Goal: Task Accomplishment & Management: Manage account settings

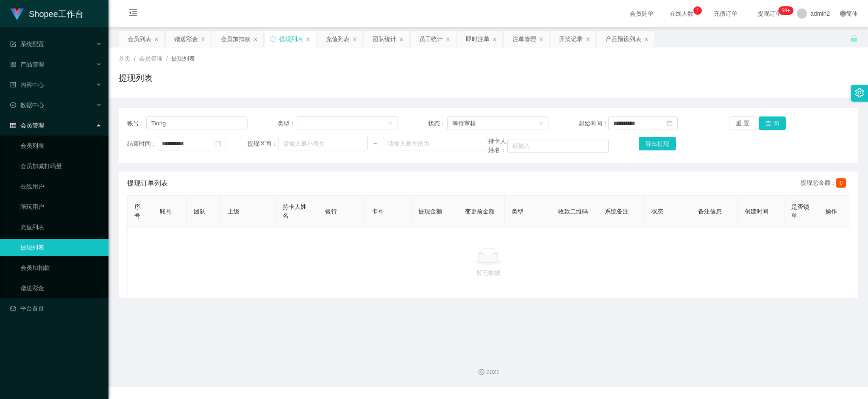
click at [577, 346] on main "**********" at bounding box center [487, 187] width 759 height 320
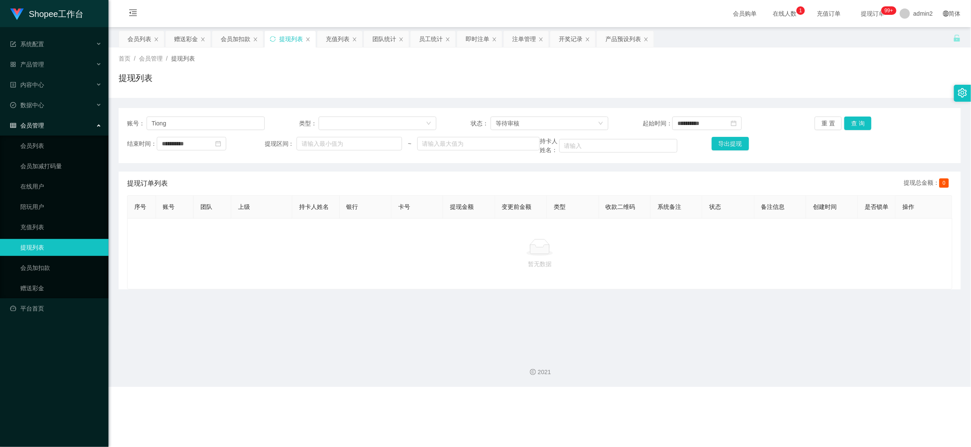
click at [690, 399] on div "Shopee工作台 系统配置 产品管理 产品列表 产品预设列表 开奖记录 注单管理 即时注单 内容中心 数据中心 员工统计 团队统计 会员管理 会员列表 会员…" at bounding box center [485, 223] width 971 height 447
click at [638, 383] on div "2021" at bounding box center [539, 366] width 862 height 39
drag, startPoint x: 746, startPoint y: 399, endPoint x: 671, endPoint y: 351, distance: 89.5
click at [746, 399] on div "Shopee工作台 系统配置 产品管理 产品列表 产品预设列表 开奖记录 注单管理 即时注单 内容中心 数据中心 员工统计 团队统计 会员管理 会员列表 会员…" at bounding box center [485, 223] width 971 height 447
click at [191, 35] on div "赠送彩金" at bounding box center [186, 39] width 24 height 16
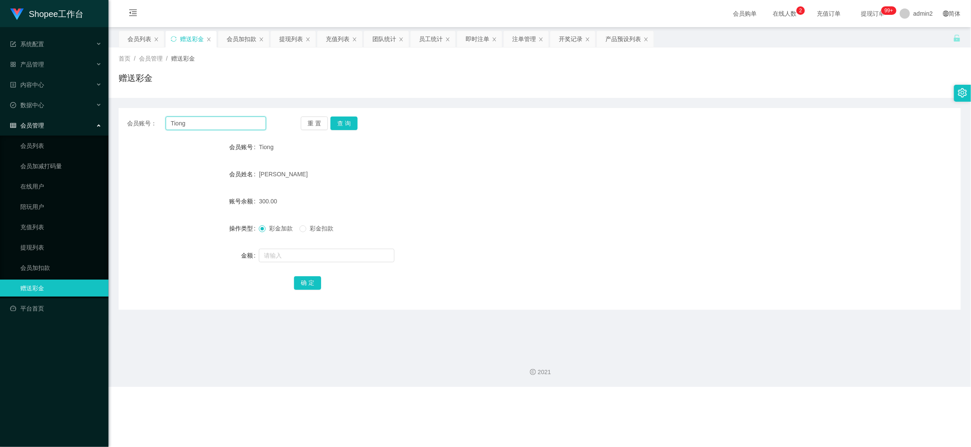
click at [230, 124] on input "Tiong" at bounding box center [216, 123] width 100 height 14
paste input "text"
type input "ong"
drag, startPoint x: 327, startPoint y: 123, endPoint x: 350, endPoint y: 123, distance: 22.9
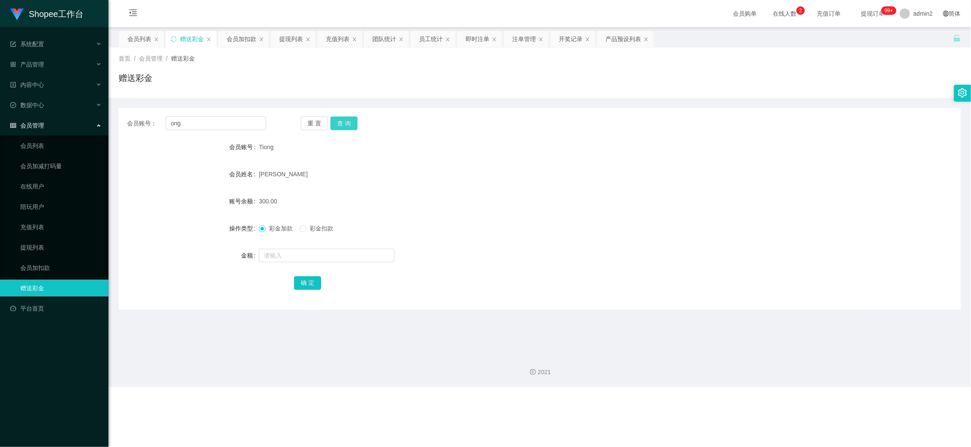
click at [327, 123] on div "重 置 查 询" at bounding box center [370, 123] width 139 height 14
click at [350, 123] on button "查 询" at bounding box center [343, 123] width 27 height 14
click at [366, 257] on input "text" at bounding box center [327, 256] width 136 height 14
type input "80"
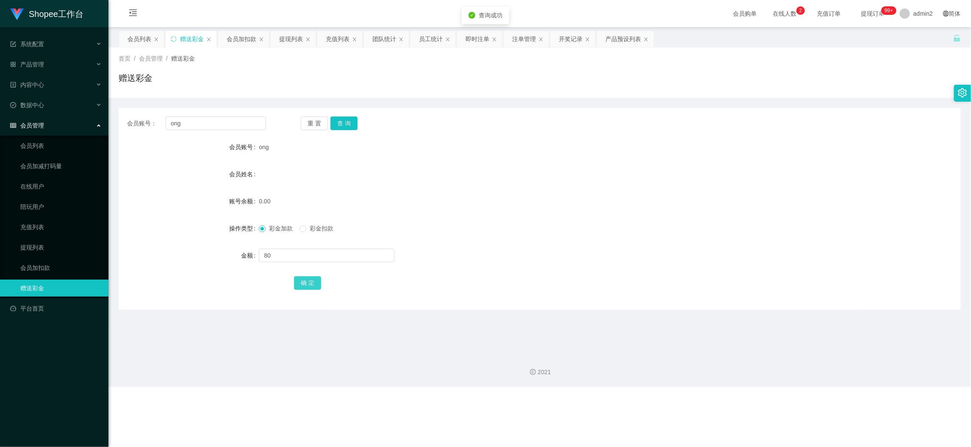
click at [311, 280] on button "确 定" at bounding box center [307, 283] width 27 height 14
click at [525, 247] on div "80" at bounding box center [504, 255] width 491 height 17
drag, startPoint x: 787, startPoint y: 388, endPoint x: 722, endPoint y: 343, distance: 79.4
click at [787, 388] on div "Shopee工作台 系统配置 产品管理 产品列表 产品预设列表 开奖记录 注单管理 即时注单 内容中心 数据中心 员工统计 团队统计 会员管理 会员列表 会员…" at bounding box center [485, 223] width 971 height 447
click at [233, 128] on input "ong" at bounding box center [216, 123] width 100 height 14
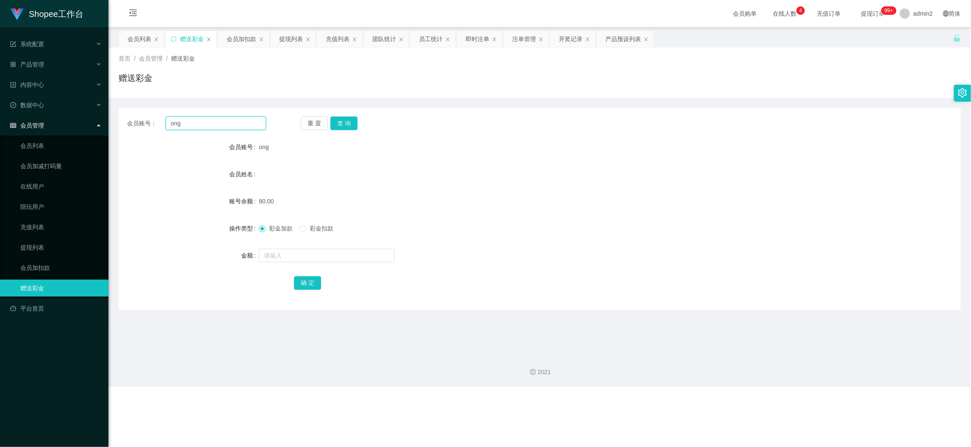
click at [233, 128] on input "ong" at bounding box center [216, 123] width 100 height 14
paste input "bklim7777"
type input "bklim7777"
click at [351, 118] on button "查 询" at bounding box center [343, 123] width 27 height 14
click at [369, 255] on input "text" at bounding box center [327, 256] width 136 height 14
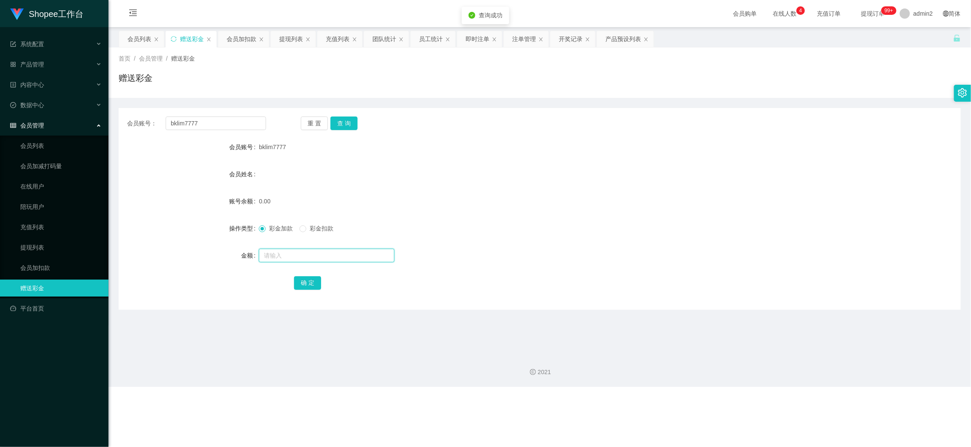
click at [369, 255] on input "text" at bounding box center [327, 256] width 136 height 14
type input "80"
click at [319, 280] on button "确 定" at bounding box center [307, 283] width 27 height 14
drag, startPoint x: 522, startPoint y: 253, endPoint x: 529, endPoint y: 253, distance: 7.6
click at [527, 253] on div at bounding box center [504, 255] width 491 height 17
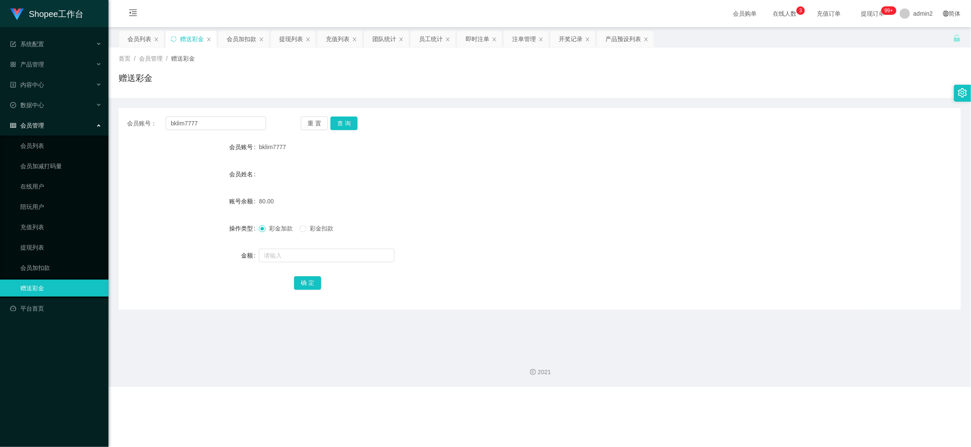
drag, startPoint x: 772, startPoint y: 395, endPoint x: 492, endPoint y: 236, distance: 322.0
click at [771, 395] on div "Shopee工作台 系统配置 产品管理 产品列表 产品预设列表 开奖记录 注单管理 即时注单 内容中心 数据中心 员工统计 团队统计 会员管理 会员列表 会员…" at bounding box center [485, 223] width 971 height 447
click at [235, 123] on input "bklim7777" at bounding box center [216, 123] width 100 height 14
drag, startPoint x: 235, startPoint y: 123, endPoint x: 250, endPoint y: 125, distance: 15.8
click at [239, 125] on input "bklim7777" at bounding box center [216, 123] width 100 height 14
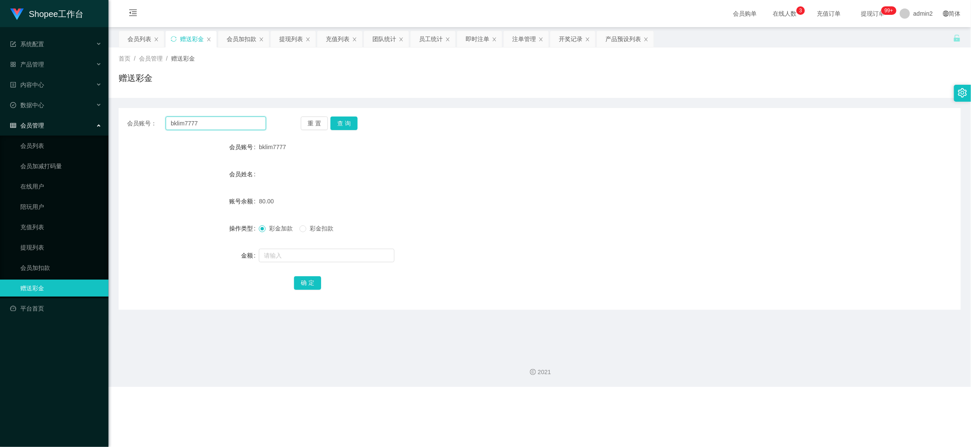
paste input "Auruipeng"
type input "Auruipeng"
click at [342, 117] on button "查 询" at bounding box center [343, 123] width 27 height 14
click at [351, 257] on input "text" at bounding box center [327, 256] width 136 height 14
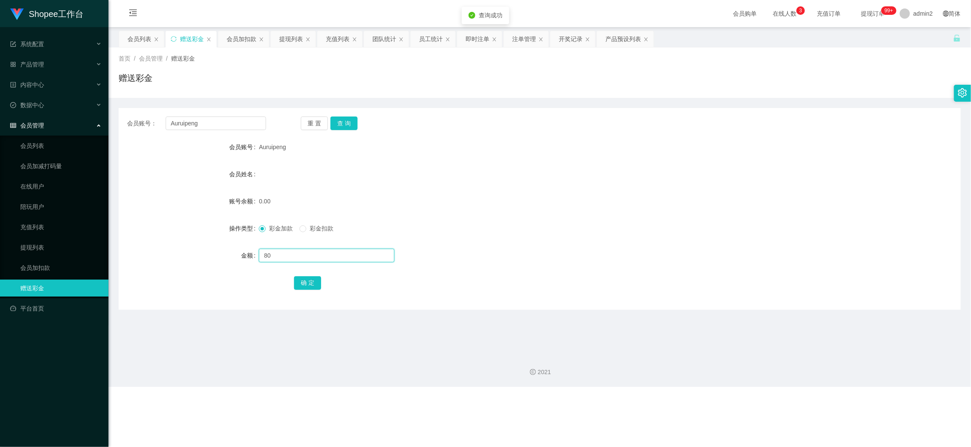
type input "80"
click at [301, 285] on button "确 定" at bounding box center [307, 283] width 27 height 14
click at [621, 245] on form "会员账号 Auruipeng 会员姓名 账号余额 0.00 操作类型 彩金加款 彩金扣款 金额 80 确 定" at bounding box center [540, 215] width 842 height 152
drag, startPoint x: 750, startPoint y: 440, endPoint x: 616, endPoint y: 344, distance: 164.0
click at [747, 399] on div "Shopee工作台 系统配置 产品管理 产品列表 产品预设列表 开奖记录 注单管理 即时注单 内容中心 数据中心 员工统计 团队统计 会员管理 会员列表 会员…" at bounding box center [485, 223] width 971 height 447
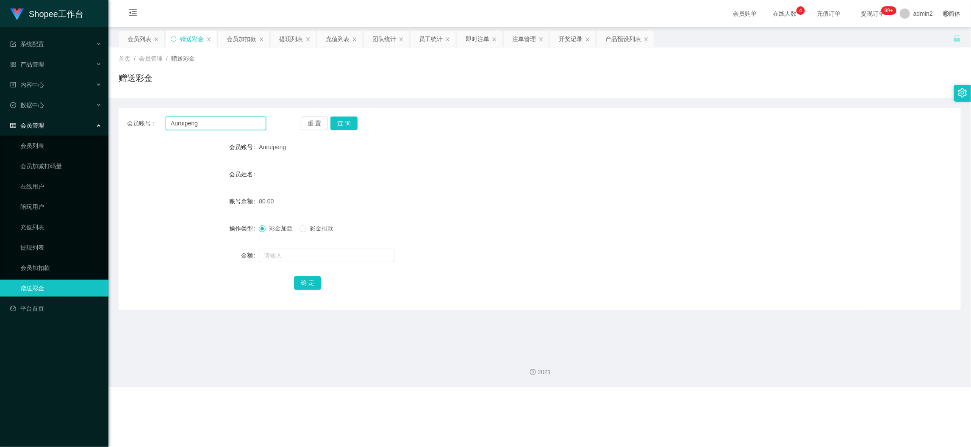
click at [225, 122] on input "Auruipeng" at bounding box center [216, 123] width 100 height 14
paste input "B33667"
type input "B33667"
click at [344, 126] on button "查 询" at bounding box center [343, 123] width 27 height 14
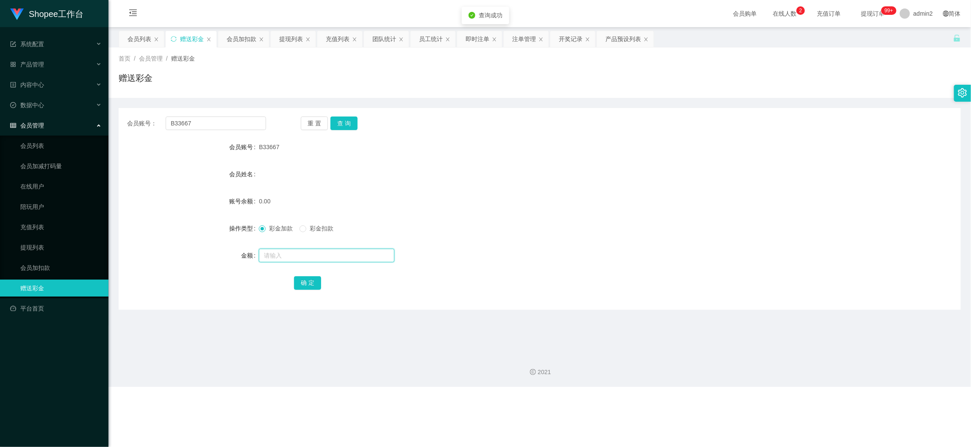
click at [350, 254] on input "text" at bounding box center [327, 256] width 136 height 14
click at [350, 253] on input "text" at bounding box center [327, 256] width 136 height 14
type input "80"
click at [314, 278] on button "确 定" at bounding box center [307, 283] width 27 height 14
click at [616, 235] on form "会员账号 B33667 会员姓名 账号余额 0.00 操作类型 彩金加款 彩金扣款 金额 80 确 定" at bounding box center [540, 215] width 842 height 152
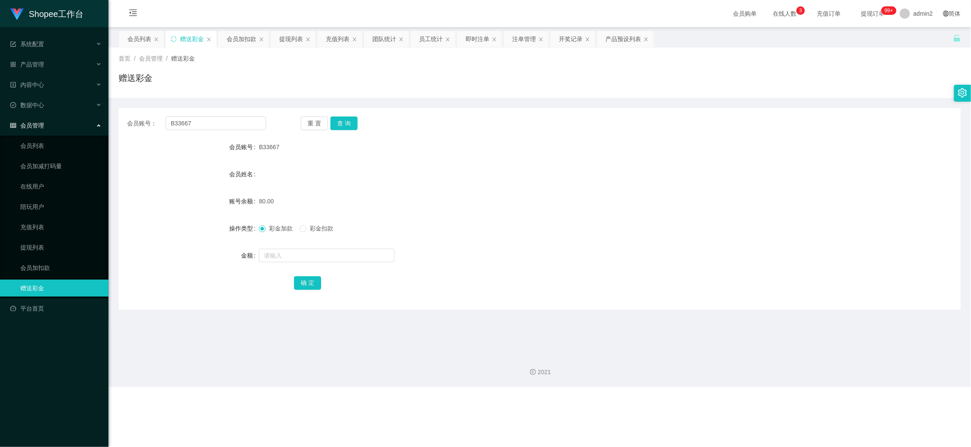
drag, startPoint x: 739, startPoint y: 415, endPoint x: 609, endPoint y: 327, distance: 157.1
click at [739, 399] on div "Shopee工作台 系统配置 产品管理 产品列表 产品预设列表 开奖记录 注单管理 即时注单 内容中心 数据中心 员工统计 团队统计 会员管理 会员列表 会员…" at bounding box center [485, 223] width 971 height 447
click at [257, 128] on input "B33667" at bounding box center [216, 123] width 100 height 14
paste input "Rbb1234"
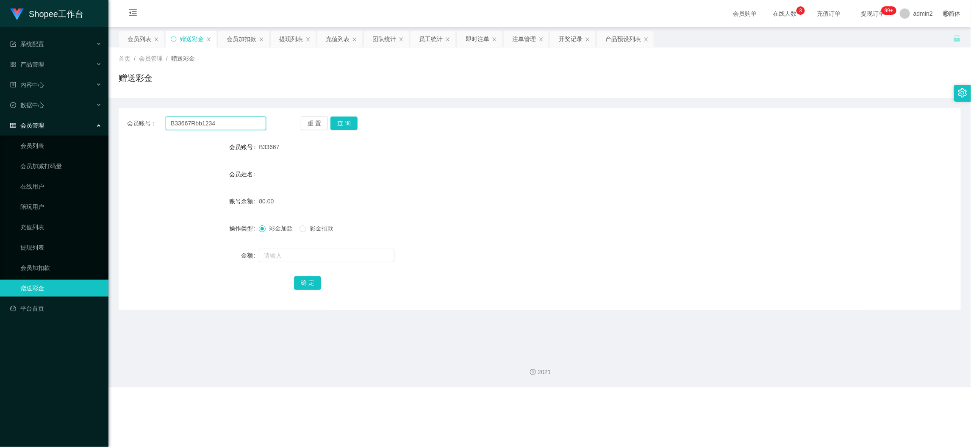
click at [234, 121] on input "B33667Rbb1234" at bounding box center [216, 123] width 100 height 14
paste input "text"
type input "Rbb1234"
click at [356, 125] on div "重 置 查 询" at bounding box center [370, 123] width 139 height 14
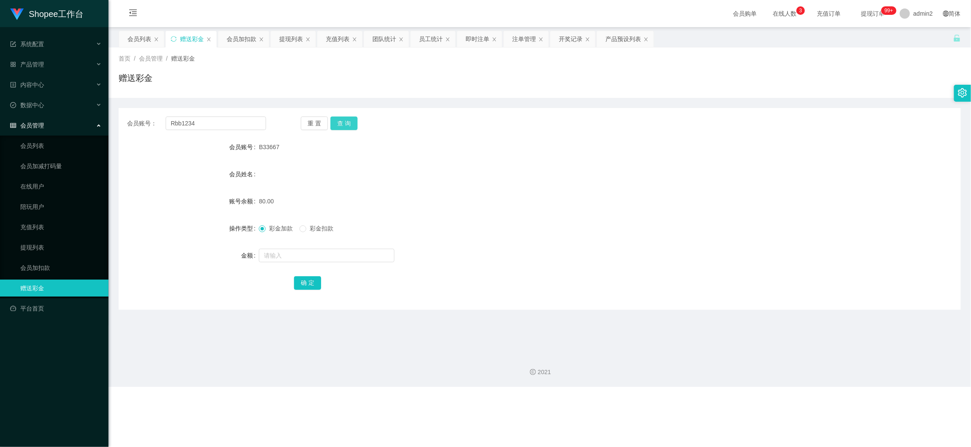
drag, startPoint x: 342, startPoint y: 129, endPoint x: 343, endPoint y: 118, distance: 11.0
click at [342, 128] on button "查 询" at bounding box center [343, 123] width 27 height 14
click at [343, 118] on div "重 置 查 询" at bounding box center [370, 123] width 139 height 14
click at [369, 255] on input "text" at bounding box center [327, 256] width 136 height 14
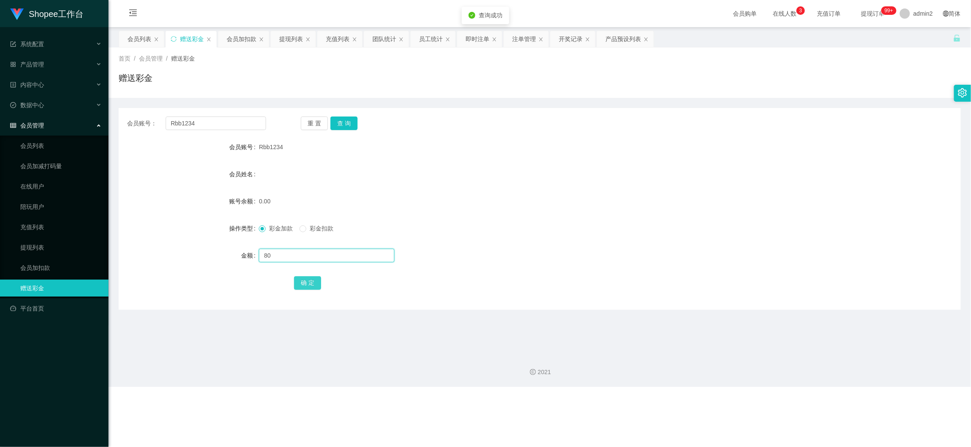
type input "80"
drag, startPoint x: 310, startPoint y: 278, endPoint x: 352, endPoint y: 264, distance: 44.6
click at [310, 278] on button "确 定" at bounding box center [307, 283] width 27 height 14
click at [554, 237] on form "会员账号 Rbb1234 会员姓名 账号余额 0.00 操作类型 彩金加款 彩金扣款 金额 80 确 定" at bounding box center [540, 215] width 842 height 152
drag, startPoint x: 724, startPoint y: 402, endPoint x: 706, endPoint y: 389, distance: 21.9
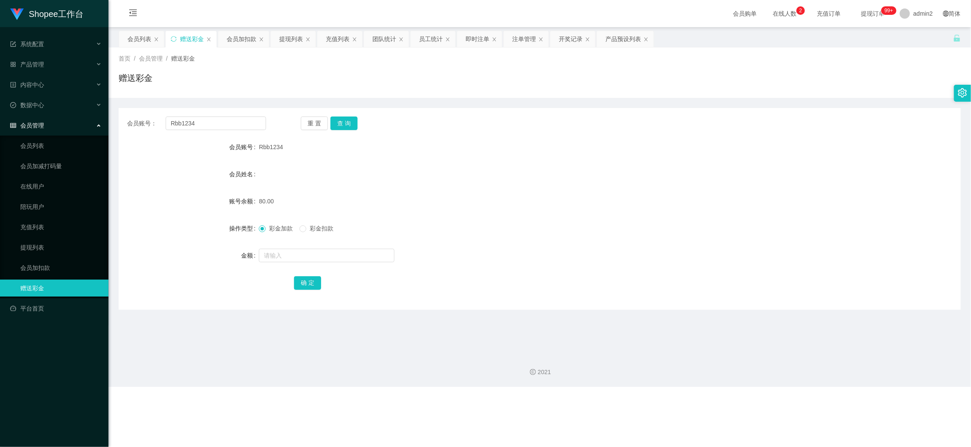
click at [723, 399] on div "Shopee工作台 系统配置 产品管理 产品列表 产品预设列表 开奖记录 注单管理 即时注单 内容中心 数据中心 员工统计 团队统计 会员管理 会员列表 会员…" at bounding box center [485, 223] width 971 height 447
click at [242, 37] on div "会员加扣款" at bounding box center [242, 39] width 30 height 16
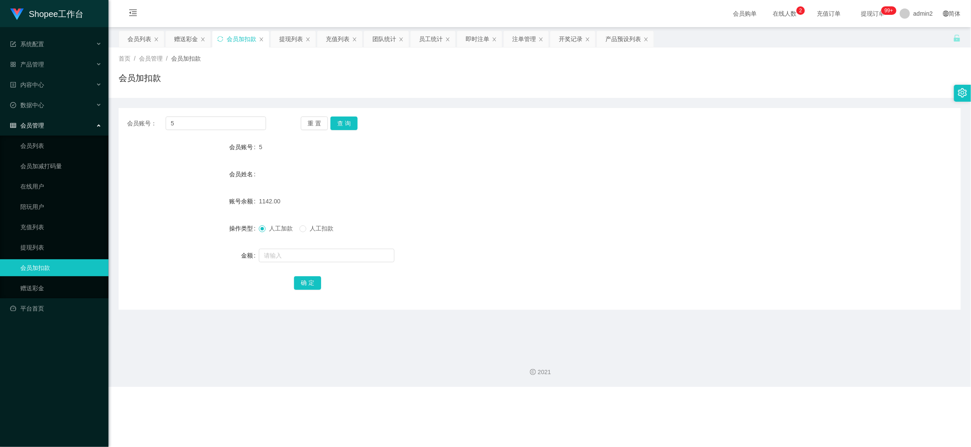
click at [233, 116] on div "会员账号： 5 重 置 查 询 会员账号 5 会员姓名 账号余额 1142.00 操作类型 人工加款 人工扣款 金额 确 定" at bounding box center [540, 209] width 842 height 202
click at [238, 124] on input "5" at bounding box center [216, 123] width 100 height 14
drag, startPoint x: 238, startPoint y: 124, endPoint x: 277, endPoint y: 132, distance: 39.4
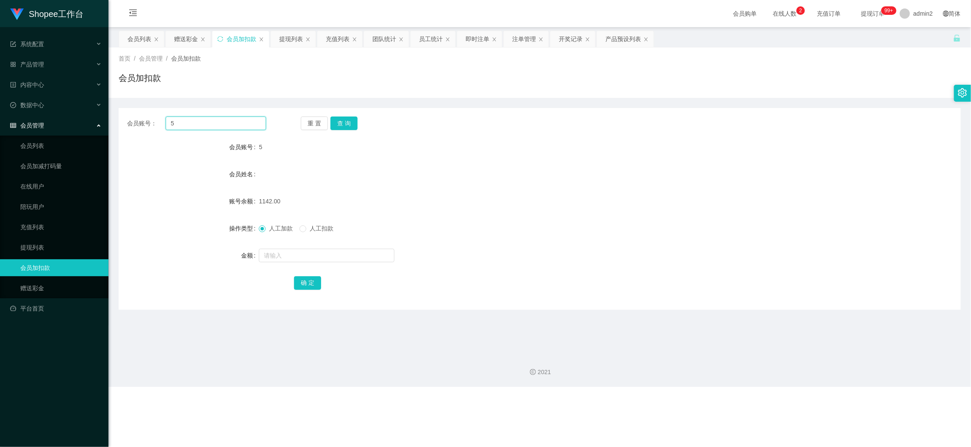
click at [239, 125] on input "5" at bounding box center [216, 123] width 100 height 14
paste input "98"
type input "98"
click at [352, 121] on button "查 询" at bounding box center [343, 123] width 27 height 14
click at [376, 259] on input "text" at bounding box center [327, 256] width 136 height 14
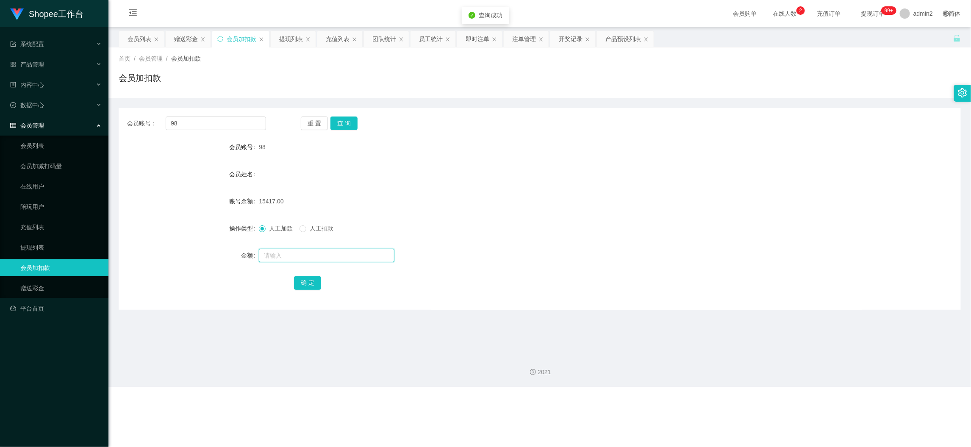
click at [376, 259] on input "text" at bounding box center [327, 256] width 136 height 14
type input "15"
click at [316, 282] on button "确 定" at bounding box center [307, 283] width 27 height 14
drag, startPoint x: 754, startPoint y: 384, endPoint x: 483, endPoint y: 264, distance: 296.4
click at [753, 383] on div "2021" at bounding box center [539, 366] width 862 height 39
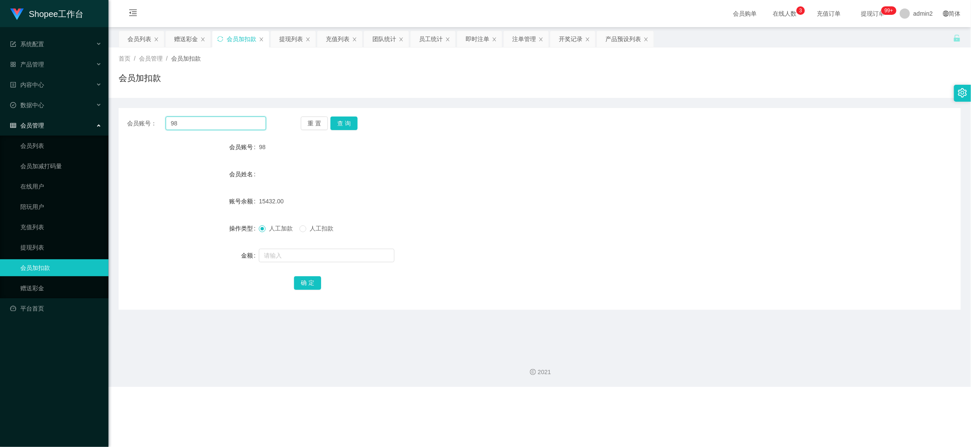
click at [244, 125] on input "98" at bounding box center [216, 123] width 100 height 14
drag, startPoint x: 244, startPoint y: 125, endPoint x: 264, endPoint y: 130, distance: 21.2
click at [244, 125] on input "98" at bounding box center [216, 123] width 100 height 14
paste input "5"
type input "5"
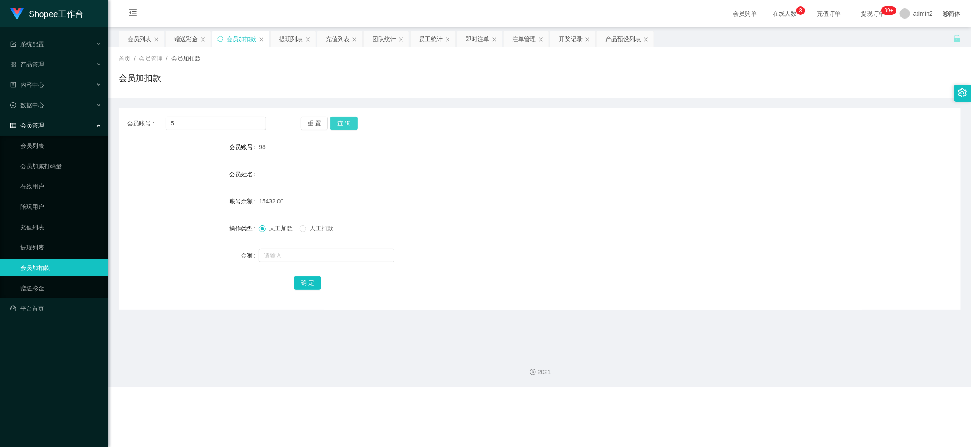
click at [339, 125] on button "查 询" at bounding box center [343, 123] width 27 height 14
click at [350, 254] on input "text" at bounding box center [327, 256] width 136 height 14
type input "15"
drag, startPoint x: 312, startPoint y: 280, endPoint x: 381, endPoint y: 262, distance: 71.3
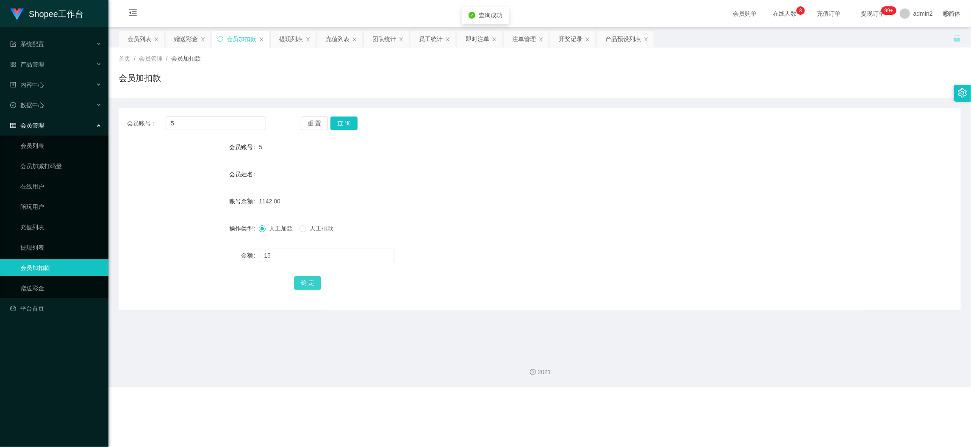
click at [312, 280] on button "确 定" at bounding box center [307, 283] width 27 height 14
click at [600, 221] on div "人工加款 人工扣款" at bounding box center [504, 228] width 491 height 17
click at [746, 399] on div "Shopee工作台 系统配置 产品管理 产品列表 产品预设列表 开奖记录 注单管理 即时注单 内容中心 数据中心 员工统计 团队统计 会员管理 会员列表 会员…" at bounding box center [485, 223] width 971 height 447
click at [184, 38] on div "赠送彩金" at bounding box center [186, 39] width 24 height 16
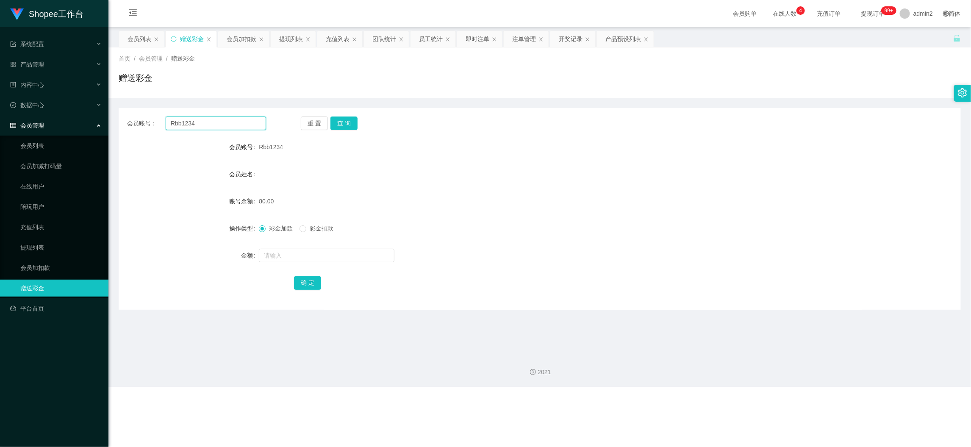
click at [228, 126] on input "Rbb1234" at bounding box center [216, 123] width 100 height 14
paste input "pin1005"
type input "pin1005"
click at [335, 119] on button "查 询" at bounding box center [343, 123] width 27 height 14
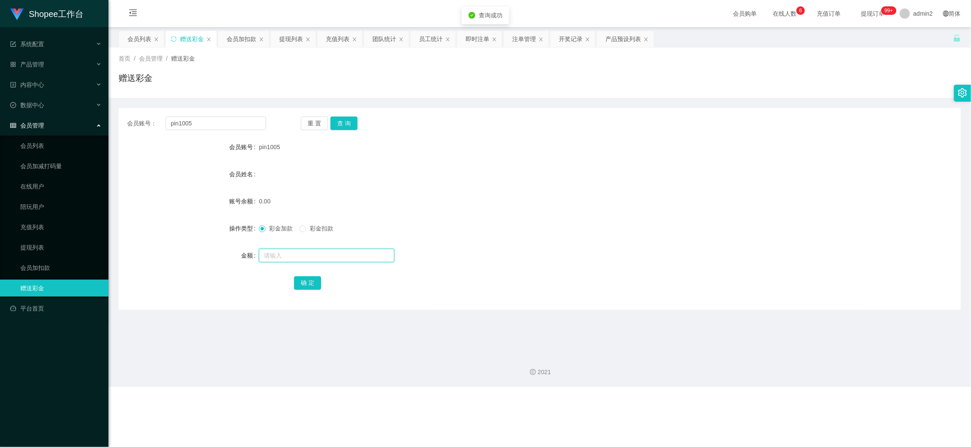
click at [348, 249] on input "text" at bounding box center [327, 256] width 136 height 14
type input "80"
click at [299, 282] on button "确 定" at bounding box center [307, 283] width 27 height 14
click at [535, 233] on div "彩金加款 彩金扣款" at bounding box center [504, 228] width 491 height 17
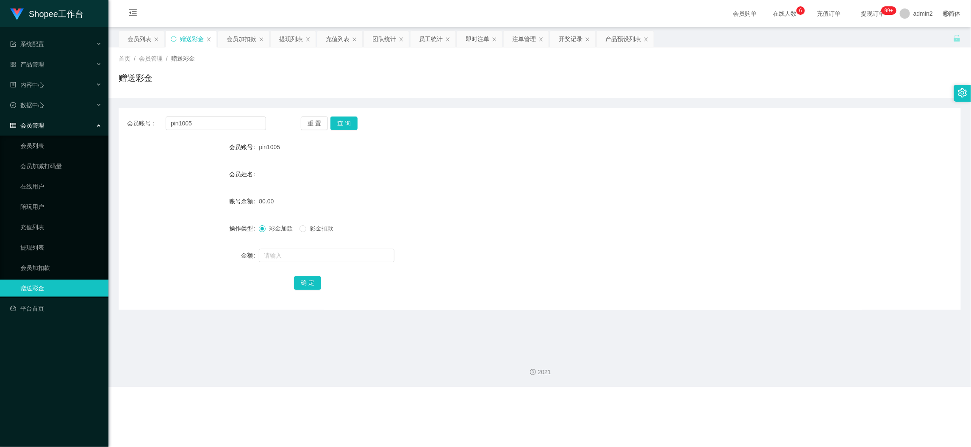
drag, startPoint x: 752, startPoint y: 388, endPoint x: 721, endPoint y: 366, distance: 38.7
click at [750, 387] on div "Shopee工作台 系统配置 产品管理 产品列表 产品预设列表 开奖记录 注单管理 即时注单 内容中心 数据中心 员工统计 团队统计 会员管理 会员列表 会员…" at bounding box center [485, 223] width 971 height 447
click at [246, 30] on div "会员加扣款" at bounding box center [244, 38] width 52 height 17
click at [245, 39] on div "会员加扣款" at bounding box center [242, 39] width 30 height 16
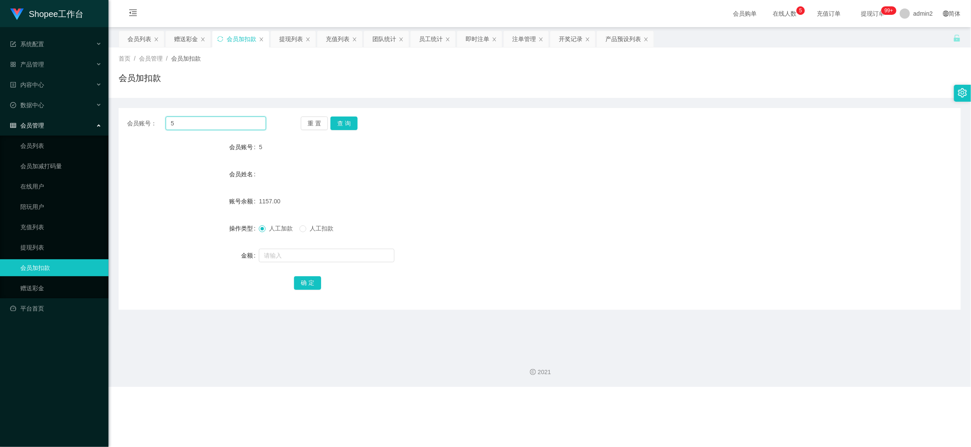
click at [230, 125] on input "5" at bounding box center [216, 123] width 100 height 14
drag, startPoint x: 230, startPoint y: 125, endPoint x: 325, endPoint y: 134, distance: 95.7
click at [230, 126] on input "5" at bounding box center [216, 123] width 100 height 14
paste input "98"
type input "98"
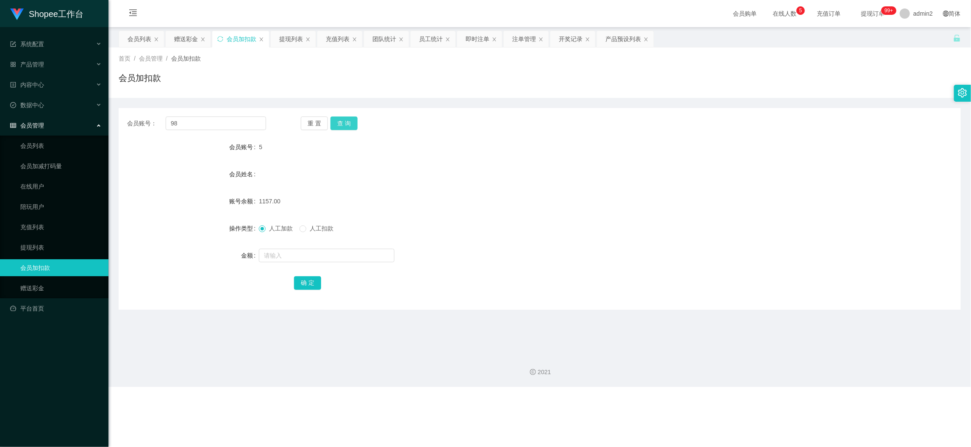
drag, startPoint x: 347, startPoint y: 119, endPoint x: 348, endPoint y: 126, distance: 6.4
click at [347, 119] on button "查 询" at bounding box center [343, 123] width 27 height 14
click at [364, 256] on input "text" at bounding box center [327, 256] width 136 height 14
type input "15"
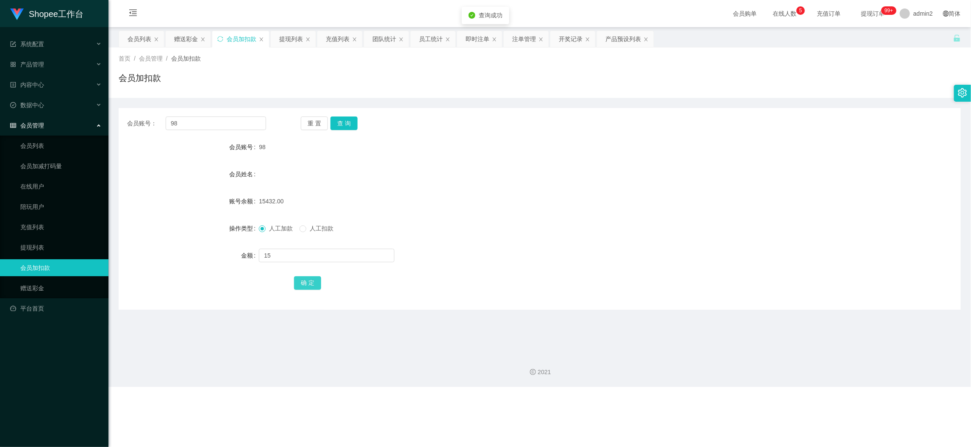
click at [312, 283] on button "确 定" at bounding box center [307, 283] width 27 height 14
click at [517, 251] on div "15" at bounding box center [504, 255] width 491 height 17
click at [754, 399] on div "Shopee工作台 系统配置 产品管理 产品列表 产品预设列表 开奖记录 注单管理 即时注单 内容中心 数据中心 员工统计 团队统计 会员管理 会员列表 会员…" at bounding box center [485, 223] width 971 height 447
click at [238, 119] on input "98" at bounding box center [216, 123] width 100 height 14
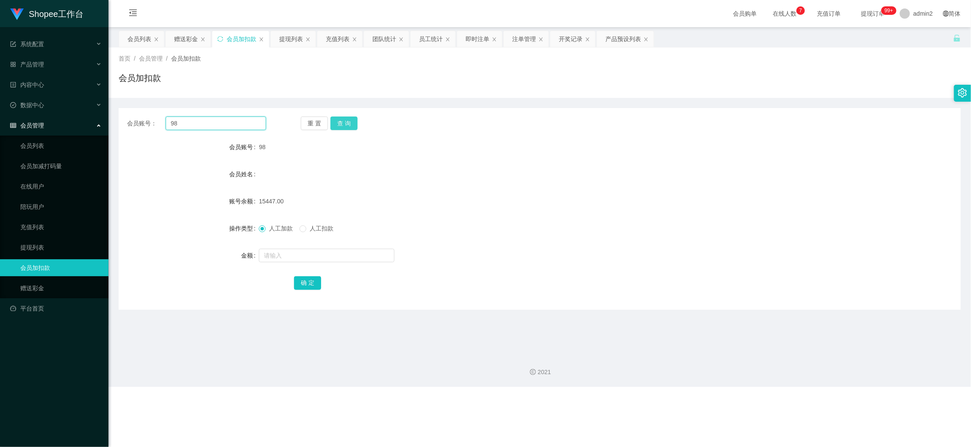
paste input "22"
type input "22"
click at [355, 122] on button "查 询" at bounding box center [343, 123] width 27 height 14
click at [349, 122] on div "重 置 查 询" at bounding box center [370, 123] width 139 height 14
click at [368, 255] on input "text" at bounding box center [327, 256] width 136 height 14
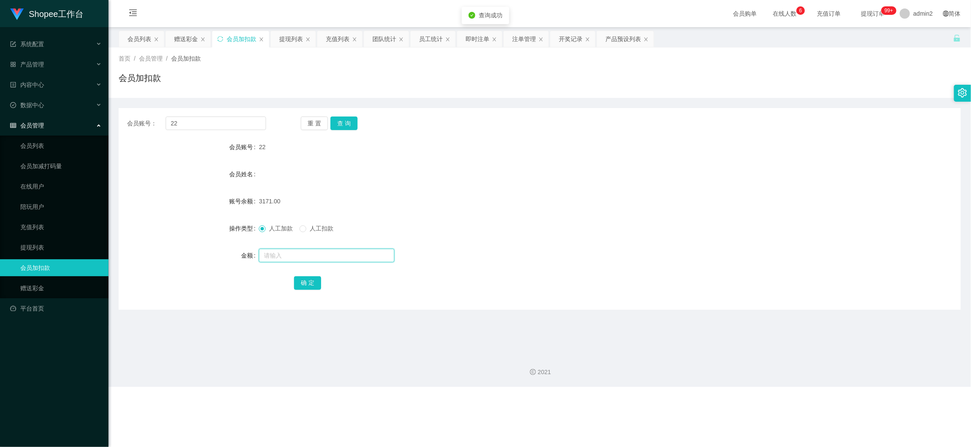
click at [368, 255] on input "text" at bounding box center [327, 256] width 136 height 14
type input "15"
click at [311, 281] on button "确 定" at bounding box center [307, 283] width 27 height 14
click at [586, 233] on div "人工加款 人工扣款" at bounding box center [504, 228] width 491 height 17
drag, startPoint x: 765, startPoint y: 388, endPoint x: 574, endPoint y: 284, distance: 216.8
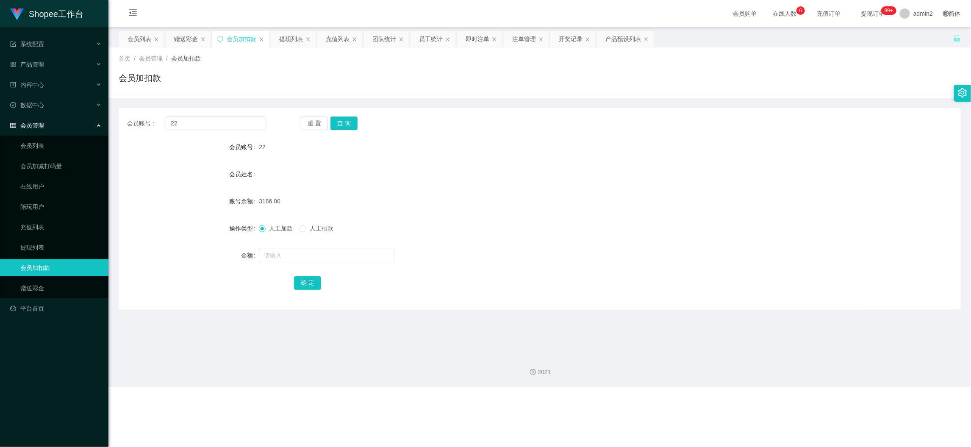
click at [763, 388] on div "Shopee工作台 系统配置 产品管理 产品列表 产品预设列表 开奖记录 注单管理 即时注单 内容中心 数据中心 员工统计 团队统计 会员管理 会员列表 会员…" at bounding box center [485, 223] width 971 height 447
drag, startPoint x: 248, startPoint y: 122, endPoint x: 201, endPoint y: 56, distance: 80.5
click at [248, 122] on input "22" at bounding box center [216, 123] width 100 height 14
click at [184, 30] on main "关闭左侧 关闭右侧 关闭其它 刷新页面 会员列表 赠送彩金 会员加扣款 提现列表 充值列表 团队统计 员工统计 即时注单 注单管理 开奖记录 产品预设列表 首…" at bounding box center [539, 187] width 862 height 320
click at [186, 38] on div "赠送彩金" at bounding box center [186, 39] width 24 height 16
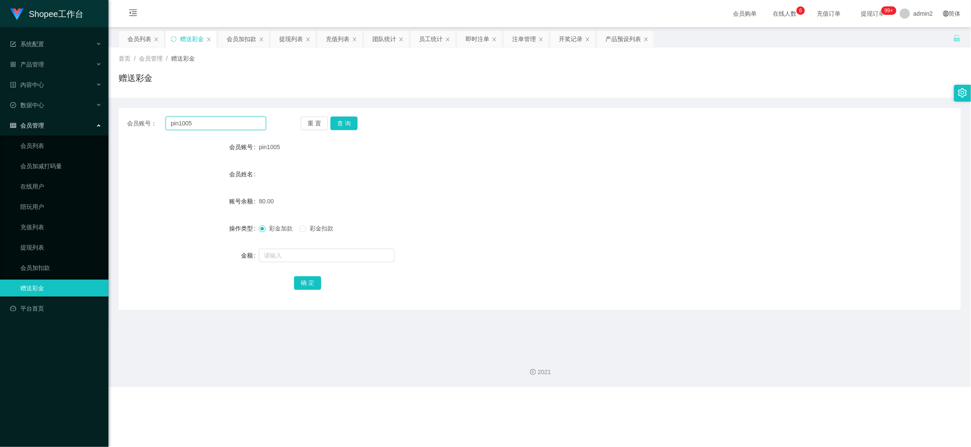
click at [238, 128] on input "pin1005" at bounding box center [216, 123] width 100 height 14
paste input "Zhilian"
type input "Zhilian"
click at [347, 127] on button "查 询" at bounding box center [343, 123] width 27 height 14
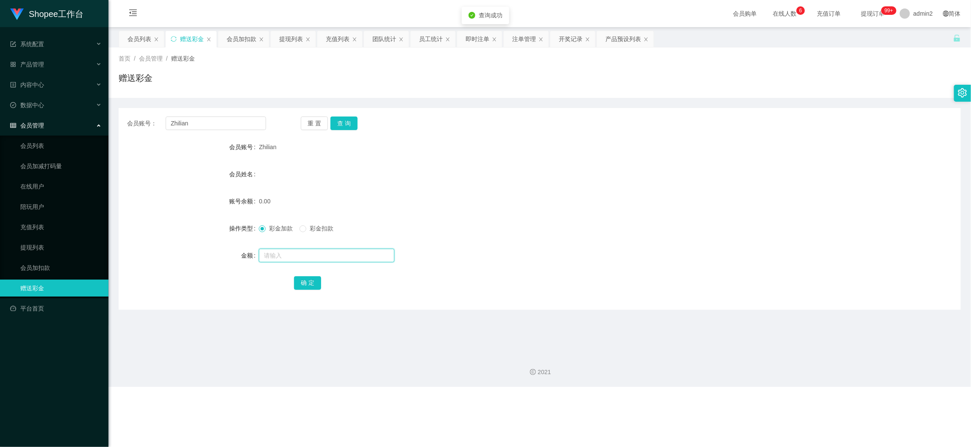
click at [361, 260] on input "text" at bounding box center [327, 256] width 136 height 14
type input "80"
click at [310, 286] on button "确 定" at bounding box center [307, 283] width 27 height 14
click at [546, 249] on div "80" at bounding box center [504, 255] width 491 height 17
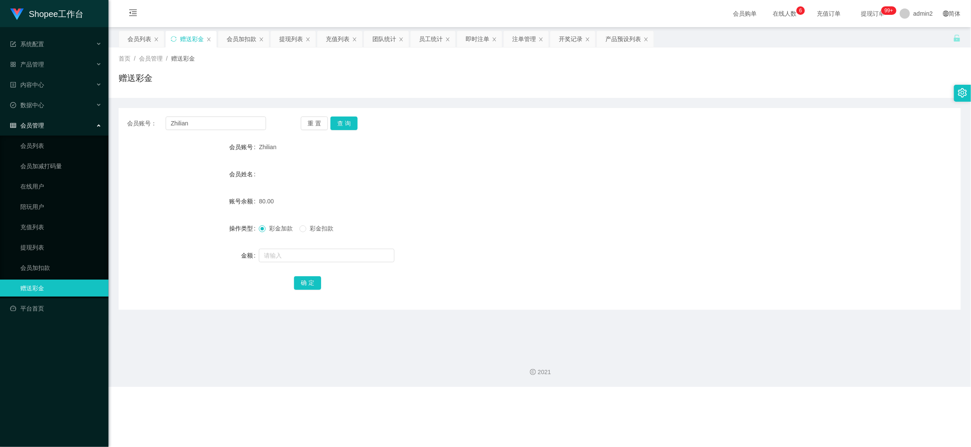
click at [750, 381] on div "2021" at bounding box center [539, 366] width 862 height 39
click at [245, 41] on div "会员加扣款" at bounding box center [242, 39] width 30 height 16
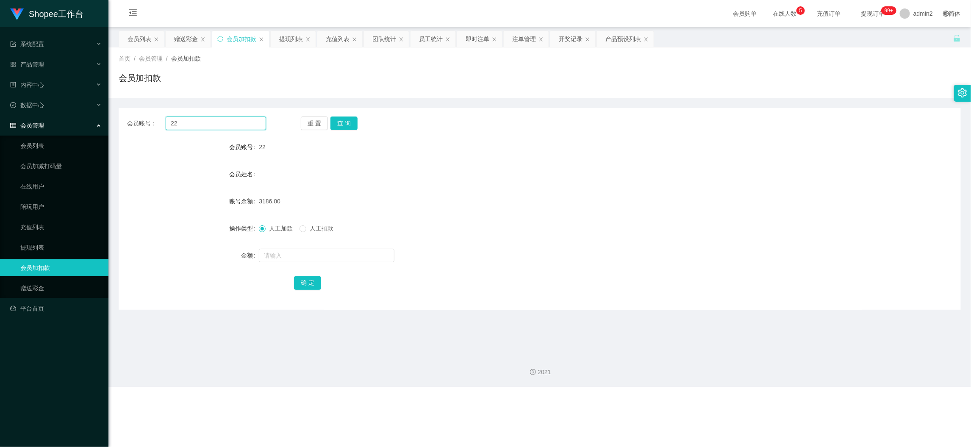
click at [246, 121] on input "22" at bounding box center [216, 123] width 100 height 14
drag, startPoint x: 246, startPoint y: 121, endPoint x: 298, endPoint y: 128, distance: 53.1
click at [249, 124] on input "22" at bounding box center [216, 123] width 100 height 14
paste input "5"
type input "5"
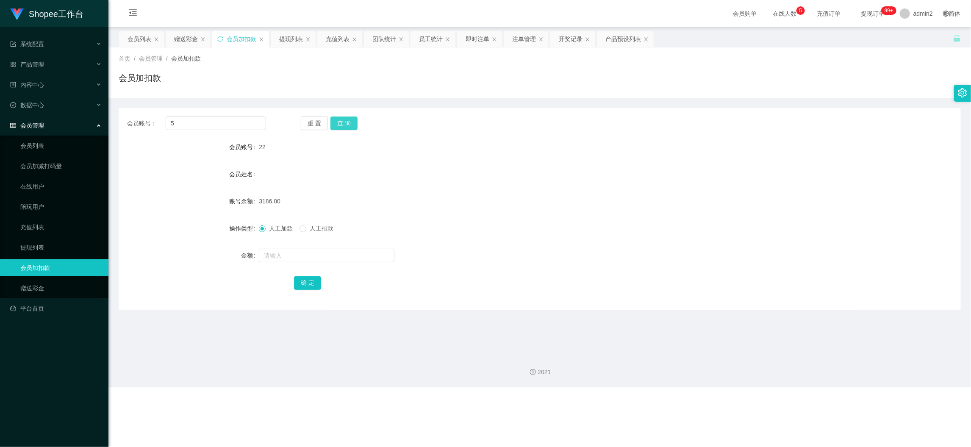
click at [343, 119] on button "查 询" at bounding box center [343, 123] width 27 height 14
click at [350, 251] on input "text" at bounding box center [327, 256] width 136 height 14
click at [350, 251] on input "1" at bounding box center [327, 256] width 136 height 14
type input "14"
click at [307, 281] on button "确 定" at bounding box center [307, 283] width 27 height 14
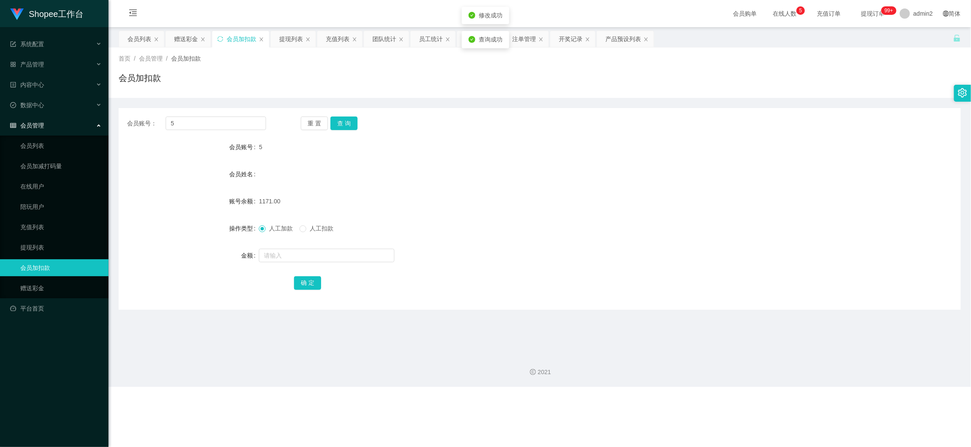
drag, startPoint x: 760, startPoint y: 416, endPoint x: 521, endPoint y: 270, distance: 280.1
click at [760, 399] on div "Shopee工作台 系统配置 产品管理 产品列表 产品预设列表 开奖记录 注单管理 即时注单 内容中心 数据中心 员工统计 团队统计 会员管理 会员列表 会员…" at bounding box center [485, 223] width 971 height 447
click at [184, 42] on div "赠送彩金" at bounding box center [186, 39] width 24 height 16
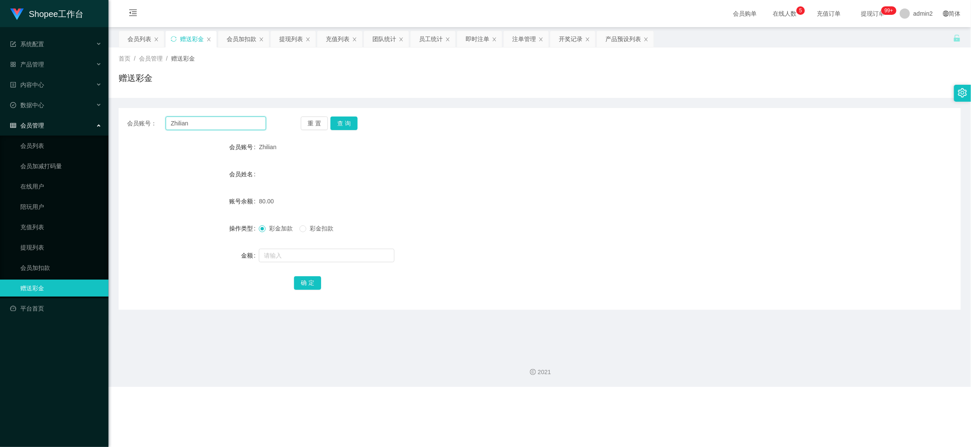
click at [241, 122] on input "Zhilian" at bounding box center [216, 123] width 100 height 14
paste input "[PERSON_NAME]"
type input "[PERSON_NAME]"
click at [345, 118] on button "查 询" at bounding box center [343, 123] width 27 height 14
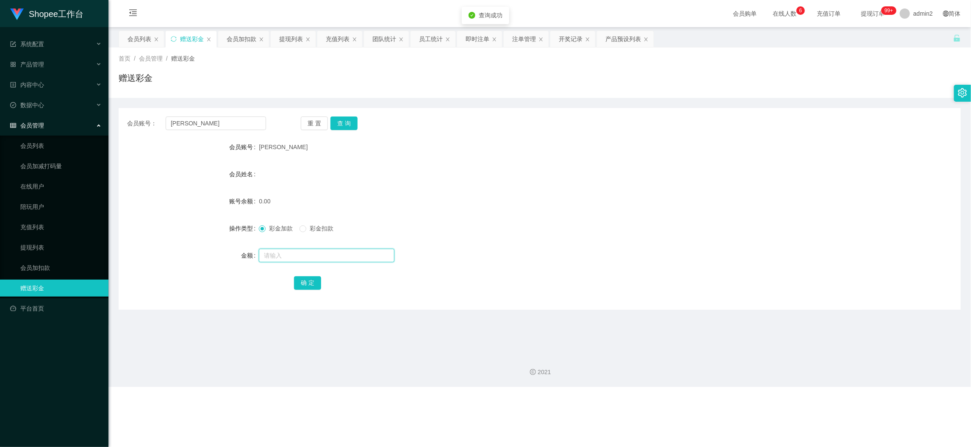
click at [353, 254] on input "text" at bounding box center [327, 256] width 136 height 14
type input "80"
click at [304, 280] on button "确 定" at bounding box center [307, 283] width 27 height 14
drag, startPoint x: 762, startPoint y: 389, endPoint x: 654, endPoint y: 339, distance: 119.4
click at [760, 389] on div "Shopee工作台 系统配置 产品管理 产品列表 产品预设列表 开奖记录 注单管理 即时注单 内容中心 数据中心 员工统计 团队统计 会员管理 会员列表 会员…" at bounding box center [485, 223] width 971 height 447
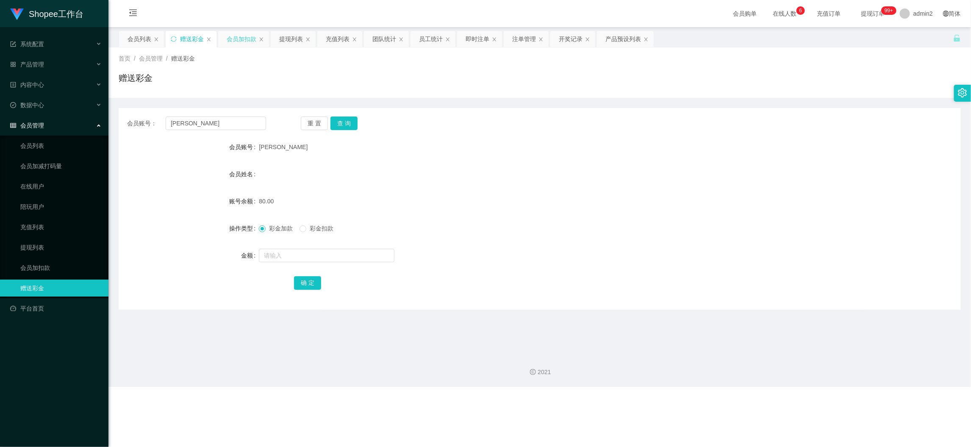
drag, startPoint x: 237, startPoint y: 24, endPoint x: 240, endPoint y: 35, distance: 11.4
click at [237, 25] on div "会员购单 在线人数 0 1 2 3 4 5 6 7 8 9 0 1 2 3 4 5 6 7 8 9 0 1 2 3 4 5 6 7 8 9 充值订单 提现订单…" at bounding box center [539, 14] width 862 height 28
click at [240, 35] on div "会员加扣款" at bounding box center [242, 39] width 30 height 16
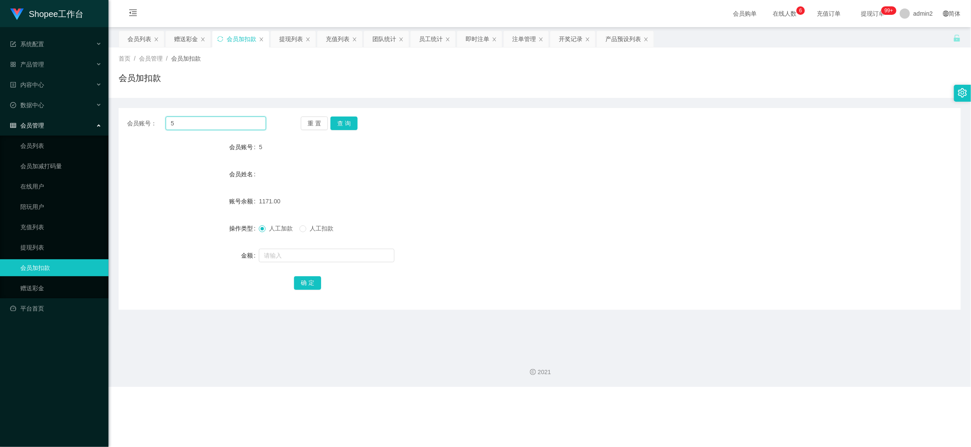
click at [239, 122] on input "5" at bounding box center [216, 123] width 100 height 14
drag, startPoint x: 239, startPoint y: 122, endPoint x: 323, endPoint y: 131, distance: 84.4
click at [239, 123] on input "5" at bounding box center [216, 123] width 100 height 14
paste input "22"
type input "22"
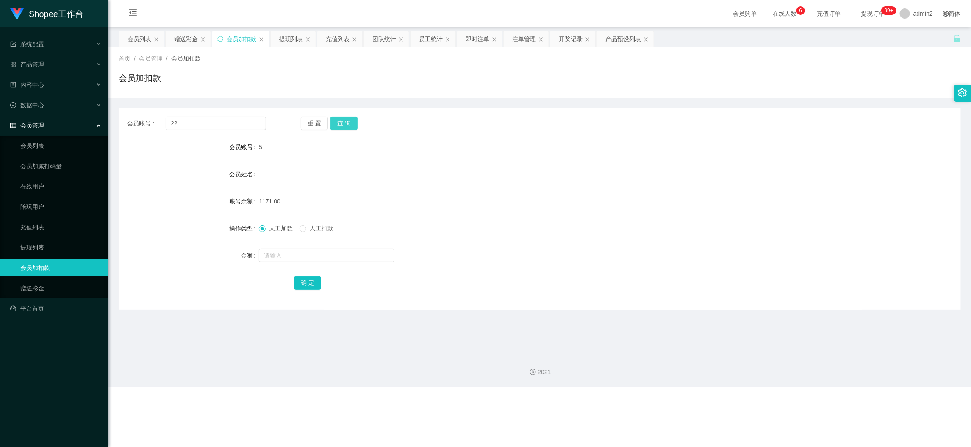
click at [330, 124] on button "查 询" at bounding box center [343, 123] width 27 height 14
click at [364, 252] on input "text" at bounding box center [327, 256] width 136 height 14
type input "15"
click at [305, 280] on button "确 定" at bounding box center [307, 283] width 27 height 14
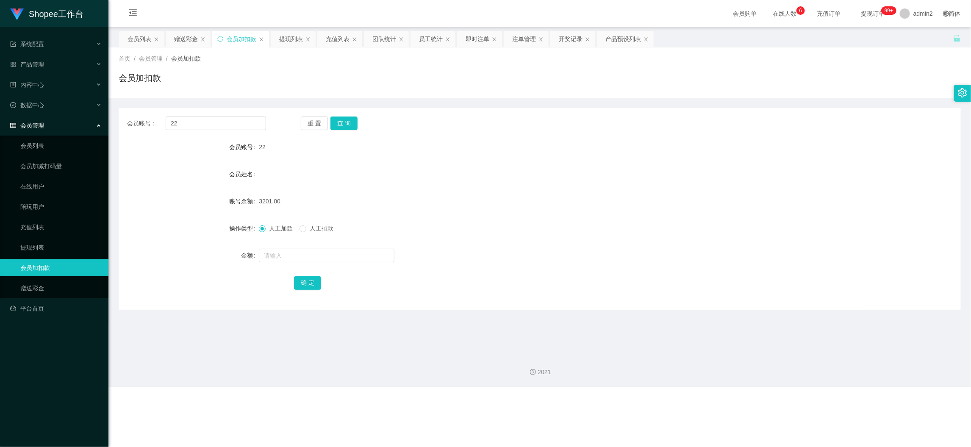
drag, startPoint x: 774, startPoint y: 405, endPoint x: 757, endPoint y: 389, distance: 23.4
click at [765, 396] on div "Shopee工作台 系统配置 产品管理 产品列表 产品预设列表 开奖记录 注单管理 即时注单 内容中心 数据中心 员工统计 团队统计 会员管理 会员列表 会员…" at bounding box center [485, 223] width 971 height 447
click at [230, 122] on input "22" at bounding box center [216, 123] width 100 height 14
drag, startPoint x: 230, startPoint y: 122, endPoint x: 316, endPoint y: 129, distance: 85.5
click at [230, 122] on input "22" at bounding box center [216, 123] width 100 height 14
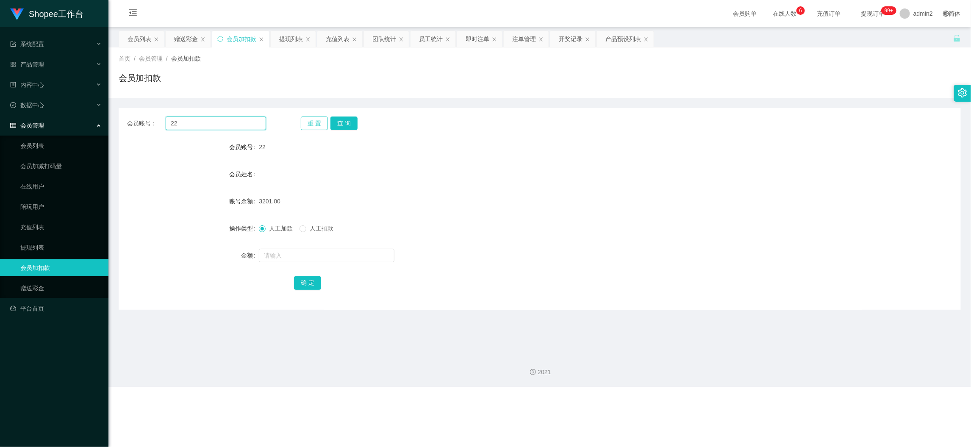
paste input "98"
type input "98"
drag, startPoint x: 347, startPoint y: 122, endPoint x: 353, endPoint y: 151, distance: 30.2
click at [347, 121] on button "查 询" at bounding box center [343, 123] width 27 height 14
click at [363, 253] on input "text" at bounding box center [327, 256] width 136 height 14
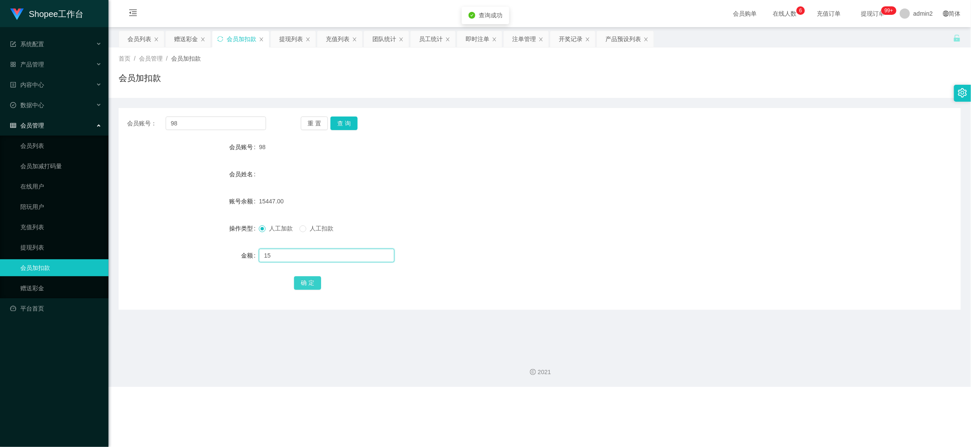
type input "15"
click at [314, 280] on button "确 定" at bounding box center [307, 283] width 27 height 14
click at [760, 394] on div "Shopee工作台 系统配置 产品管理 产品列表 产品预设列表 开奖记录 注单管理 即时注单 内容中心 数据中心 员工统计 团队统计 会员管理 会员列表 会员…" at bounding box center [485, 223] width 971 height 447
click at [238, 122] on input "98" at bounding box center [216, 123] width 100 height 14
drag, startPoint x: 238, startPoint y: 122, endPoint x: 316, endPoint y: 131, distance: 77.6
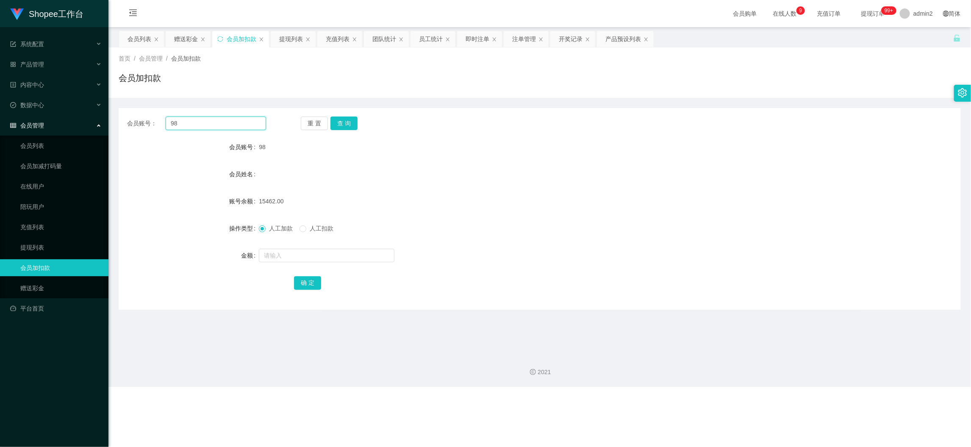
click at [238, 123] on input "98" at bounding box center [216, 123] width 100 height 14
paste input "5"
type input "5"
drag, startPoint x: 342, startPoint y: 123, endPoint x: 346, endPoint y: 133, distance: 10.5
click at [342, 123] on button "查 询" at bounding box center [343, 123] width 27 height 14
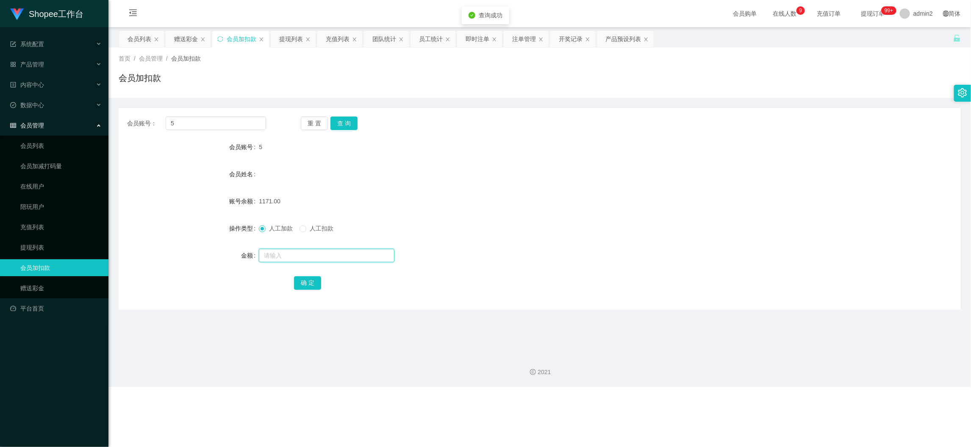
click at [365, 258] on input "text" at bounding box center [327, 256] width 136 height 14
type input "15"
click at [308, 286] on button "确 定" at bounding box center [307, 283] width 27 height 14
click at [735, 397] on div "Shopee工作台 系统配置 产品管理 产品列表 产品预设列表 开奖记录 注单管理 即时注单 内容中心 数据中心 员工统计 团队统计 会员管理 会员列表 会员…" at bounding box center [485, 223] width 971 height 447
click at [245, 124] on input "5" at bounding box center [216, 123] width 100 height 14
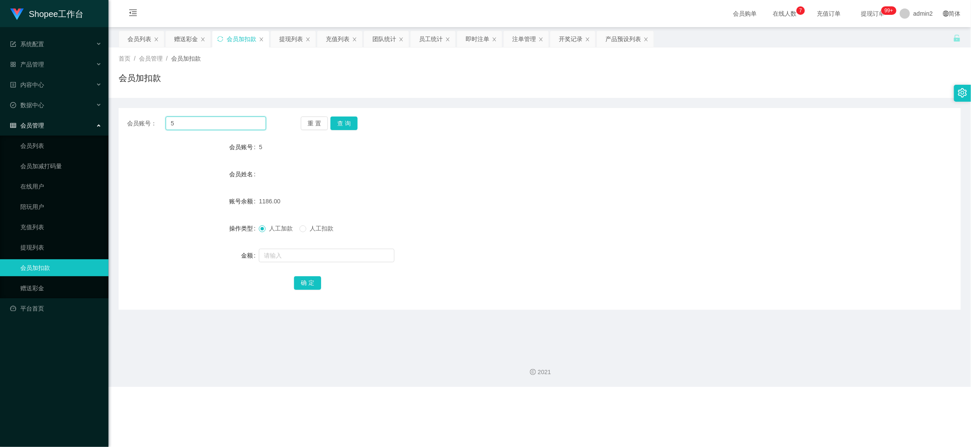
click at [245, 124] on input "5" at bounding box center [216, 123] width 100 height 14
paste input "08"
type input "08"
click at [334, 122] on button "查 询" at bounding box center [343, 123] width 27 height 14
click at [369, 252] on input "text" at bounding box center [327, 256] width 136 height 14
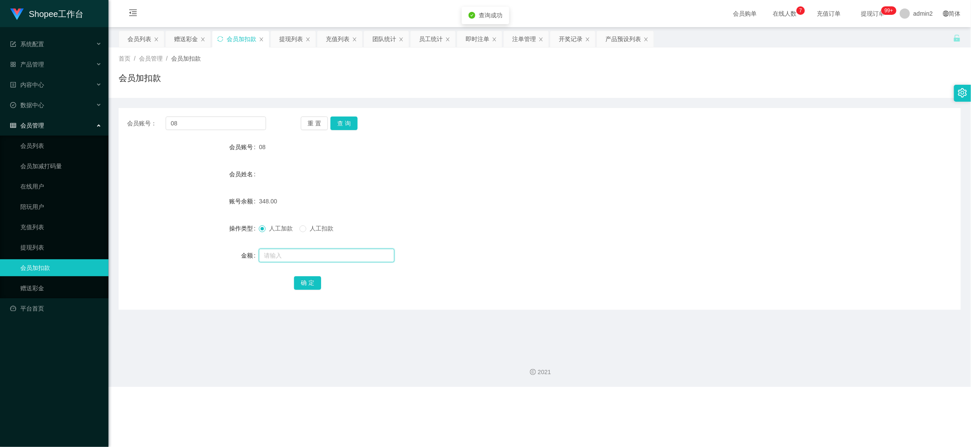
click at [369, 249] on input "text" at bounding box center [327, 256] width 136 height 14
type input "15"
drag, startPoint x: 305, startPoint y: 283, endPoint x: 313, endPoint y: 282, distance: 8.6
click at [305, 283] on button "确 定" at bounding box center [307, 283] width 27 height 14
drag, startPoint x: 745, startPoint y: 402, endPoint x: 381, endPoint y: 234, distance: 400.5
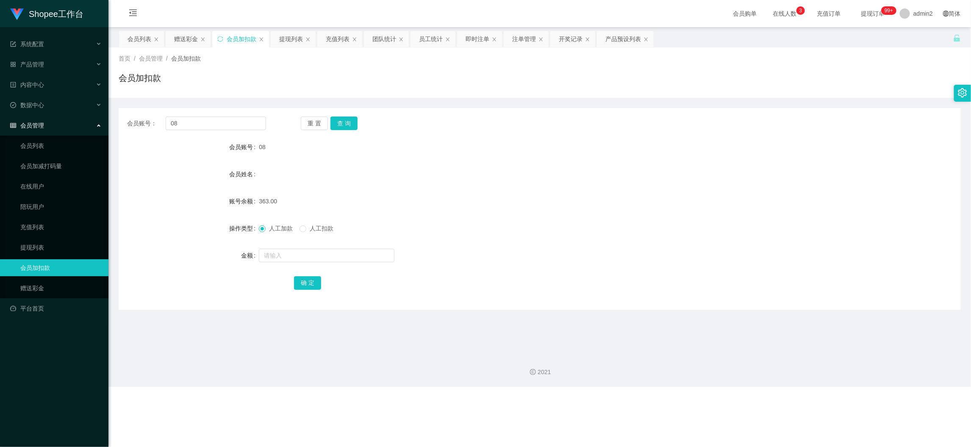
click at [738, 399] on div "Shopee工作台 系统配置 产品管理 产品列表 产品预设列表 开奖记录 注单管理 即时注单 内容中心 数据中心 员工统计 团队统计 会员管理 会员列表 会员…" at bounding box center [485, 223] width 971 height 447
click at [216, 125] on input "08" at bounding box center [216, 123] width 100 height 14
paste input "22"
type input "22"
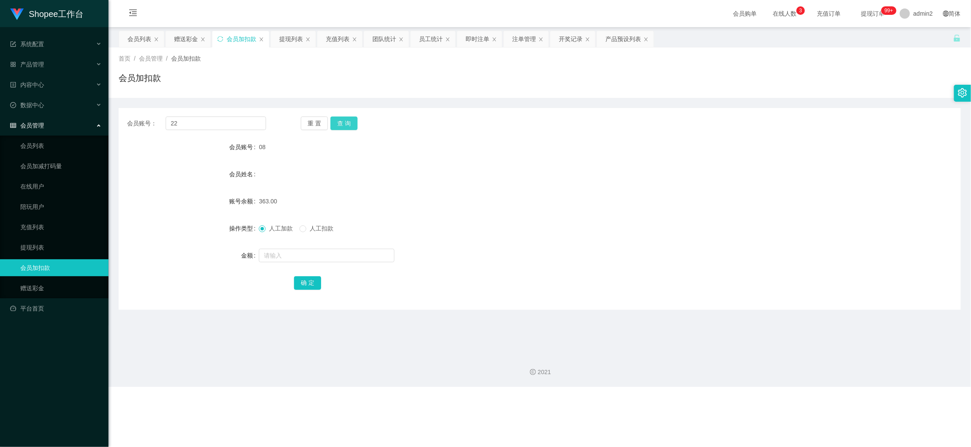
click at [338, 120] on button "查 询" at bounding box center [343, 123] width 27 height 14
click at [374, 256] on input "text" at bounding box center [327, 256] width 136 height 14
click at [374, 256] on input "1" at bounding box center [327, 256] width 136 height 14
type input "14"
click at [302, 283] on button "确 定" at bounding box center [307, 283] width 27 height 14
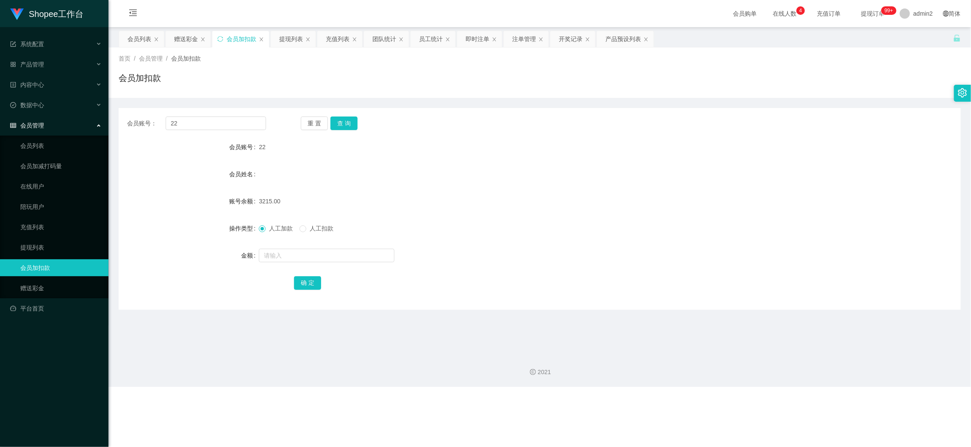
drag, startPoint x: 769, startPoint y: 387, endPoint x: 664, endPoint y: 333, distance: 118.0
click at [767, 386] on div "Shopee工作台 系统配置 产品管理 产品列表 产品预设列表 开奖记录 注单管理 即时注单 内容中心 数据中心 员工统计 团队统计 会员管理 会员列表 会员…" at bounding box center [485, 223] width 971 height 447
click at [220, 125] on input "22" at bounding box center [216, 123] width 100 height 14
paste input "98"
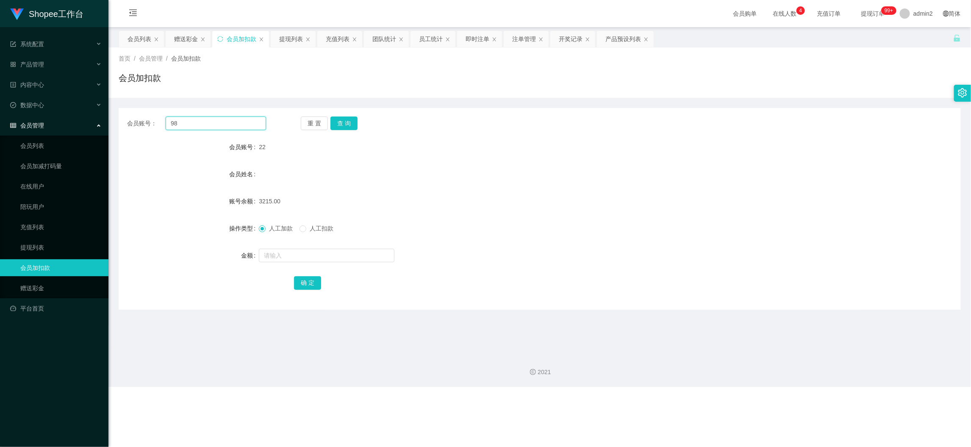
type input "98"
drag, startPoint x: 356, startPoint y: 124, endPoint x: 335, endPoint y: 124, distance: 20.8
click at [356, 124] on div "重 置 查 询" at bounding box center [370, 123] width 139 height 14
click at [335, 124] on button "查 询" at bounding box center [343, 123] width 27 height 14
click at [358, 258] on input "text" at bounding box center [327, 256] width 136 height 14
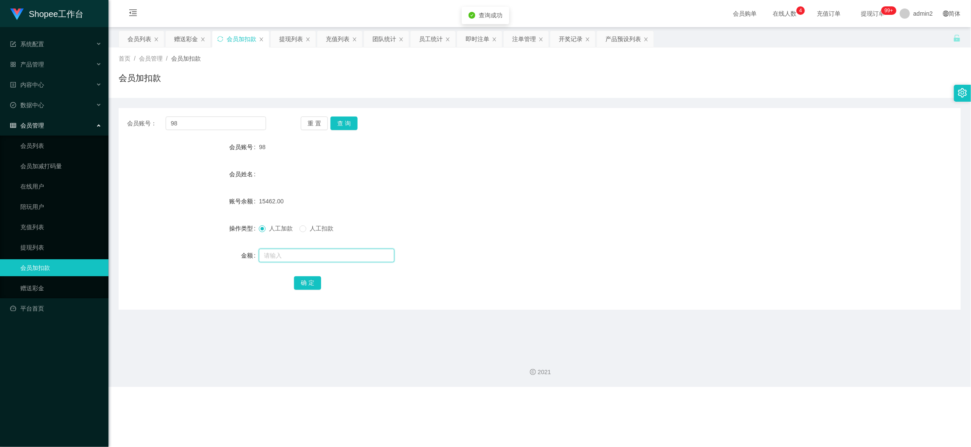
click at [358, 258] on input "text" at bounding box center [327, 256] width 136 height 14
type input "16"
click at [315, 286] on button "确 定" at bounding box center [307, 283] width 27 height 14
drag, startPoint x: 749, startPoint y: 377, endPoint x: 618, endPoint y: 304, distance: 149.8
click at [749, 378] on div "2021" at bounding box center [539, 366] width 862 height 39
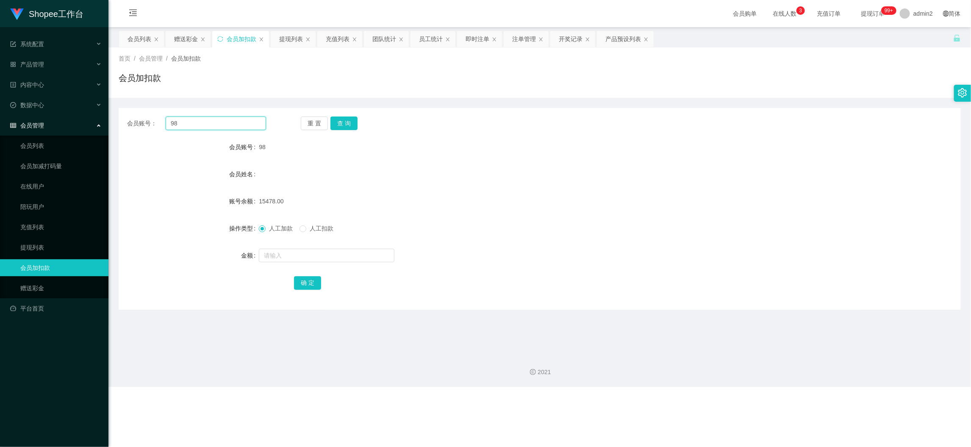
click at [221, 127] on input "98" at bounding box center [216, 123] width 100 height 14
drag, startPoint x: 221, startPoint y: 127, endPoint x: 302, endPoint y: 136, distance: 81.9
click at [223, 127] on input "98" at bounding box center [216, 123] width 100 height 14
click at [333, 124] on button "查 询" at bounding box center [343, 123] width 27 height 14
click at [353, 250] on input "text" at bounding box center [327, 256] width 136 height 14
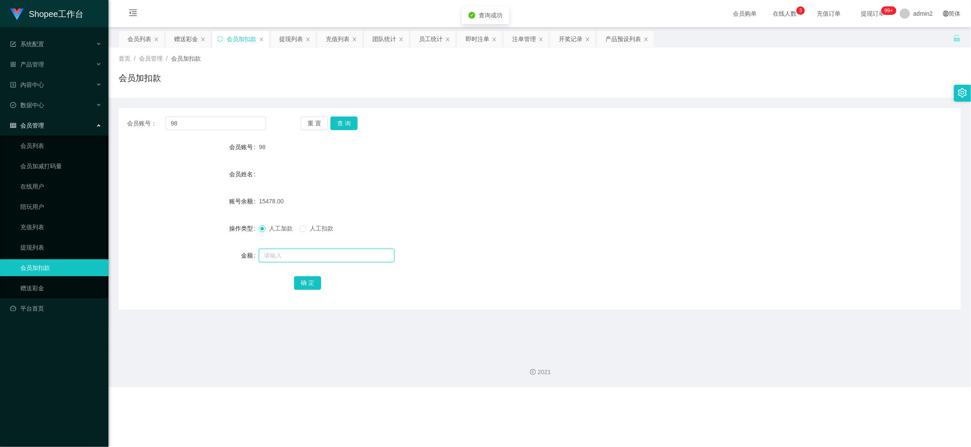
click at [353, 250] on input "text" at bounding box center [327, 256] width 136 height 14
type input "16"
click at [303, 282] on button "确 定" at bounding box center [307, 283] width 27 height 14
click at [528, 237] on form "会员账号 98 会员姓名 账号余额 15478.00 操作类型 人工加款 人工扣款 金额 16 确 定" at bounding box center [540, 215] width 842 height 152
click at [634, 394] on div "Shopee工作台 系统配置 产品管理 产品列表 产品预设列表 开奖记录 注单管理 即时注单 内容中心 数据中心 员工统计 团队统计 会员管理 会员列表 会员…" at bounding box center [485, 223] width 971 height 447
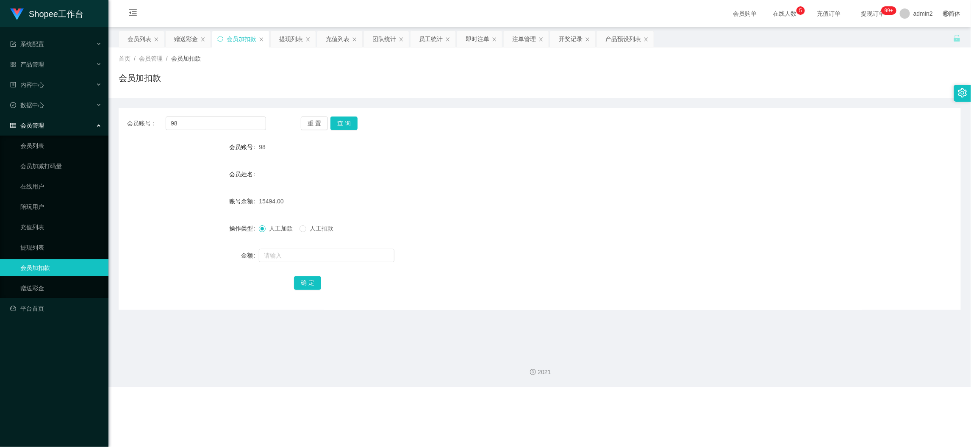
click at [634, 387] on div "Shopee工作台 系统配置 产品管理 产品列表 产品预设列表 开奖记录 注单管理 即时注单 内容中心 数据中心 员工统计 团队统计 会员管理 会员列表 会员…" at bounding box center [485, 223] width 971 height 447
click at [189, 41] on div "赠送彩金" at bounding box center [186, 39] width 24 height 16
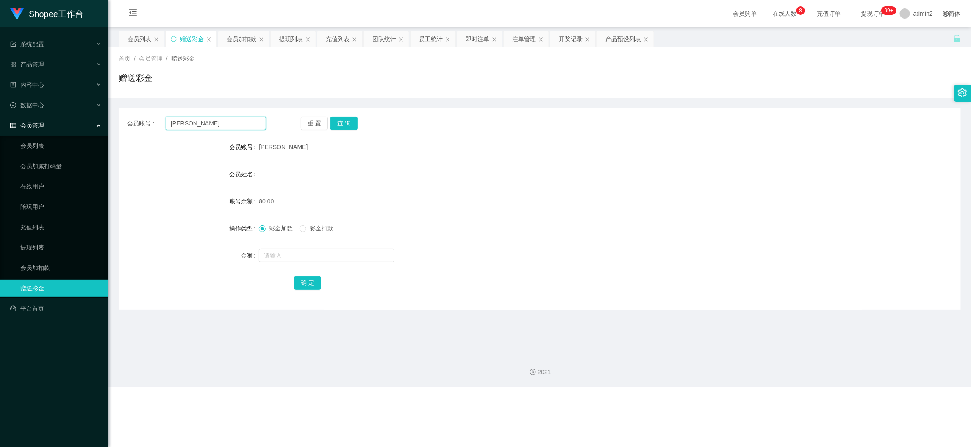
click at [233, 119] on input "[PERSON_NAME]" at bounding box center [216, 123] width 100 height 14
paste input "Angel0808"
type input "Angel0808"
click at [352, 124] on button "查 询" at bounding box center [343, 123] width 27 height 14
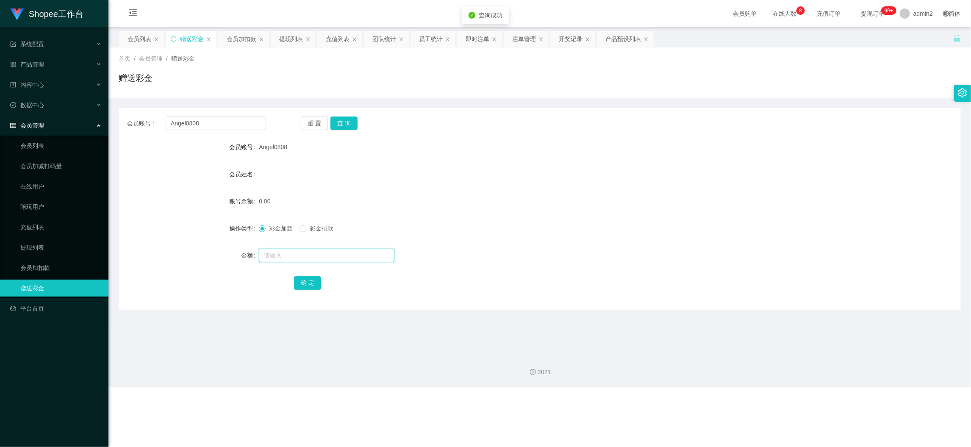
click at [366, 257] on input "text" at bounding box center [327, 256] width 136 height 14
type input "80"
click at [305, 288] on button "确 定" at bounding box center [307, 283] width 27 height 14
click at [541, 246] on form "会员账号 Angel0808 会员姓名 账号余额 0.00 操作类型 彩金加款 彩金扣款 金额 80 确 定" at bounding box center [540, 215] width 842 height 152
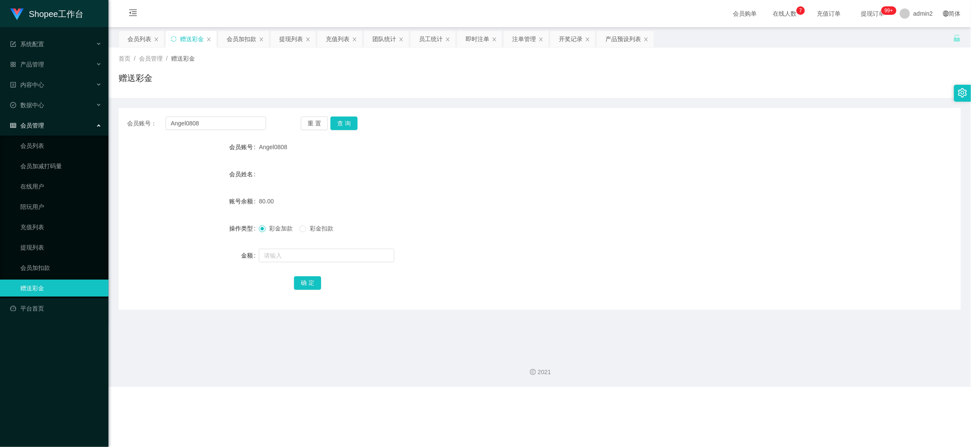
drag, startPoint x: 755, startPoint y: 388, endPoint x: 773, endPoint y: 306, distance: 84.0
click at [759, 376] on div "Shopee工作台 系统配置 产品管理 产品列表 产品预设列表 开奖记录 注单管理 即时注单 内容中心 数据中心 员工统计 团队统计 会员管理 会员列表 会员…" at bounding box center [485, 223] width 971 height 447
click at [227, 116] on input "Angel0808" at bounding box center [216, 123] width 100 height 14
drag, startPoint x: 227, startPoint y: 116, endPoint x: 289, endPoint y: 126, distance: 62.7
click at [233, 118] on input "Angel0808" at bounding box center [216, 123] width 100 height 14
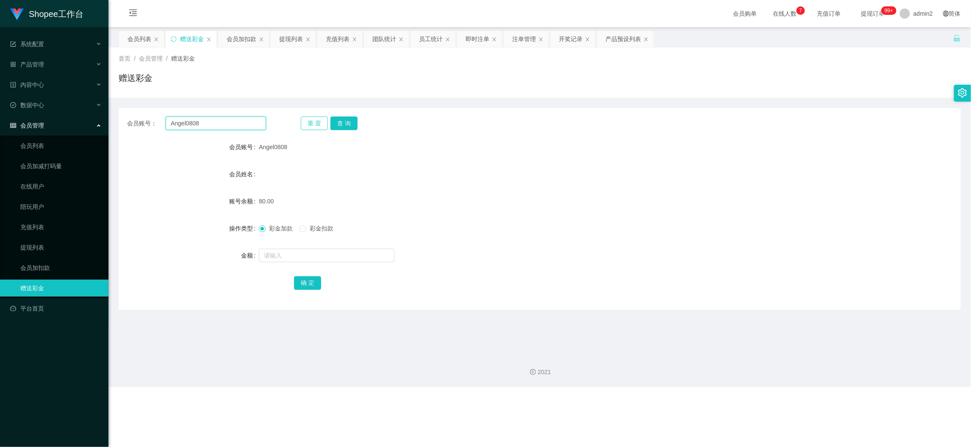
paste input "Lyn78787"
type input "Lyn787878"
click at [344, 119] on button "查 询" at bounding box center [343, 123] width 27 height 14
click at [347, 254] on input "text" at bounding box center [327, 256] width 136 height 14
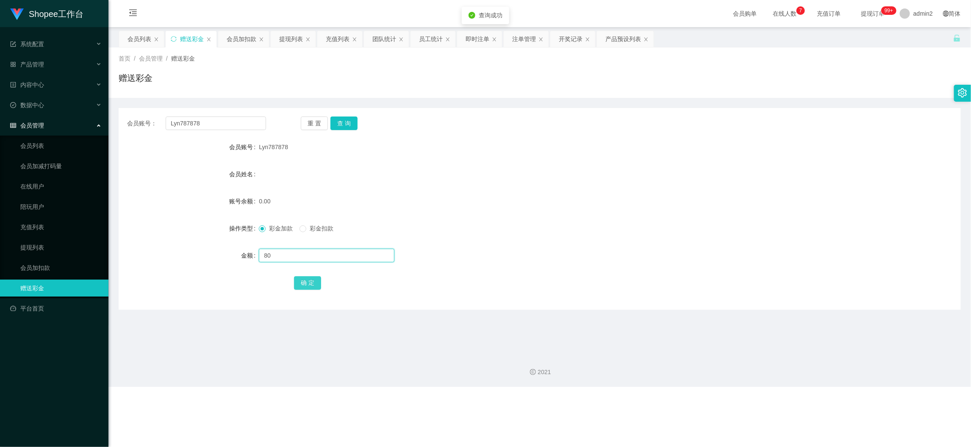
type input "80"
click at [317, 283] on button "确 定" at bounding box center [307, 283] width 27 height 14
click at [762, 390] on div "Shopee工作台 系统配置 产品管理 产品列表 产品预设列表 开奖记录 注单管理 即时注单 内容中心 数据中心 员工统计 团队统计 会员管理 会员列表 会员…" at bounding box center [485, 223] width 971 height 447
click at [246, 122] on input "Lyn787878" at bounding box center [216, 123] width 100 height 14
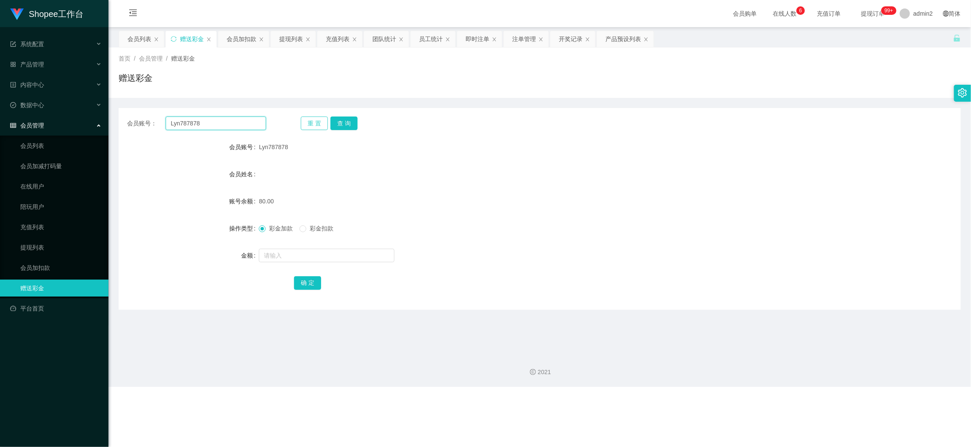
paste input "batuniah"
type input "batuniah"
click at [341, 121] on button "查 询" at bounding box center [343, 123] width 27 height 14
click at [358, 259] on input "text" at bounding box center [327, 256] width 136 height 14
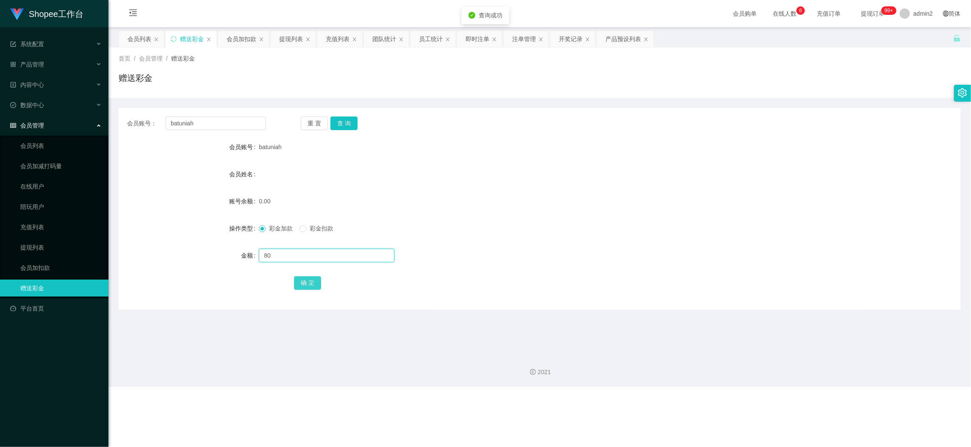
type input "80"
click at [318, 286] on button "确 定" at bounding box center [307, 283] width 27 height 14
click at [545, 246] on form "会员账号 batuniah 会员姓名 账号余额 0.00 操作类型 彩金加款 彩金扣款 金额 80 确 定" at bounding box center [540, 215] width 842 height 152
drag, startPoint x: 759, startPoint y: 384, endPoint x: 284, endPoint y: 166, distance: 522.0
click at [748, 376] on div "2021" at bounding box center [539, 366] width 862 height 39
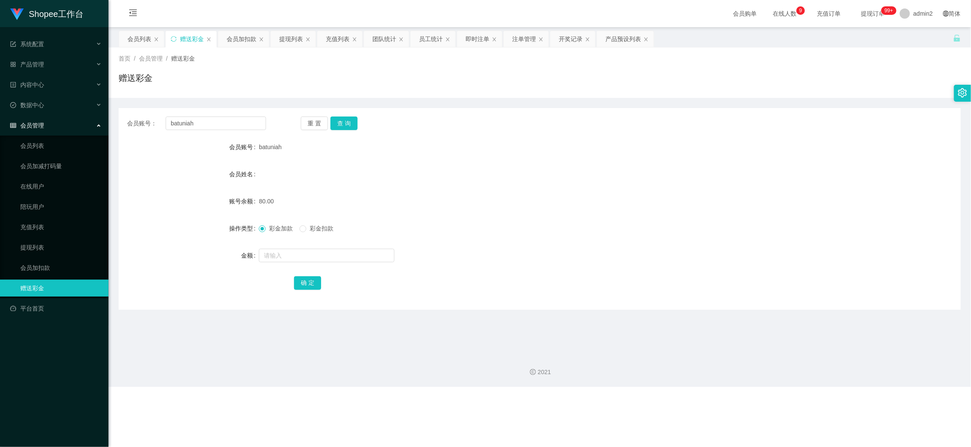
click at [238, 36] on div "会员加扣款" at bounding box center [242, 39] width 30 height 16
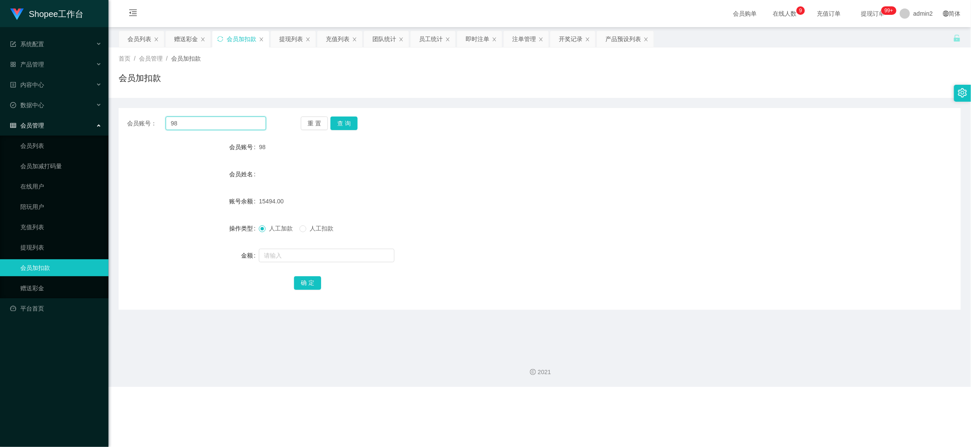
click at [243, 117] on input "98" at bounding box center [216, 123] width 100 height 14
paste input "5"
type input "5"
click at [341, 121] on button "查 询" at bounding box center [343, 123] width 27 height 14
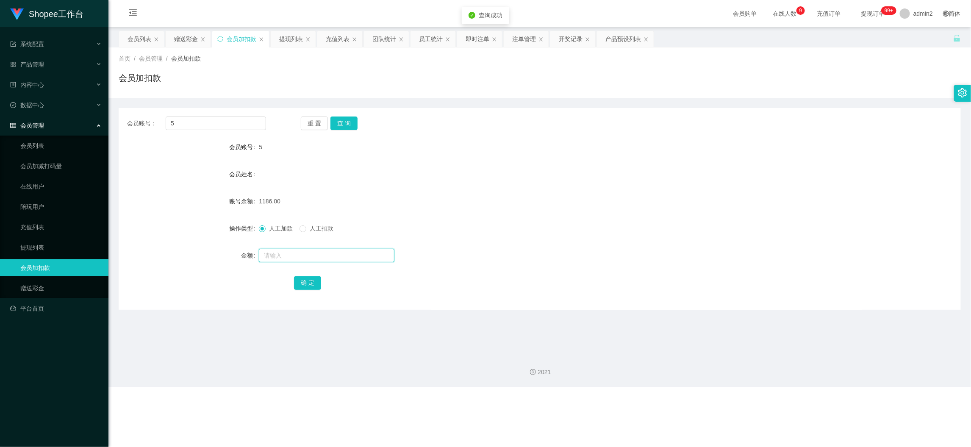
click at [360, 249] on input "text" at bounding box center [327, 256] width 136 height 14
type input "16"
drag, startPoint x: 304, startPoint y: 276, endPoint x: 335, endPoint y: 275, distance: 30.9
click at [304, 276] on button "确 定" at bounding box center [307, 283] width 27 height 14
drag, startPoint x: 766, startPoint y: 388, endPoint x: 374, endPoint y: 197, distance: 435.4
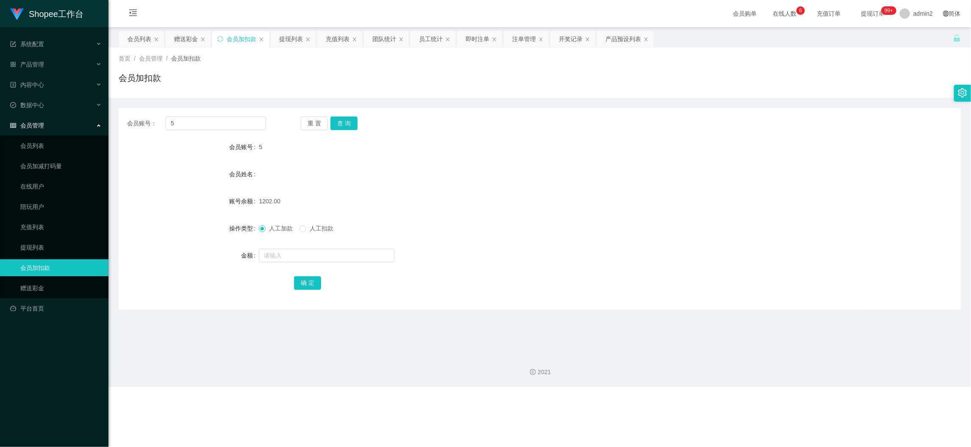
click at [765, 387] on div "Shopee工作台 系统配置 产品管理 产品列表 产品预设列表 开奖记录 注单管理 即时注单 内容中心 数据中心 员工统计 团队统计 会员管理 会员列表 会员…" at bounding box center [485, 223] width 971 height 447
click at [241, 126] on input "5" at bounding box center [216, 123] width 100 height 14
paste input "22"
type input "22"
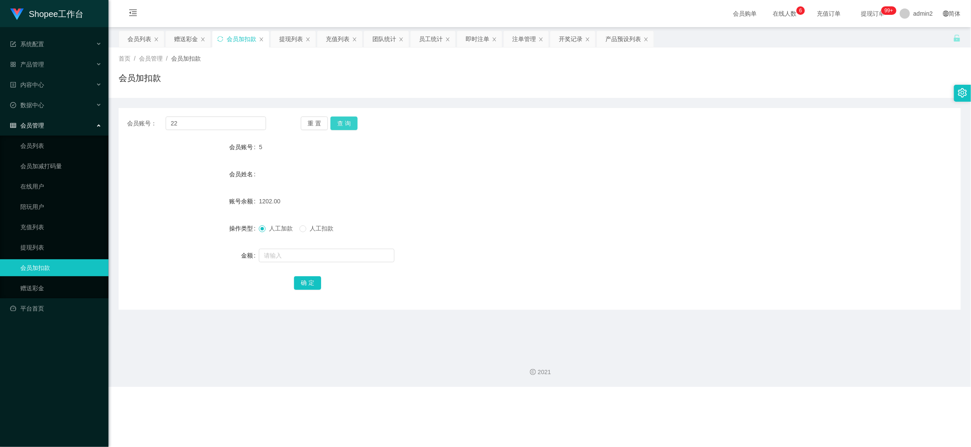
click at [337, 123] on button "查 询" at bounding box center [343, 123] width 27 height 14
click at [372, 256] on input "text" at bounding box center [327, 256] width 136 height 14
click at [372, 256] on input "1" at bounding box center [327, 256] width 136 height 14
type input "16"
click at [301, 280] on button "确 定" at bounding box center [307, 283] width 27 height 14
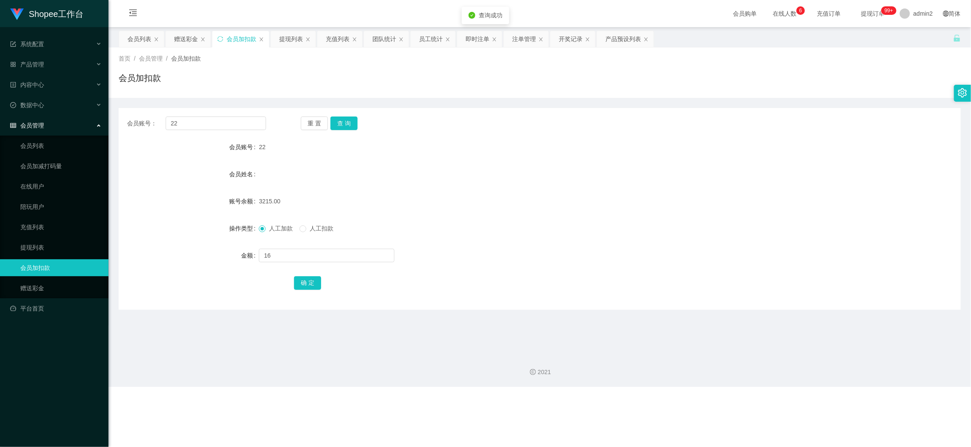
click at [534, 234] on div "人工加款 人工扣款" at bounding box center [504, 228] width 491 height 17
drag, startPoint x: 759, startPoint y: 394, endPoint x: 373, endPoint y: 197, distance: 433.1
click at [756, 392] on div "Shopee工作台 系统配置 产品管理 产品列表 产品预设列表 开奖记录 注单管理 即时注单 内容中心 数据中心 员工统计 团队统计 会员管理 会员列表 会员…" at bounding box center [485, 223] width 971 height 447
click at [244, 128] on input "22" at bounding box center [216, 123] width 100 height 14
click at [243, 128] on input "22" at bounding box center [216, 123] width 100 height 14
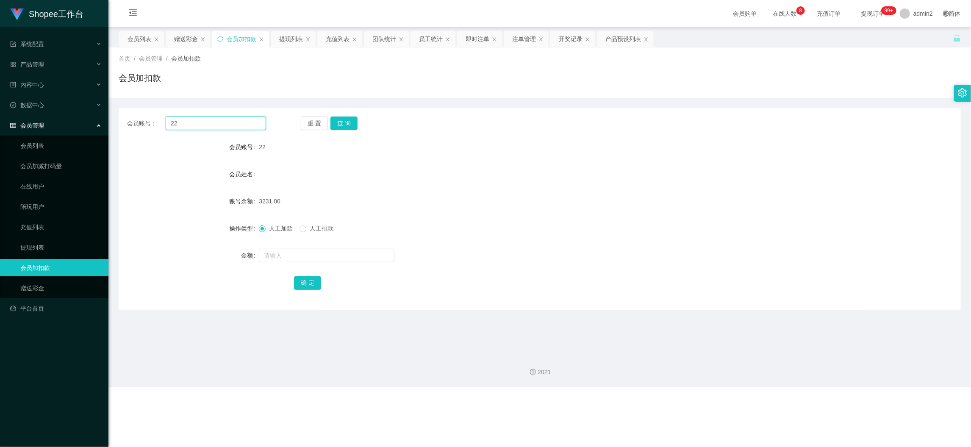
paste input "5"
type input "5"
click at [347, 118] on button "查 询" at bounding box center [343, 123] width 27 height 14
click at [369, 257] on input "text" at bounding box center [327, 256] width 136 height 14
click at [369, 257] on input "1" at bounding box center [327, 256] width 136 height 14
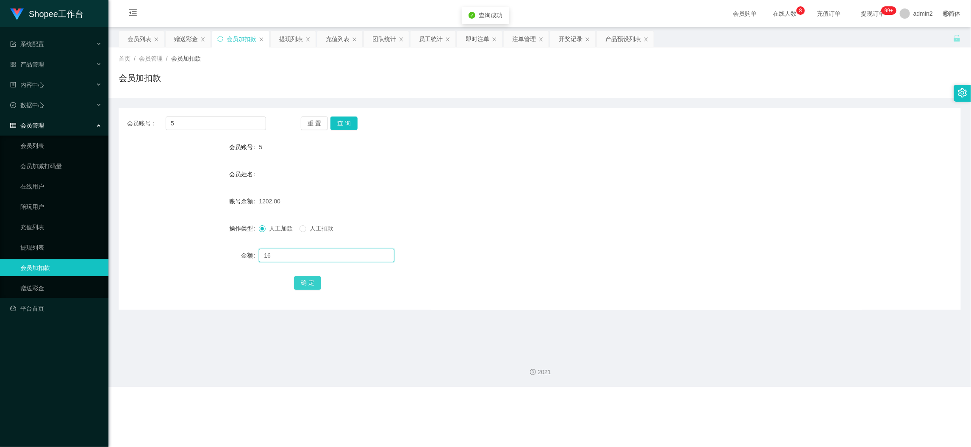
type input "16"
click at [308, 280] on button "确 定" at bounding box center [307, 283] width 27 height 14
drag, startPoint x: 773, startPoint y: 413, endPoint x: 649, endPoint y: 322, distance: 154.2
click at [771, 399] on div "Shopee工作台 系统配置 产品管理 产品列表 产品预设列表 开奖记录 注单管理 即时注单 内容中心 数据中心 员工统计 团队统计 会员管理 会员列表 会员…" at bounding box center [485, 223] width 971 height 447
click at [189, 34] on div "赠送彩金" at bounding box center [186, 39] width 24 height 16
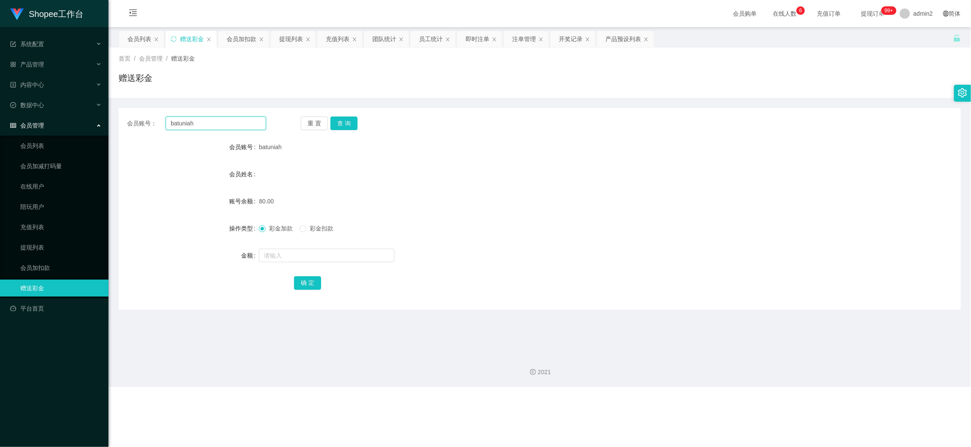
click at [249, 119] on input "batuniah" at bounding box center [216, 123] width 100 height 14
paste input "666666"
type input "666666"
click at [335, 117] on button "查 询" at bounding box center [343, 123] width 27 height 14
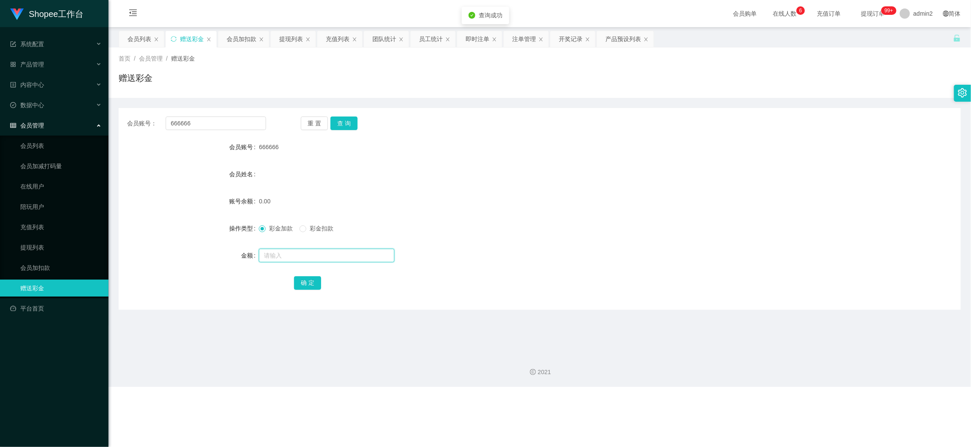
click at [362, 256] on input "text" at bounding box center [327, 256] width 136 height 14
click at [362, 254] on input "text" at bounding box center [327, 256] width 136 height 14
type input "80"
click at [309, 280] on button "确 定" at bounding box center [307, 283] width 27 height 14
drag, startPoint x: 752, startPoint y: 382, endPoint x: 569, endPoint y: 272, distance: 213.9
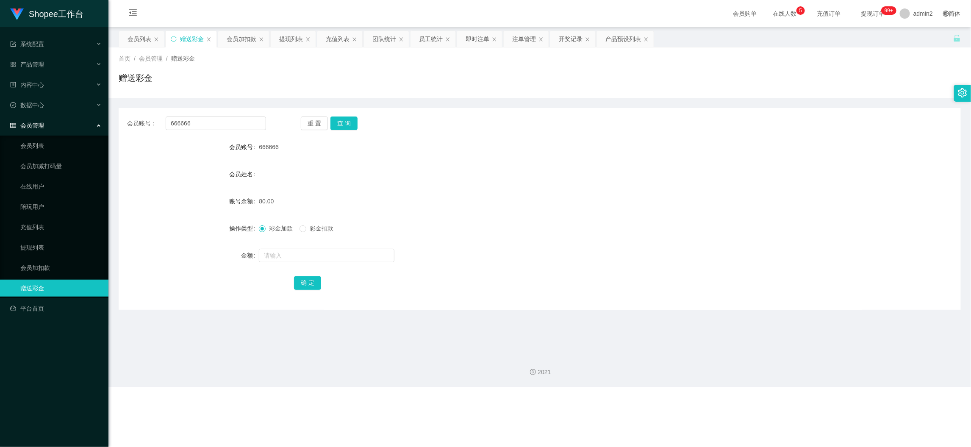
click at [751, 381] on div "2021" at bounding box center [539, 366] width 862 height 39
drag, startPoint x: 240, startPoint y: 36, endPoint x: 243, endPoint y: 40, distance: 4.9
click at [240, 36] on div "会员加扣款" at bounding box center [242, 39] width 30 height 16
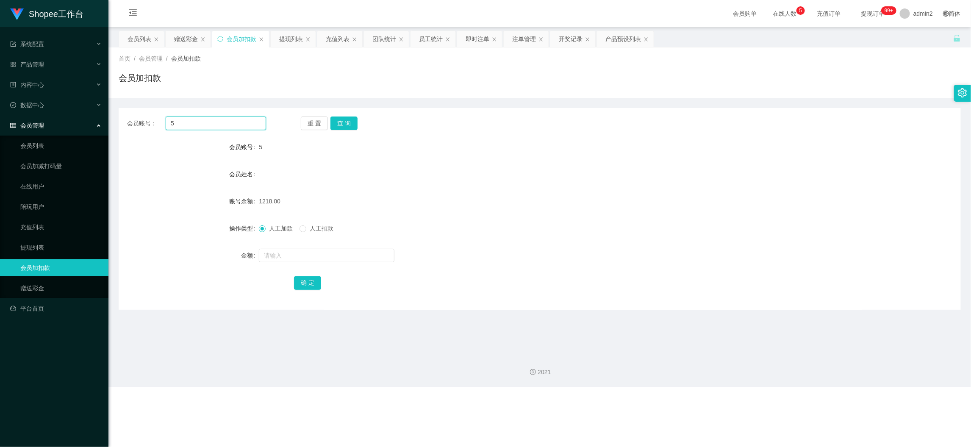
click at [242, 122] on input "5" at bounding box center [216, 123] width 100 height 14
drag, startPoint x: 242, startPoint y: 122, endPoint x: 256, endPoint y: 125, distance: 14.5
click at [242, 122] on input "5" at bounding box center [216, 123] width 100 height 14
paste input "168"
type input "168"
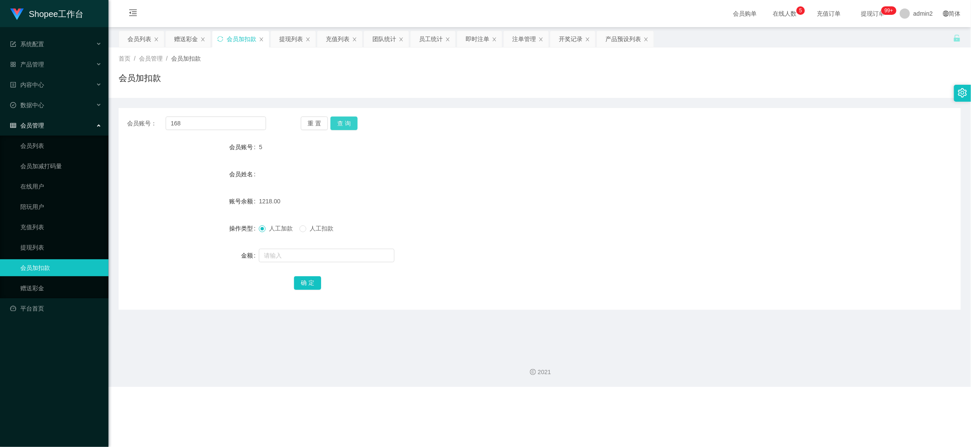
click at [342, 121] on button "查 询" at bounding box center [343, 123] width 27 height 14
click at [358, 259] on input "text" at bounding box center [327, 256] width 136 height 14
click at [358, 259] on input "1" at bounding box center [327, 256] width 136 height 14
type input "16"
click at [299, 286] on button "确 定" at bounding box center [307, 283] width 27 height 14
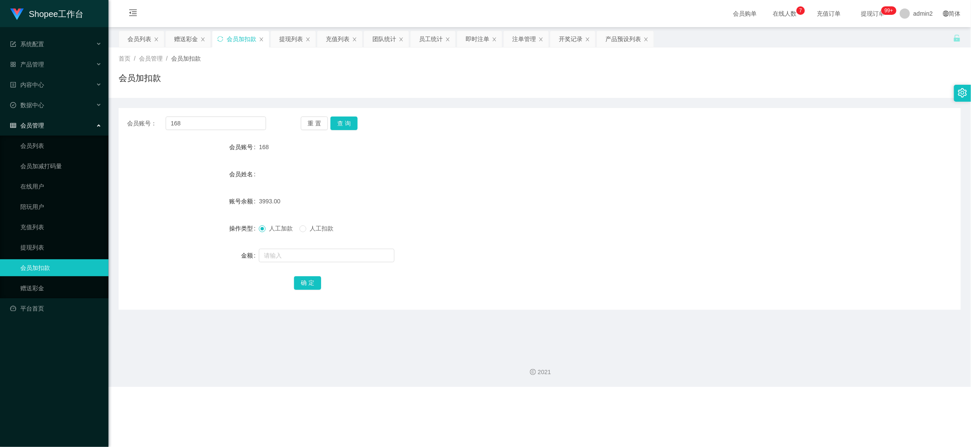
click at [746, 380] on div "2021" at bounding box center [539, 366] width 862 height 39
click at [242, 119] on input "168" at bounding box center [216, 123] width 100 height 14
drag, startPoint x: 242, startPoint y: 119, endPoint x: 272, endPoint y: 129, distance: 31.9
click at [242, 120] on input "168" at bounding box center [216, 123] width 100 height 14
paste input "060"
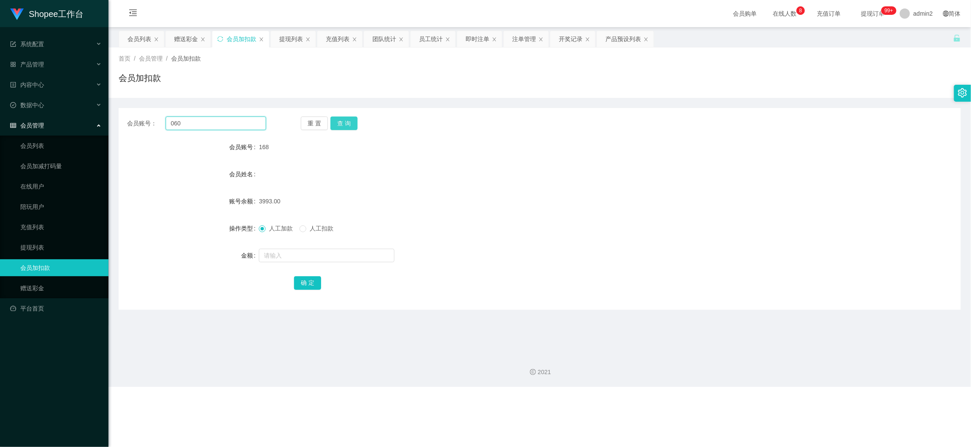
type input "060"
click at [353, 122] on button "查 询" at bounding box center [343, 123] width 27 height 14
click at [363, 257] on input "text" at bounding box center [327, 256] width 136 height 14
click at [363, 257] on input "1" at bounding box center [327, 256] width 136 height 14
type input "16"
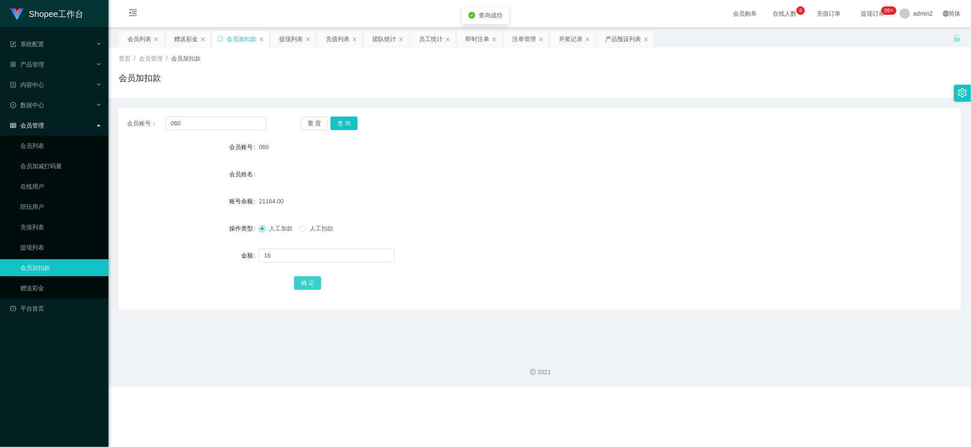
click at [295, 283] on button "确 定" at bounding box center [307, 283] width 27 height 14
drag, startPoint x: 746, startPoint y: 404, endPoint x: 416, endPoint y: 212, distance: 381.9
click at [741, 399] on div "Shopee工作台 系统配置 产品管理 产品列表 产品预设列表 开奖记录 注单管理 即时注单 内容中心 数据中心 员工统计 团队统计 会员管理 会员列表 会员…" at bounding box center [485, 223] width 971 height 447
click at [246, 118] on input "060" at bounding box center [216, 123] width 100 height 14
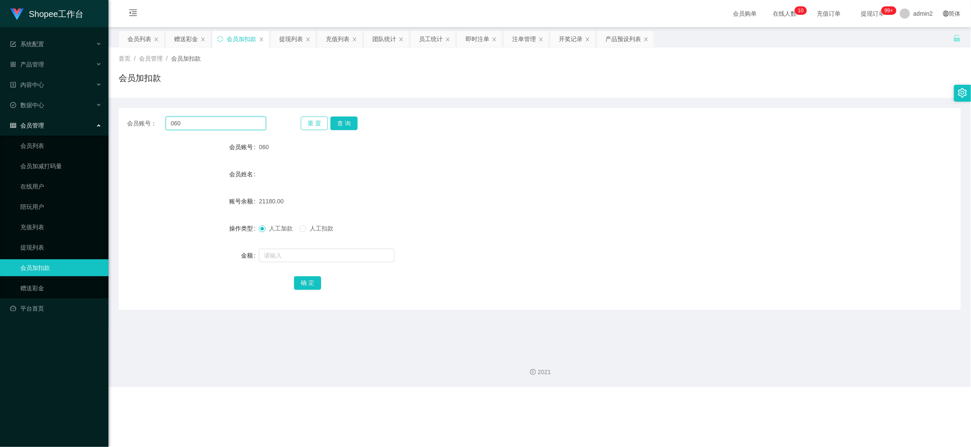
paste input "168"
type input "168"
click at [347, 120] on button "查 询" at bounding box center [343, 123] width 27 height 14
click at [353, 256] on input "text" at bounding box center [327, 256] width 136 height 14
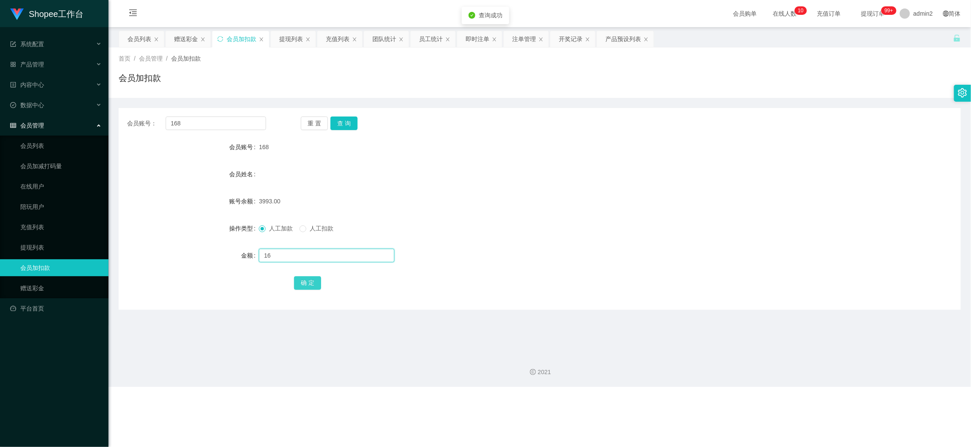
type input "16"
click at [305, 282] on button "确 定" at bounding box center [307, 283] width 27 height 14
click at [740, 383] on div "Shopee工作台 系统配置 产品管理 产品列表 产品预设列表 开奖记录 注单管理 即时注单 内容中心 数据中心 员工统计 团队统计 会员管理 会员列表 会员…" at bounding box center [485, 223] width 971 height 447
click at [239, 126] on input "168" at bounding box center [216, 123] width 100 height 14
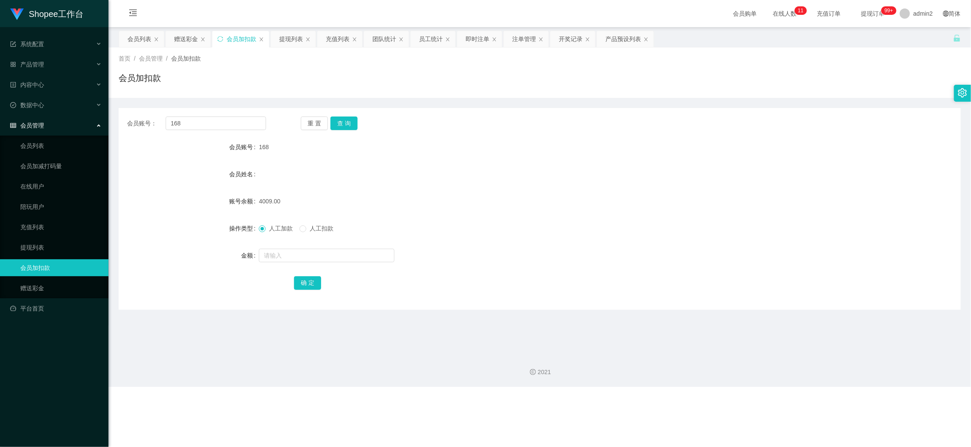
click at [360, 119] on div "重 置 查 询" at bounding box center [370, 123] width 139 height 14
click at [348, 122] on button "查 询" at bounding box center [343, 123] width 27 height 14
click at [374, 257] on input "text" at bounding box center [327, 256] width 136 height 14
type input "16"
drag, startPoint x: 304, startPoint y: 280, endPoint x: 452, endPoint y: 260, distance: 149.6
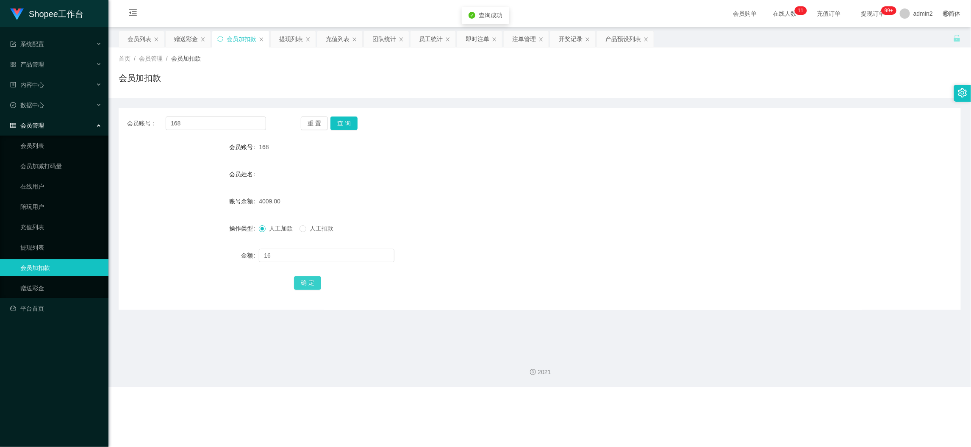
click at [304, 280] on button "确 定" at bounding box center [307, 283] width 27 height 14
click at [566, 244] on form "会员账号 168 会员姓名 账号余额 4009.00 操作类型 人工加款 人工扣款 金额 16 确 定" at bounding box center [540, 215] width 842 height 152
click at [759, 386] on div "2021" at bounding box center [539, 366] width 862 height 39
click at [225, 122] on input "168" at bounding box center [216, 123] width 100 height 14
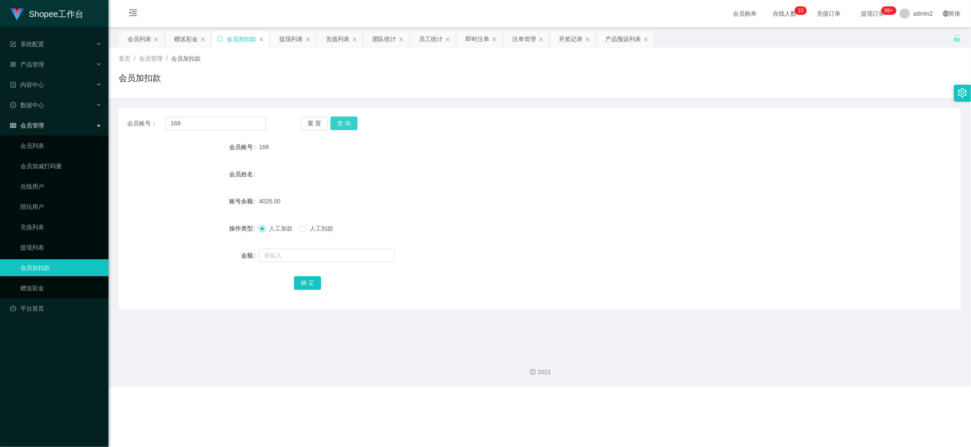
click at [352, 121] on button "查 询" at bounding box center [343, 123] width 27 height 14
click at [369, 252] on input "text" at bounding box center [327, 256] width 136 height 14
click at [369, 251] on input "text" at bounding box center [327, 256] width 136 height 14
type input "16"
drag, startPoint x: 298, startPoint y: 282, endPoint x: 426, endPoint y: 296, distance: 128.7
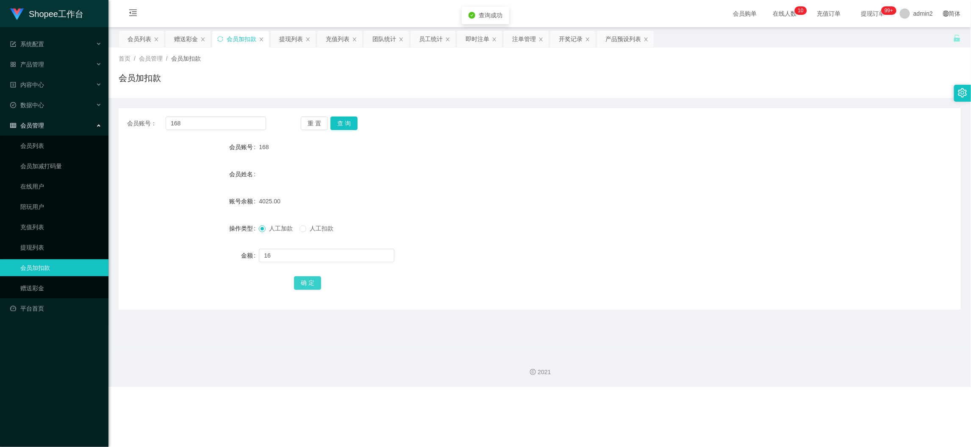
click at [299, 280] on button "确 定" at bounding box center [307, 283] width 27 height 14
click at [185, 42] on div "赠送彩金" at bounding box center [186, 39] width 24 height 16
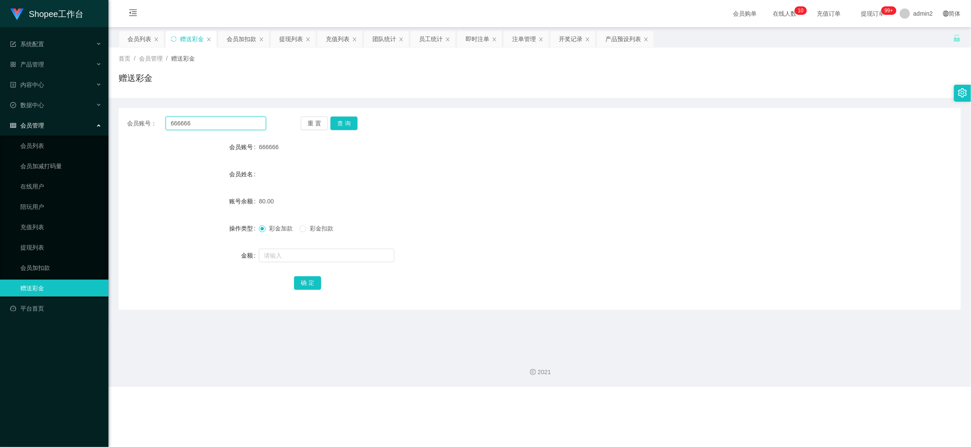
click at [245, 128] on input "666666" at bounding box center [216, 123] width 100 height 14
paste input "superb"
type input "superb"
click at [344, 119] on button "查 询" at bounding box center [343, 123] width 27 height 14
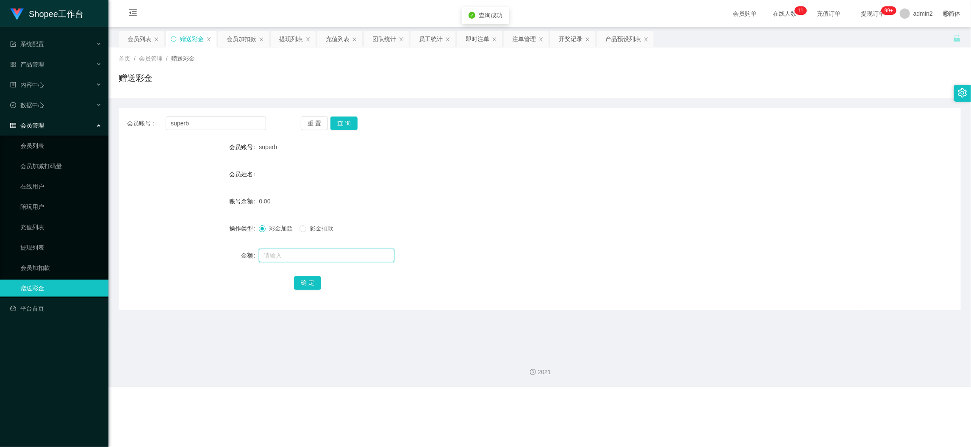
click at [358, 254] on input "text" at bounding box center [327, 256] width 136 height 14
click at [358, 253] on input "8" at bounding box center [327, 256] width 136 height 14
type input "80"
click at [310, 279] on button "确 定" at bounding box center [307, 283] width 27 height 14
click at [233, 119] on input "superb" at bounding box center [216, 123] width 100 height 14
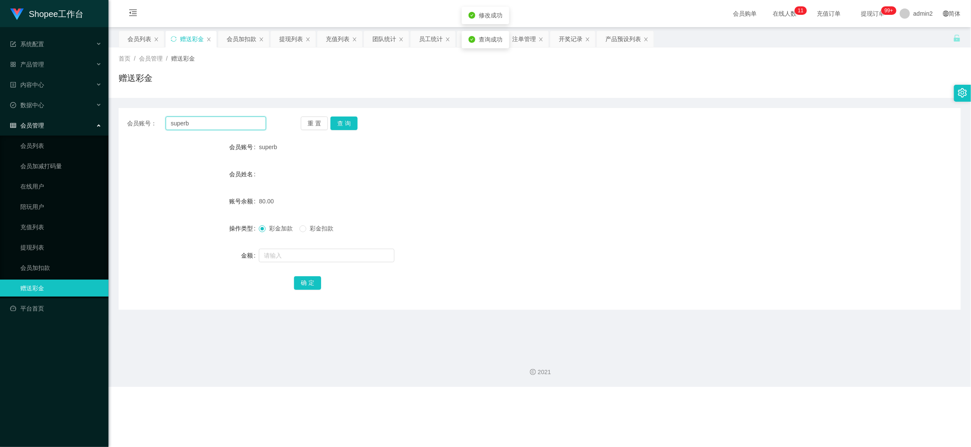
click at [233, 119] on input "superb" at bounding box center [216, 123] width 100 height 14
paste input "nine01"
type input "nine01"
click at [335, 123] on button "查 询" at bounding box center [343, 123] width 27 height 14
click at [363, 256] on input "text" at bounding box center [327, 256] width 136 height 14
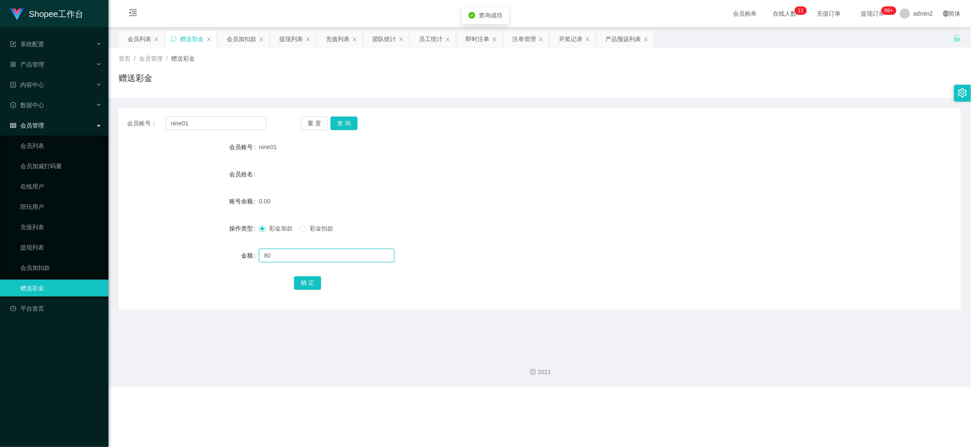
type input "80"
click at [306, 290] on div "确 定" at bounding box center [539, 282] width 491 height 17
click at [308, 280] on button "确 定" at bounding box center [307, 283] width 27 height 14
click at [640, 233] on div "彩金加款 彩金扣款" at bounding box center [504, 228] width 491 height 17
drag, startPoint x: 729, startPoint y: 382, endPoint x: 298, endPoint y: 183, distance: 474.4
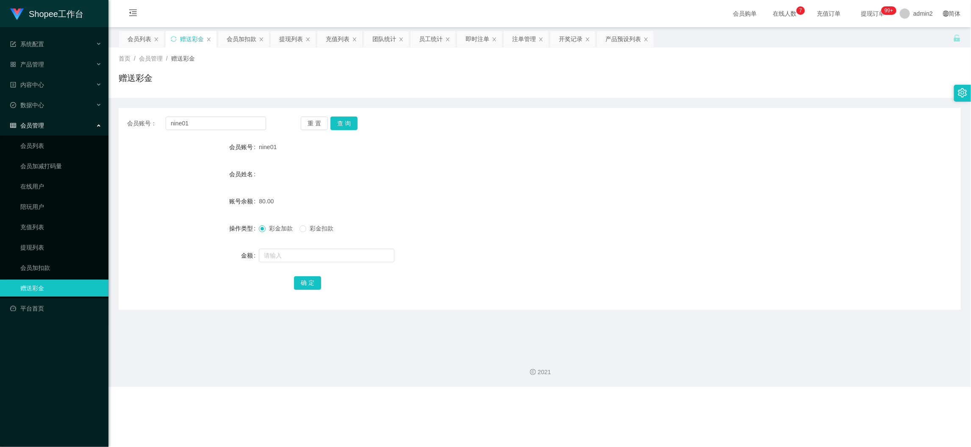
click at [715, 367] on div "2021" at bounding box center [539, 366] width 862 height 39
click at [250, 128] on input "nine01" at bounding box center [216, 123] width 100 height 14
click at [249, 124] on input "nine01" at bounding box center [216, 123] width 100 height 14
click at [231, 22] on div "会员购单 在线人数 0 1 2 3 4 5 6 7 8 9 0 1 2 3 4 5 6 7 8 9 0 1 2 3 4 5 6 7 8 9 充值订单 提现订单…" at bounding box center [539, 14] width 862 height 28
drag, startPoint x: 247, startPoint y: 38, endPoint x: 249, endPoint y: 58, distance: 20.0
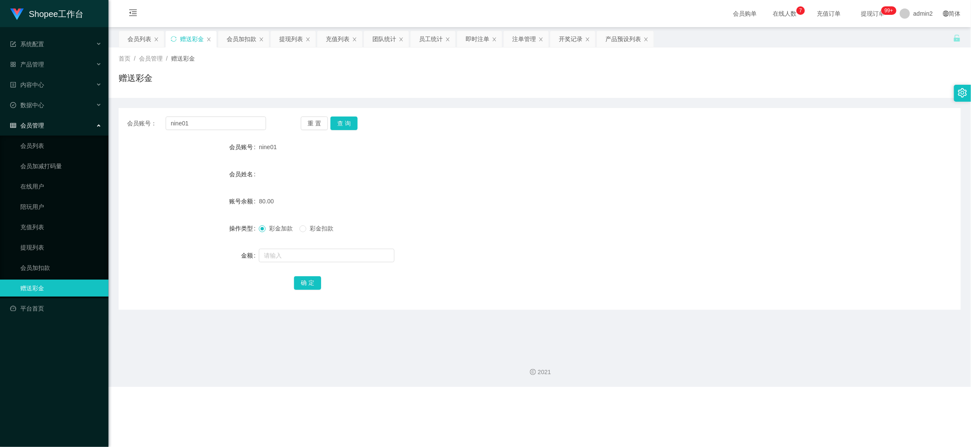
click at [247, 38] on div "会员加扣款" at bounding box center [242, 39] width 30 height 16
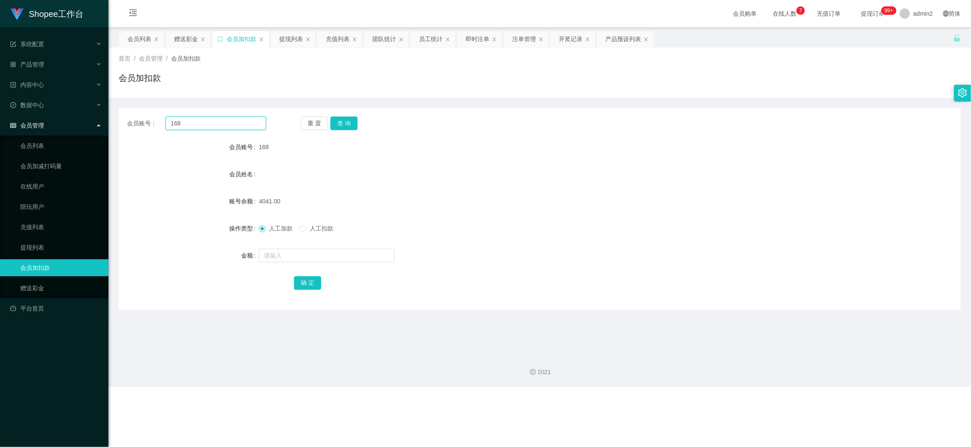
click at [251, 125] on input "168" at bounding box center [216, 123] width 100 height 14
paste input "77"
type input "77"
click at [341, 119] on button "查 询" at bounding box center [343, 123] width 27 height 14
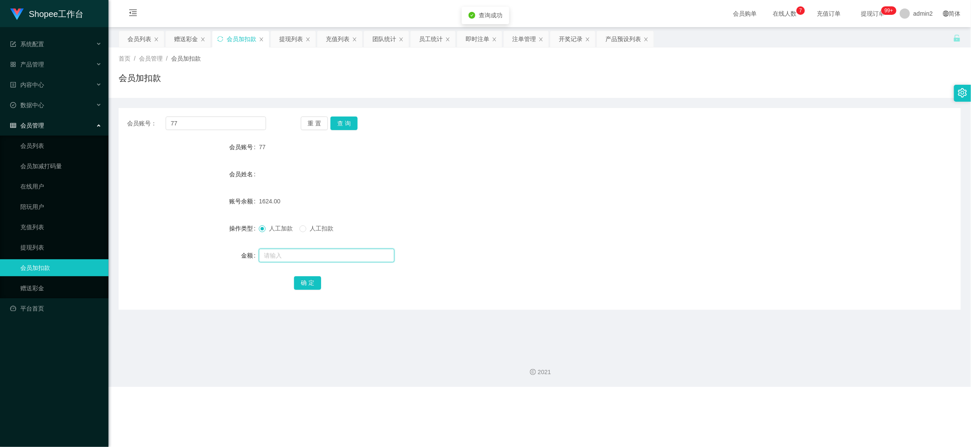
click at [376, 256] on input "text" at bounding box center [327, 256] width 136 height 14
type input "16"
drag, startPoint x: 307, startPoint y: 278, endPoint x: 316, endPoint y: 277, distance: 8.5
click at [307, 278] on button "确 定" at bounding box center [307, 283] width 27 height 14
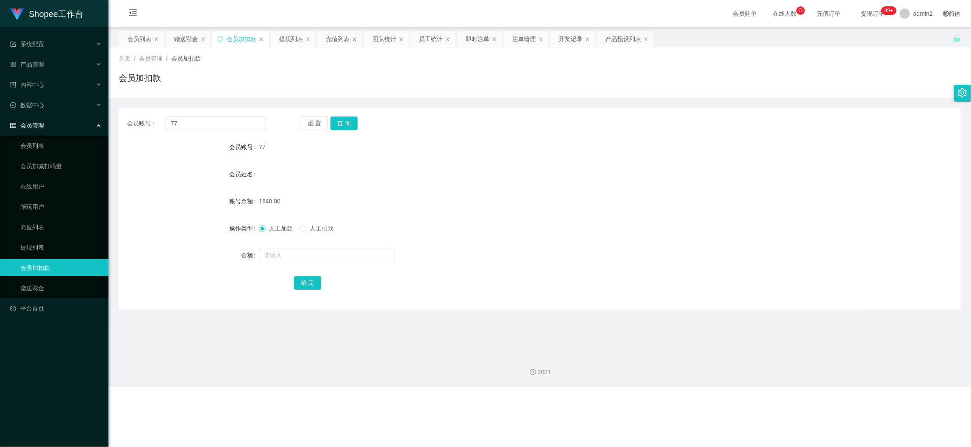
drag, startPoint x: 750, startPoint y: 402, endPoint x: 470, endPoint y: 246, distance: 320.1
click at [742, 394] on div "Shopee工作台 系统配置 产品管理 产品列表 产品预设列表 开奖记录 注单管理 即时注单 内容中心 数据中心 员工统计 团队统计 会员管理 会员列表 会员…" at bounding box center [485, 223] width 971 height 447
click at [301, 254] on input "text" at bounding box center [327, 256] width 136 height 14
type input "16"
click at [307, 281] on button "确 定" at bounding box center [307, 283] width 27 height 14
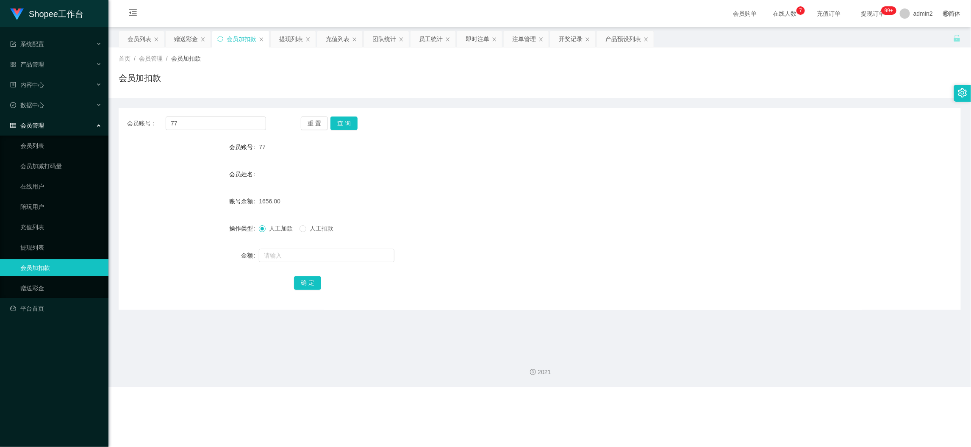
drag, startPoint x: 670, startPoint y: 426, endPoint x: 651, endPoint y: 408, distance: 26.7
click at [666, 399] on div "Shopee工作台 系统配置 产品管理 产品列表 产品预设列表 开奖记录 注单管理 即时注单 内容中心 数据中心 员工统计 团队统计 会员管理 会员列表 会员…" at bounding box center [485, 223] width 971 height 447
click at [178, 40] on div "赠送彩金" at bounding box center [186, 39] width 24 height 16
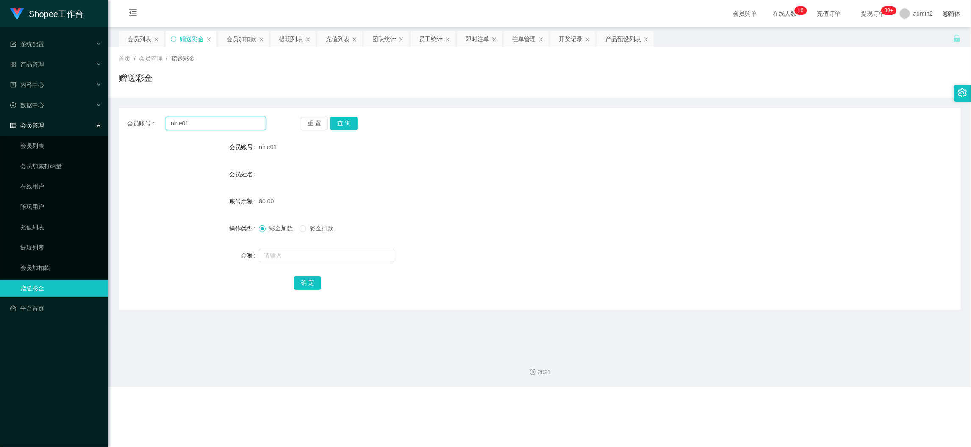
click at [237, 121] on input "nine01" at bounding box center [216, 123] width 100 height 14
paste input "Chong88"
type input "Chong88"
click at [344, 119] on button "查 询" at bounding box center [343, 123] width 27 height 14
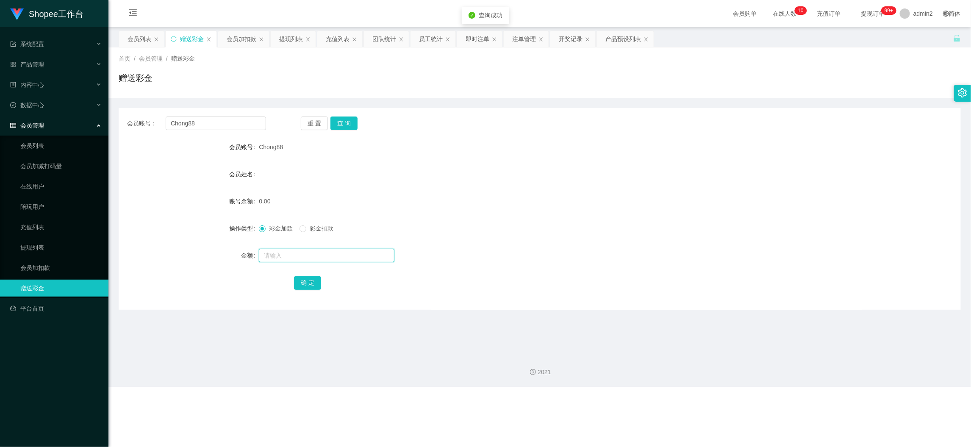
click at [349, 259] on input "text" at bounding box center [327, 256] width 136 height 14
click at [349, 256] on input "text" at bounding box center [327, 256] width 136 height 14
type input "80"
click at [306, 282] on button "确 定" at bounding box center [307, 283] width 27 height 14
click at [603, 238] on form "会员账号 Chong88 会员姓名 账号余额 0.00 操作类型 彩金加款 彩金扣款 金额 80 确 定" at bounding box center [540, 215] width 842 height 152
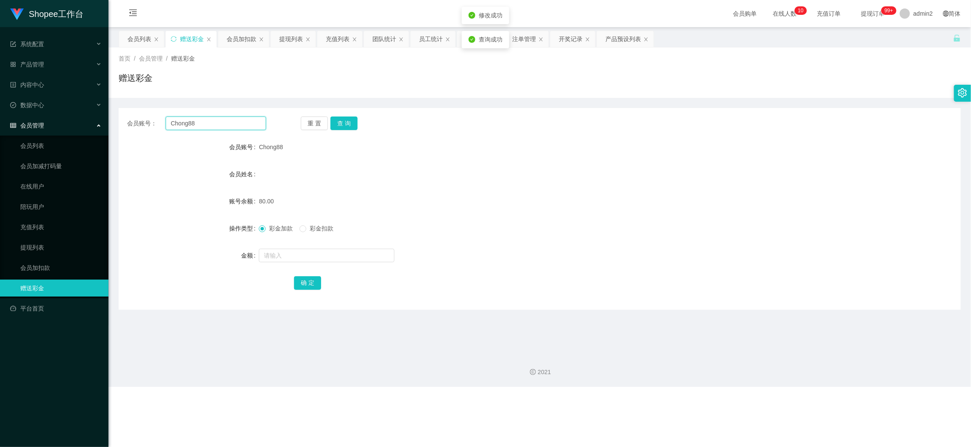
click at [239, 124] on input "Chong88" at bounding box center [216, 123] width 100 height 14
paste input "0129550366"
type input "0129550366"
click at [344, 121] on button "查 询" at bounding box center [343, 123] width 27 height 14
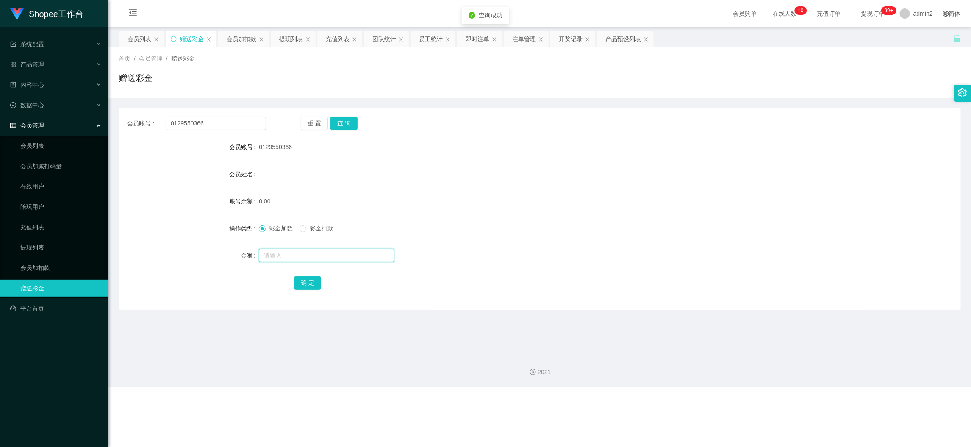
click at [350, 257] on input "text" at bounding box center [327, 256] width 136 height 14
type input "80"
drag, startPoint x: 310, startPoint y: 283, endPoint x: 369, endPoint y: 261, distance: 62.7
click at [310, 283] on button "确 定" at bounding box center [307, 283] width 27 height 14
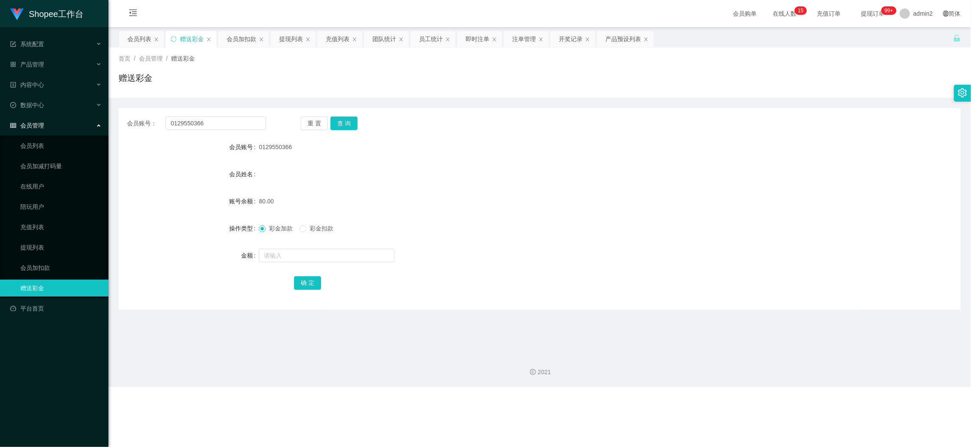
drag, startPoint x: 753, startPoint y: 412, endPoint x: 651, endPoint y: 358, distance: 115.2
click at [750, 399] on div "Shopee工作台 系统配置 产品管理 产品列表 产品预设列表 开奖记录 注单管理 即时注单 内容中心 数据中心 员工统计 团队统计 会员管理 会员列表 会员…" at bounding box center [485, 223] width 971 height 447
click at [230, 124] on input "0129550366" at bounding box center [216, 123] width 100 height 14
paste input "6010566571"
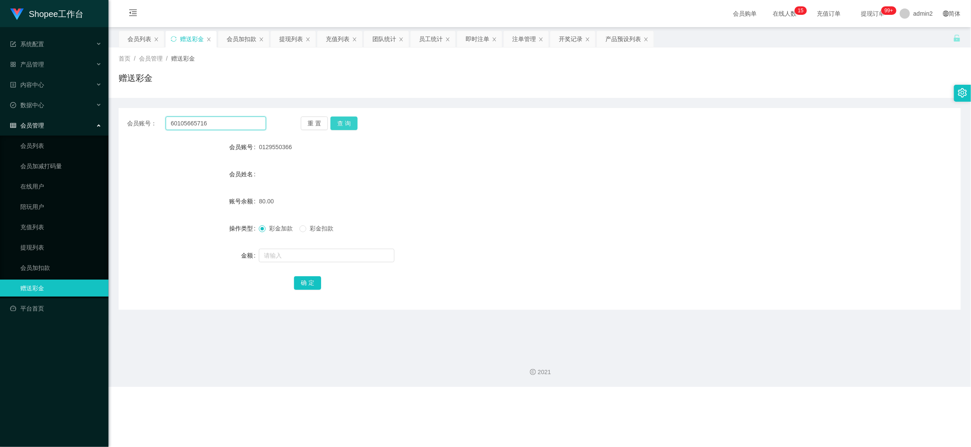
type input "60105665716"
click at [333, 124] on button "查 询" at bounding box center [343, 123] width 27 height 14
click at [365, 257] on input "text" at bounding box center [327, 256] width 136 height 14
type input "80"
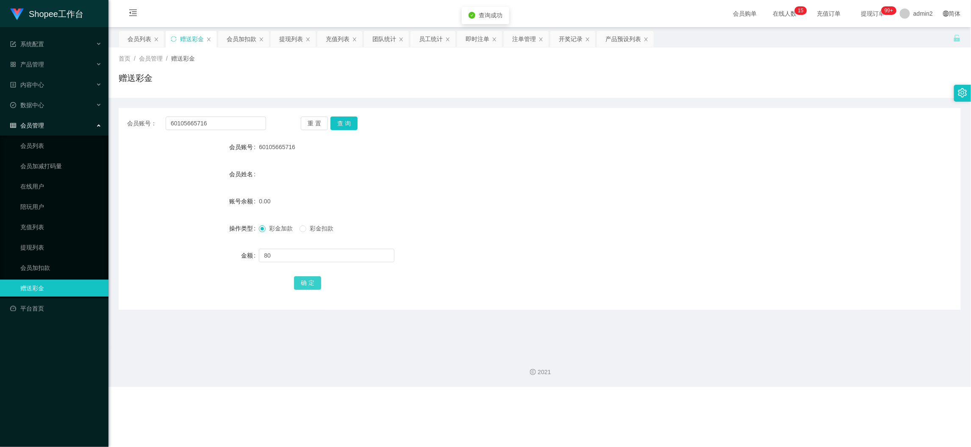
click at [317, 283] on button "确 定" at bounding box center [307, 283] width 27 height 14
click at [591, 247] on div "80" at bounding box center [504, 255] width 491 height 17
drag, startPoint x: 747, startPoint y: 386, endPoint x: 708, endPoint y: 363, distance: 46.0
click at [735, 378] on div "2021" at bounding box center [539, 366] width 862 height 39
click at [249, 131] on div "会员账号： 60105665716 重 置 查 询 会员账号 60105665716 会员姓名 账号余额 80.00 操作类型 彩金加款 彩金扣款 金额 确 定" at bounding box center [540, 209] width 842 height 202
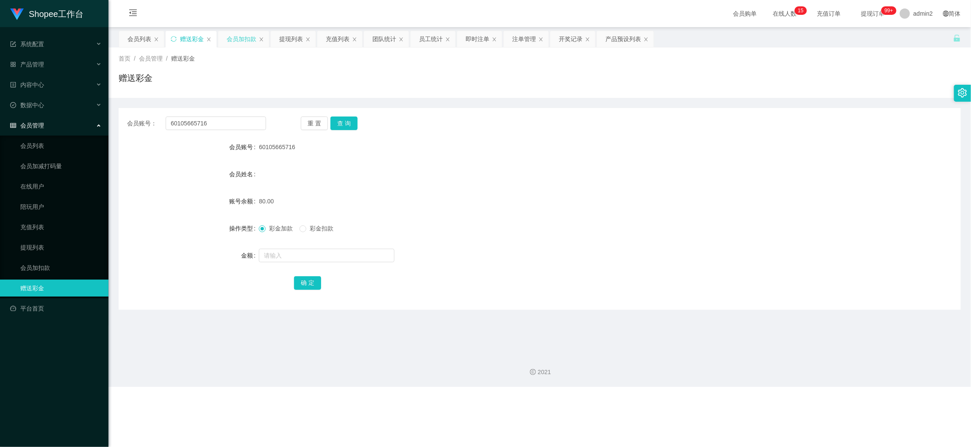
click at [247, 40] on div "会员加扣款" at bounding box center [242, 39] width 30 height 16
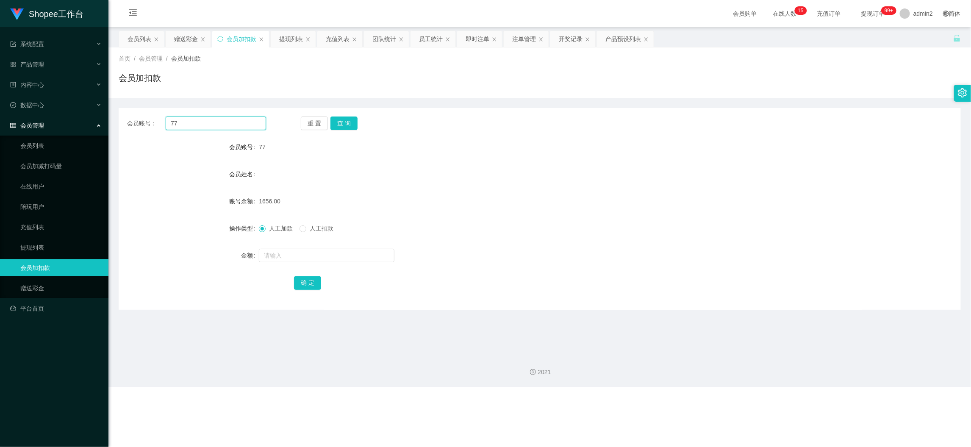
click at [236, 122] on input "77" at bounding box center [216, 123] width 100 height 14
drag, startPoint x: 236, startPoint y: 122, endPoint x: 310, endPoint y: 130, distance: 74.5
click at [236, 122] on input "77" at bounding box center [216, 123] width 100 height 14
paste input "5"
type input "5"
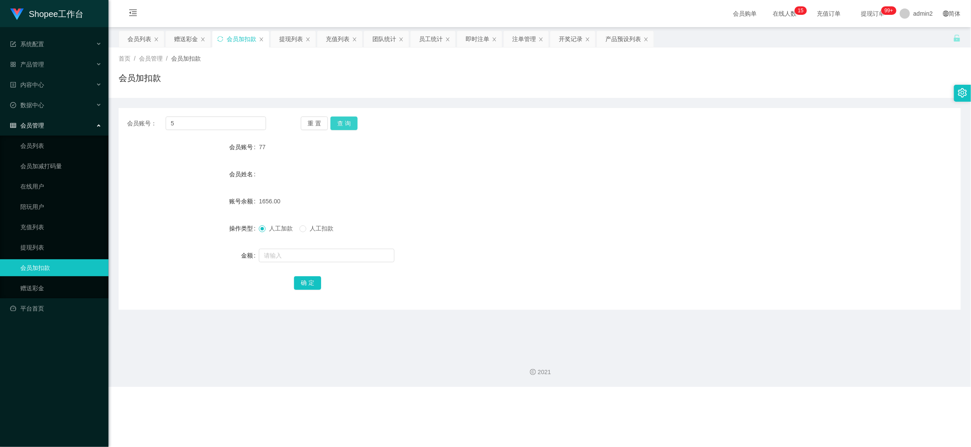
click at [347, 121] on button "查 询" at bounding box center [343, 123] width 27 height 14
click at [368, 258] on input "text" at bounding box center [327, 256] width 136 height 14
click at [368, 258] on input "1" at bounding box center [327, 256] width 136 height 14
type input "16"
click at [304, 283] on button "确 定" at bounding box center [307, 283] width 27 height 14
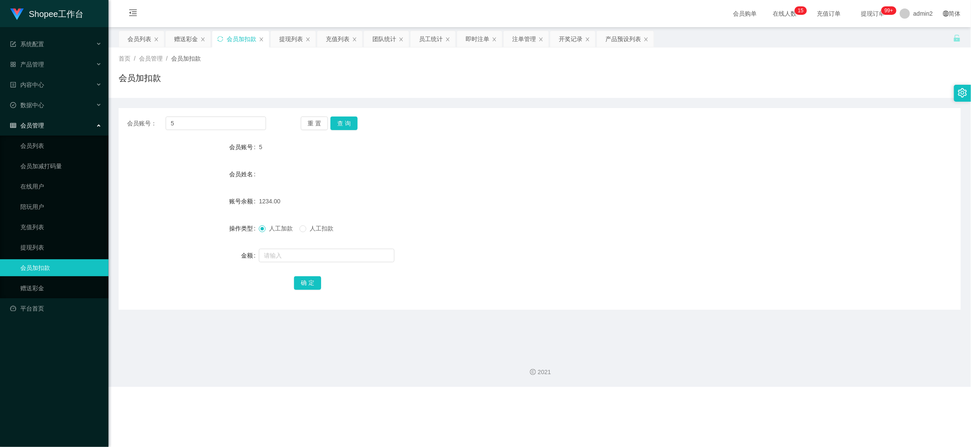
drag, startPoint x: 754, startPoint y: 406, endPoint x: 490, endPoint y: 233, distance: 315.7
click at [748, 399] on div "Shopee工作台 系统配置 产品管理 产品列表 产品预设列表 开奖记录 注单管理 即时注单 内容中心 数据中心 员工统计 团队统计 会员管理 会员列表 会员…" at bounding box center [485, 223] width 971 height 447
click at [245, 121] on input "5" at bounding box center [216, 123] width 100 height 14
drag, startPoint x: 245, startPoint y: 121, endPoint x: 327, endPoint y: 132, distance: 82.5
click at [248, 121] on input "5" at bounding box center [216, 123] width 100 height 14
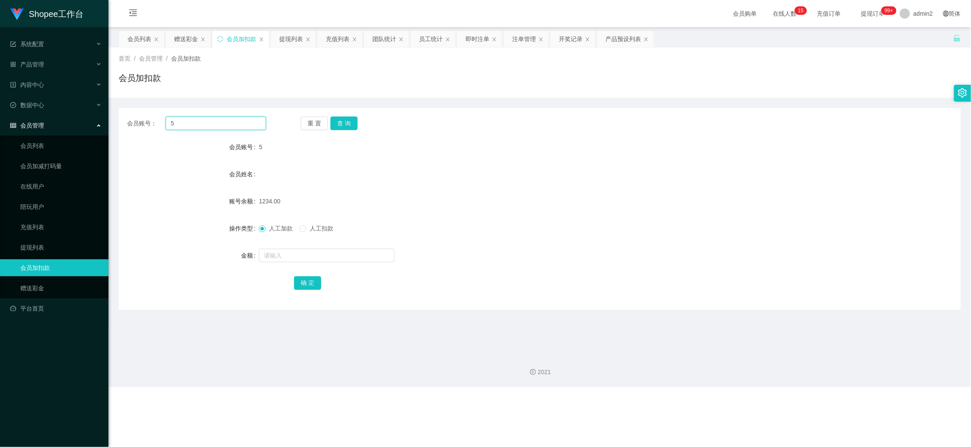
paste input "168"
type input "168"
click at [343, 120] on button "查 询" at bounding box center [343, 123] width 27 height 14
click at [375, 255] on input "text" at bounding box center [327, 256] width 136 height 14
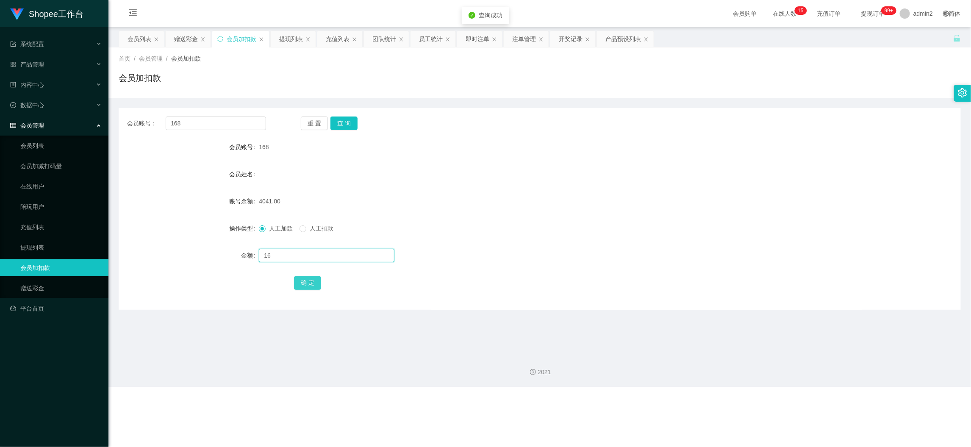
type input "16"
click at [302, 282] on button "确 定" at bounding box center [307, 283] width 27 height 14
click at [749, 393] on div "Shopee工作台 系统配置 产品管理 产品列表 产品预设列表 开奖记录 注单管理 即时注单 内容中心 数据中心 员工统计 团队统计 会员管理 会员列表 会员…" at bounding box center [485, 223] width 971 height 447
click at [236, 123] on input "168" at bounding box center [216, 123] width 100 height 14
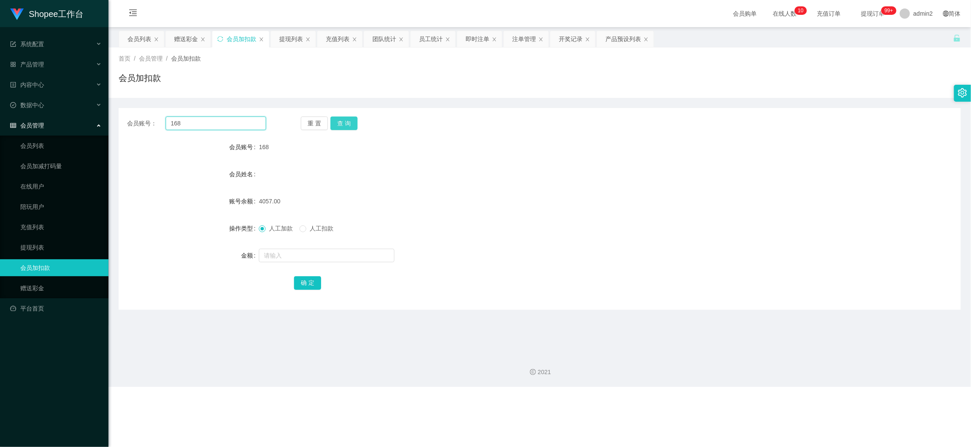
paste input "[PERSON_NAME]"
type input "[PERSON_NAME]"
click at [351, 124] on button "查 询" at bounding box center [343, 123] width 27 height 14
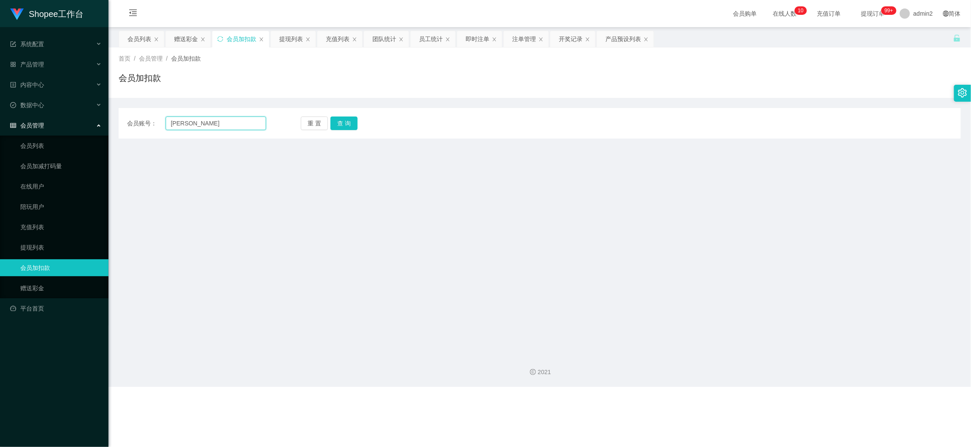
click at [254, 122] on input "[PERSON_NAME]" at bounding box center [216, 123] width 100 height 14
paste input "5"
click at [242, 124] on input "Tan 5" at bounding box center [216, 123] width 100 height 14
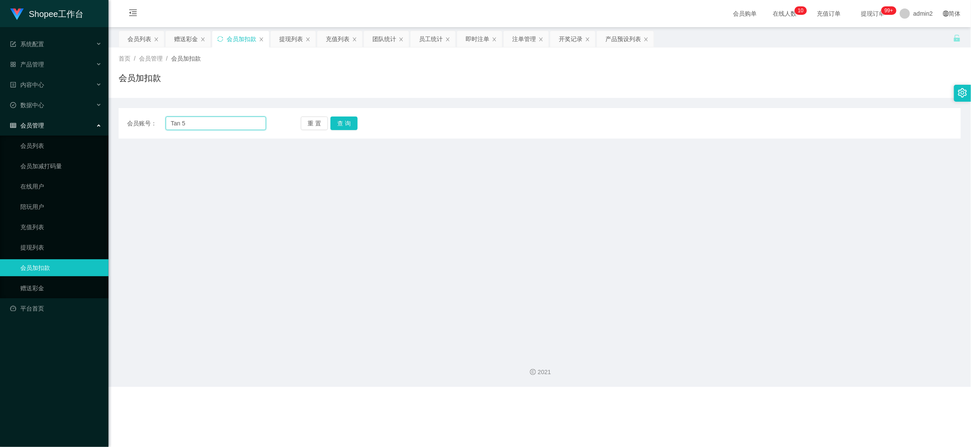
click at [242, 124] on input "Tan 5" at bounding box center [216, 123] width 100 height 14
paste input "text"
type input "5"
click at [340, 122] on button "查 询" at bounding box center [343, 123] width 27 height 14
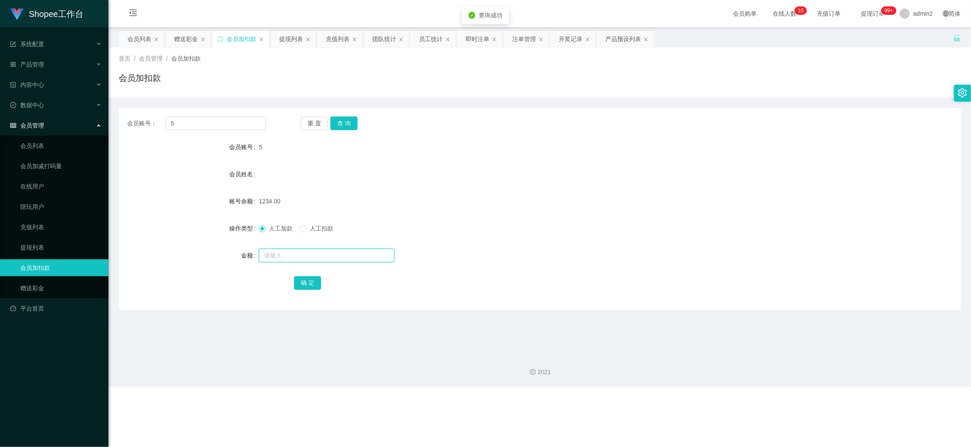
click at [347, 253] on input "text" at bounding box center [327, 256] width 136 height 14
type input "16"
click at [309, 281] on button "确 定" at bounding box center [307, 283] width 27 height 14
click at [508, 232] on div "人工加款 人工扣款" at bounding box center [504, 228] width 491 height 17
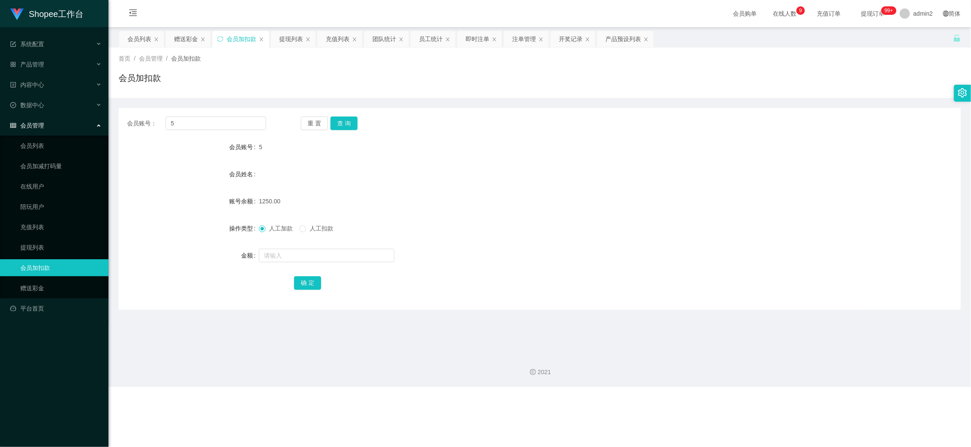
drag, startPoint x: 744, startPoint y: 397, endPoint x: 736, endPoint y: 389, distance: 11.1
click at [743, 396] on div "Shopee工作台 系统配置 产品管理 产品列表 产品预设列表 开奖记录 注单管理 即时注单 内容中心 数据中心 员工统计 团队统计 会员管理 会员列表 会员…" at bounding box center [485, 223] width 971 height 447
click at [286, 37] on div "提现列表" at bounding box center [291, 39] width 24 height 16
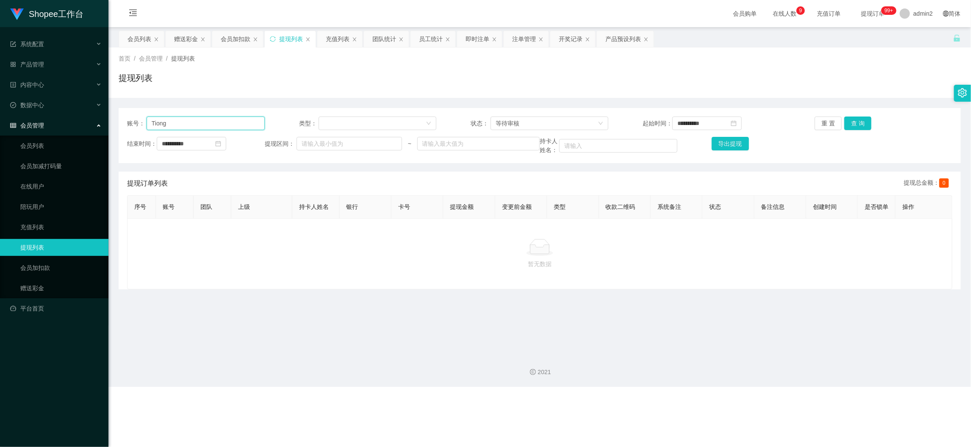
click at [231, 122] on input "Tiong" at bounding box center [206, 123] width 118 height 14
paste input "text"
type input "ong"
click at [852, 120] on button "查 询" at bounding box center [857, 123] width 27 height 14
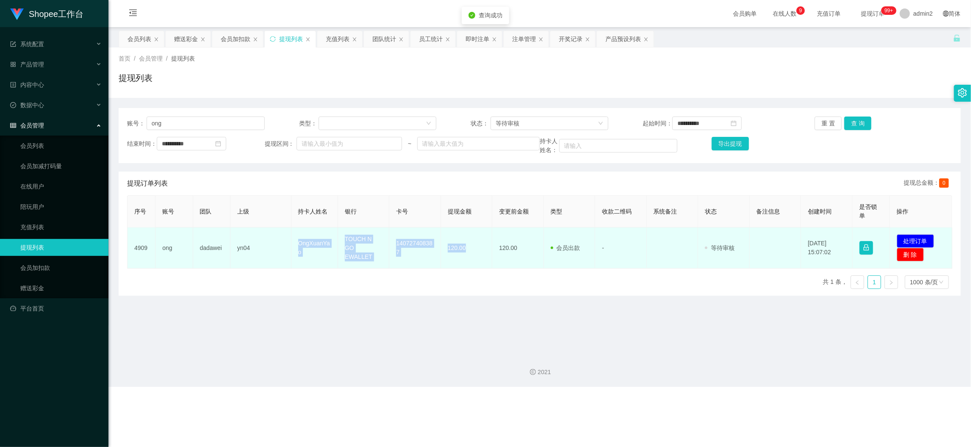
drag, startPoint x: 291, startPoint y: 246, endPoint x: 469, endPoint y: 256, distance: 178.2
click at [469, 256] on tr "4909 ong dadawei yn04 OngXuanYao TOUCH N GO EWALLET 140727408387 120.00 120.00 …" at bounding box center [540, 247] width 825 height 41
copy tr "OngXuanYao TOUCH N GO EWALLET 140727408387 120.00"
click at [867, 243] on button "处理订单" at bounding box center [915, 241] width 37 height 14
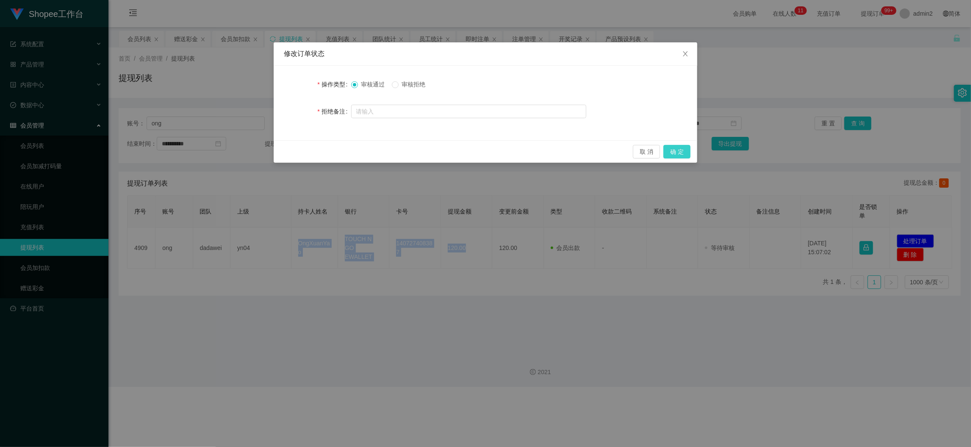
click at [682, 152] on button "确 定" at bounding box center [676, 152] width 27 height 14
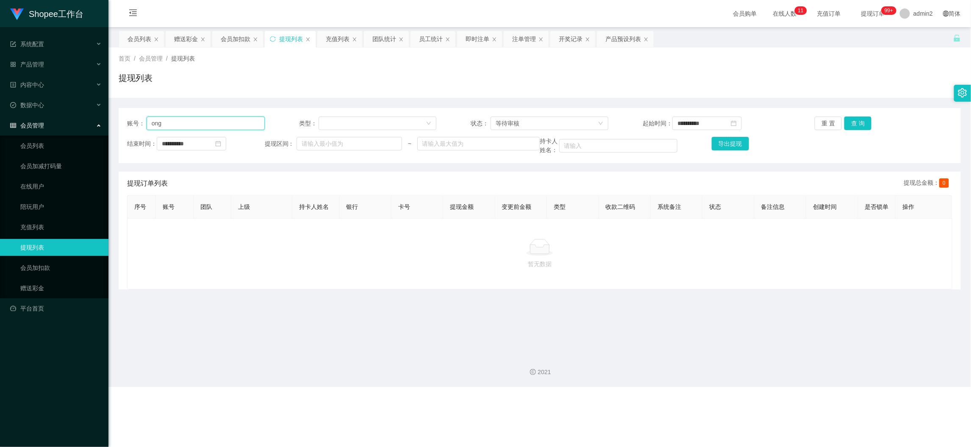
click at [231, 124] on input "ong" at bounding box center [206, 123] width 118 height 14
paste input "pin1005"
type input "pin1005"
drag, startPoint x: 852, startPoint y: 123, endPoint x: 571, endPoint y: 197, distance: 289.9
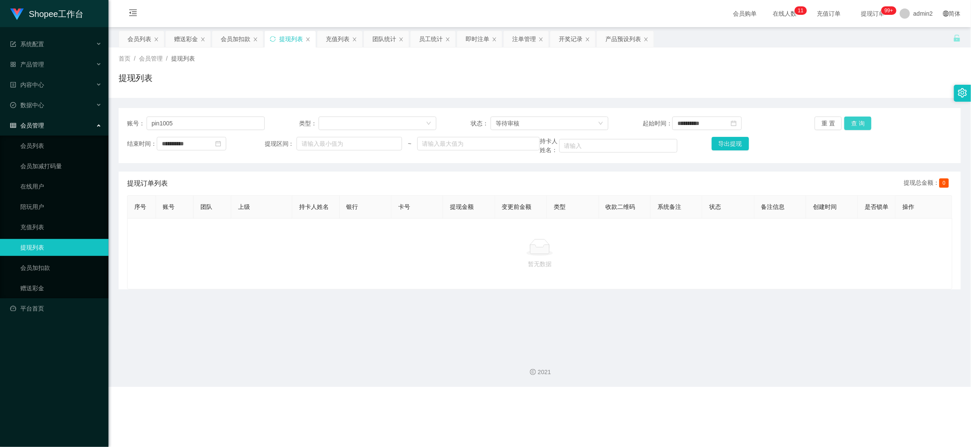
click at [852, 124] on button "查 询" at bounding box center [857, 123] width 27 height 14
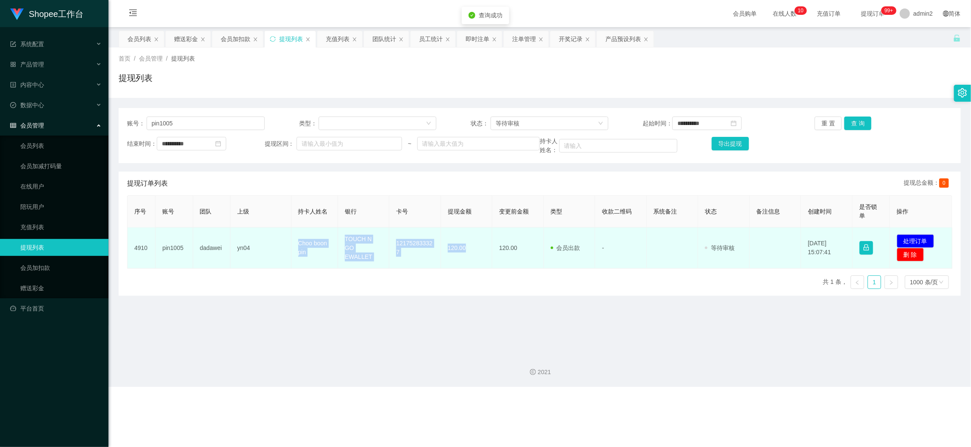
drag, startPoint x: 296, startPoint y: 239, endPoint x: 468, endPoint y: 254, distance: 172.2
click at [468, 254] on tr "4910 pin1005 dadawei yn04 Choo boon pin TOUCH N GO EWALLET 121752833327 120.00 …" at bounding box center [540, 247] width 825 height 41
copy tr "Choo boon pin TOUCH N GO EWALLET 121752833327 120.00"
click at [867, 235] on button "处理订单" at bounding box center [915, 241] width 37 height 14
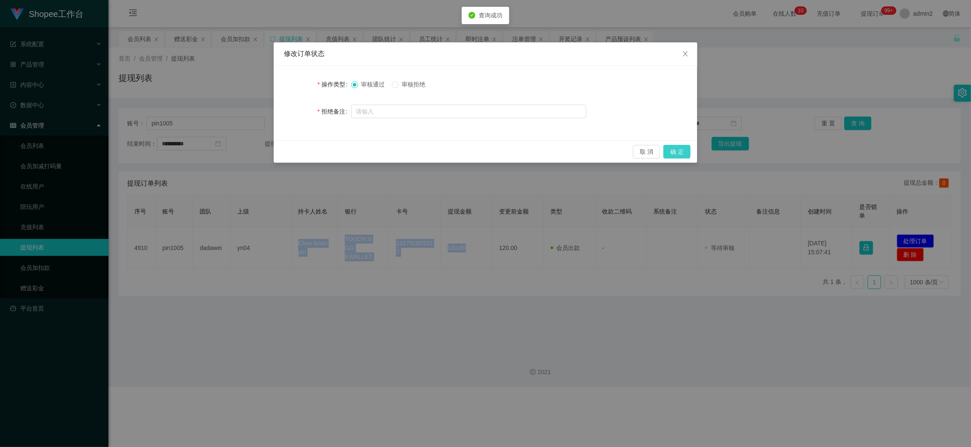
click at [682, 151] on button "确 定" at bounding box center [676, 152] width 27 height 14
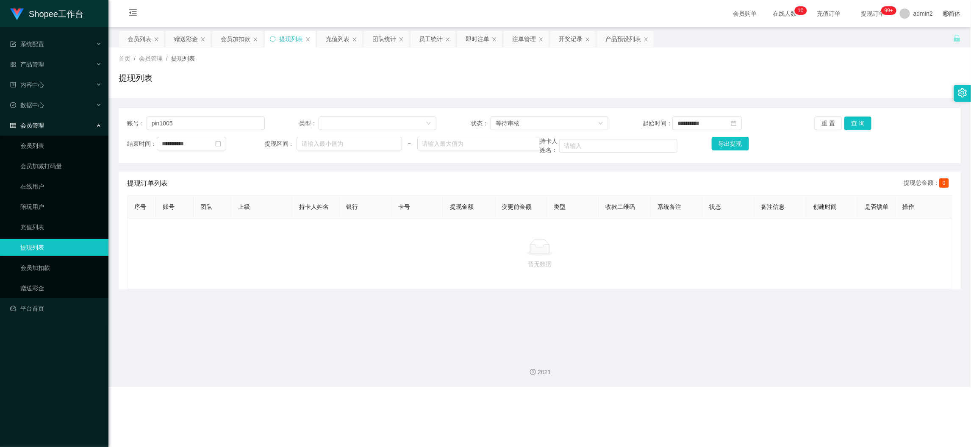
drag, startPoint x: 355, startPoint y: 291, endPoint x: 258, endPoint y: 180, distance: 148.0
click at [356, 288] on div "暂无数据" at bounding box center [539, 253] width 825 height 71
click at [181, 36] on div "赠送彩金" at bounding box center [186, 39] width 24 height 16
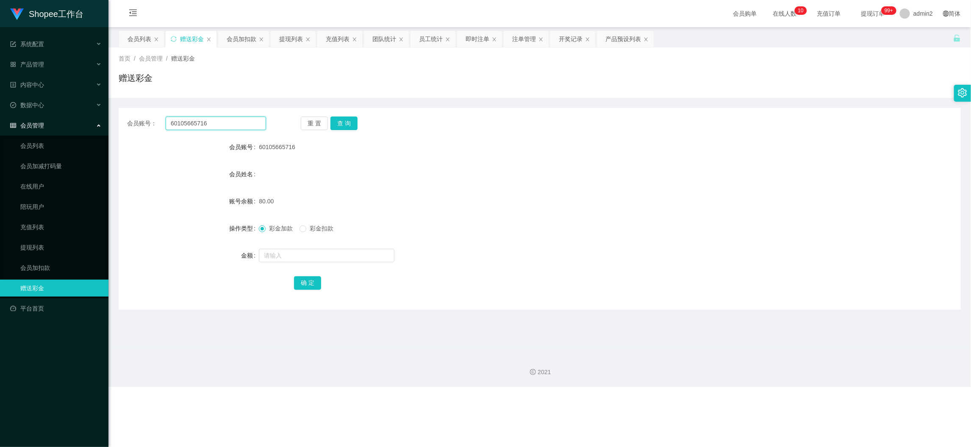
click at [238, 119] on input "60105665716" at bounding box center [216, 123] width 100 height 14
paste input "Eunice"
type input "Eunice"
click at [342, 116] on button "查 询" at bounding box center [343, 123] width 27 height 14
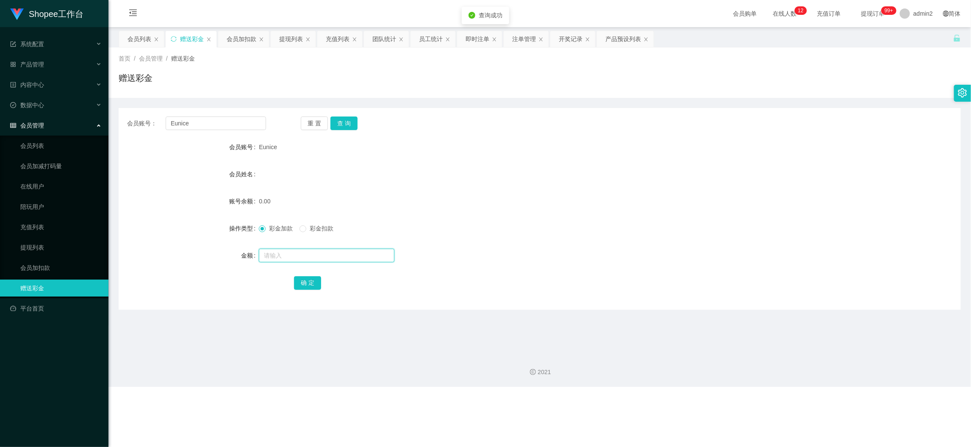
click at [346, 257] on input "text" at bounding box center [327, 256] width 136 height 14
type input "80"
click at [313, 280] on button "确 定" at bounding box center [307, 283] width 27 height 14
click at [505, 241] on form "会员账号 Eunice 会员姓名 账号余额 0.00 操作类型 彩金加款 彩金扣款 金额 80 确 定" at bounding box center [540, 215] width 842 height 152
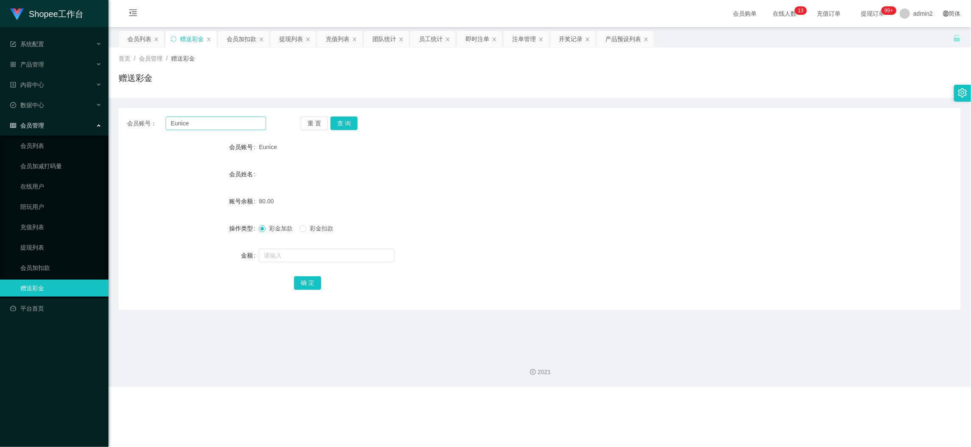
drag, startPoint x: 228, startPoint y: 110, endPoint x: 236, endPoint y: 119, distance: 12.0
click at [228, 110] on div "会员账号： [PERSON_NAME] 重 置 查 询 会员账号 Eunice 会员姓名 账号余额 80.00 操作类型 彩金加款 彩金扣款 金额 确 定" at bounding box center [540, 209] width 842 height 202
click at [239, 123] on input "Eunice" at bounding box center [216, 123] width 100 height 14
paste input "rchasinh"
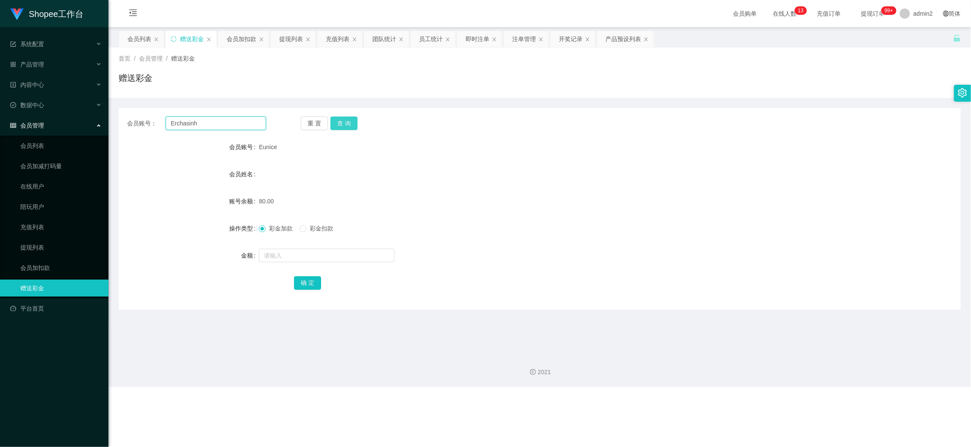
type input "Erchasinh"
drag, startPoint x: 355, startPoint y: 124, endPoint x: 350, endPoint y: 127, distance: 5.2
click at [355, 124] on button "查 询" at bounding box center [343, 123] width 27 height 14
click at [375, 253] on input "text" at bounding box center [327, 256] width 136 height 14
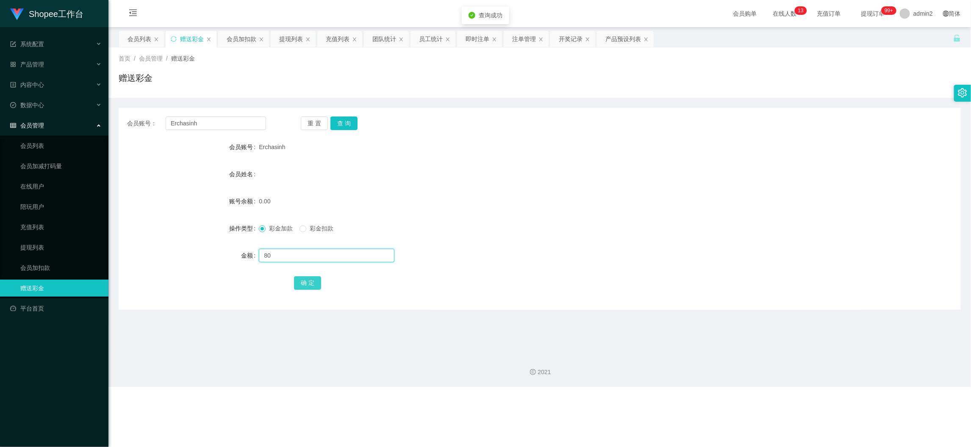
type input "80"
drag, startPoint x: 310, startPoint y: 278, endPoint x: 316, endPoint y: 280, distance: 7.1
click at [310, 278] on button "确 定" at bounding box center [307, 283] width 27 height 14
drag, startPoint x: 510, startPoint y: 253, endPoint x: 514, endPoint y: 250, distance: 4.8
click at [512, 253] on div "80" at bounding box center [504, 255] width 491 height 17
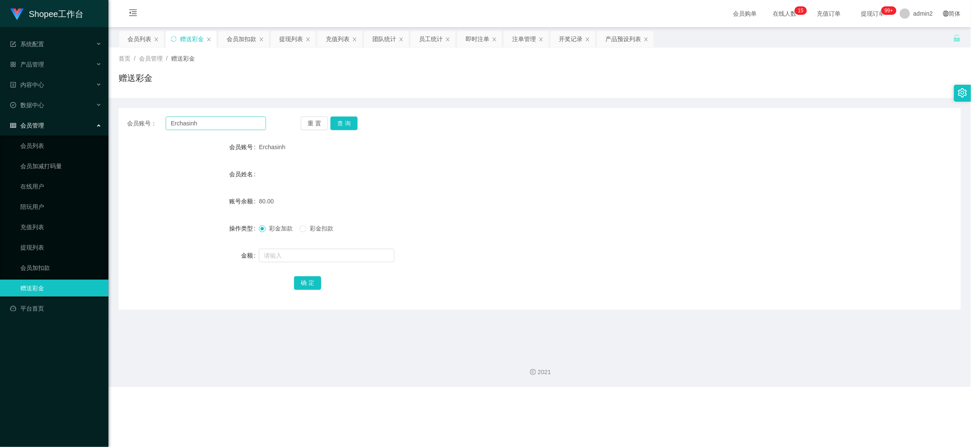
drag, startPoint x: 240, startPoint y: 110, endPoint x: 243, endPoint y: 116, distance: 7.0
click at [240, 110] on div "会员账号： Erchasinh 重 置 查 询 会员账号 Erchasinh 会员姓名 账号余额 80.00 操作类型 彩金加款 彩金扣款 金额 确 定" at bounding box center [540, 209] width 842 height 202
click at [244, 119] on input "Erchasinh" at bounding box center [216, 123] width 100 height 14
drag, startPoint x: 244, startPoint y: 119, endPoint x: 323, endPoint y: 132, distance: 80.3
click at [244, 119] on input "Erchasinh" at bounding box center [216, 123] width 100 height 14
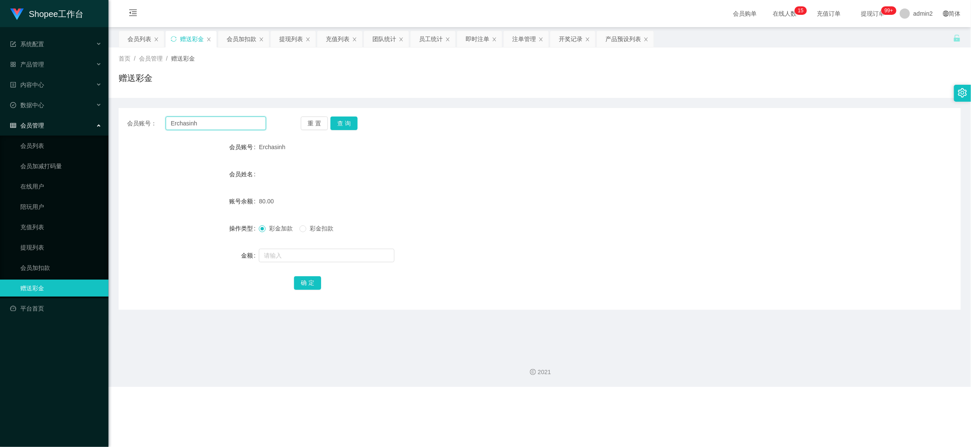
paste input "KVM8899"
type input "KVM8899"
click at [340, 127] on button "查 询" at bounding box center [343, 123] width 27 height 14
click at [363, 255] on input "text" at bounding box center [327, 256] width 136 height 14
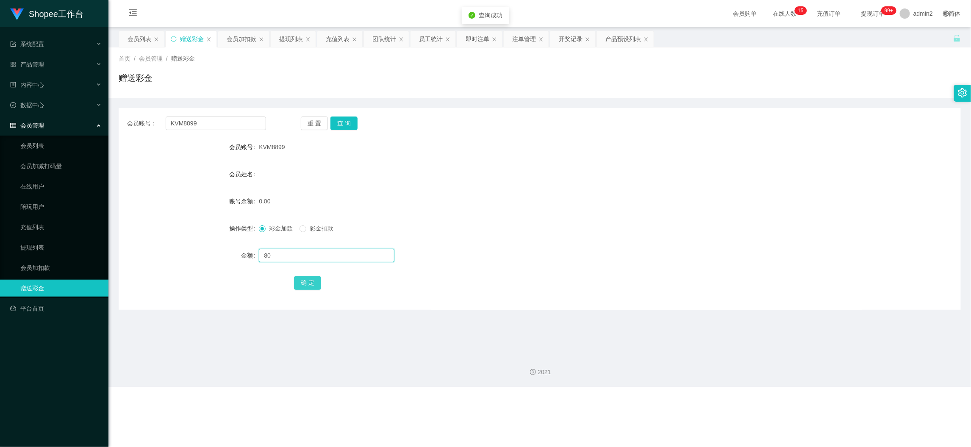
type input "80"
click at [310, 288] on button "确 定" at bounding box center [307, 283] width 27 height 14
click at [231, 117] on input "KVM8899" at bounding box center [216, 123] width 100 height 14
drag, startPoint x: 231, startPoint y: 117, endPoint x: 287, endPoint y: 130, distance: 57.4
click at [235, 120] on input "KVM8899" at bounding box center [216, 123] width 100 height 14
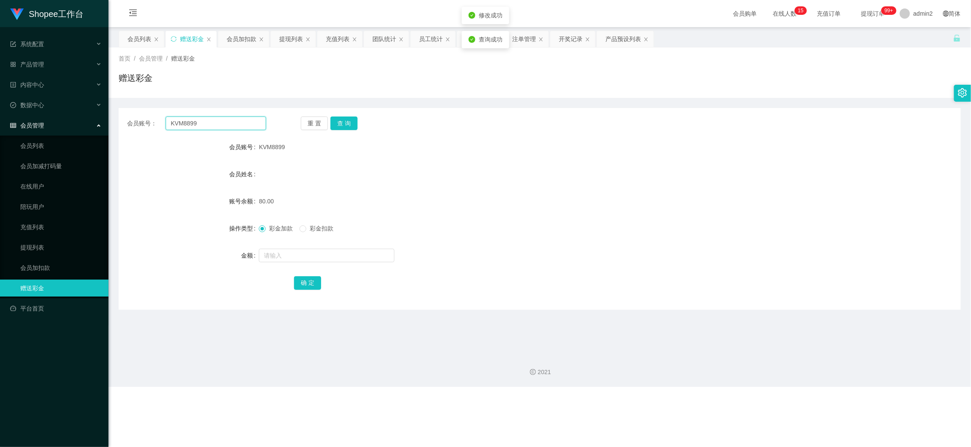
paste input "wong93"
type input "wong93"
click at [345, 126] on button "查 询" at bounding box center [343, 123] width 27 height 14
click at [360, 256] on input "text" at bounding box center [327, 256] width 136 height 14
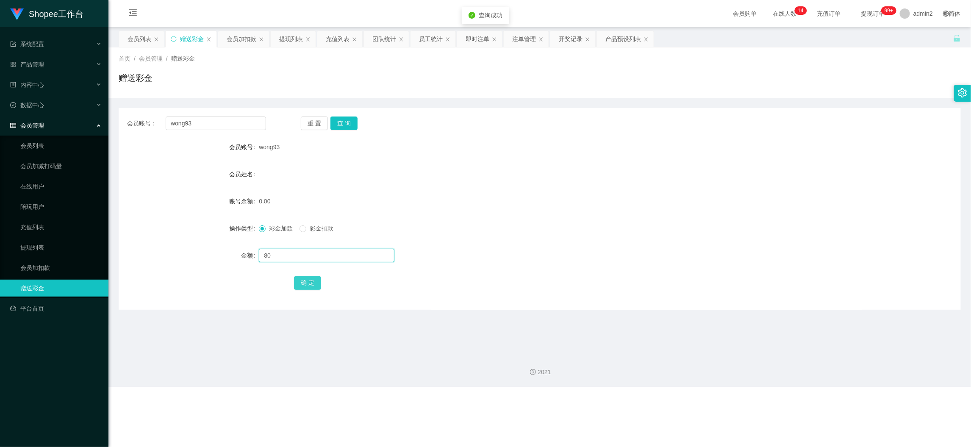
type input "80"
click at [309, 285] on button "确 定" at bounding box center [307, 283] width 27 height 14
click at [221, 125] on input "wong93" at bounding box center [216, 123] width 100 height 14
paste input "HOWEICHUN"
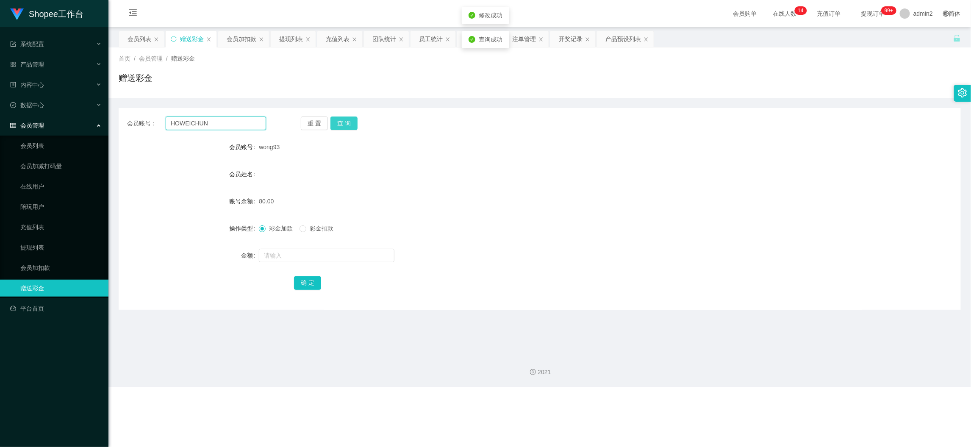
type input "HOWEICHUN"
click at [347, 120] on button "查 询" at bounding box center [343, 123] width 27 height 14
click at [363, 255] on input "text" at bounding box center [327, 256] width 136 height 14
type input "80"
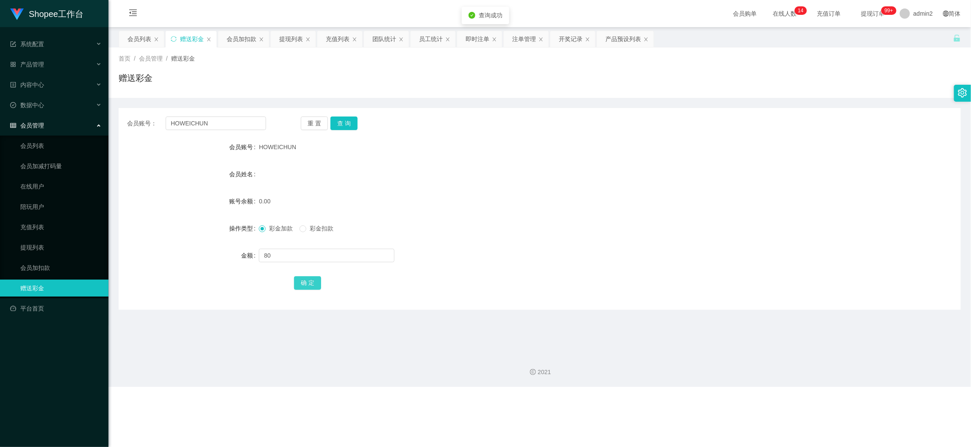
drag, startPoint x: 305, startPoint y: 285, endPoint x: 360, endPoint y: 274, distance: 56.2
click at [305, 285] on button "确 定" at bounding box center [307, 283] width 27 height 14
click at [543, 244] on form "会员账号 HOWEICHUN 会员姓名 账号余额 0.00 操作类型 彩金加款 彩金扣款 金额 80 确 定" at bounding box center [540, 215] width 842 height 152
drag, startPoint x: 754, startPoint y: 394, endPoint x: 415, endPoint y: 231, distance: 376.1
click at [750, 392] on div "Shopee工作台 系统配置 产品管理 产品列表 产品预设列表 开奖记录 注单管理 即时注单 内容中心 数据中心 员工统计 团队统计 会员管理 会员列表 会员…" at bounding box center [485, 223] width 971 height 447
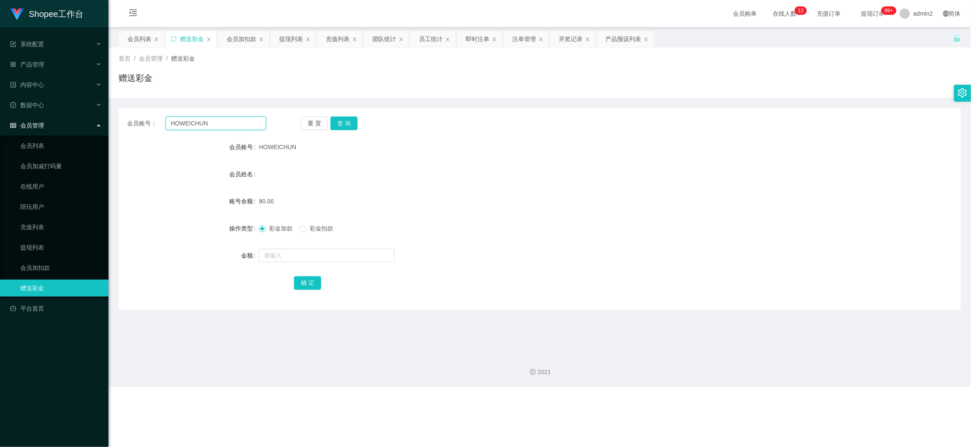
click at [243, 124] on input "HOWEICHUN" at bounding box center [216, 123] width 100 height 14
click at [242, 29] on main "关闭左侧 关闭右侧 关闭其它 刷新页面 会员列表 赠送彩金 会员加扣款 提现列表 充值列表 团队统计 员工统计 即时注单 注单管理 开奖记录 产品预设列表 首…" at bounding box center [539, 187] width 862 height 320
click at [243, 38] on div "会员加扣款" at bounding box center [242, 39] width 30 height 16
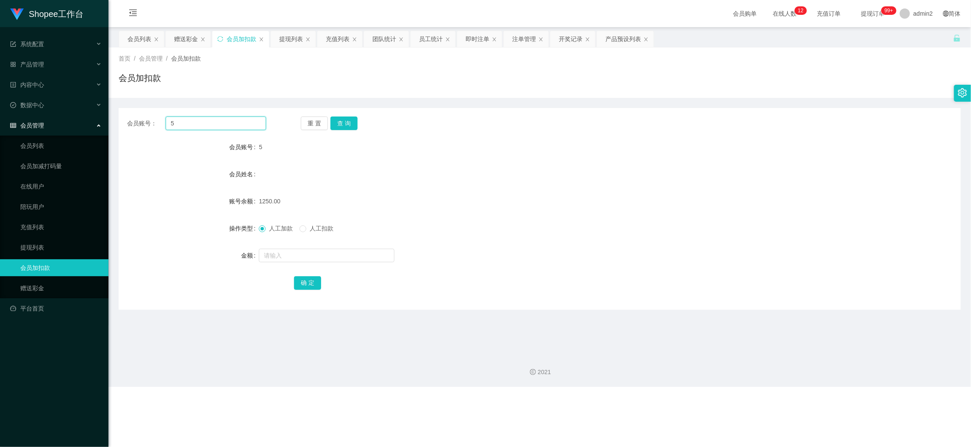
click at [243, 123] on input "5" at bounding box center [216, 123] width 100 height 14
paste input "168"
type input "168"
click at [343, 119] on button "查 询" at bounding box center [343, 123] width 27 height 14
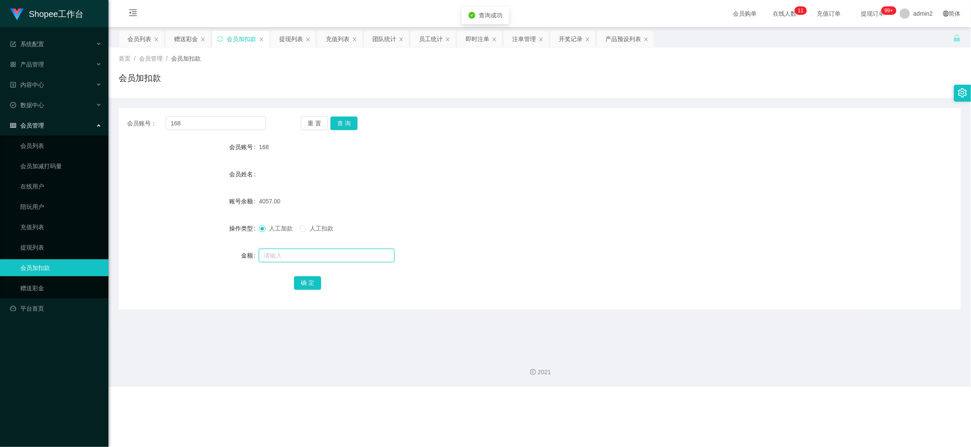
click at [371, 256] on input "text" at bounding box center [327, 256] width 136 height 14
click at [371, 256] on input "1" at bounding box center [327, 256] width 136 height 14
type input "16"
drag, startPoint x: 296, startPoint y: 280, endPoint x: 321, endPoint y: 277, distance: 24.7
click at [296, 280] on button "确 定" at bounding box center [307, 283] width 27 height 14
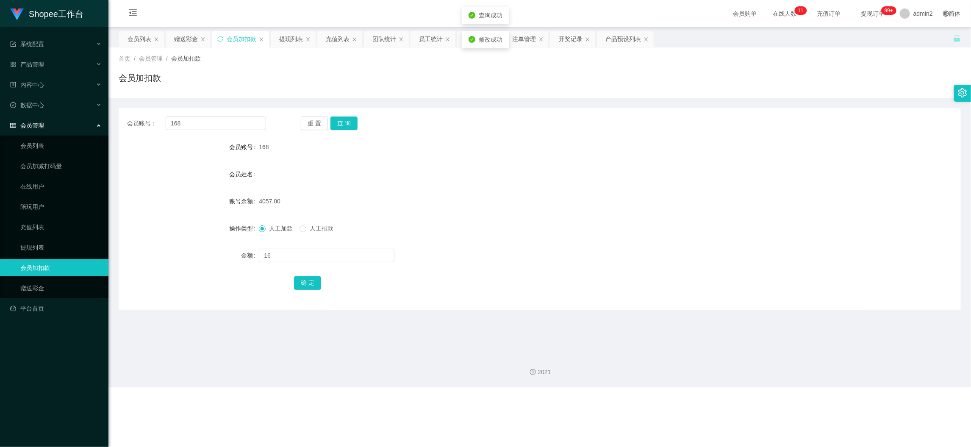
click at [557, 226] on div "人工加款 人工扣款" at bounding box center [504, 228] width 491 height 17
drag, startPoint x: 782, startPoint y: 424, endPoint x: 762, endPoint y: 416, distance: 21.3
click at [774, 399] on div "Shopee工作台 系统配置 产品管理 产品列表 产品预设列表 开奖记录 注单管理 即时注单 内容中心 数据中心 员工统计 团队统计 会员管理 会员列表 会员…" at bounding box center [485, 223] width 971 height 447
click at [179, 37] on div "赠送彩金" at bounding box center [186, 39] width 24 height 16
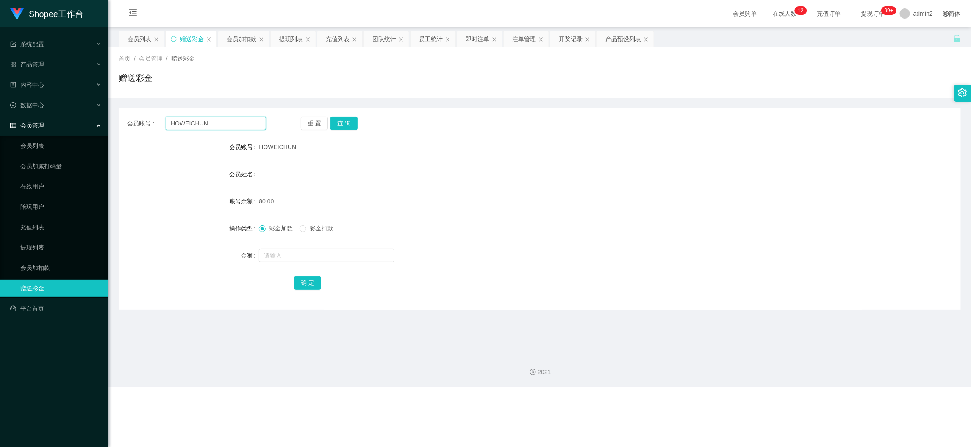
click at [238, 121] on input "HOWEICHUN" at bounding box center [216, 123] width 100 height 14
drag, startPoint x: 238, startPoint y: 121, endPoint x: 284, endPoint y: 127, distance: 46.1
click at [240, 122] on input "HOWEICHUN" at bounding box center [216, 123] width 100 height 14
paste input "13579"
type input "13579"
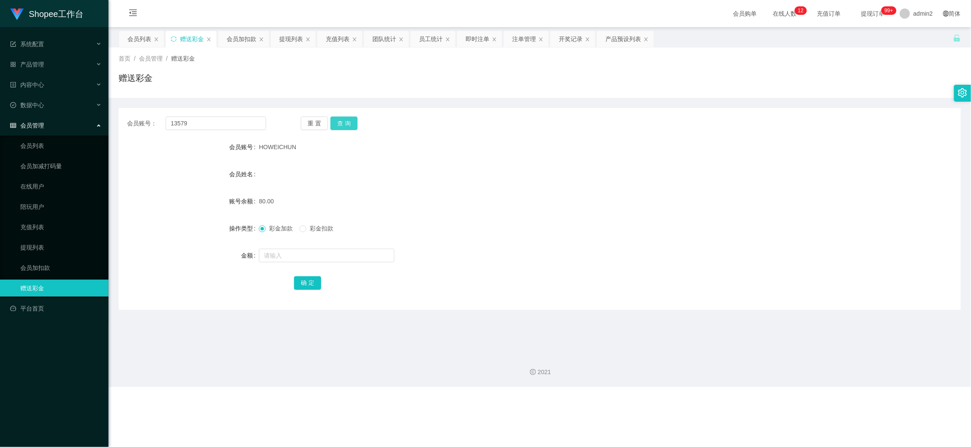
click at [350, 120] on button "查 询" at bounding box center [343, 123] width 27 height 14
click at [352, 258] on input "text" at bounding box center [327, 256] width 136 height 14
type input "80"
click at [306, 283] on button "确 定" at bounding box center [307, 283] width 27 height 14
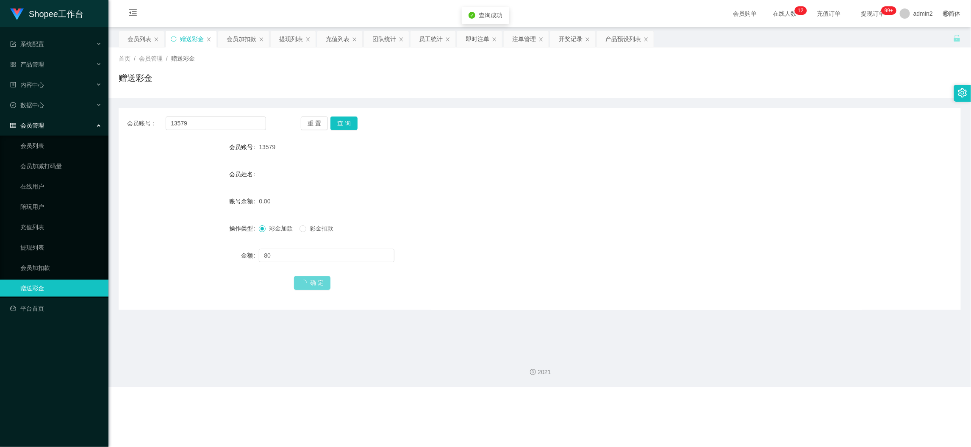
click at [543, 248] on div "80" at bounding box center [504, 255] width 491 height 17
click at [751, 377] on div "2021" at bounding box center [539, 366] width 862 height 39
click at [235, 31] on div "会员加扣款" at bounding box center [242, 39] width 30 height 16
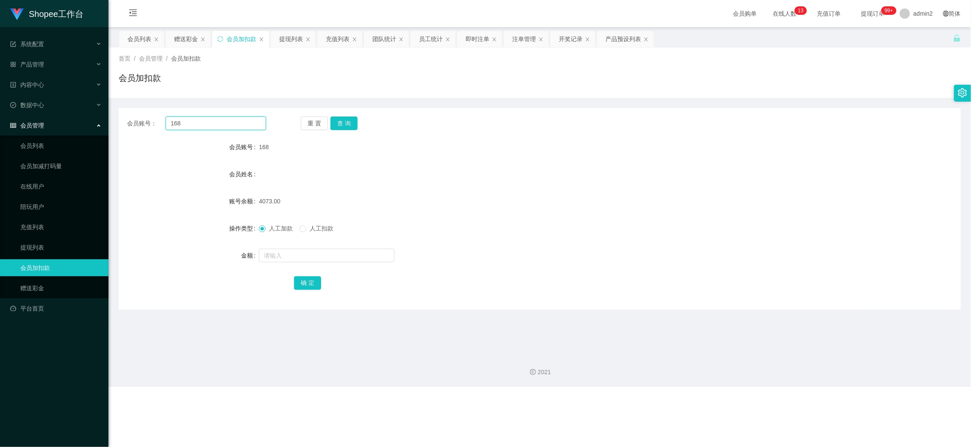
click at [238, 123] on input "168" at bounding box center [216, 123] width 100 height 14
drag, startPoint x: 238, startPoint y: 123, endPoint x: 300, endPoint y: 129, distance: 62.2
click at [241, 123] on input "168" at bounding box center [216, 123] width 100 height 14
drag, startPoint x: 342, startPoint y: 121, endPoint x: 356, endPoint y: 148, distance: 30.5
click at [342, 121] on button "查 询" at bounding box center [343, 123] width 27 height 14
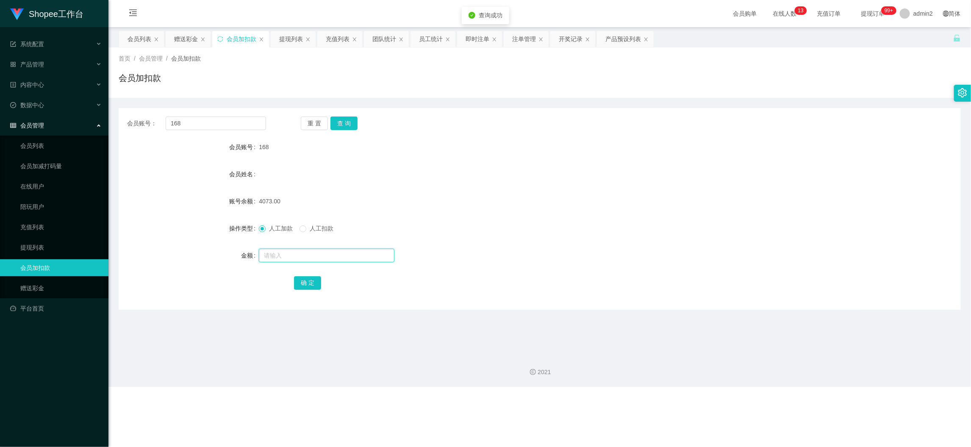
click at [365, 258] on input "text" at bounding box center [327, 256] width 136 height 14
click at [368, 258] on input "text" at bounding box center [327, 256] width 136 height 14
type input "16"
drag, startPoint x: 301, startPoint y: 286, endPoint x: 386, endPoint y: 272, distance: 85.9
click at [301, 286] on button "确 定" at bounding box center [307, 283] width 27 height 14
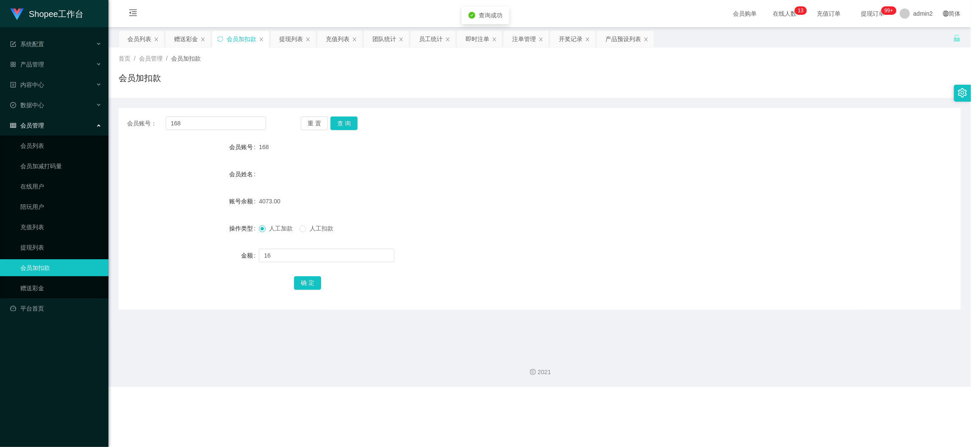
click at [556, 249] on div "16" at bounding box center [504, 255] width 491 height 17
drag, startPoint x: 770, startPoint y: 391, endPoint x: 746, endPoint y: 373, distance: 29.3
click at [769, 391] on div "Shopee工作台 系统配置 产品管理 产品列表 产品预设列表 开奖记录 注单管理 即时注单 内容中心 数据中心 员工统计 团队统计 会员管理 会员列表 会员…" at bounding box center [485, 223] width 971 height 447
click at [193, 37] on div "赠送彩金" at bounding box center [186, 39] width 24 height 16
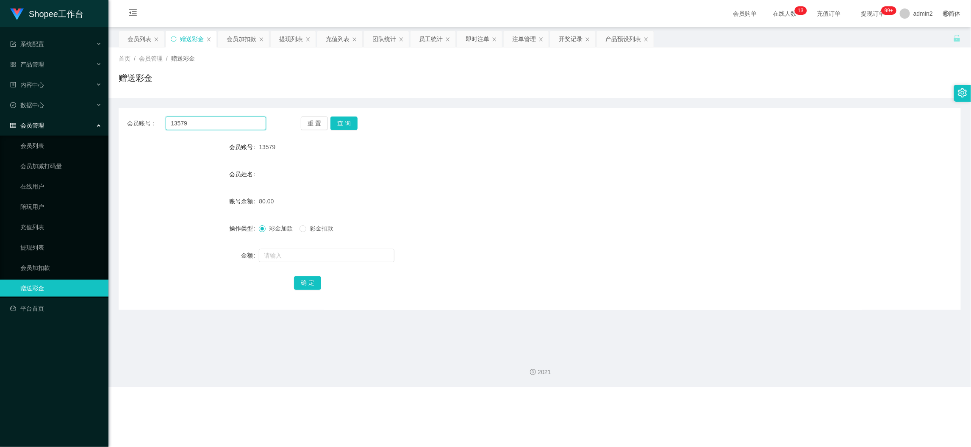
click at [235, 124] on input "13579" at bounding box center [216, 123] width 100 height 14
paste input "Lovedear91"
type input "Lovedear91"
click at [347, 121] on button "查 询" at bounding box center [343, 123] width 27 height 14
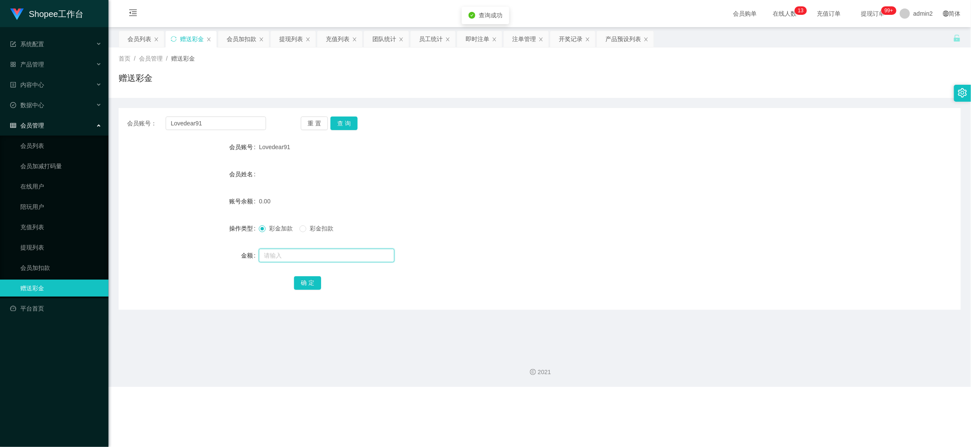
click at [369, 255] on input "text" at bounding box center [327, 256] width 136 height 14
type input "80"
click at [314, 277] on button "确 定" at bounding box center [307, 283] width 27 height 14
click at [513, 254] on div "80" at bounding box center [504, 255] width 491 height 17
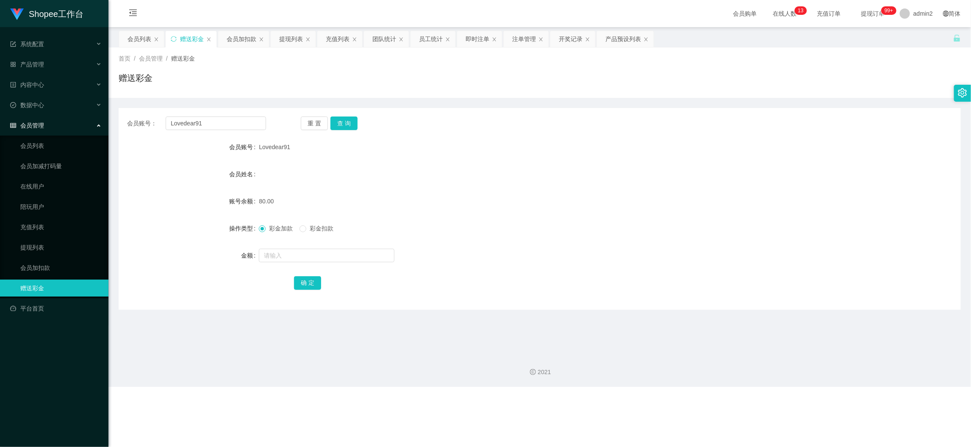
drag, startPoint x: 754, startPoint y: 395, endPoint x: 712, endPoint y: 356, distance: 58.2
click at [754, 394] on div "Shopee工作台 系统配置 产品管理 产品列表 产品预设列表 开奖记录 注单管理 即时注单 内容中心 数据中心 员工统计 团队统计 会员管理 会员列表 会员…" at bounding box center [485, 223] width 971 height 447
click at [262, 124] on input "Lovedear91" at bounding box center [216, 123] width 100 height 14
paste input "uomi"
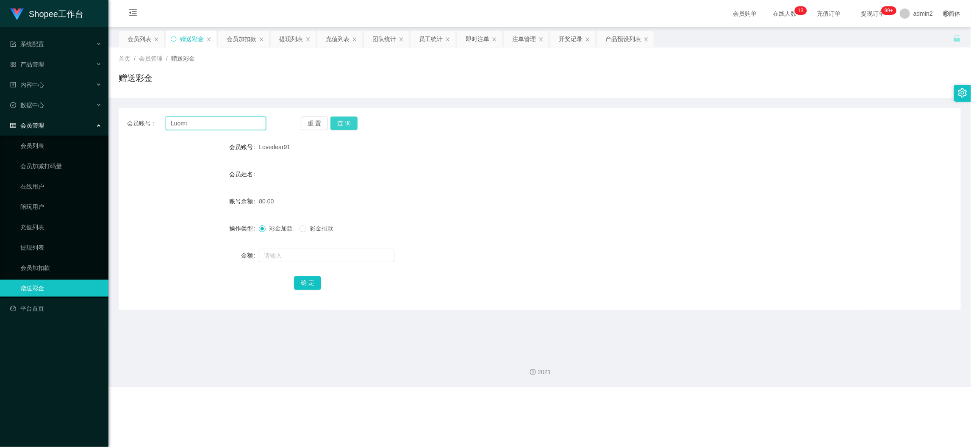
type input "Luomi"
click at [348, 123] on button "查 询" at bounding box center [343, 123] width 27 height 14
click at [369, 257] on input "text" at bounding box center [327, 256] width 136 height 14
type input "80"
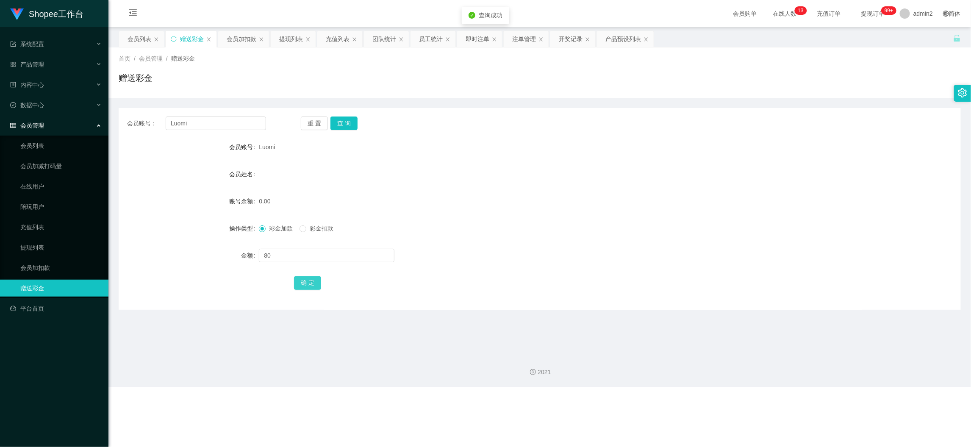
click at [304, 280] on button "确 定" at bounding box center [307, 283] width 27 height 14
click at [585, 238] on form "会员账号 Luomi 会员姓名 账号余额 80.00 操作类型 彩金加款 彩金扣款 金额 确 定" at bounding box center [540, 215] width 842 height 152
click at [757, 399] on div "Shopee工作台 系统配置 产品管理 产品列表 产品预设列表 开奖记录 注单管理 即时注单 内容中心 数据中心 员工统计 团队统计 会员管理 会员列表 会员…" at bounding box center [485, 223] width 971 height 447
click at [470, 36] on div "即时注单" at bounding box center [478, 39] width 24 height 16
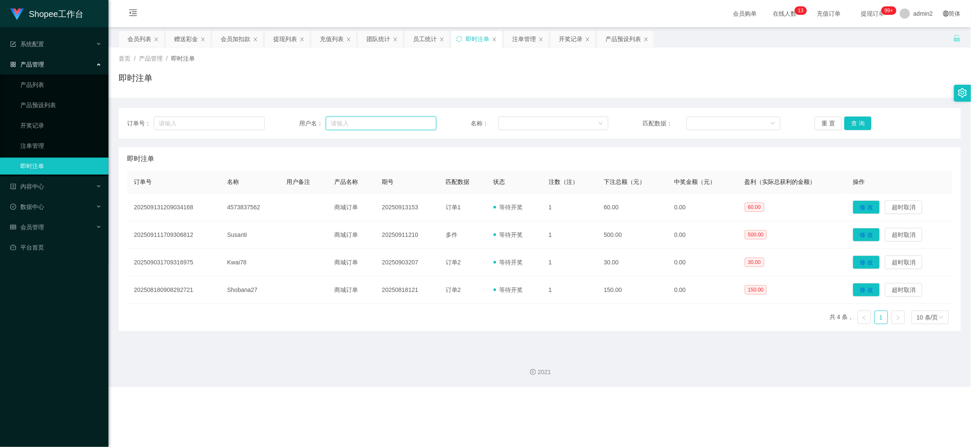
click at [373, 122] on input "text" at bounding box center [381, 123] width 111 height 14
paste input "superb"
type input "superb"
drag, startPoint x: 828, startPoint y: 136, endPoint x: 838, endPoint y: 125, distance: 15.6
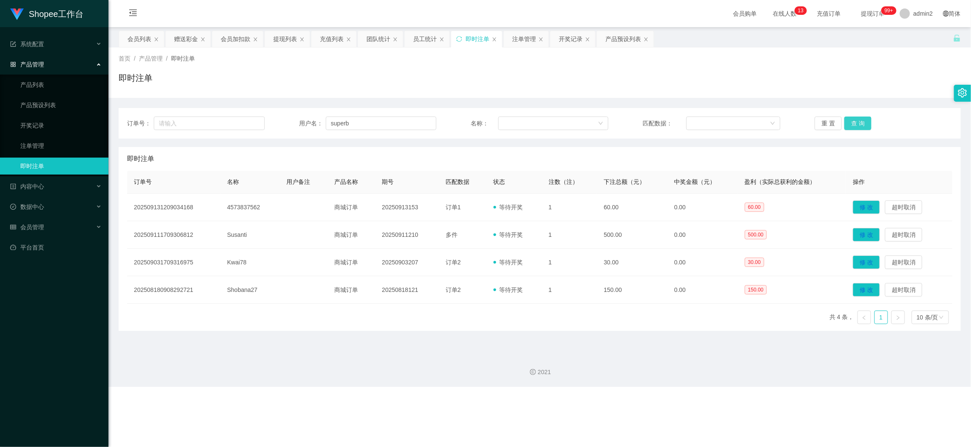
click at [828, 136] on div "订单号： 用户名： superb 名称： 匹配数据： 重 置 查 询" at bounding box center [540, 123] width 842 height 30
click at [849, 119] on button "查 询" at bounding box center [857, 123] width 27 height 14
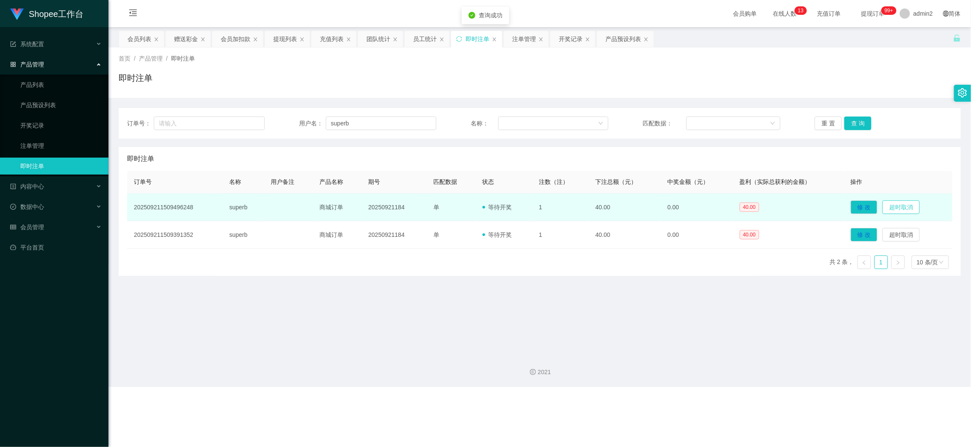
click at [867, 202] on button "超时取消" at bounding box center [900, 207] width 37 height 14
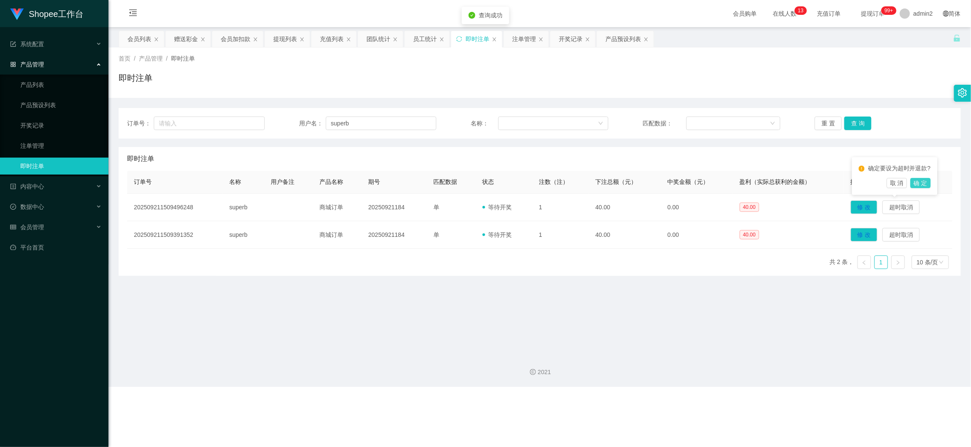
click at [867, 186] on button "确 定" at bounding box center [920, 183] width 20 height 10
click at [668, 304] on main "关闭左侧 关闭右侧 关闭其它 刷新页面 会员列表 赠送彩金 会员加扣款 提现列表 充值列表 团队统计 员工统计 即时注单 注单管理 开奖记录 产品预设列表 首…" at bounding box center [539, 187] width 862 height 320
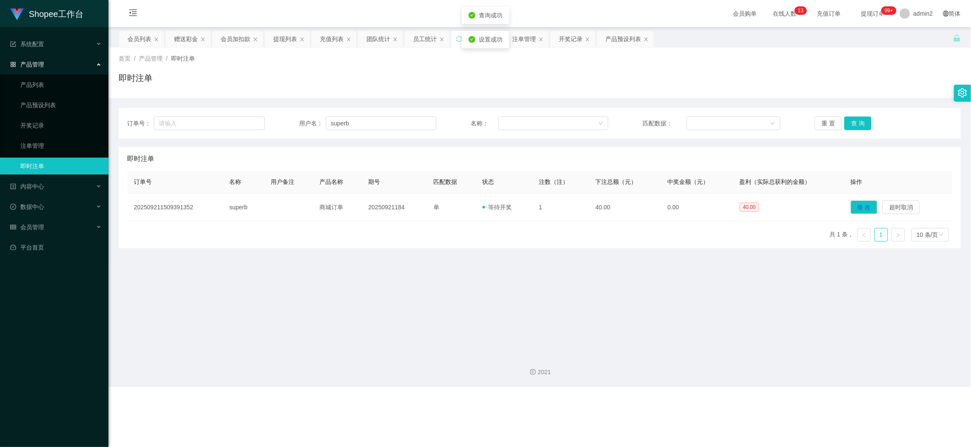
drag, startPoint x: 342, startPoint y: 41, endPoint x: 337, endPoint y: 51, distance: 11.2
click at [342, 40] on div "充值列表" at bounding box center [332, 39] width 24 height 16
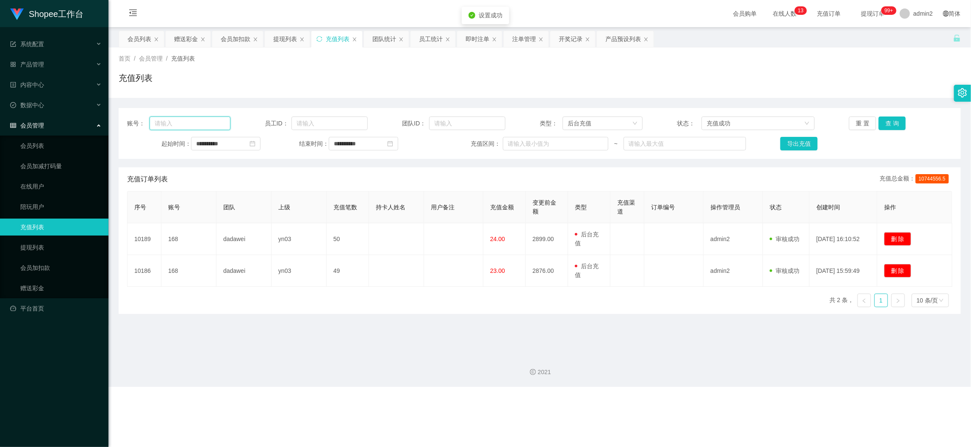
click at [222, 119] on input "text" at bounding box center [190, 123] width 80 height 14
paste input "superb"
type input "superb"
click at [236, 142] on input "**********" at bounding box center [225, 144] width 69 height 14
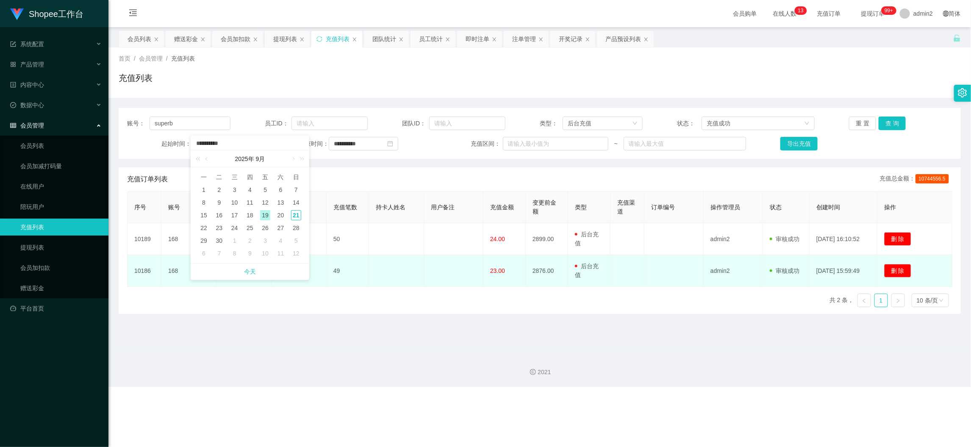
click at [247, 269] on link "今天" at bounding box center [250, 271] width 12 height 16
type input "**********"
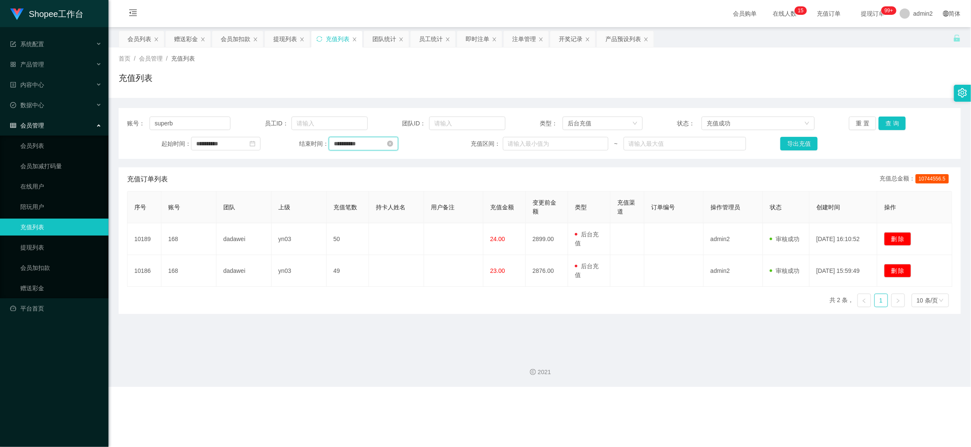
click at [386, 143] on input "**********" at bounding box center [363, 144] width 69 height 14
click at [390, 269] on link "今天" at bounding box center [386, 271] width 12 height 16
type input "**********"
click at [867, 130] on div "**********" at bounding box center [540, 133] width 842 height 51
click at [867, 126] on button "查 询" at bounding box center [892, 123] width 27 height 14
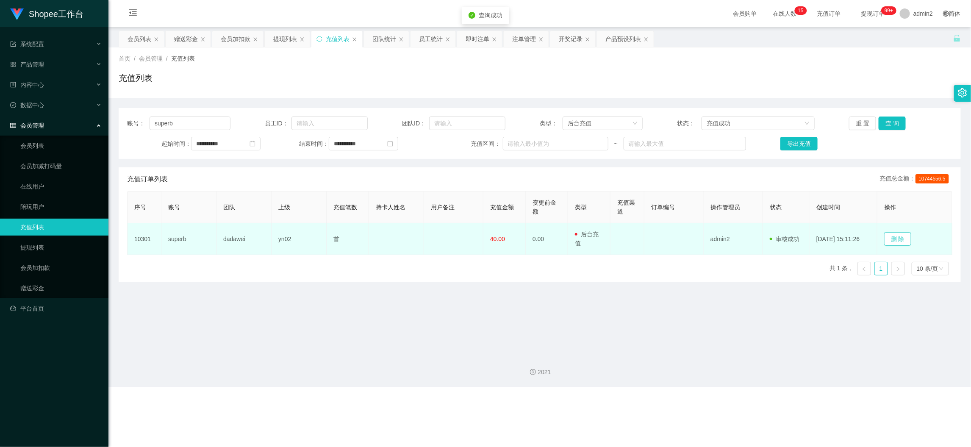
click at [867, 235] on button "删 除" at bounding box center [897, 239] width 27 height 14
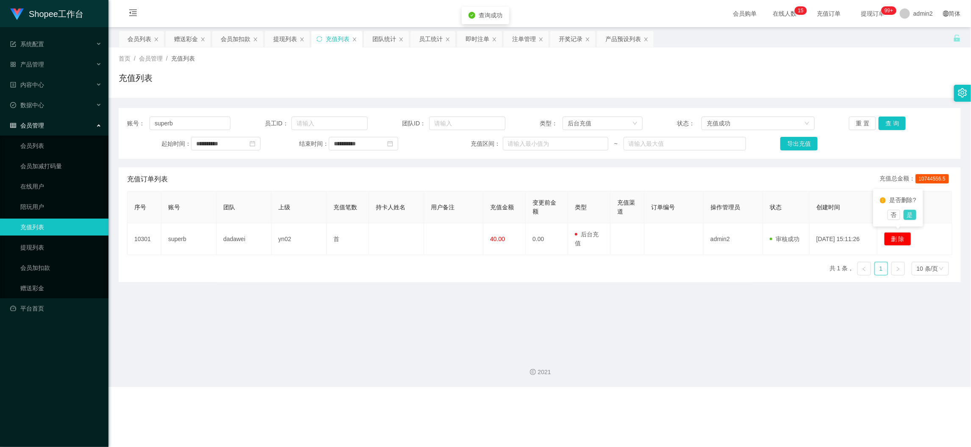
click at [867, 216] on button "是" at bounding box center [910, 215] width 13 height 10
click at [696, 342] on main "**********" at bounding box center [539, 187] width 862 height 320
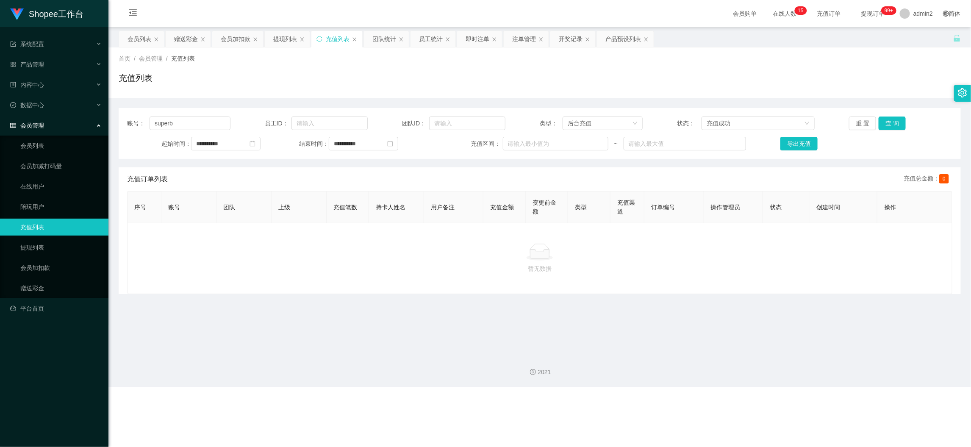
click at [749, 399] on div "Shopee工作台 系统配置 产品管理 产品列表 产品预设列表 开奖记录 注单管理 即时注单 内容中心 数据中心 员工统计 团队统计 会员管理 会员列表 会员…" at bounding box center [485, 223] width 971 height 447
drag, startPoint x: 466, startPoint y: 33, endPoint x: 473, endPoint y: 34, distance: 7.3
click at [466, 33] on div "即时注单" at bounding box center [479, 39] width 45 height 16
click at [473, 34] on div "即时注单" at bounding box center [478, 39] width 24 height 16
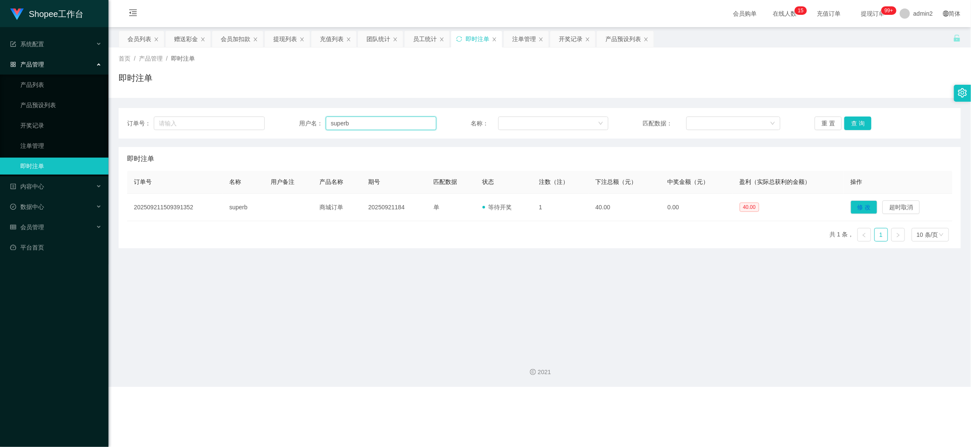
click at [359, 119] on input "superb" at bounding box center [381, 123] width 111 height 14
click at [860, 122] on button "查 询" at bounding box center [857, 123] width 27 height 14
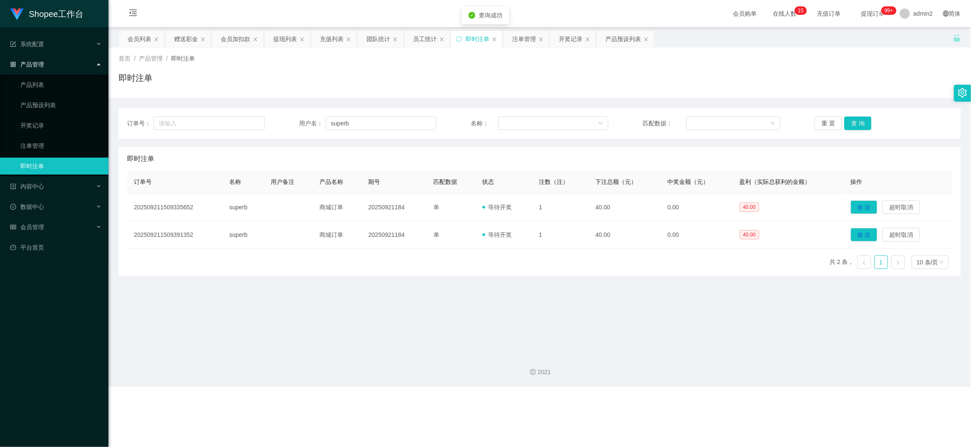
click at [735, 343] on main "关闭左侧 关闭右侧 关闭其它 刷新页面 会员列表 赠送彩金 会员加扣款 提现列表 充值列表 团队统计 员工统计 即时注单 注单管理 开奖记录 产品预设列表 首…" at bounding box center [539, 187] width 862 height 320
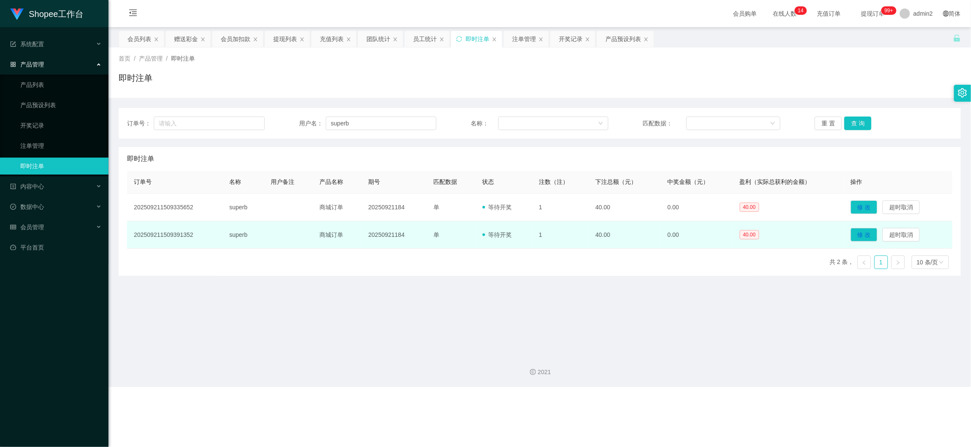
drag, startPoint x: 416, startPoint y: 301, endPoint x: 744, endPoint y: 228, distance: 336.3
click at [416, 301] on main "关闭左侧 关闭右侧 关闭其它 刷新页面 会员列表 赠送彩金 会员加扣款 提现列表 充值列表 团队统计 员工统计 即时注单 注单管理 开奖记录 产品预设列表 首…" at bounding box center [539, 187] width 862 height 320
drag, startPoint x: 430, startPoint y: 327, endPoint x: 455, endPoint y: 236, distance: 95.1
click at [430, 327] on main "关闭左侧 关闭右侧 关闭其它 刷新页面 会员列表 赠送彩金 会员加扣款 提现列表 充值列表 团队统计 员工统计 即时注单 注单管理 开奖记录 产品预设列表 首…" at bounding box center [539, 187] width 862 height 320
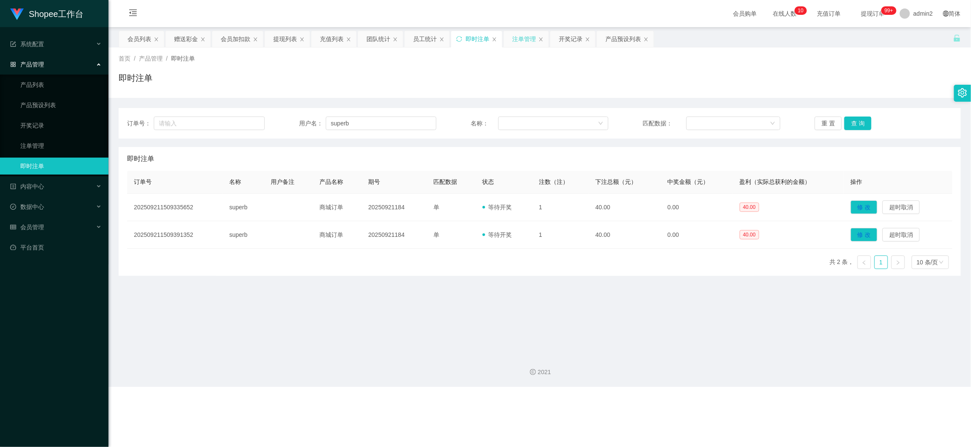
click at [526, 35] on div "注单管理" at bounding box center [524, 39] width 24 height 16
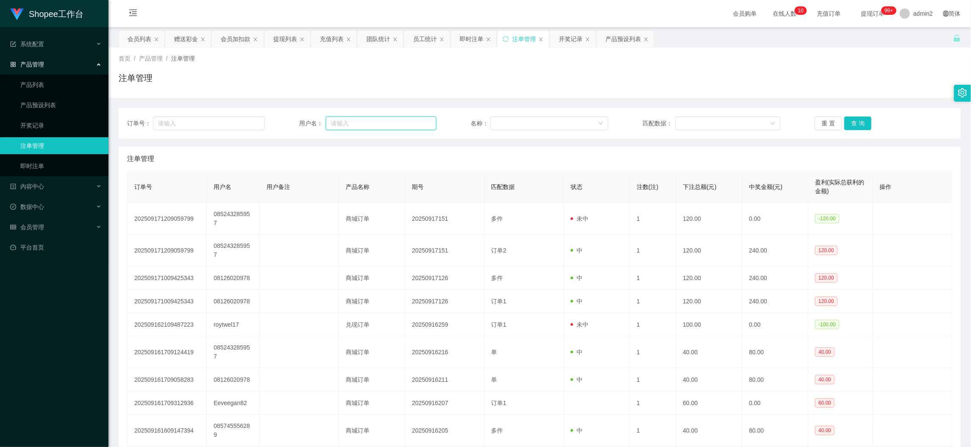
click at [409, 120] on input "text" at bounding box center [381, 123] width 111 height 14
paste input "saintwong"
type input "saintwong"
click at [853, 123] on button "查 询" at bounding box center [857, 123] width 27 height 14
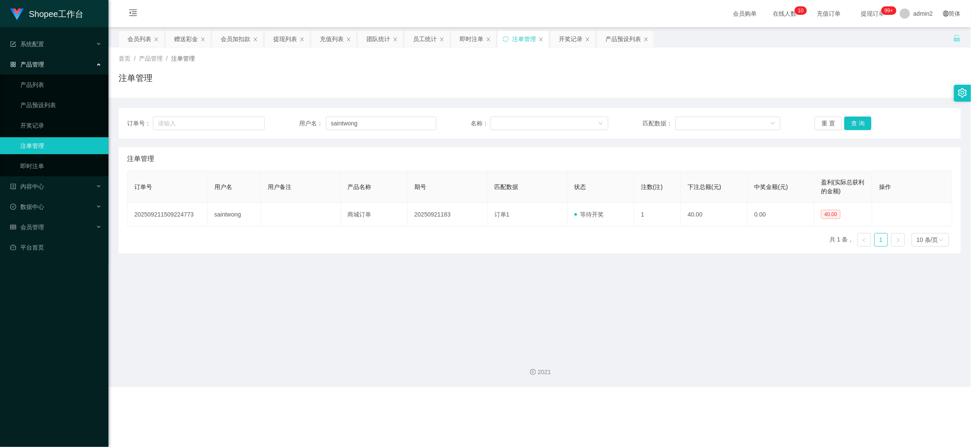
click at [541, 257] on main "关闭左侧 关闭右侧 关闭其它 刷新页面 会员列表 赠送彩金 会员加扣款 提现列表 充值列表 团队统计 员工统计 即时注单 注单管理 开奖记录 产品预设列表 首…" at bounding box center [539, 187] width 862 height 320
click at [577, 41] on div "开奖记录" at bounding box center [571, 39] width 24 height 16
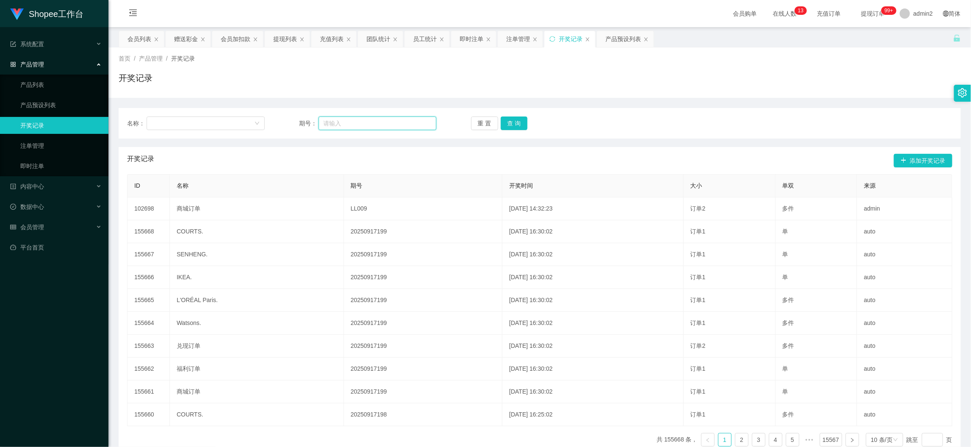
click at [369, 125] on input "text" at bounding box center [378, 123] width 118 height 14
click at [369, 124] on input "text" at bounding box center [378, 123] width 118 height 14
paste input "saintwong"
type input "saintwong"
click at [510, 120] on button "查 询" at bounding box center [514, 123] width 27 height 14
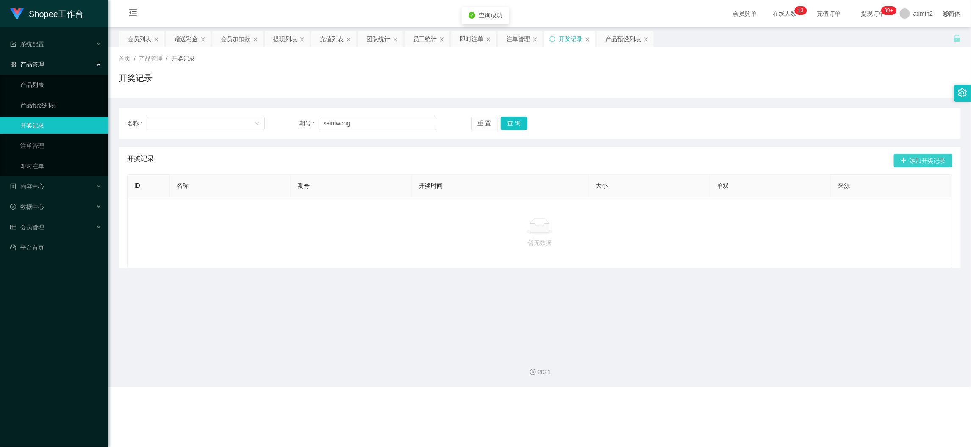
click at [867, 160] on button "添加开奖记录" at bounding box center [923, 161] width 58 height 14
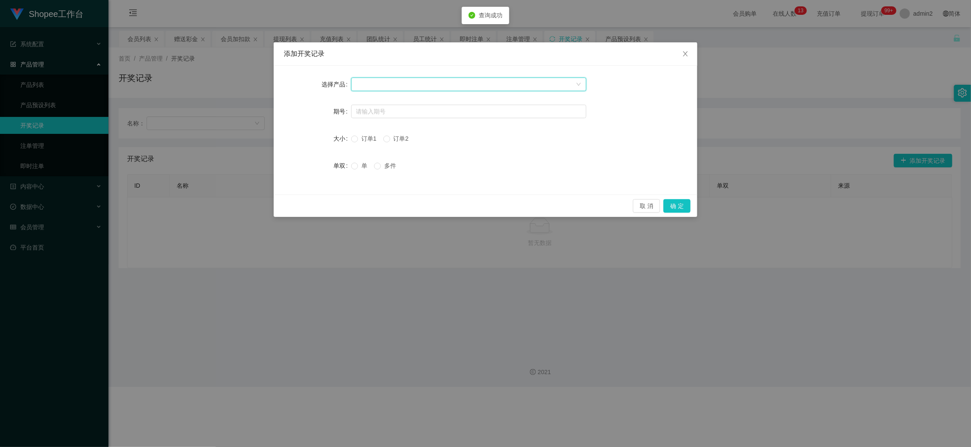
click at [454, 89] on div at bounding box center [465, 84] width 219 height 13
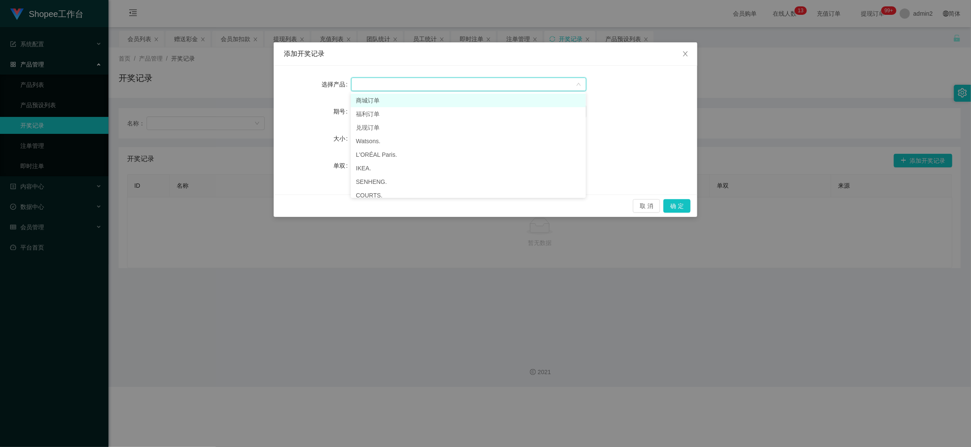
click at [421, 98] on li "商城订单" at bounding box center [468, 101] width 235 height 14
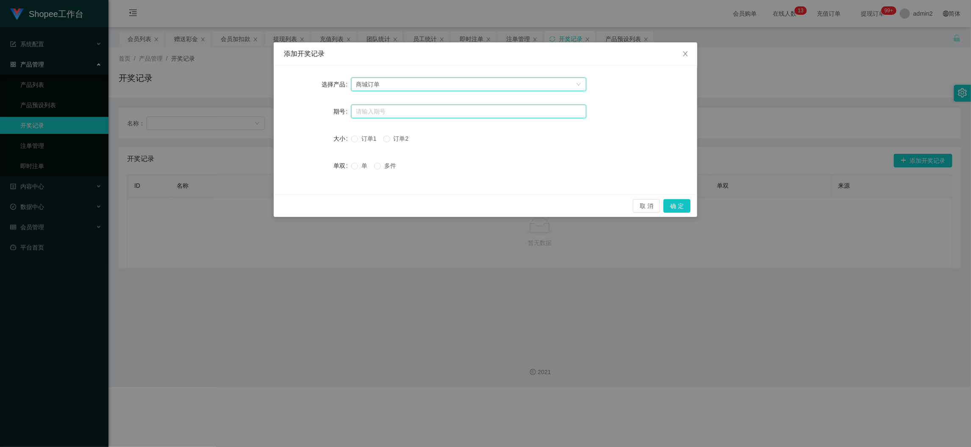
click at [416, 110] on input "text" at bounding box center [468, 112] width 235 height 14
paste input "saintwong"
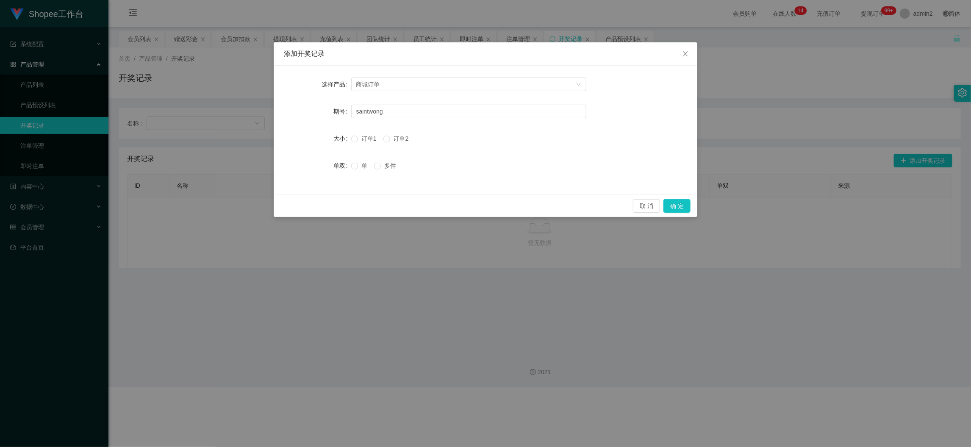
click at [349, 139] on label "大小" at bounding box center [342, 138] width 18 height 7
click at [687, 51] on icon "图标: close" at bounding box center [685, 53] width 7 height 7
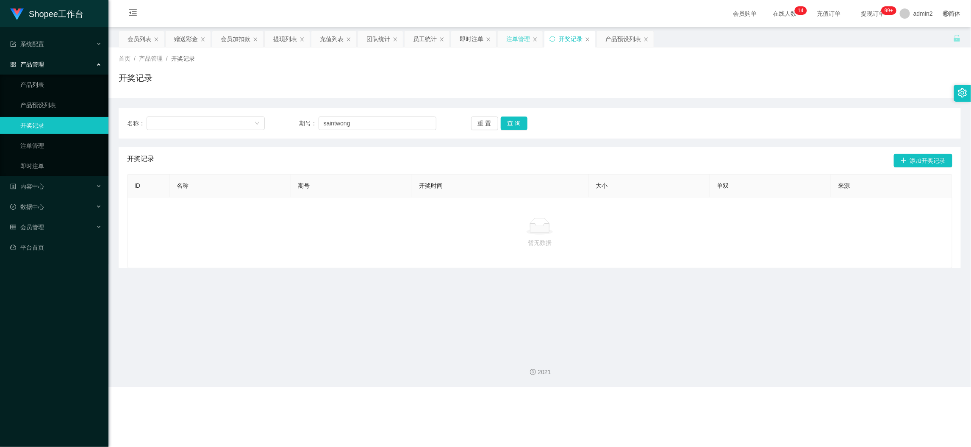
click at [516, 33] on div "注单管理" at bounding box center [518, 39] width 24 height 16
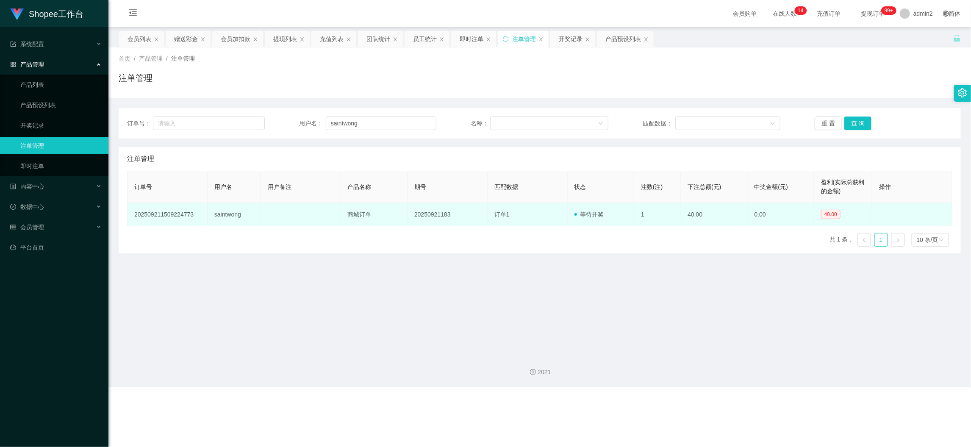
click at [431, 218] on td "20250921183" at bounding box center [448, 214] width 80 height 23
click at [431, 217] on td "20250921183" at bounding box center [448, 214] width 80 height 23
copy td "20250921183"
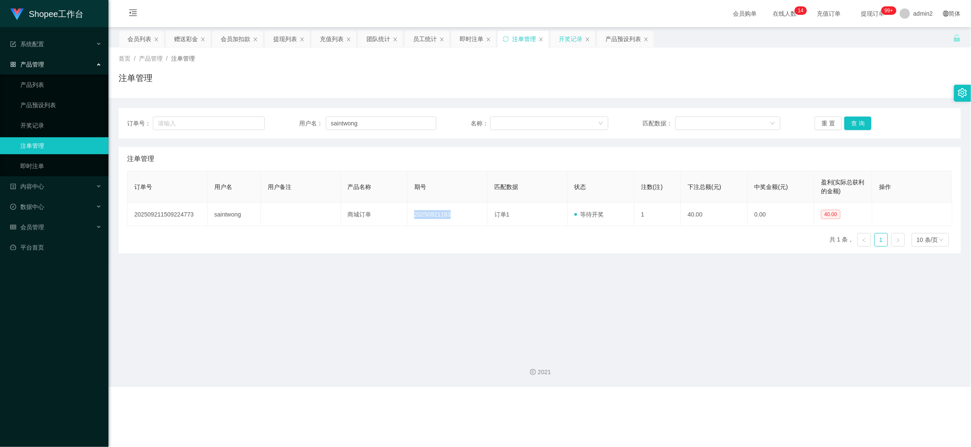
click at [564, 42] on div "开奖记录" at bounding box center [571, 39] width 24 height 16
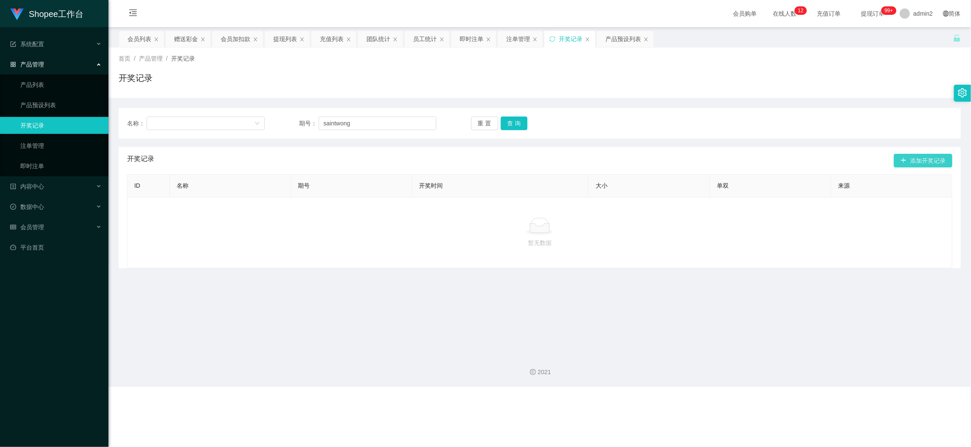
click at [867, 159] on button "添加开奖记录" at bounding box center [923, 161] width 58 height 14
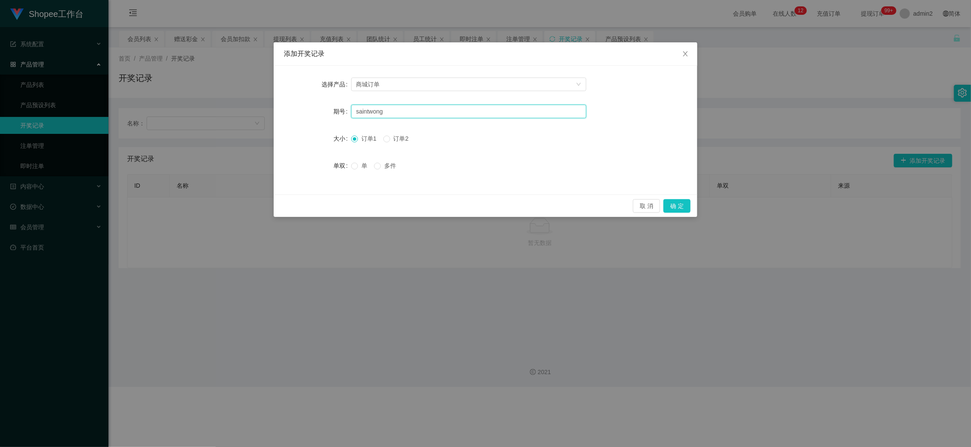
drag, startPoint x: 421, startPoint y: 111, endPoint x: 333, endPoint y: 114, distance: 88.1
click at [333, 114] on div "期号 saintwong" at bounding box center [485, 111] width 403 height 17
paste input "20250921183"
type input "20250921183"
click at [663, 202] on button "确 定" at bounding box center [676, 206] width 27 height 14
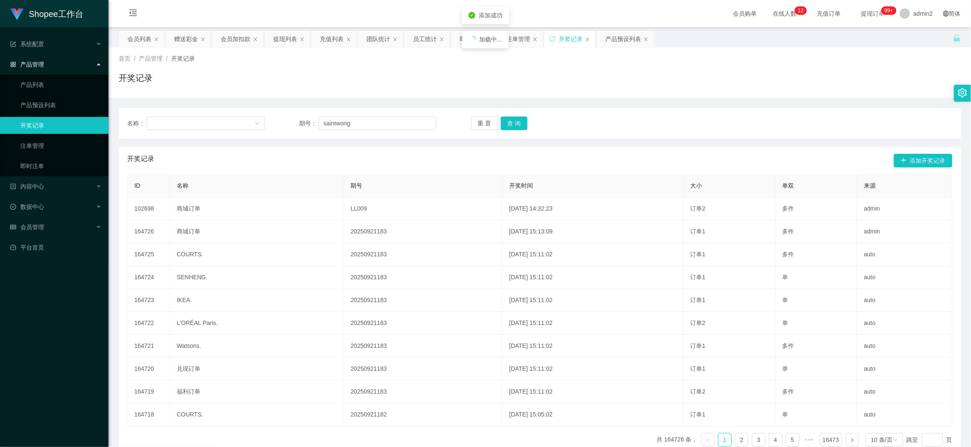
click at [676, 203] on td "[DATE] 14:32:23" at bounding box center [592, 208] width 181 height 23
click at [522, 37] on div "注单管理" at bounding box center [518, 39] width 24 height 16
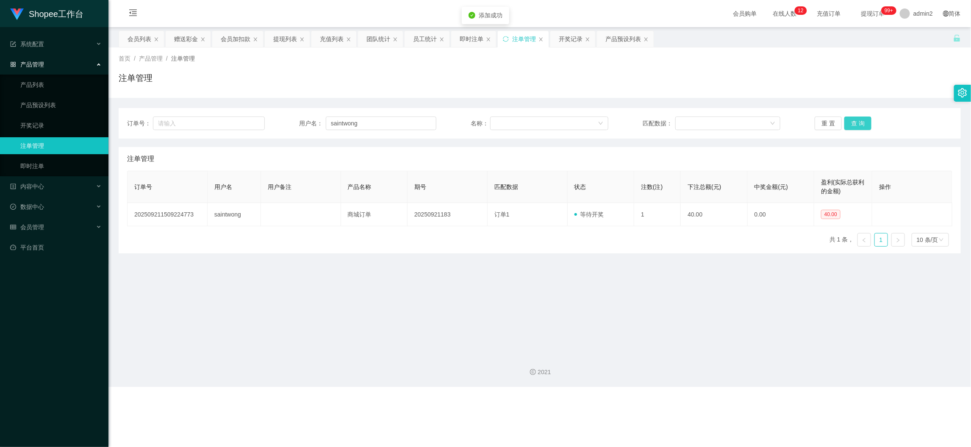
click at [852, 121] on button "查 询" at bounding box center [857, 123] width 27 height 14
click at [693, 281] on main "关闭左侧 关闭右侧 关闭其它 刷新页面 会员列表 赠送彩金 会员加扣款 提现列表 充值列表 团队统计 员工统计 即时注单 注单管理 开奖记录 产品预设列表 首…" at bounding box center [539, 187] width 862 height 320
click at [707, 396] on div "Shopee工作台 系统配置 产品管理 产品列表 产品预设列表 开奖记录 注单管理 即时注单 内容中心 数据中心 员工统计 团队统计 会员管理 会员列表 会员…" at bounding box center [485, 223] width 971 height 447
click at [464, 35] on div "即时注单" at bounding box center [472, 39] width 24 height 16
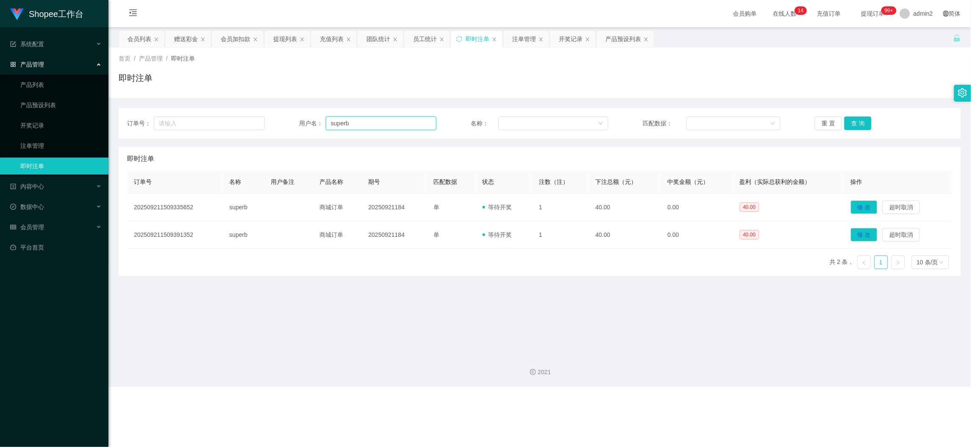
click at [424, 124] on input "superb" at bounding box center [381, 123] width 111 height 14
click at [853, 126] on button "查 询" at bounding box center [857, 123] width 27 height 14
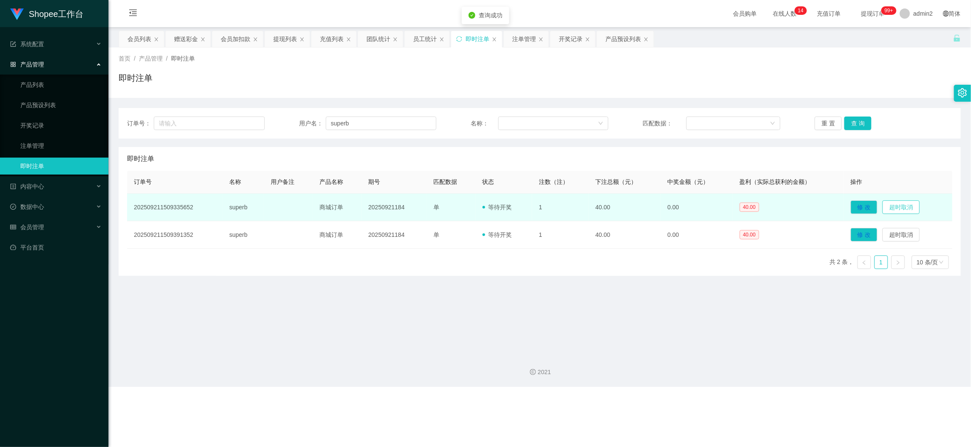
click at [867, 207] on button "超时取消" at bounding box center [900, 207] width 37 height 14
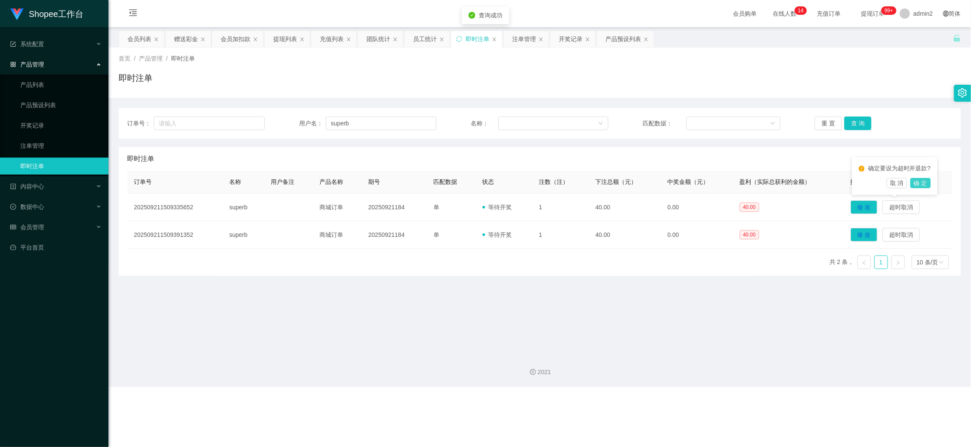
click at [867, 180] on button "确 定" at bounding box center [920, 183] width 20 height 10
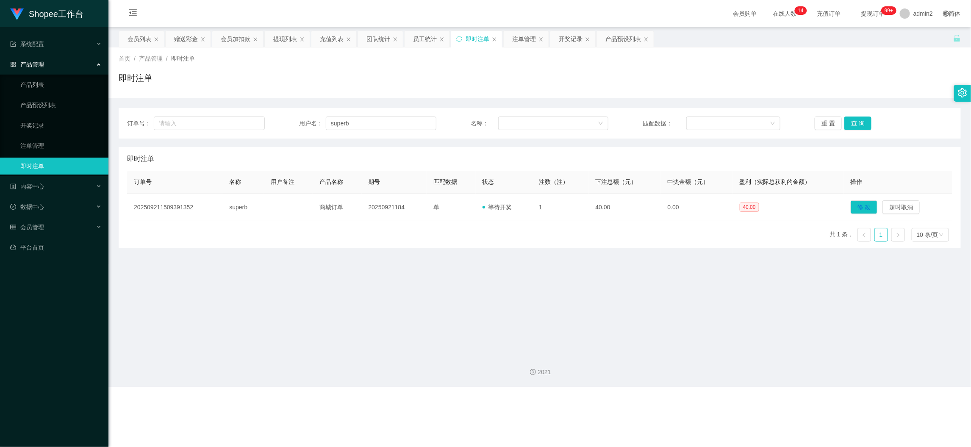
drag, startPoint x: 341, startPoint y: 301, endPoint x: 343, endPoint y: 295, distance: 6.3
click at [342, 300] on main "关闭左侧 关闭右侧 关闭其它 刷新页面 会员列表 赠送彩金 会员加扣款 提现列表 充值列表 团队统计 员工统计 即时注单 注单管理 开奖记录 产品预设列表 首…" at bounding box center [539, 187] width 862 height 320
click at [351, 128] on input "superb" at bounding box center [381, 123] width 111 height 14
paste input "Kenng8257"
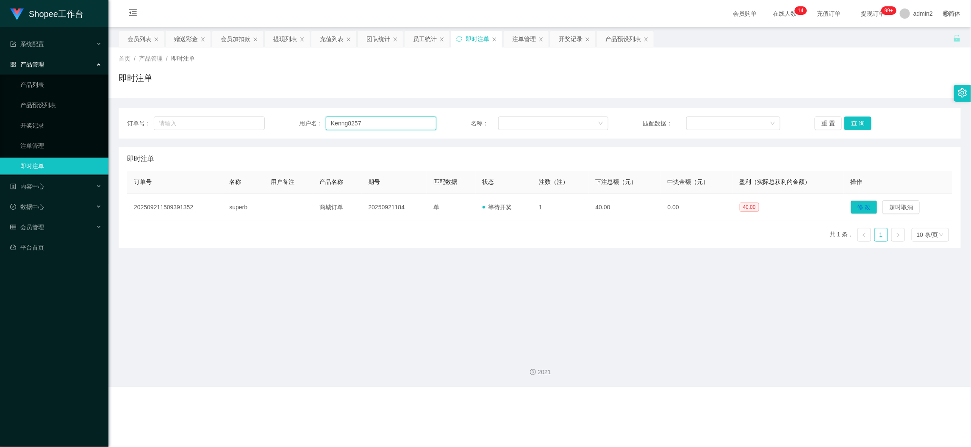
type input "Kenng8257"
click at [850, 119] on button "查 询" at bounding box center [857, 123] width 27 height 14
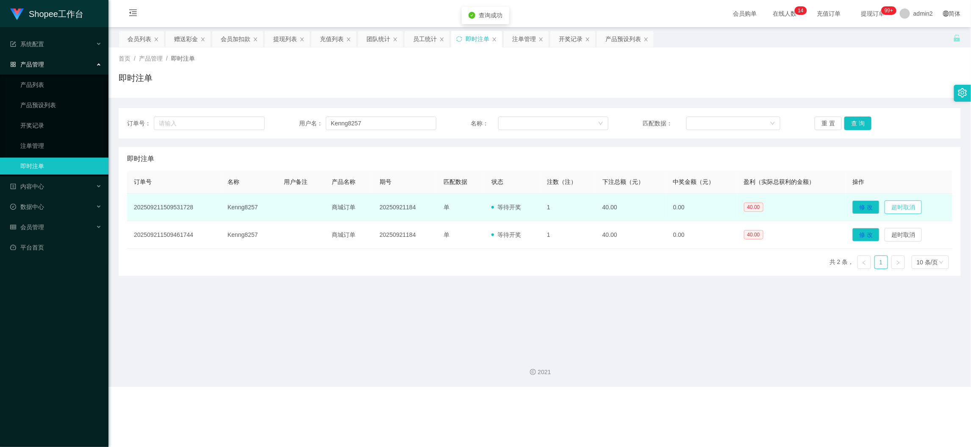
click at [867, 207] on button "超时取消" at bounding box center [902, 207] width 37 height 14
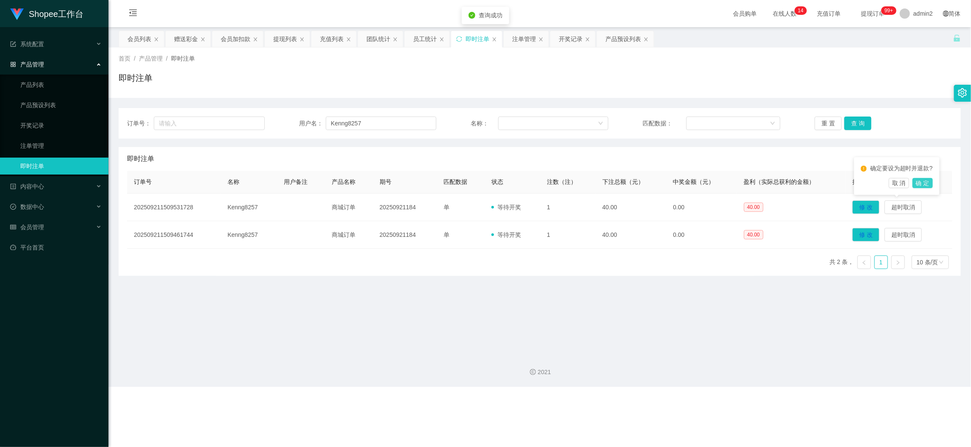
drag, startPoint x: 924, startPoint y: 183, endPoint x: 911, endPoint y: 188, distance: 14.2
click at [867, 183] on button "确 定" at bounding box center [922, 183] width 20 height 10
click at [608, 327] on main "关闭左侧 关闭右侧 关闭其它 刷新页面 会员列表 赠送彩金 会员加扣款 提现列表 充值列表 团队统计 员工统计 即时注单 注单管理 开奖记录 产品预设列表 首…" at bounding box center [539, 187] width 862 height 320
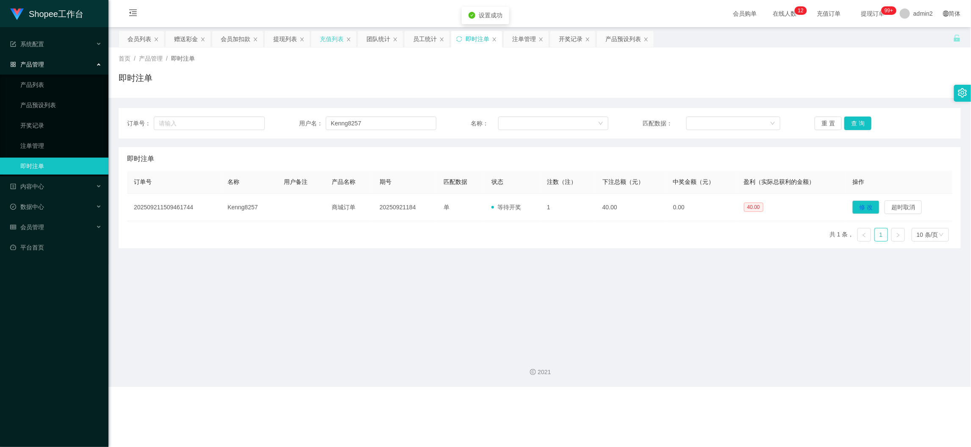
click at [332, 40] on div "充值列表" at bounding box center [332, 39] width 24 height 16
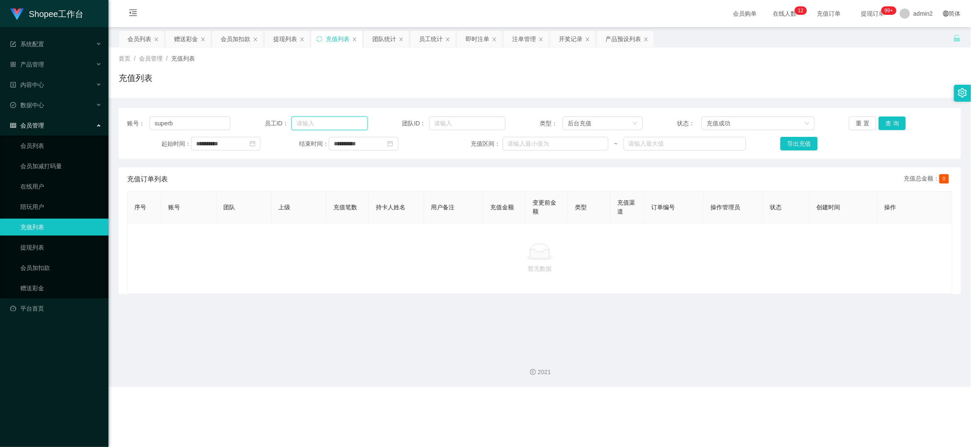
click at [316, 121] on input "text" at bounding box center [329, 123] width 76 height 14
click at [197, 121] on input "superb" at bounding box center [190, 123] width 80 height 14
drag, startPoint x: 197, startPoint y: 121, endPoint x: 216, endPoint y: 121, distance: 19.1
click at [197, 121] on input "superb" at bounding box center [190, 123] width 80 height 14
paste input "Kenng8257"
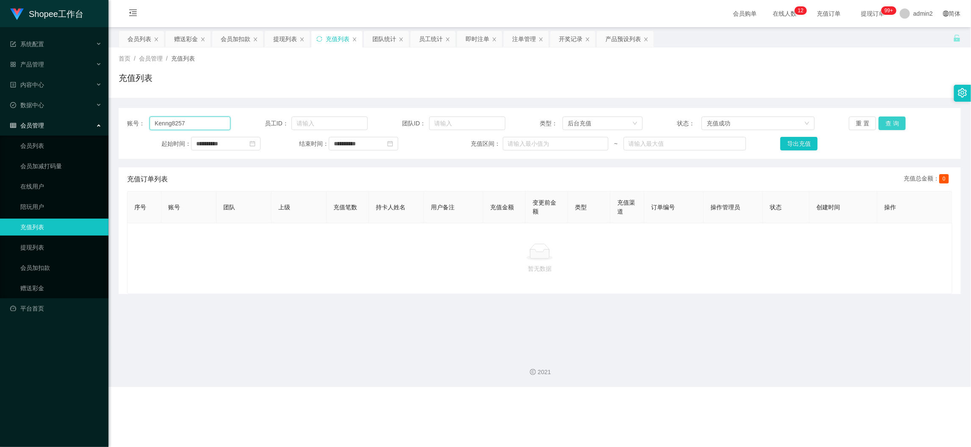
type input "Kenng8257"
click at [867, 120] on button "查 询" at bounding box center [892, 123] width 27 height 14
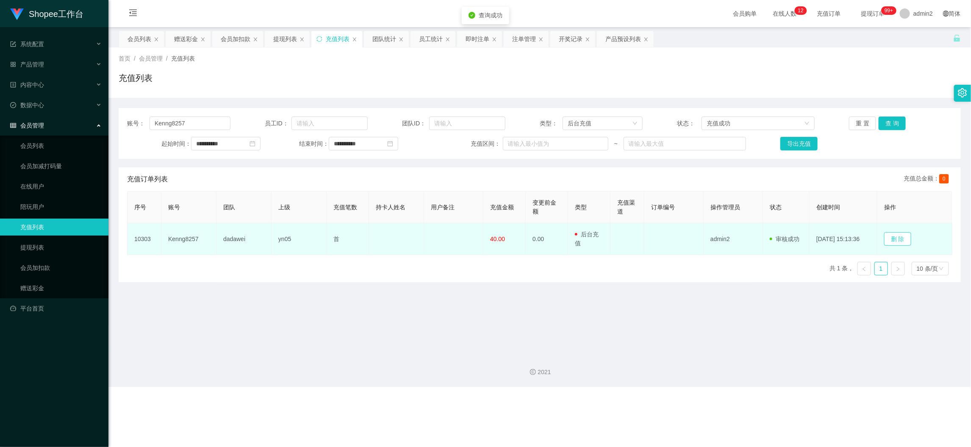
click at [867, 239] on button "删 除" at bounding box center [897, 239] width 27 height 14
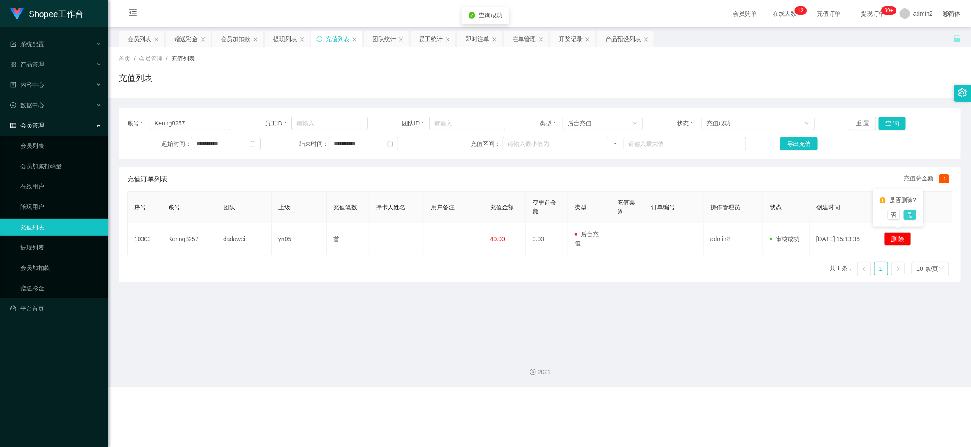
click at [867, 214] on button "是" at bounding box center [910, 215] width 13 height 10
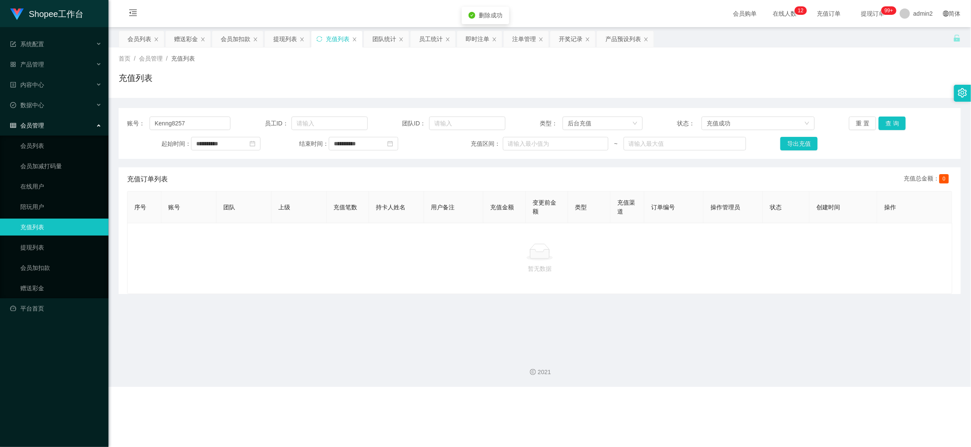
drag, startPoint x: 374, startPoint y: 286, endPoint x: 324, endPoint y: 164, distance: 131.4
click at [374, 280] on div "暂无数据" at bounding box center [539, 258] width 825 height 71
click at [183, 41] on div "赠送彩金" at bounding box center [186, 39] width 24 height 16
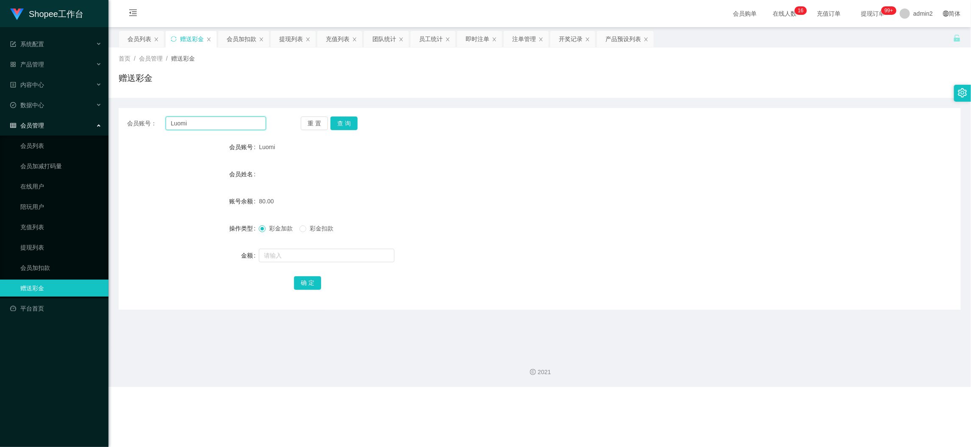
click at [226, 122] on input "Luomi" at bounding box center [216, 123] width 100 height 14
drag, startPoint x: 226, startPoint y: 122, endPoint x: 283, endPoint y: 130, distance: 57.0
click at [227, 123] on input "Luomi" at bounding box center [216, 123] width 100 height 14
paste input "Angel0808"
type input "Angel0808"
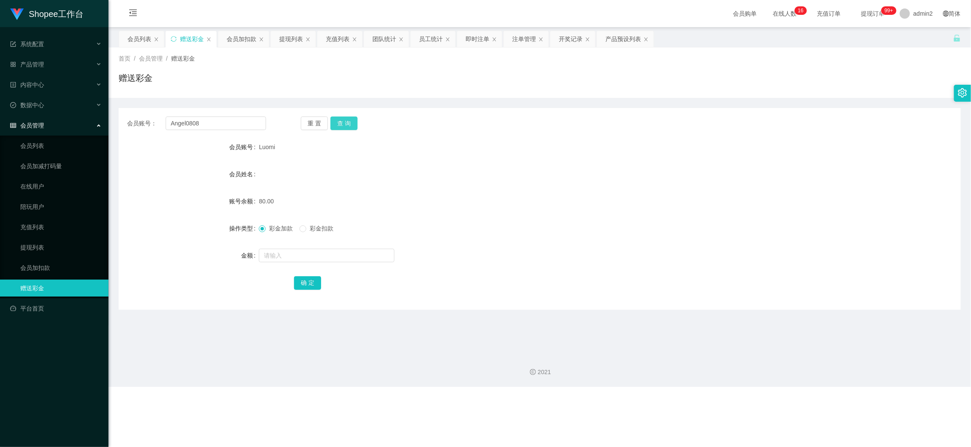
click at [344, 126] on button "查 询" at bounding box center [343, 123] width 27 height 14
click at [342, 254] on input "text" at bounding box center [327, 256] width 136 height 14
click at [342, 257] on input "text" at bounding box center [327, 256] width 136 height 14
type input "80"
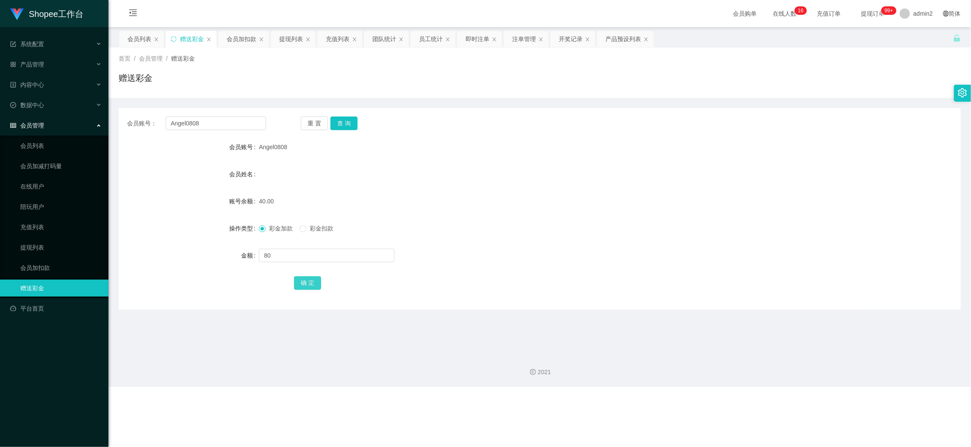
click at [313, 282] on button "确 定" at bounding box center [307, 283] width 27 height 14
click at [720, 392] on div "Shopee工作台 系统配置 产品管理 产品列表 产品预设列表 开奖记录 注单管理 即时注单 内容中心 数据中心 员工统计 团队统计 会员管理 会员列表 会员…" at bounding box center [485, 223] width 971 height 447
click at [351, 34] on div "充值列表" at bounding box center [339, 39] width 45 height 16
click at [344, 34] on div "充值列表" at bounding box center [338, 39] width 24 height 16
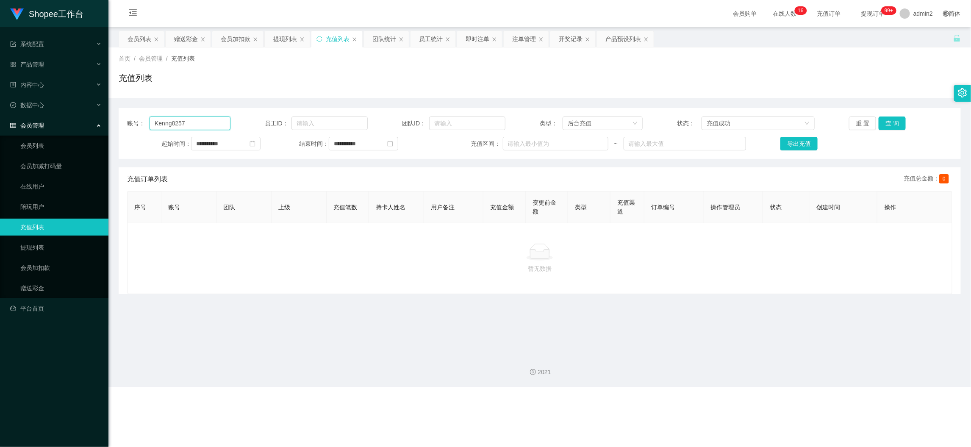
click at [220, 122] on input "Kenng8257" at bounding box center [190, 123] width 80 height 14
paste input "superb"
type input "superb"
click at [867, 119] on button "查 询" at bounding box center [892, 123] width 27 height 14
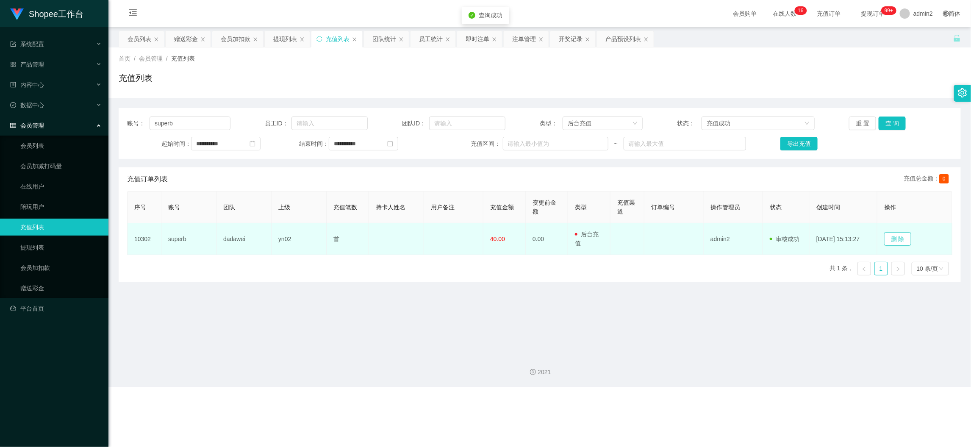
click at [867, 233] on button "删 除" at bounding box center [897, 239] width 27 height 14
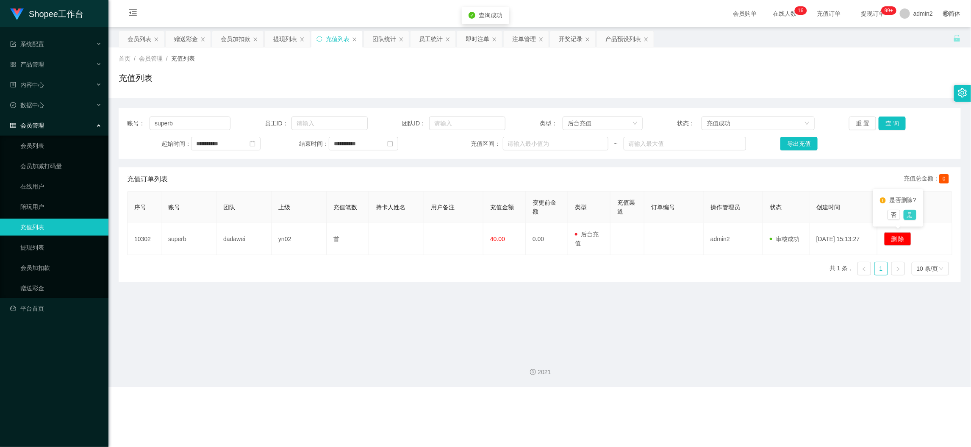
click at [867, 213] on button "是" at bounding box center [910, 215] width 13 height 10
click at [748, 301] on main "**********" at bounding box center [539, 187] width 862 height 320
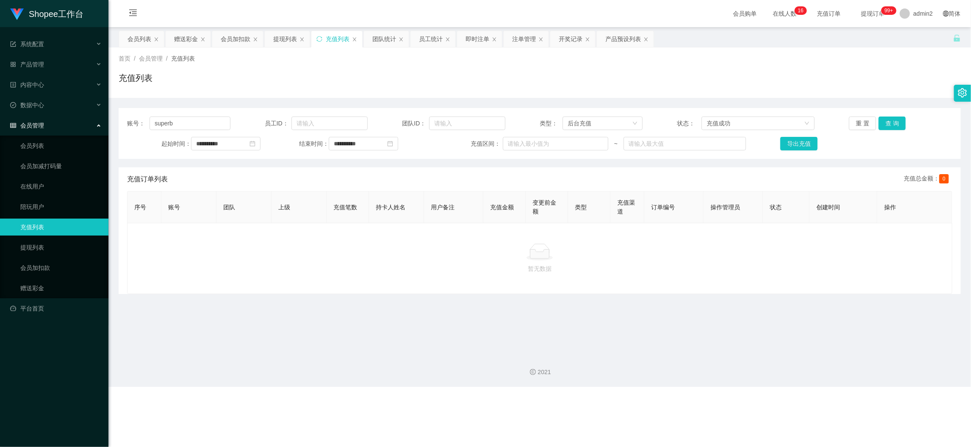
click at [715, 377] on div "2021" at bounding box center [539, 366] width 862 height 39
click at [518, 36] on div "注单管理" at bounding box center [524, 39] width 24 height 16
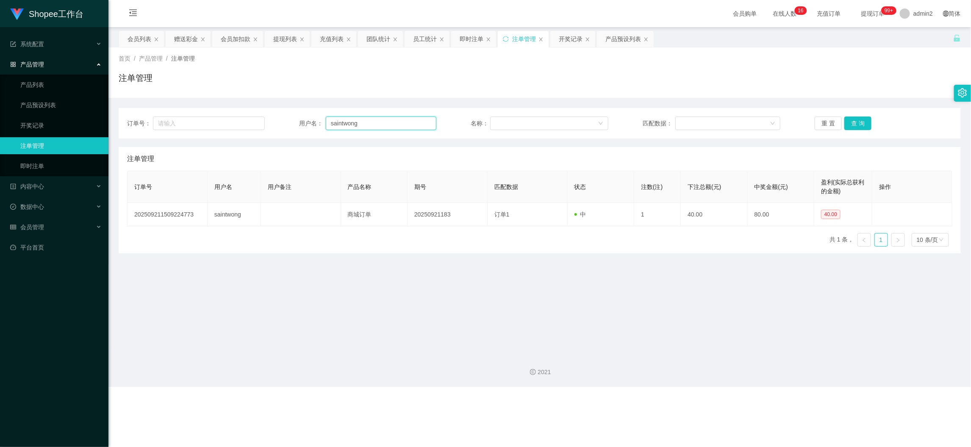
click at [388, 128] on input "saintwong" at bounding box center [381, 123] width 111 height 14
paste input "Angel0808"
type input "Angel0808"
drag, startPoint x: 867, startPoint y: 116, endPoint x: 858, endPoint y: 119, distance: 9.8
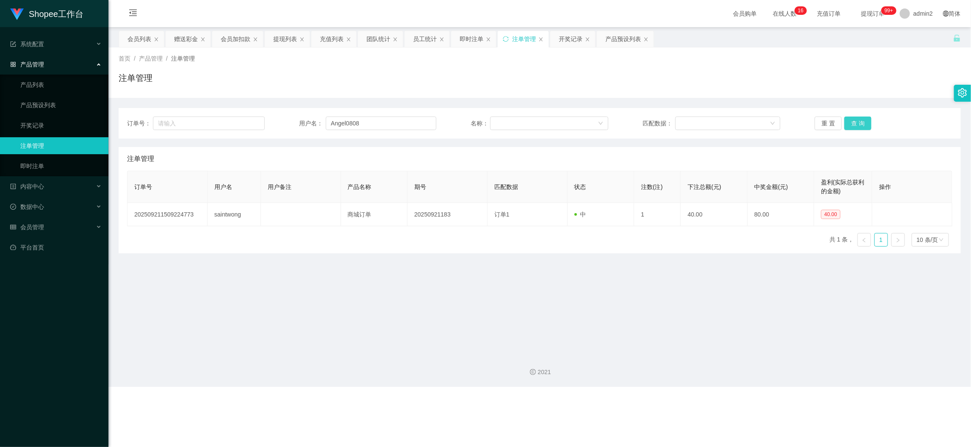
click at [862, 118] on div "重 置 查 询" at bounding box center [884, 123] width 138 height 14
click at [857, 119] on button "查 询" at bounding box center [857, 123] width 27 height 14
click at [855, 122] on button "查 询" at bounding box center [857, 123] width 27 height 14
click at [629, 283] on main "关闭左侧 关闭右侧 关闭其它 刷新页面 会员列表 赠送彩金 会员加扣款 提现列表 充值列表 团队统计 员工统计 即时注单 注单管理 开奖记录 产品预设列表 首…" at bounding box center [539, 187] width 862 height 320
click at [562, 263] on main "关闭左侧 关闭右侧 关闭其它 刷新页面 会员列表 赠送彩金 会员加扣款 提现列表 充值列表 团队统计 员工统计 即时注单 注单管理 开奖记录 产品预设列表 首…" at bounding box center [539, 187] width 862 height 320
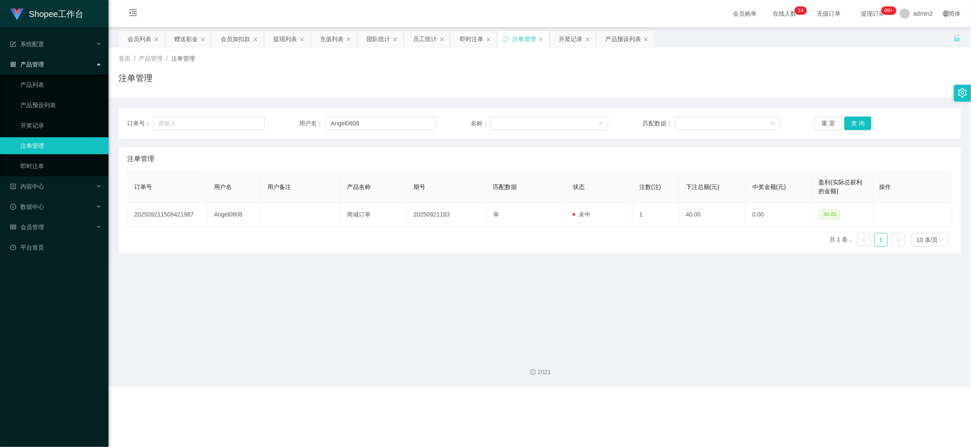
drag, startPoint x: 747, startPoint y: 403, endPoint x: 728, endPoint y: 374, distance: 34.4
click at [746, 399] on div "Shopee工作台 系统配置 产品管理 产品列表 产品预设列表 开奖记录 注单管理 即时注单 内容中心 数据中心 员工统计 团队统计 会员管理 会员列表 会员…" at bounding box center [485, 223] width 971 height 447
click at [181, 33] on div "赠送彩金" at bounding box center [186, 39] width 24 height 16
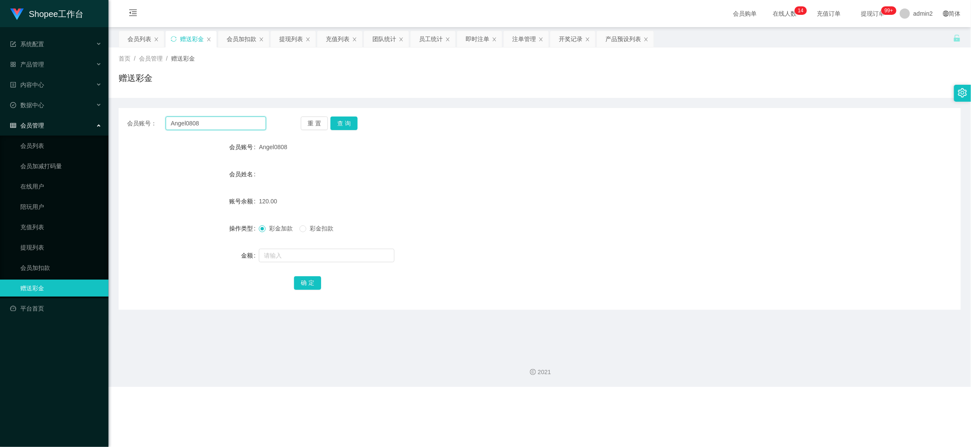
click at [233, 119] on input "Angel0808" at bounding box center [216, 123] width 100 height 14
paste input "leejia"
type input "leejia"
click at [334, 125] on button "查 询" at bounding box center [343, 123] width 27 height 14
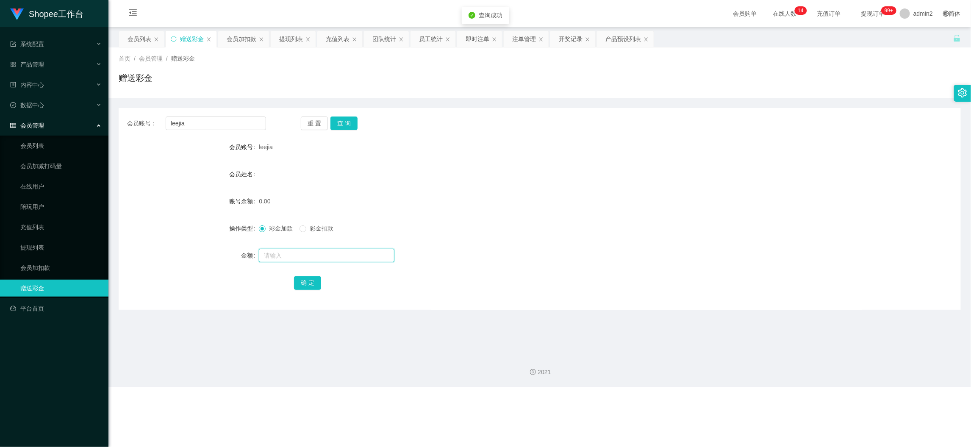
click at [349, 250] on input "text" at bounding box center [327, 256] width 136 height 14
type input "80"
click at [310, 283] on button "确 定" at bounding box center [307, 283] width 27 height 14
click at [545, 243] on form "会员账号 leejia 会员姓名 账号余额 0.00 操作类型 彩金加款 彩金扣款 金额 80 确 定" at bounding box center [540, 215] width 842 height 152
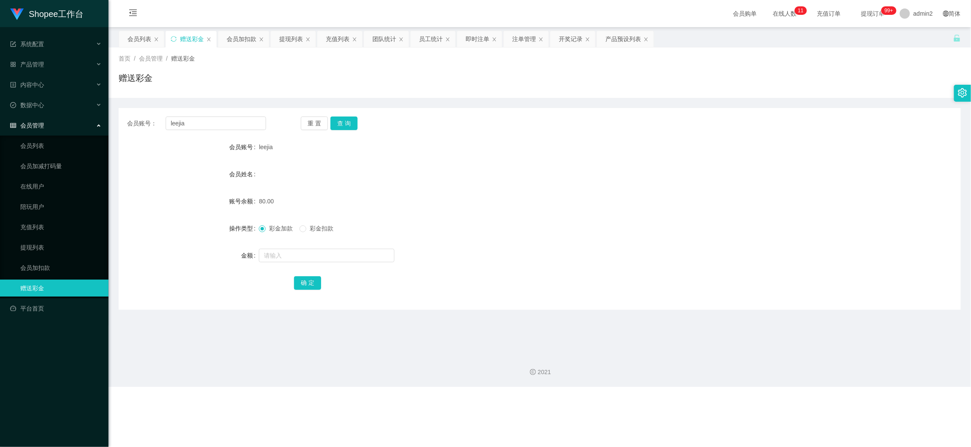
drag, startPoint x: 698, startPoint y: 405, endPoint x: 698, endPoint y: 388, distance: 16.9
click at [698, 399] on div "Shopee工作台 系统配置 产品管理 产品列表 产品预设列表 开奖记录 注单管理 即时注单 内容中心 数据中心 员工统计 团队统计 会员管理 会员列表 会员…" at bounding box center [485, 223] width 971 height 447
click at [619, 37] on div "产品预设列表" at bounding box center [623, 39] width 36 height 16
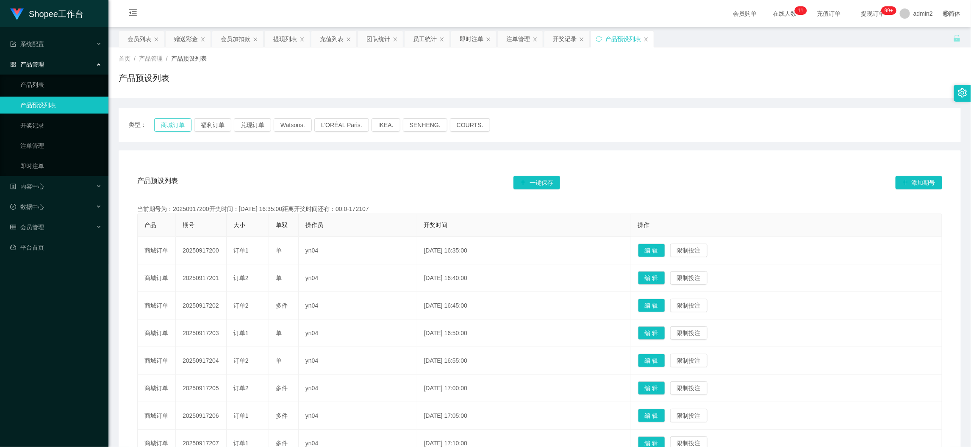
click at [173, 126] on button "商城订单" at bounding box center [172, 125] width 37 height 14
click at [672, 163] on div "产品预设列表 一键保存 添加期号 当前期号为：20250921184开奖时间：[DATE] 15:15:00距离开奖时间还有： 产品 期号 大小 单双 操作员…" at bounding box center [540, 349] width 842 height 399
click at [191, 38] on div "赠送彩金" at bounding box center [186, 39] width 24 height 16
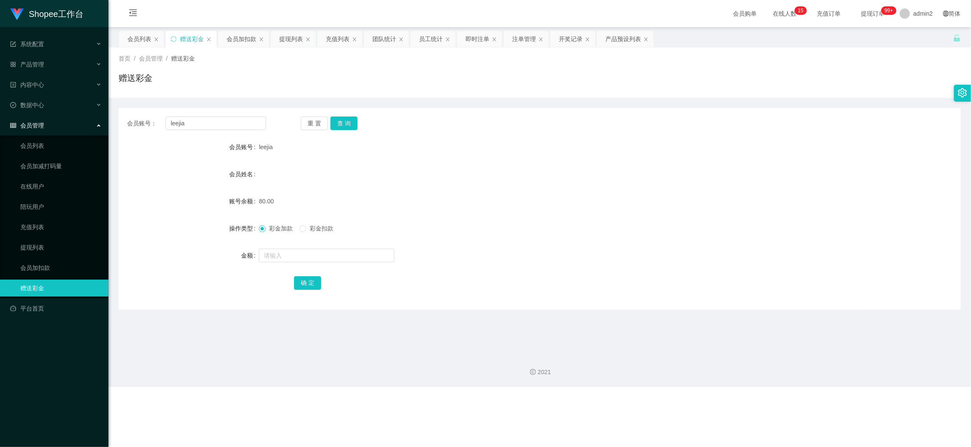
click at [760, 399] on div "Shopee工作台 系统配置 产品管理 产品列表 产品预设列表 开奖记录 注单管理 即时注单 内容中心 数据中心 员工统计 团队统计 会员管理 会员列表 会员…" at bounding box center [485, 223] width 971 height 447
click at [247, 122] on input "leejia" at bounding box center [216, 123] width 100 height 14
paste input "4507326"
type input "4507326"
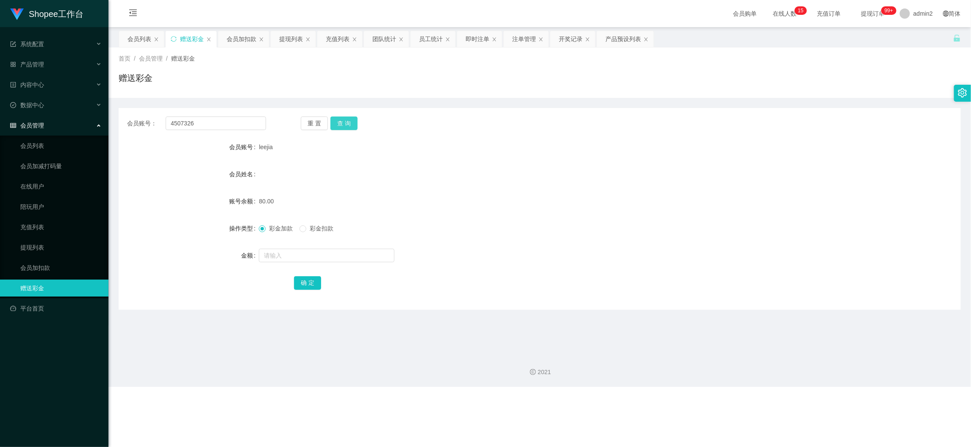
click at [351, 118] on button "查 询" at bounding box center [343, 123] width 27 height 14
click at [355, 255] on input "text" at bounding box center [327, 256] width 136 height 14
type input "80"
click at [313, 283] on button "确 定" at bounding box center [307, 283] width 27 height 14
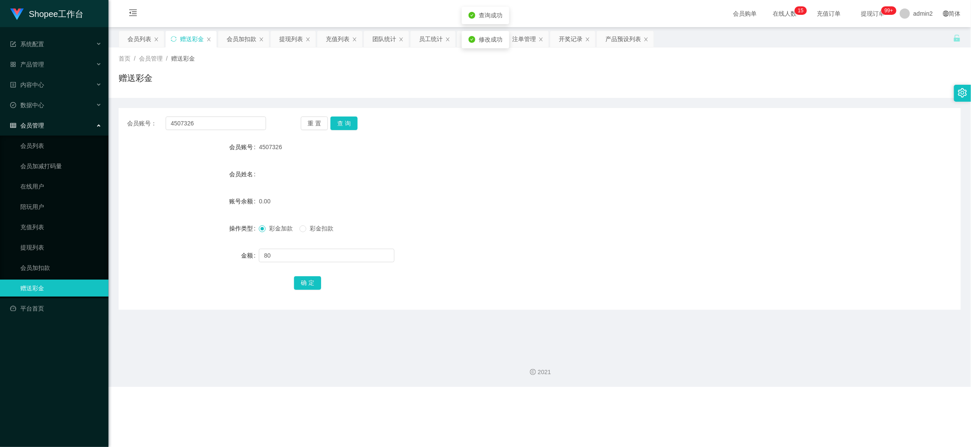
click at [551, 243] on form "会员账号 4507326 会员姓名 账号余额 0.00 操作类型 彩金加款 彩金扣款 金额 80 确 定" at bounding box center [540, 215] width 842 height 152
drag, startPoint x: 728, startPoint y: 405, endPoint x: 536, endPoint y: 233, distance: 257.6
click at [726, 399] on div "Shopee工作台 系统配置 产品管理 产品列表 产品预设列表 开奖记录 注单管理 即时注单 内容中心 数据中心 员工统计 团队统计 会员管理 会员列表 会员…" at bounding box center [485, 223] width 971 height 447
click at [227, 115] on div "会员账号： 4507326 重 置 查 询 会员账号 4507326 会员姓名 账号余额 80.00 操作类型 彩金加款 彩金扣款 金额 确 定" at bounding box center [540, 209] width 842 height 202
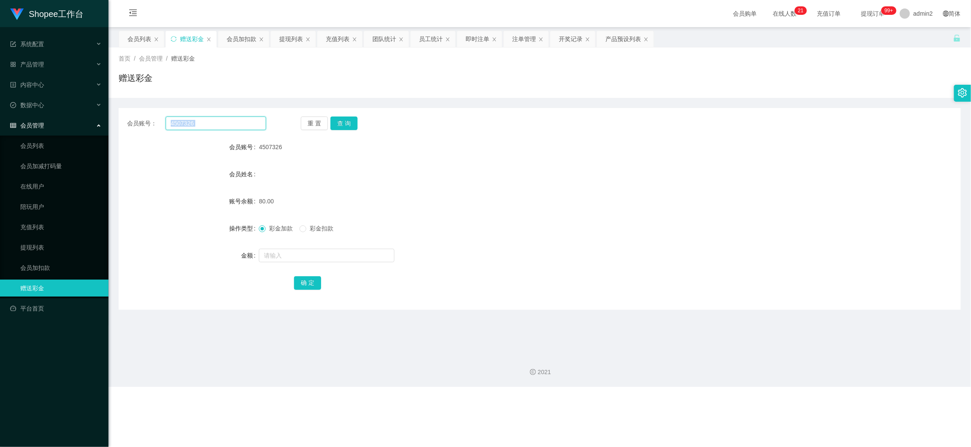
click at [232, 123] on input "4507326" at bounding box center [216, 123] width 100 height 14
paste input "Wonglili"
type input "Wonglili"
click at [335, 122] on button "查 询" at bounding box center [343, 123] width 27 height 14
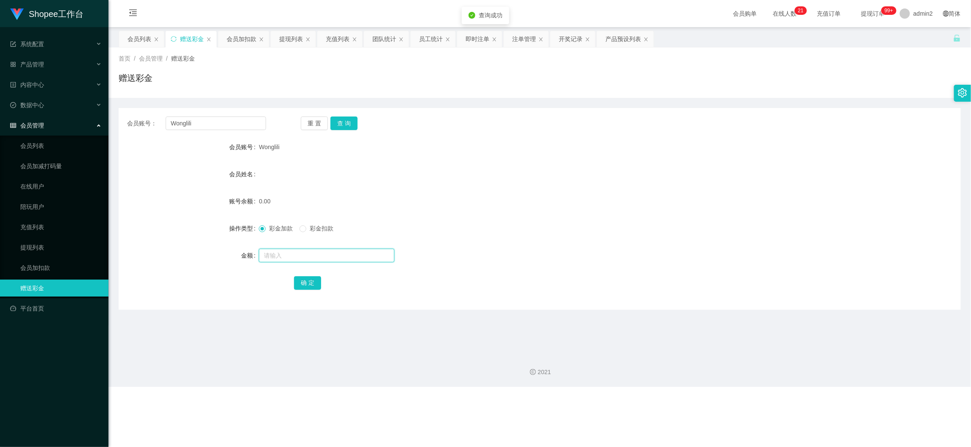
click at [381, 253] on input "text" at bounding box center [327, 256] width 136 height 14
click at [381, 253] on input "8" at bounding box center [327, 256] width 136 height 14
type input "80"
drag, startPoint x: 305, startPoint y: 280, endPoint x: 458, endPoint y: 263, distance: 153.9
click at [305, 282] on button "确 定" at bounding box center [307, 283] width 27 height 14
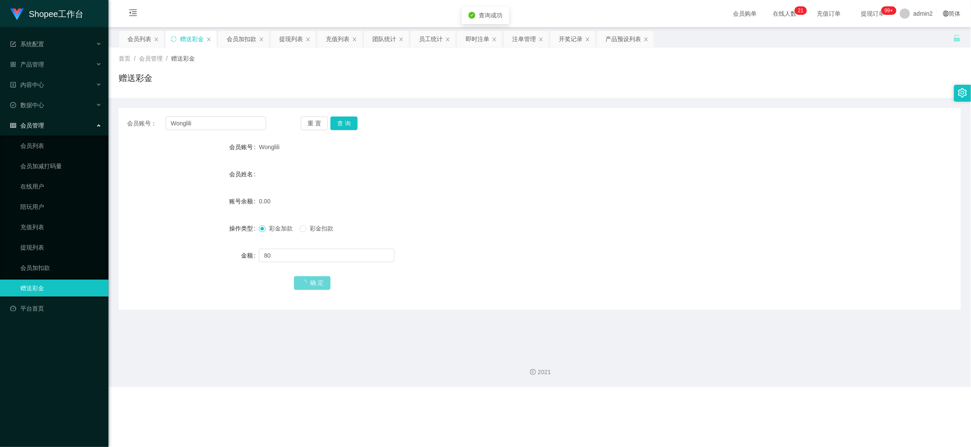
click at [563, 247] on div "80" at bounding box center [504, 255] width 491 height 17
drag, startPoint x: 747, startPoint y: 395, endPoint x: 431, endPoint y: 189, distance: 376.8
click at [747, 395] on div "Shopee工作台 系统配置 产品管理 产品列表 产品预设列表 开奖记录 注单管理 即时注单 内容中心 数据中心 员工统计 团队统计 会员管理 会员列表 会员…" at bounding box center [485, 223] width 971 height 447
click at [221, 124] on input "Wonglili" at bounding box center [216, 123] width 100 height 14
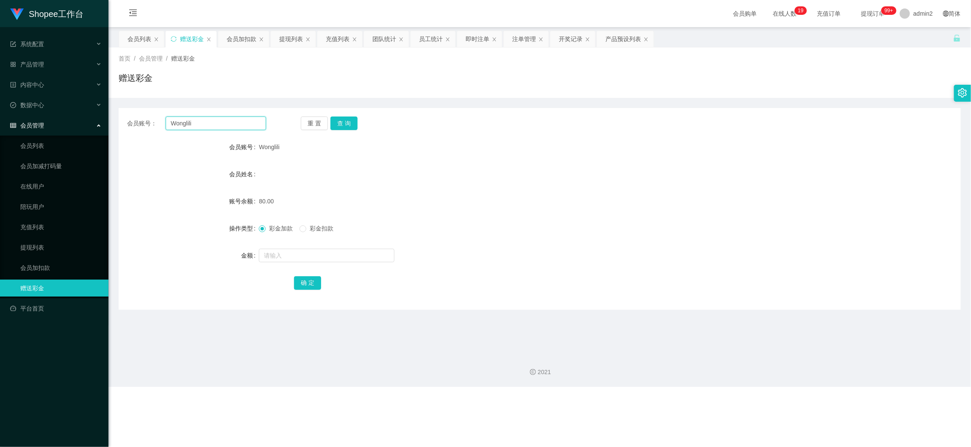
paste input "Zhilian"
type input "Zhilian"
click at [347, 119] on button "查 询" at bounding box center [343, 123] width 27 height 14
click at [352, 259] on input "text" at bounding box center [327, 256] width 136 height 14
click at [352, 258] on input "text" at bounding box center [327, 256] width 136 height 14
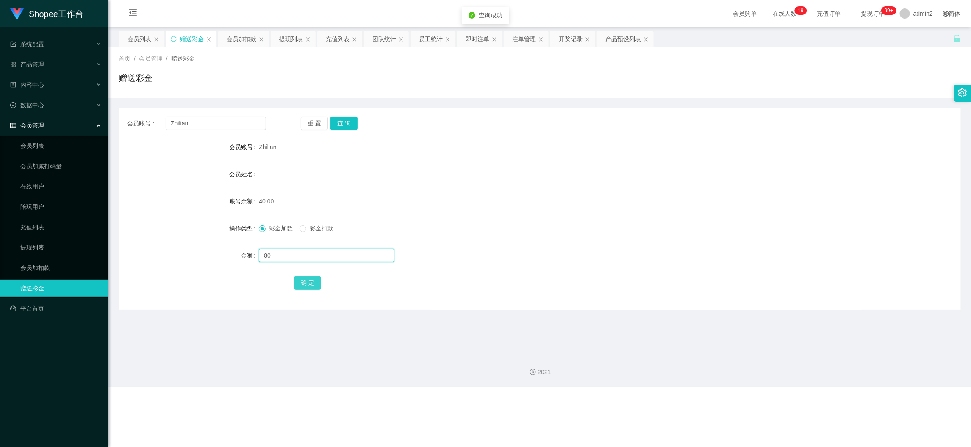
type input "80"
drag, startPoint x: 300, startPoint y: 281, endPoint x: 330, endPoint y: 278, distance: 30.6
click at [300, 281] on button "确 定" at bounding box center [307, 283] width 27 height 14
click at [629, 210] on form "会员账号 Zhilian 会员姓名 账号余额 40.00 操作类型 彩金加款 彩金扣款 金额 80 确 定" at bounding box center [540, 215] width 842 height 152
drag, startPoint x: 744, startPoint y: 407, endPoint x: 366, endPoint y: 154, distance: 455.0
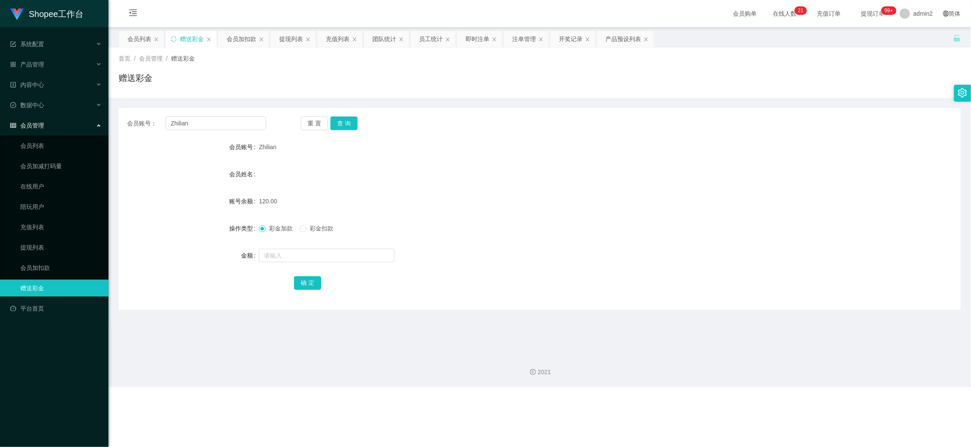
click at [744, 399] on div "Shopee工作台 系统配置 产品管理 产品列表 产品预设列表 开奖记录 注单管理 即时注单 内容中心 数据中心 员工统计 团队统计 会员管理 会员列表 会员…" at bounding box center [485, 223] width 971 height 447
click at [210, 125] on input "Zhilian" at bounding box center [216, 123] width 100 height 14
drag, startPoint x: 210, startPoint y: 125, endPoint x: 280, endPoint y: 134, distance: 70.5
click at [210, 126] on input "Zhilian" at bounding box center [216, 123] width 100 height 14
paste input "08126020978"
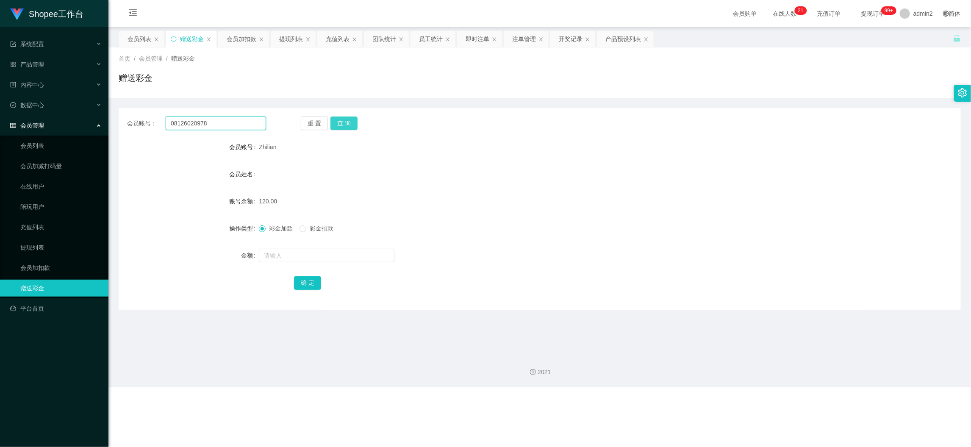
type input "08126020978"
drag, startPoint x: 339, startPoint y: 122, endPoint x: 340, endPoint y: 128, distance: 6.1
click at [339, 122] on button "查 询" at bounding box center [343, 123] width 27 height 14
click at [358, 260] on input "text" at bounding box center [327, 256] width 136 height 14
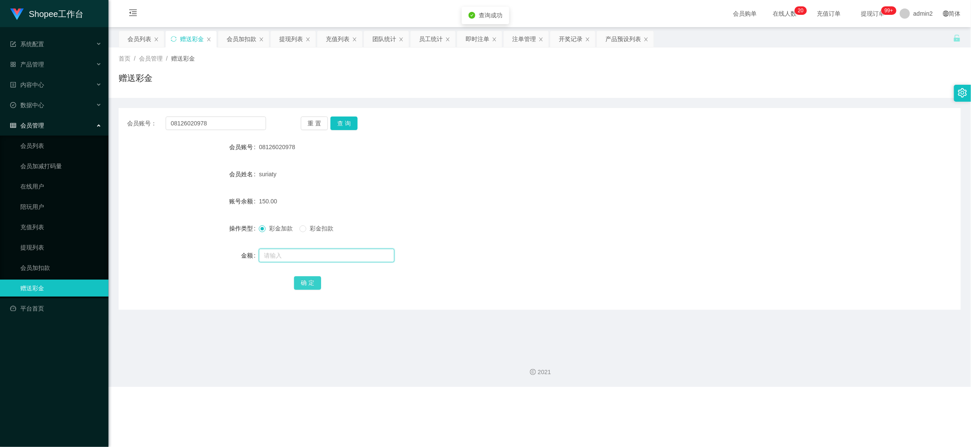
type input "0"
type input "30"
click at [301, 283] on button "确 定" at bounding box center [307, 283] width 27 height 14
drag, startPoint x: 493, startPoint y: 232, endPoint x: 499, endPoint y: 232, distance: 6.4
click at [499, 232] on div "彩金加款 彩金扣款" at bounding box center [504, 228] width 491 height 17
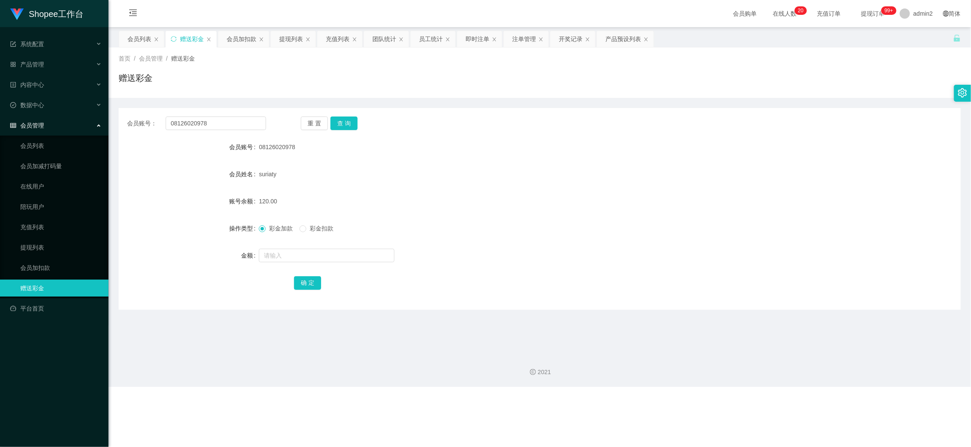
drag, startPoint x: 775, startPoint y: 389, endPoint x: 453, endPoint y: 160, distance: 395.4
click at [773, 387] on div "Shopee工作台 系统配置 产品管理 产品列表 产品预设列表 开奖记录 注单管理 即时注单 内容中心 数据中心 员工统计 团队统计 会员管理 会员列表 会员…" at bounding box center [485, 223] width 971 height 447
click at [293, 36] on div "提现列表" at bounding box center [291, 39] width 24 height 16
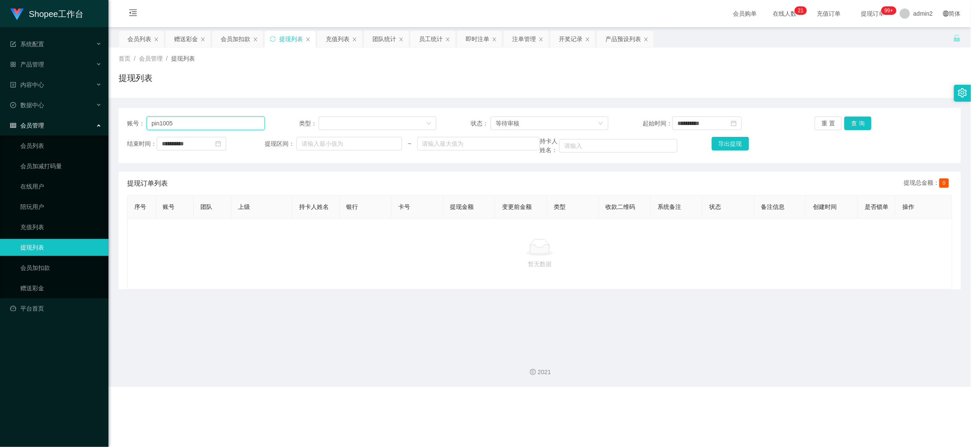
click at [241, 121] on input "pin1005" at bounding box center [206, 123] width 118 height 14
drag, startPoint x: 241, startPoint y: 121, endPoint x: 454, endPoint y: 127, distance: 213.2
click at [241, 121] on input "pin1005" at bounding box center [206, 123] width 118 height 14
paste input "saintwong"
type input "saintwong"
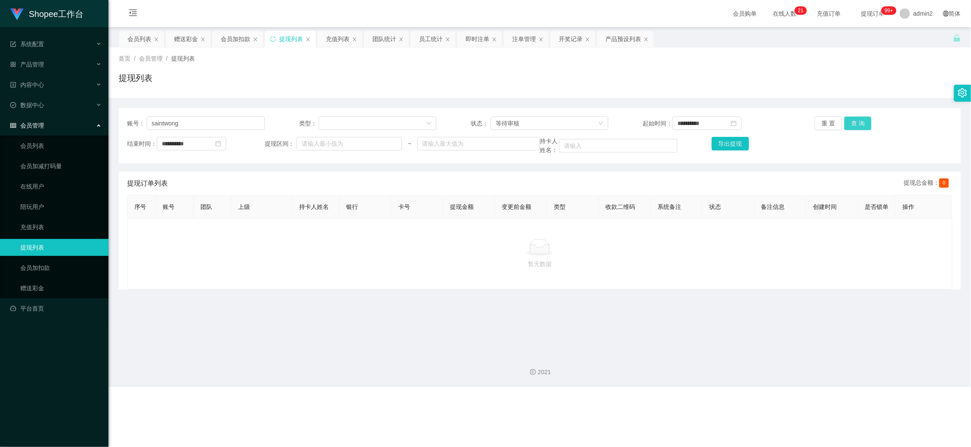
click at [848, 123] on button "查 询" at bounding box center [857, 123] width 27 height 14
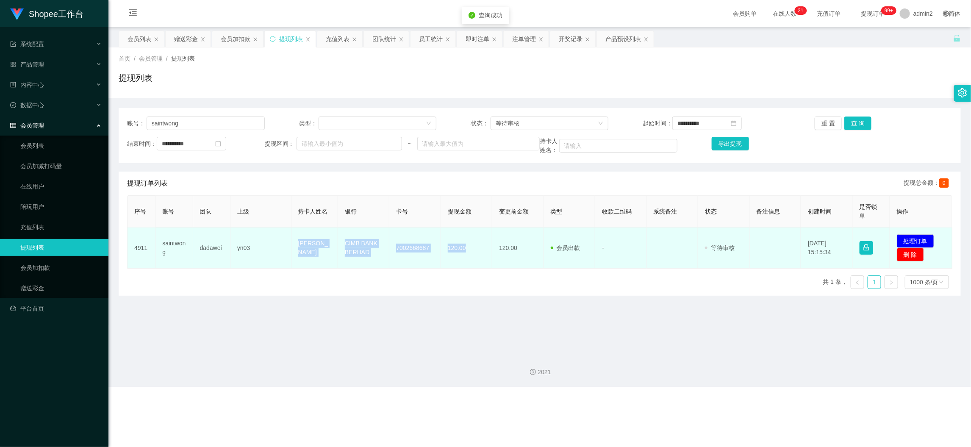
drag, startPoint x: 305, startPoint y: 244, endPoint x: 478, endPoint y: 252, distance: 173.0
click at [478, 252] on tr "4911 saintwong dadawei yn03 Wong Yew [PERSON_NAME] CIMB BANK BERHAD 7002668687 …" at bounding box center [540, 247] width 825 height 41
copy tr "[PERSON_NAME] [PERSON_NAME] CIMB BANK BERHAD 7002668687 120.00"
click at [867, 241] on button "处理订单" at bounding box center [915, 241] width 37 height 14
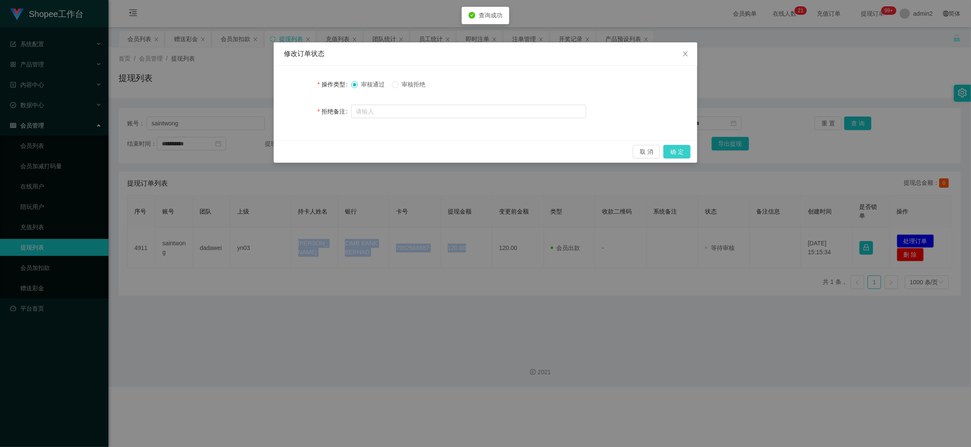
click at [674, 147] on button "确 定" at bounding box center [676, 152] width 27 height 14
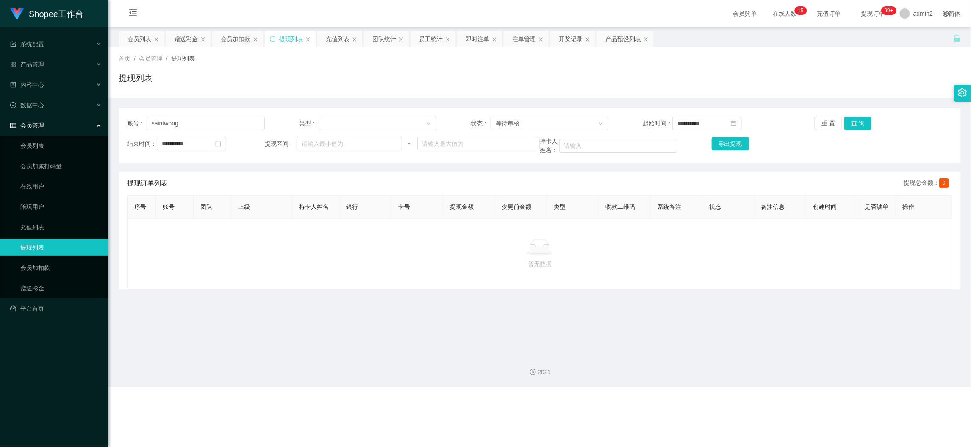
drag, startPoint x: 767, startPoint y: 408, endPoint x: 747, endPoint y: 395, distance: 24.1
click at [766, 399] on div "Shopee工作台 系统配置 产品管理 产品列表 产品预设列表 开奖记录 注单管理 即时注单 内容中心 数据中心 员工统计 团队统计 会员管理 会员列表 会员…" at bounding box center [485, 223] width 971 height 447
click at [179, 36] on div "赠送彩金" at bounding box center [186, 39] width 24 height 16
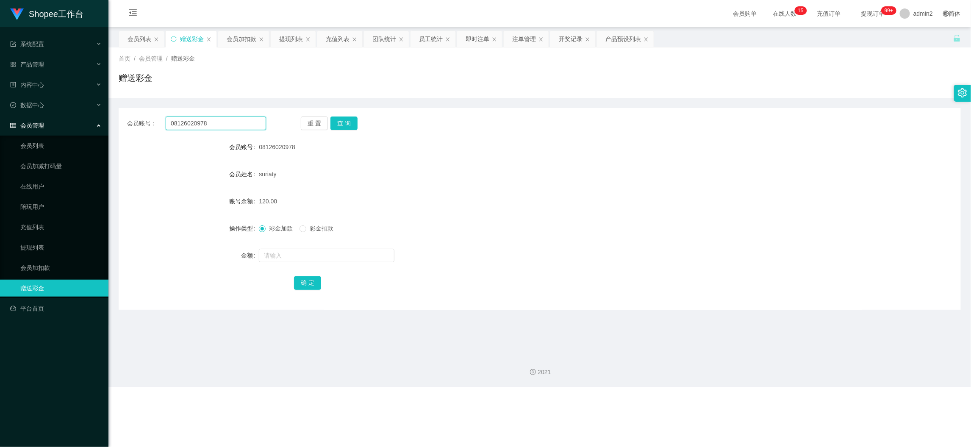
click at [241, 121] on input "08126020978" at bounding box center [216, 123] width 100 height 14
drag, startPoint x: 241, startPoint y: 121, endPoint x: 258, endPoint y: 126, distance: 17.4
click at [241, 121] on input "08126020978" at bounding box center [216, 123] width 100 height 14
paste input "chikian96"
click at [339, 125] on button "查 询" at bounding box center [343, 123] width 27 height 14
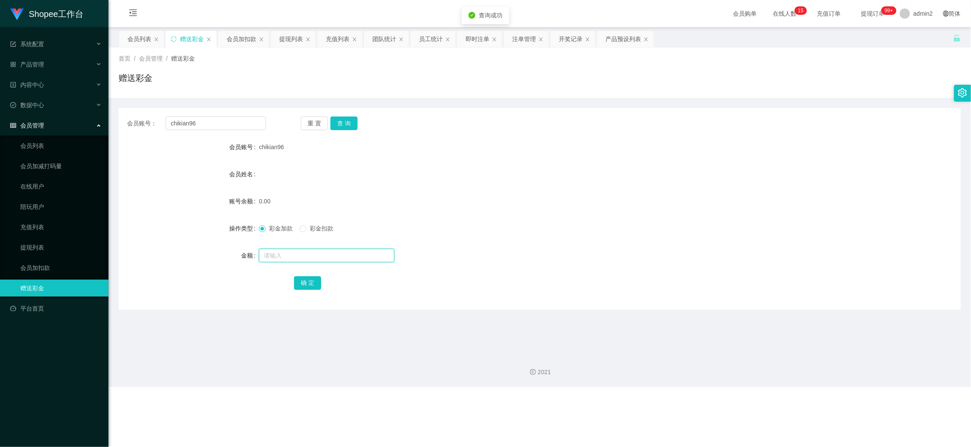
click at [351, 253] on input "text" at bounding box center [327, 256] width 136 height 14
click at [310, 284] on button "确 定" at bounding box center [307, 283] width 27 height 14
click at [535, 249] on div "80" at bounding box center [504, 255] width 491 height 17
click at [747, 399] on div "Shopee工作台 系统配置 产品管理 产品列表 产品预设列表 开奖记录 注单管理 即时注单 内容中心 数据中心 员工统计 团队统计 会员管理 会员列表 会员…" at bounding box center [485, 223] width 971 height 447
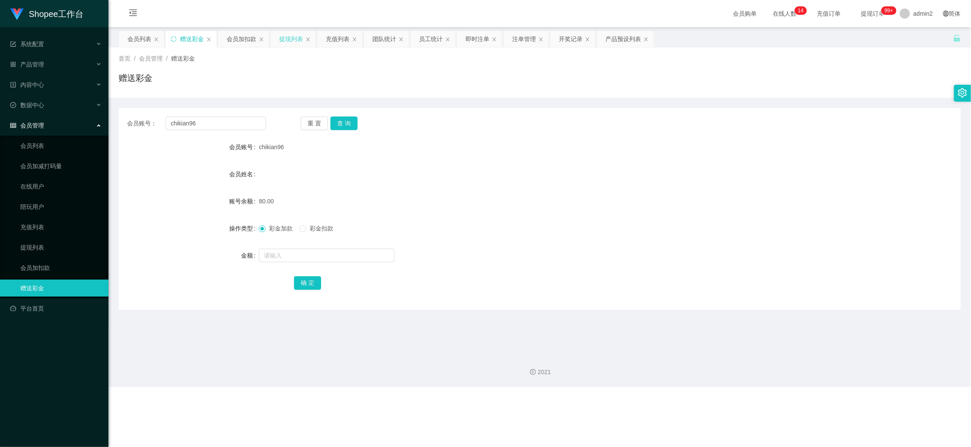
click at [288, 36] on div "提现列表" at bounding box center [291, 39] width 24 height 16
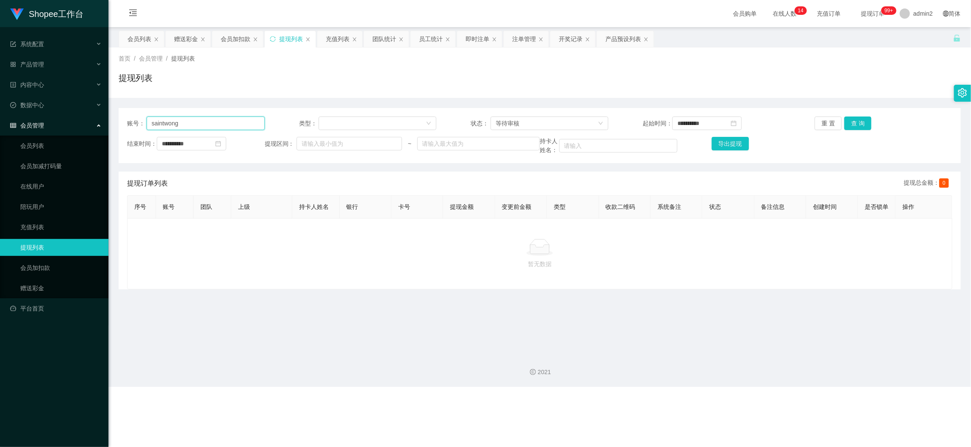
click at [234, 120] on input "saintwong" at bounding box center [206, 123] width 118 height 14
drag, startPoint x: 234, startPoint y: 120, endPoint x: 271, endPoint y: 121, distance: 37.3
click at [234, 121] on input "saintwong" at bounding box center [206, 123] width 118 height 14
paste input "Lyn787878"
click at [852, 124] on button "查 询" at bounding box center [857, 123] width 27 height 14
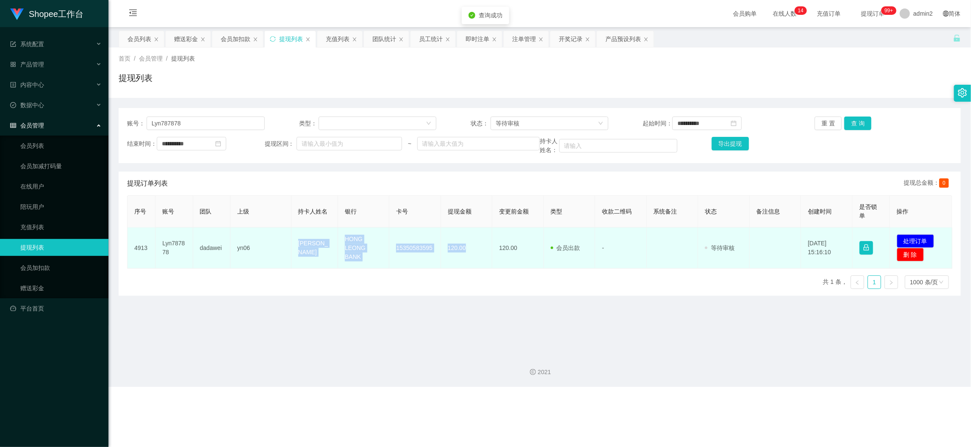
drag, startPoint x: 290, startPoint y: 238, endPoint x: 477, endPoint y: 248, distance: 187.5
click at [477, 248] on tr "4913 Lyn787878 dadawei yn06 Ng Pei Ling HONG LEONG BANK 15350583595 120.00 120.…" at bounding box center [540, 247] width 825 height 41
copy tr "[PERSON_NAME] HONG LEONG BANK 15350583595 120.00"
click at [867, 243] on button "处理订单" at bounding box center [915, 241] width 37 height 14
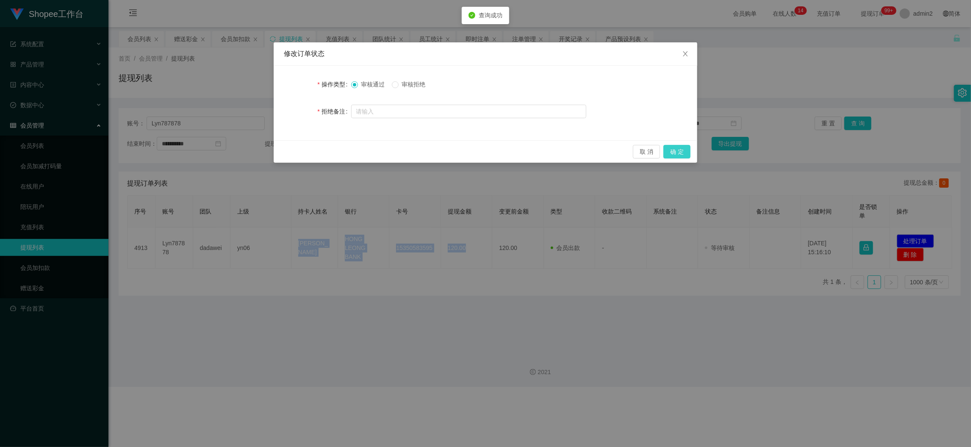
click at [684, 148] on button "确 定" at bounding box center [676, 152] width 27 height 14
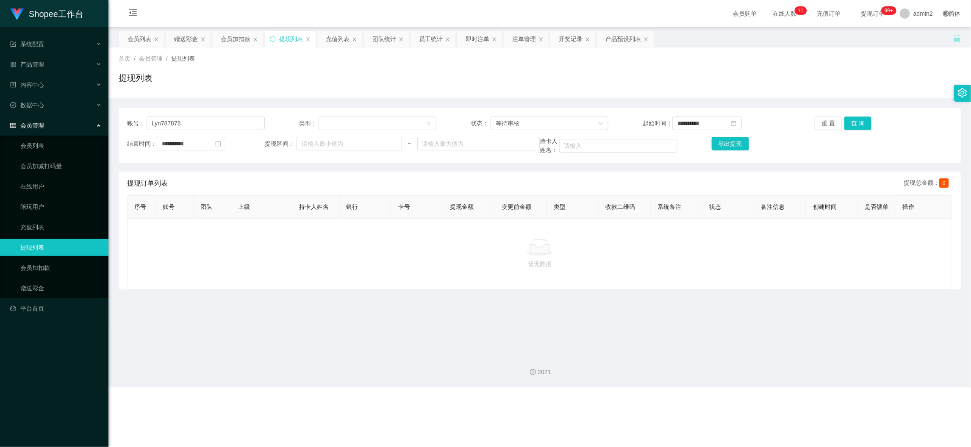
drag, startPoint x: 350, startPoint y: 302, endPoint x: 345, endPoint y: 283, distance: 18.9
click at [349, 296] on main "**********" at bounding box center [539, 187] width 862 height 320
click at [187, 38] on div "赠送彩金" at bounding box center [186, 39] width 24 height 16
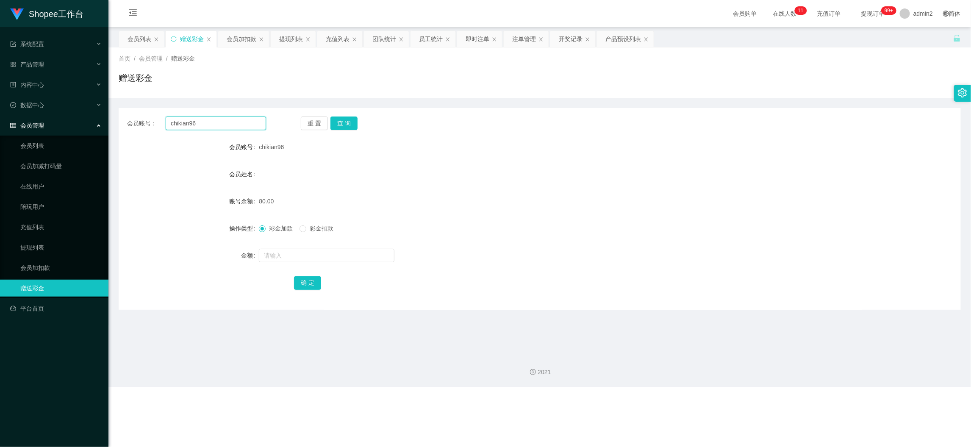
click at [229, 125] on input "chikian96" at bounding box center [216, 123] width 100 height 14
paste input "60167510083"
drag, startPoint x: 348, startPoint y: 122, endPoint x: 350, endPoint y: 136, distance: 14.2
click at [348, 122] on button "查 询" at bounding box center [343, 123] width 27 height 14
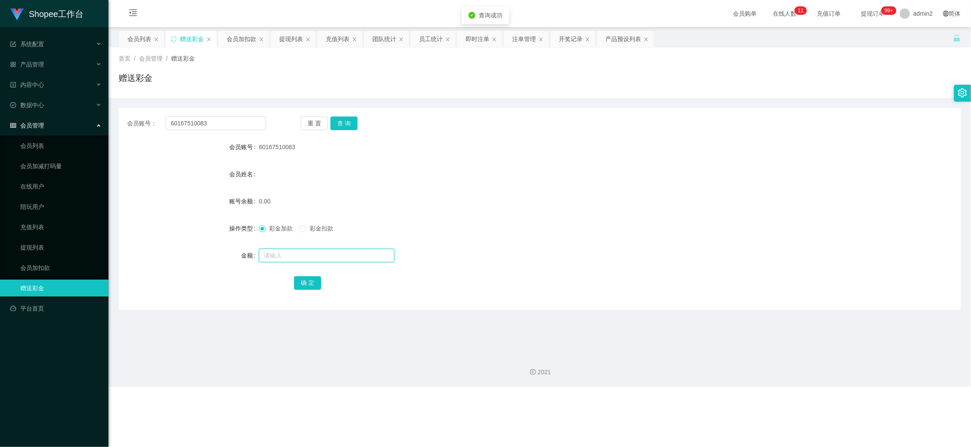
click at [377, 254] on input "text" at bounding box center [327, 256] width 136 height 14
drag, startPoint x: 312, startPoint y: 281, endPoint x: 321, endPoint y: 281, distance: 8.9
click at [312, 281] on button "确 定" at bounding box center [307, 283] width 27 height 14
click at [565, 253] on div "80" at bounding box center [504, 255] width 491 height 17
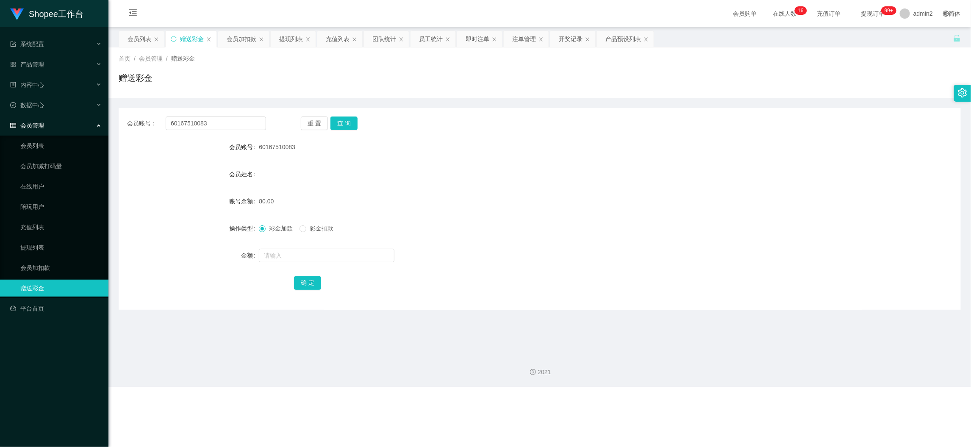
drag, startPoint x: 761, startPoint y: 408, endPoint x: 504, endPoint y: 228, distance: 314.0
click at [757, 399] on div "Shopee工作台 系统配置 产品管理 产品列表 产品预设列表 开奖记录 注单管理 即时注单 内容中心 数据中心 员工统计 团队统计 会员管理 会员列表 会员…" at bounding box center [485, 223] width 971 height 447
drag, startPoint x: 285, startPoint y: 35, endPoint x: 295, endPoint y: 72, distance: 39.2
click at [286, 34] on div "提现列表" at bounding box center [291, 39] width 24 height 16
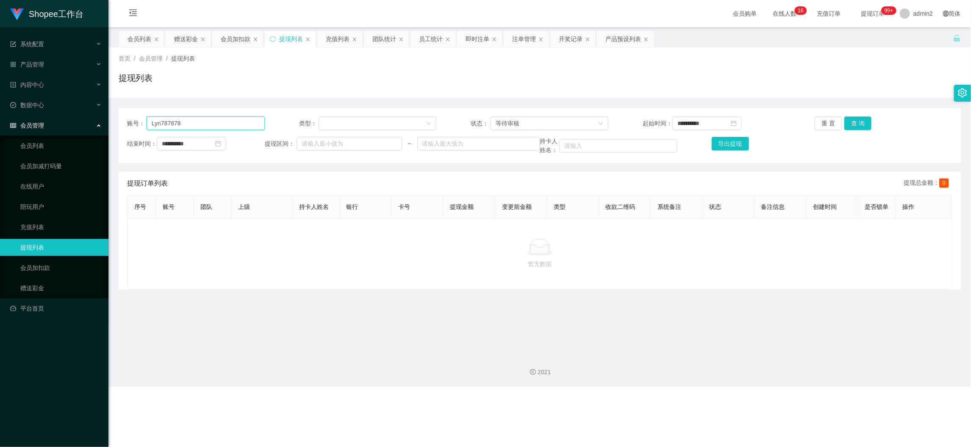
click at [247, 116] on input "Lyn787878" at bounding box center [206, 123] width 118 height 14
click at [247, 120] on input "Lyn787878" at bounding box center [206, 123] width 118 height 14
paste input "nine01"
click at [844, 126] on button "查 询" at bounding box center [857, 123] width 27 height 14
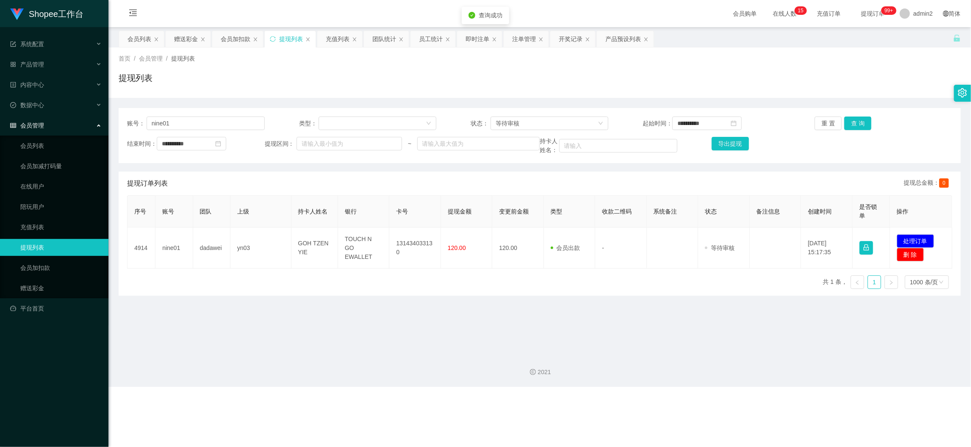
click at [639, 330] on main "**********" at bounding box center [539, 187] width 862 height 320
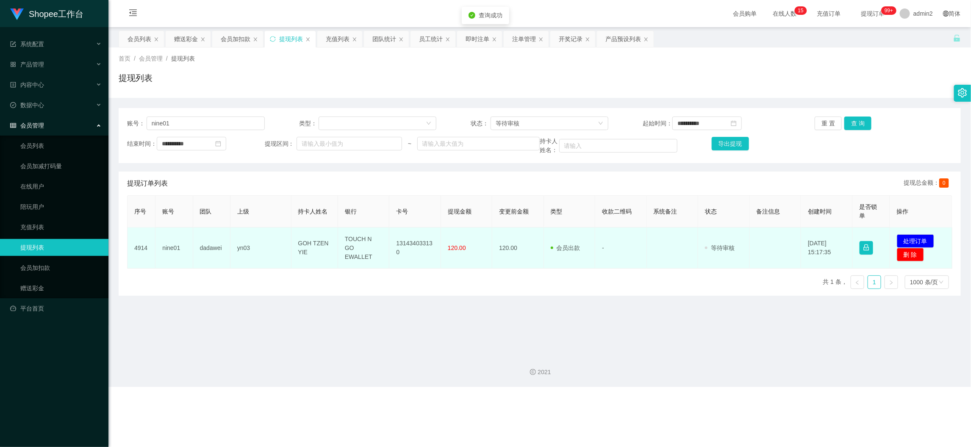
click at [291, 268] on td "GOH TZEN YIE" at bounding box center [314, 247] width 47 height 41
drag, startPoint x: 297, startPoint y: 239, endPoint x: 465, endPoint y: 257, distance: 168.3
click at [465, 257] on tr "4914 nine01 dadawei yn03 GOH TZEN YIE TOUCH N GO EWALLET 131434033130 120.00 12…" at bounding box center [540, 247] width 825 height 41
copy tr "GOH TZEN YIE TOUCH N GO EWALLET 131434033130 120.00"
click at [867, 235] on button "处理订单" at bounding box center [915, 241] width 37 height 14
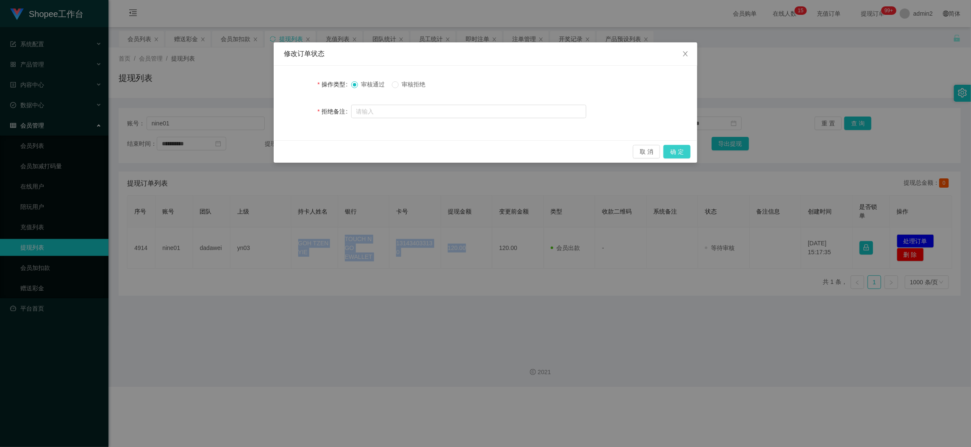
click at [679, 147] on button "确 定" at bounding box center [676, 152] width 27 height 14
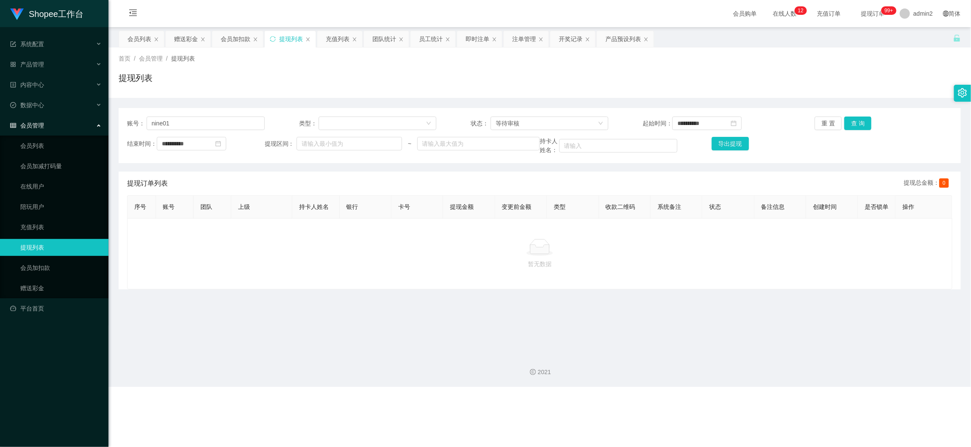
drag, startPoint x: 749, startPoint y: 402, endPoint x: 467, endPoint y: 197, distance: 348.7
click at [748, 399] on div "Shopee工作台 系统配置 产品管理 产品列表 产品预设列表 开奖记录 注单管理 即时注单 内容中心 数据中心 员工统计 团队统计 会员管理 会员列表 会员…" at bounding box center [485, 223] width 971 height 447
click at [226, 121] on input "nine01" at bounding box center [206, 123] width 118 height 14
paste input "666666"
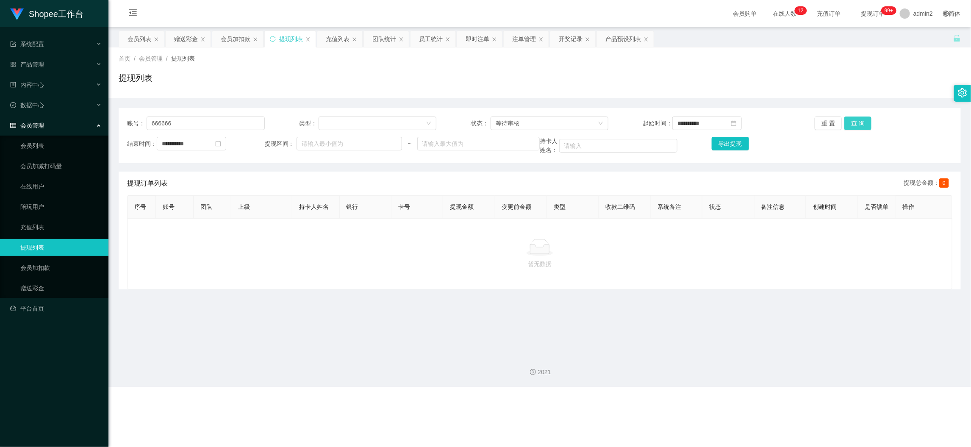
click at [844, 126] on button "查 询" at bounding box center [857, 123] width 27 height 14
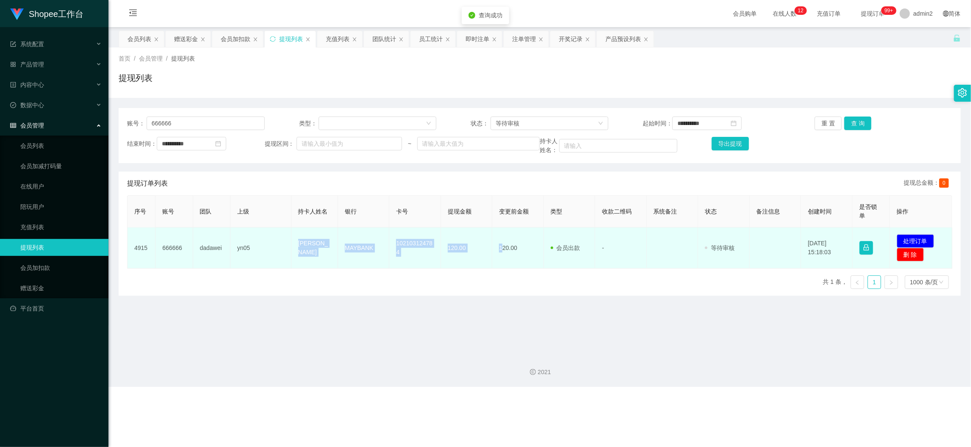
drag, startPoint x: 287, startPoint y: 241, endPoint x: 499, endPoint y: 258, distance: 212.1
click at [499, 258] on tr "4915 666666 dadawei yn05 LIM CHIN TEIK MAYBANK 102103124784 120.00 120.00 会员出款 …" at bounding box center [540, 247] width 825 height 41
copy tr "[PERSON_NAME] MAYBANK 102103124784 120.00 1"
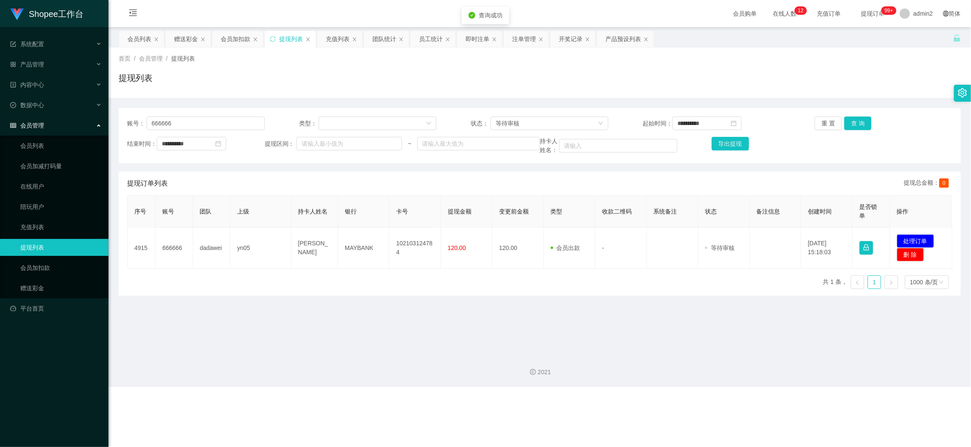
click at [473, 269] on div "序号 账号 团队 上级 持卡人姓名 银行 卡号 提现金额 变更前金额 类型 收款二维码 系统备注 状态 备注信息 创建时间 是否锁单 操作 4915 6666…" at bounding box center [539, 245] width 825 height 100
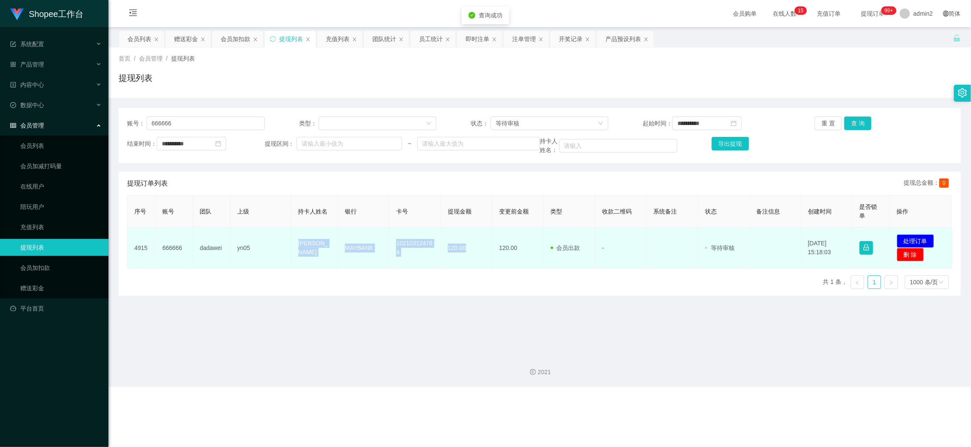
drag, startPoint x: 290, startPoint y: 239, endPoint x: 464, endPoint y: 259, distance: 175.2
click at [464, 259] on tr "4915 666666 dadawei yn05 LIM CHIN TEIK MAYBANK 102103124784 120.00 120.00 会员出款 …" at bounding box center [540, 247] width 825 height 41
copy tr "[PERSON_NAME] MAYBANK 102103124784 120.00"
click at [867, 239] on button "处理订单" at bounding box center [915, 241] width 37 height 14
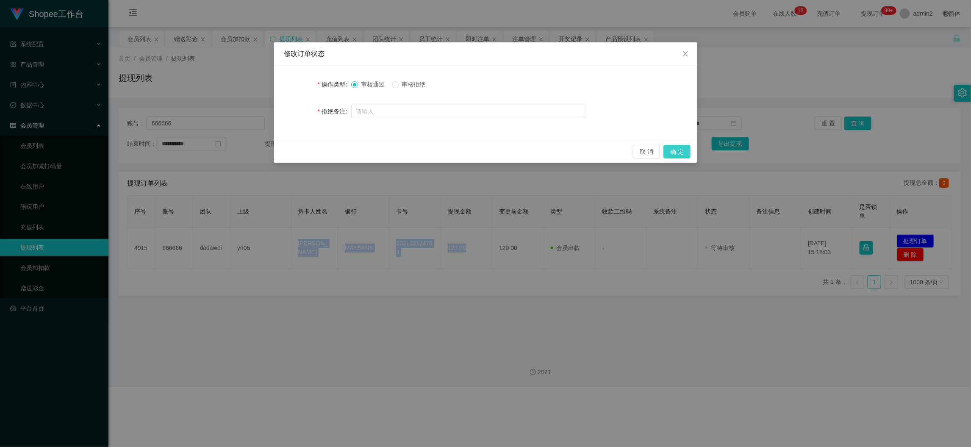
click at [682, 152] on button "确 定" at bounding box center [676, 152] width 27 height 14
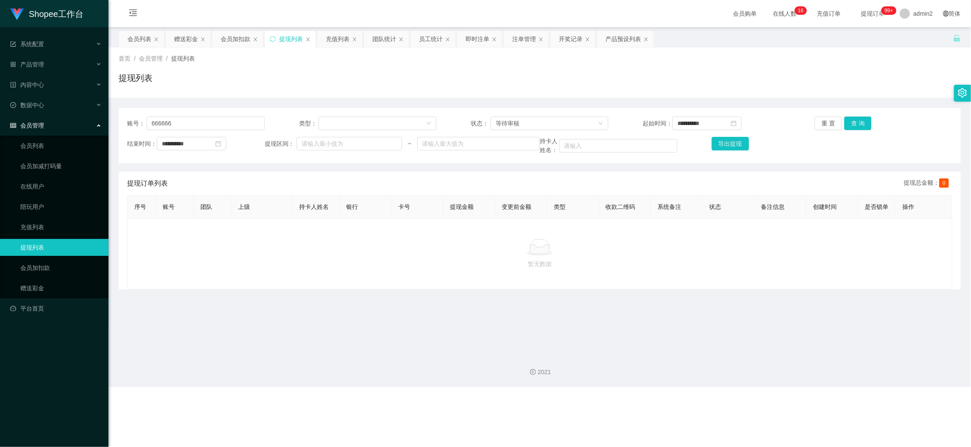
drag, startPoint x: 756, startPoint y: 397, endPoint x: 375, endPoint y: 197, distance: 430.5
click at [755, 396] on div "Shopee工作台 系统配置 产品管理 产品列表 产品预设列表 开奖记录 注单管理 即时注单 内容中心 数据中心 员工统计 团队统计 会员管理 会员列表 会员…" at bounding box center [485, 223] width 971 height 447
click at [233, 121] on input "666666" at bounding box center [206, 123] width 118 height 14
paste input "superb"
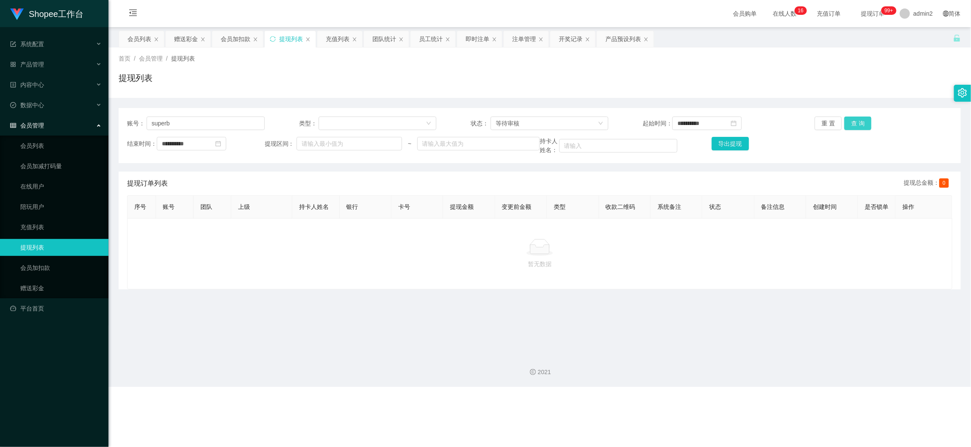
click at [859, 127] on button "查 询" at bounding box center [857, 123] width 27 height 14
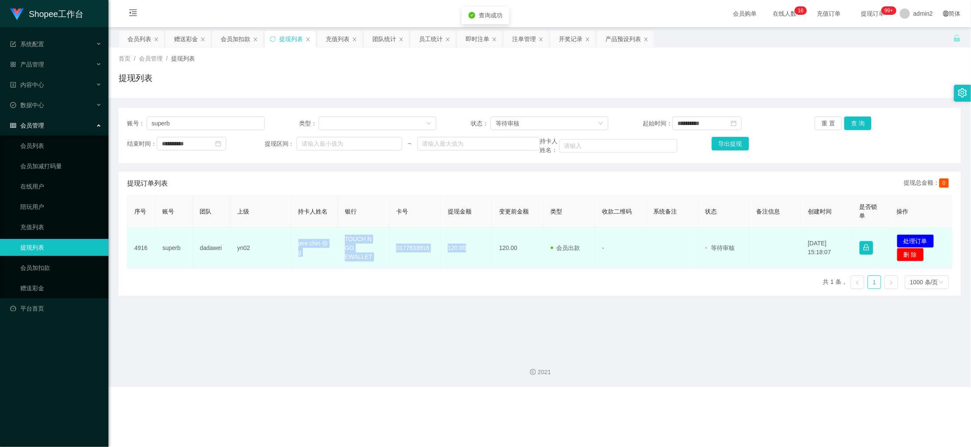
drag, startPoint x: 291, startPoint y: 246, endPoint x: 483, endPoint y: 254, distance: 192.9
click at [483, 254] on tr "4916 superb dadawei yn02 pee chin 你g TOUCH N GO EWALLET 0177633918 120.00 120.0…" at bounding box center [540, 247] width 825 height 41
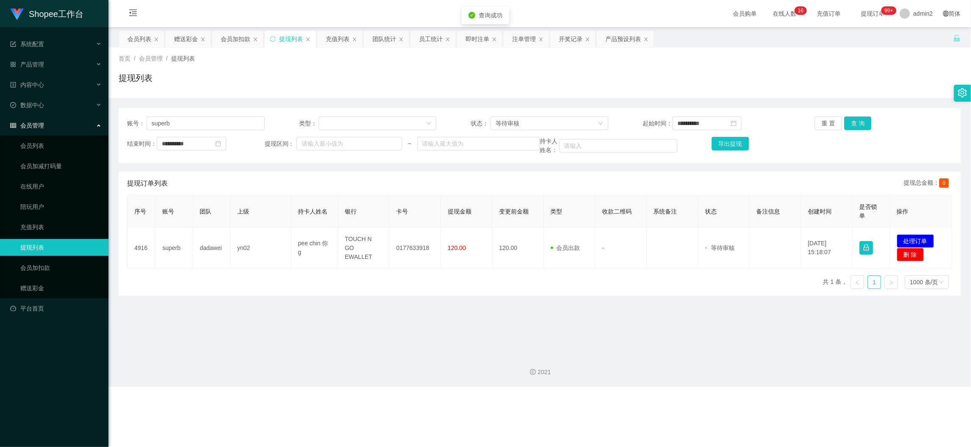
click at [435, 269] on div "序号 账号 团队 上级 持卡人姓名 银行 卡号 提现金额 变更前金额 类型 收款二维码 系统备注 状态 备注信息 创建时间 是否锁单 操作 4916 supe…" at bounding box center [539, 245] width 825 height 100
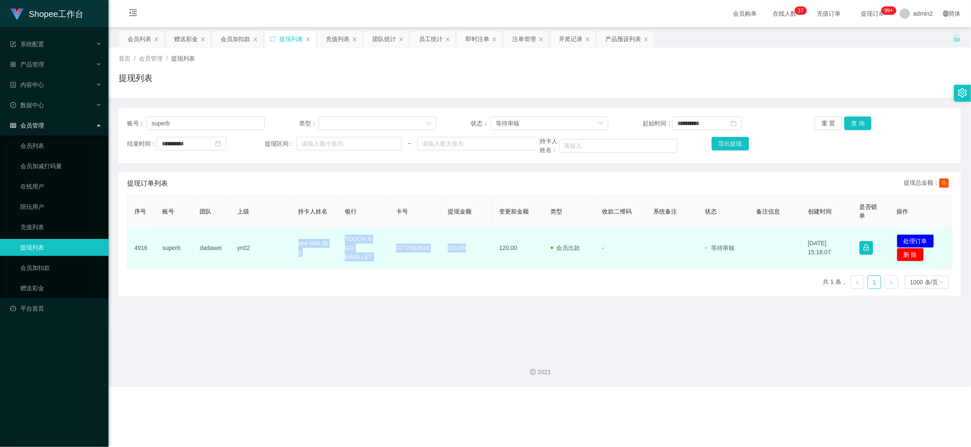
drag, startPoint x: 284, startPoint y: 239, endPoint x: 473, endPoint y: 255, distance: 189.2
click at [473, 255] on tr "4916 superb dadawei yn02 pee chin 你g TOUCH N GO EWALLET 0177633918 120.00 120.0…" at bounding box center [540, 247] width 825 height 41
copy tr "pee chin 你g TOUCH N GO EWALLET 0177633918 120.00"
click at [867, 241] on button "处理订单" at bounding box center [915, 241] width 37 height 14
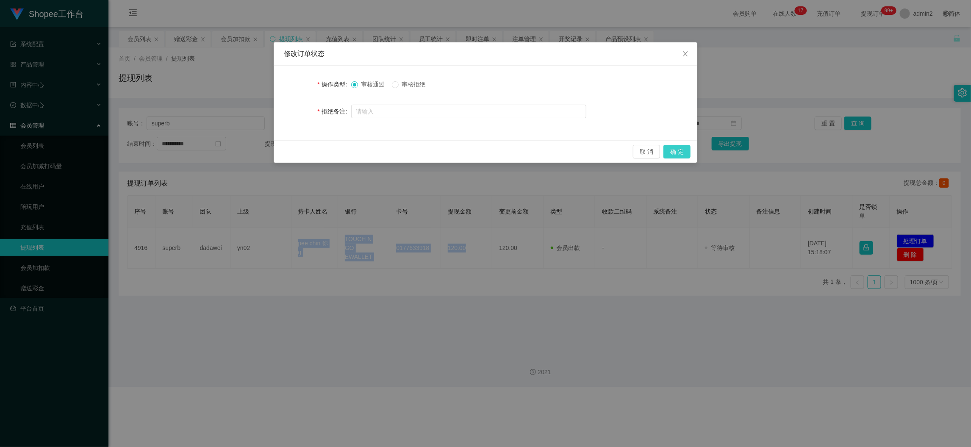
click at [675, 151] on button "确 定" at bounding box center [676, 152] width 27 height 14
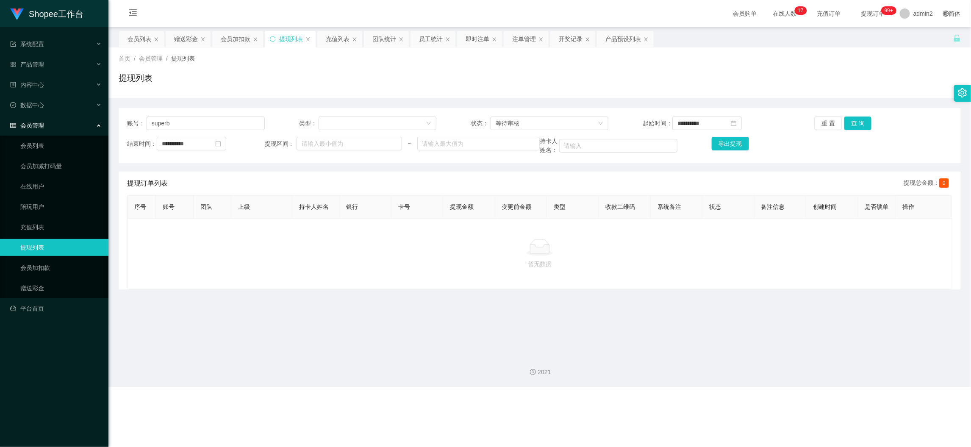
drag, startPoint x: 756, startPoint y: 398, endPoint x: 592, endPoint y: 294, distance: 194.6
click at [755, 393] on div "Shopee工作台 系统配置 产品管理 产品列表 产品预设列表 开奖记录 注单管理 即时注单 内容中心 数据中心 员工统计 团队统计 会员管理 会员列表 会员…" at bounding box center [485, 223] width 971 height 447
click at [236, 124] on input "superb" at bounding box center [206, 123] width 118 height 14
paste input "Angel0808"
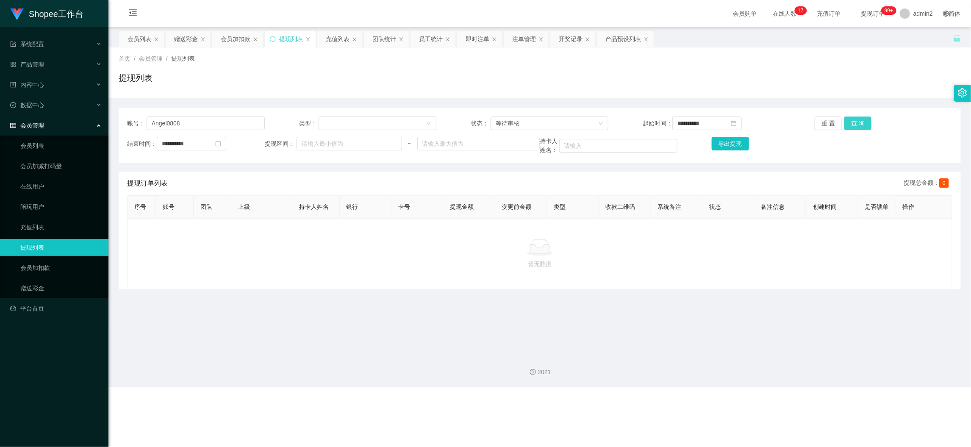
click at [849, 120] on button "查 询" at bounding box center [857, 123] width 27 height 14
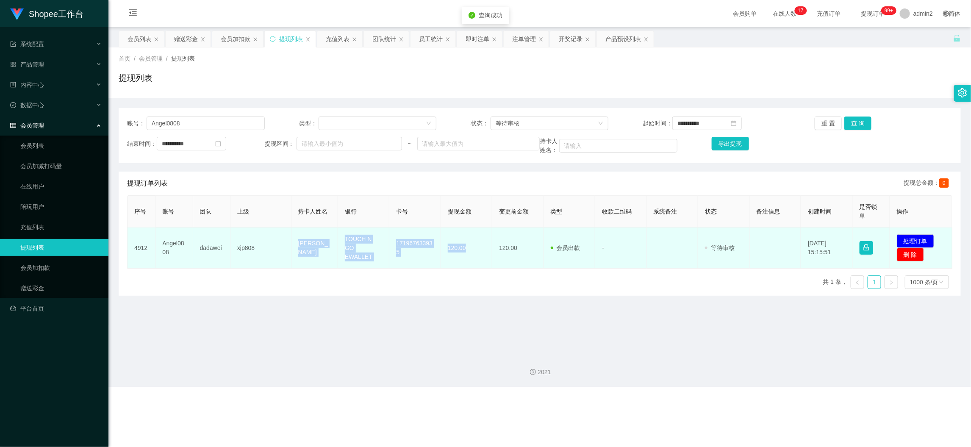
drag, startPoint x: 291, startPoint y: 241, endPoint x: 467, endPoint y: 257, distance: 176.1
click at [467, 257] on tr "4912 Angel0808 dadawei xjp808 [PERSON_NAME] TOUCH N GO EWALLET 171967633935 120…" at bounding box center [540, 247] width 825 height 41
copy tr "[PERSON_NAME] TOUCH N GO EWALLET 171967633935 120.00"
click at [867, 238] on button "处理订单" at bounding box center [915, 241] width 37 height 14
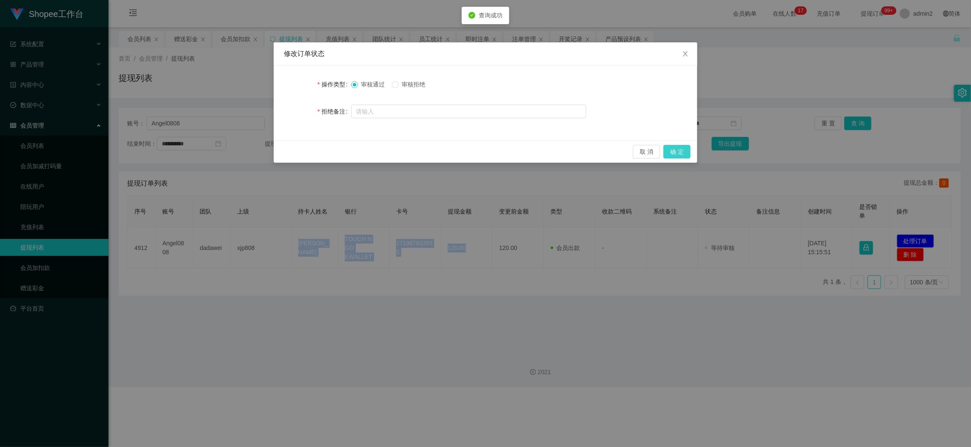
click at [678, 149] on button "确 定" at bounding box center [676, 152] width 27 height 14
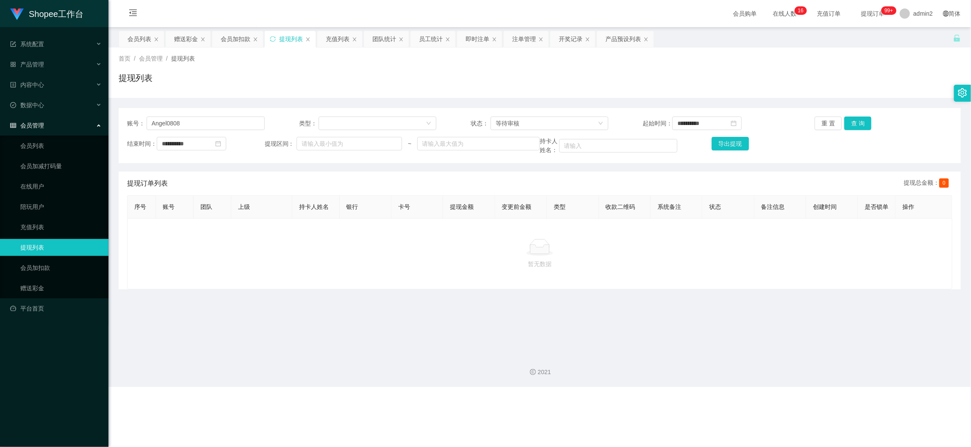
drag, startPoint x: 767, startPoint y: 415, endPoint x: 313, endPoint y: 191, distance: 505.8
click at [766, 399] on div "Shopee工作台 系统配置 产品管理 产品列表 产品预设列表 开奖记录 注单管理 即时注单 内容中心 数据中心 员工统计 团队统计 会员管理 会员列表 会员…" at bounding box center [485, 223] width 971 height 447
click at [233, 123] on input "Angel0808" at bounding box center [206, 123] width 118 height 14
paste input "batuniah"
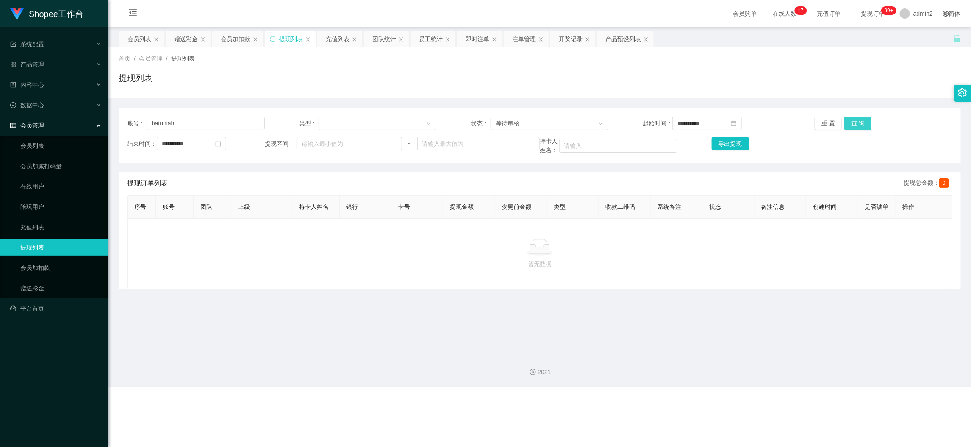
click at [851, 118] on button "查 询" at bounding box center [857, 123] width 27 height 14
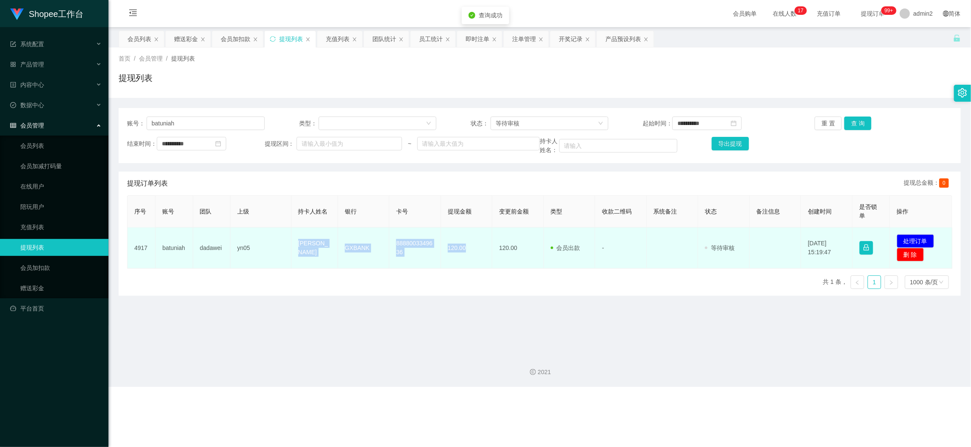
drag, startPoint x: 291, startPoint y: 237, endPoint x: 473, endPoint y: 255, distance: 182.6
click at [473, 255] on tr "4917 batuniah dadawei yn05 YONG KIAM KONG GXBANK 8888003349636 120.00 120.00 会员…" at bounding box center [540, 247] width 825 height 41
click at [867, 236] on button "处理订单" at bounding box center [915, 241] width 37 height 14
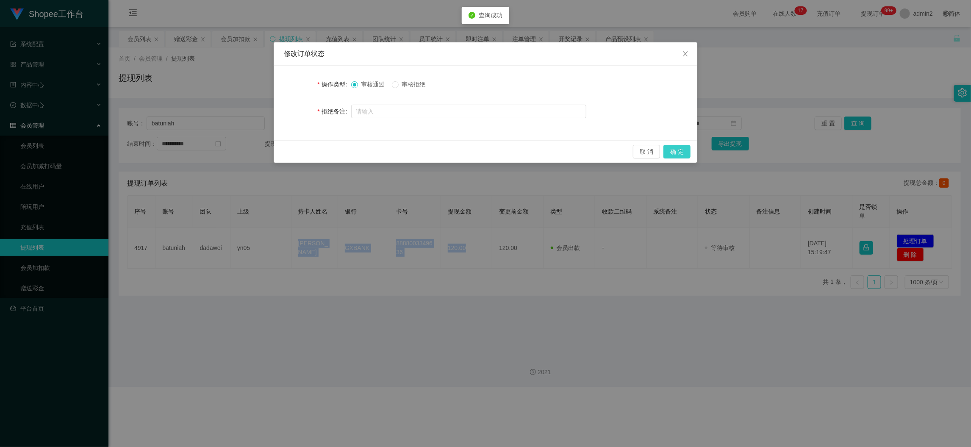
click at [688, 147] on button "确 定" at bounding box center [676, 152] width 27 height 14
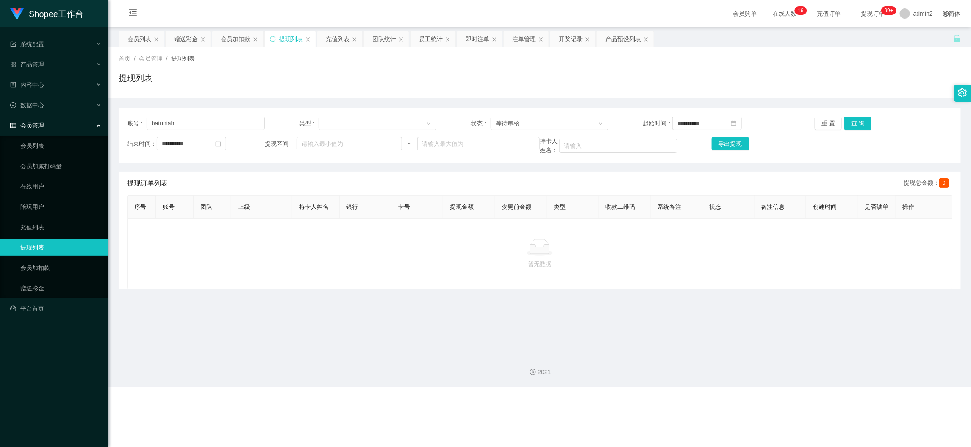
drag, startPoint x: 749, startPoint y: 395, endPoint x: 590, endPoint y: 298, distance: 186.3
click at [748, 393] on div "Shopee工作台 系统配置 产品管理 产品列表 产品预设列表 开奖记录 注单管理 即时注单 内容中心 数据中心 员工统计 团队统计 会员管理 会员列表 会员…" at bounding box center [485, 223] width 971 height 447
click at [183, 36] on div "赠送彩金" at bounding box center [186, 39] width 24 height 16
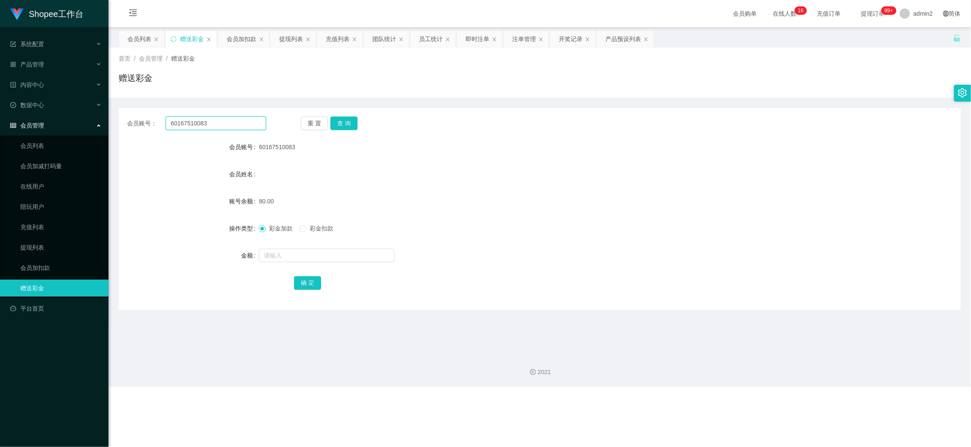
click at [228, 119] on input "60167510083" at bounding box center [216, 123] width 100 height 14
paste input "13579"
drag, startPoint x: 354, startPoint y: 122, endPoint x: 355, endPoint y: 131, distance: 9.8
click at [354, 121] on button "查 询" at bounding box center [343, 123] width 27 height 14
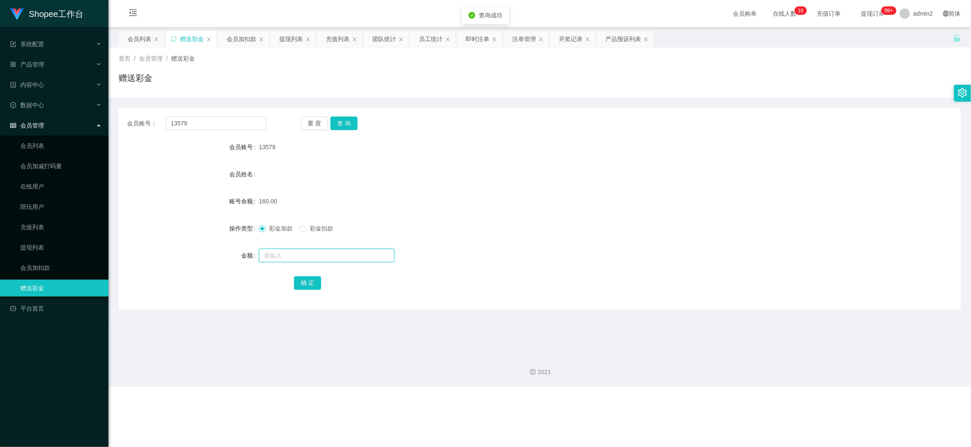
click at [339, 256] on input "text" at bounding box center [327, 256] width 136 height 14
drag, startPoint x: 310, startPoint y: 288, endPoint x: 300, endPoint y: 268, distance: 22.4
click at [310, 287] on button "确 定" at bounding box center [307, 283] width 27 height 14
click at [554, 244] on form "会员账号 13579 会员姓名 账号余额 120.00 操作类型 彩金加款 彩金扣款 金额 确 定" at bounding box center [540, 215] width 842 height 152
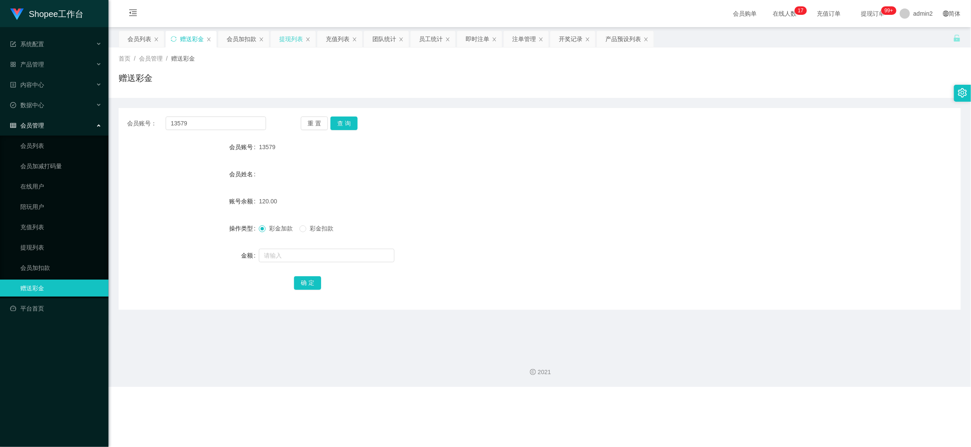
click at [290, 39] on div "提现列表" at bounding box center [291, 39] width 24 height 16
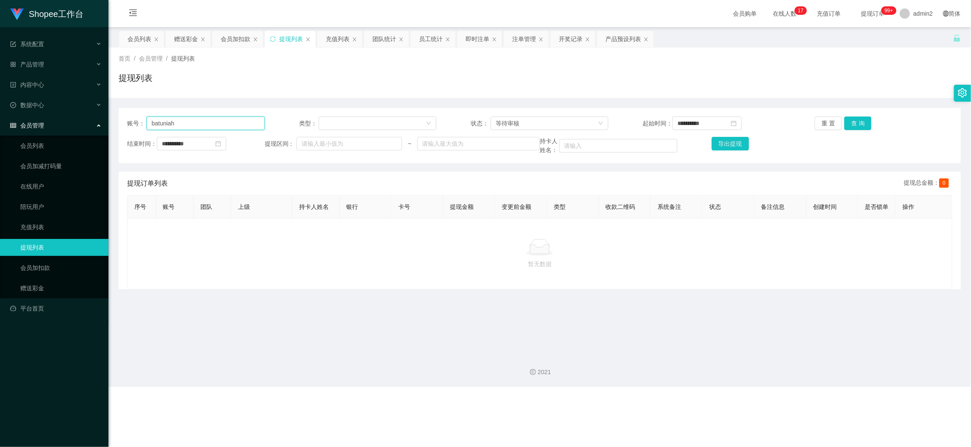
click at [238, 125] on input "batuniah" at bounding box center [206, 123] width 118 height 14
paste input "Kenng8257"
drag, startPoint x: 849, startPoint y: 124, endPoint x: 829, endPoint y: 133, distance: 21.8
click at [849, 124] on button "查 询" at bounding box center [857, 123] width 27 height 14
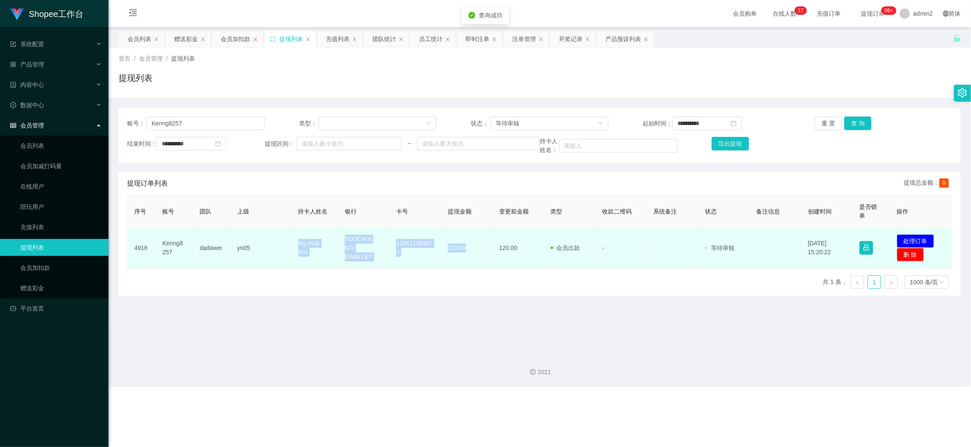
drag, startPoint x: 280, startPoint y: 238, endPoint x: 485, endPoint y: 252, distance: 205.9
click at [485, 252] on tr "4918 Kenng8257 dadawei yn05 Ng chok hon TOUCH N GO EWALLET 120411584677 120.00 …" at bounding box center [540, 247] width 825 height 41
click at [867, 236] on button "处理订单" at bounding box center [915, 241] width 37 height 14
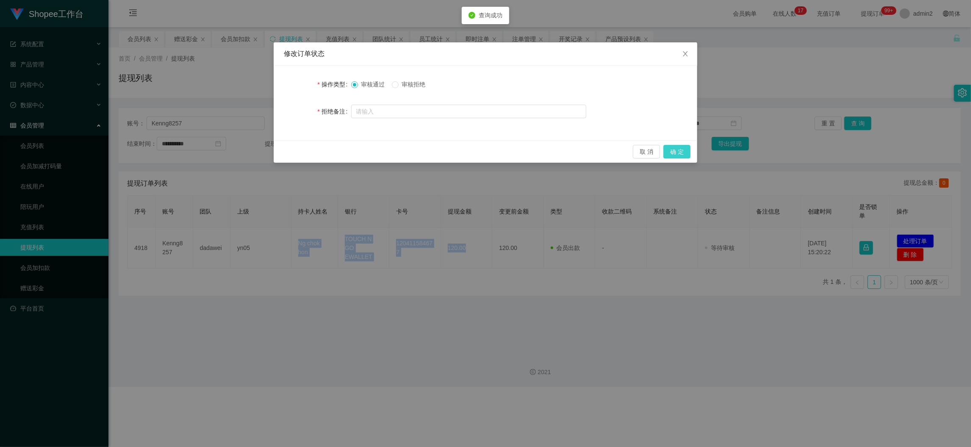
click at [682, 147] on button "确 定" at bounding box center [676, 152] width 27 height 14
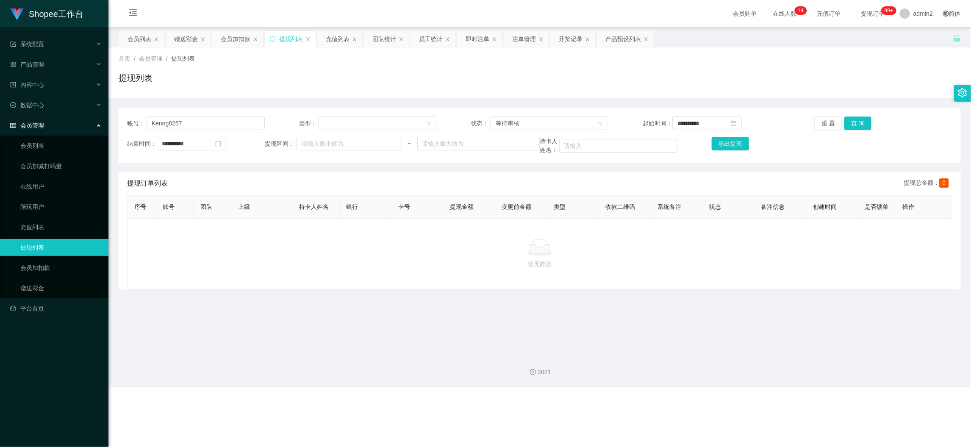
click at [780, 399] on div "Shopee工作台 系统配置 产品管理 产品列表 产品预设列表 开奖记录 注单管理 即时注单 内容中心 数据中心 员工统计 团队统计 会员管理 会员列表 会员…" at bounding box center [485, 223] width 971 height 447
click at [232, 125] on input "Kenng8257" at bounding box center [206, 123] width 118 height 14
paste input "Lovedear91"
click at [846, 123] on button "查 询" at bounding box center [857, 123] width 27 height 14
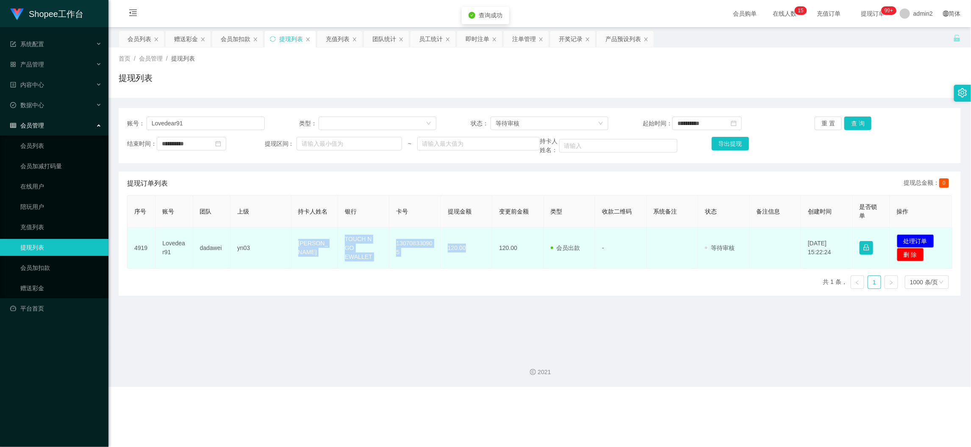
drag, startPoint x: 285, startPoint y: 238, endPoint x: 472, endPoint y: 256, distance: 188.5
click at [472, 256] on tr "4919 Lovedear91 dadawei yn03 [PERSON_NAME] TOUCH N GO EWALLET 130708330905 120.…" at bounding box center [540, 247] width 825 height 41
click at [867, 236] on button "处理订单" at bounding box center [915, 241] width 37 height 14
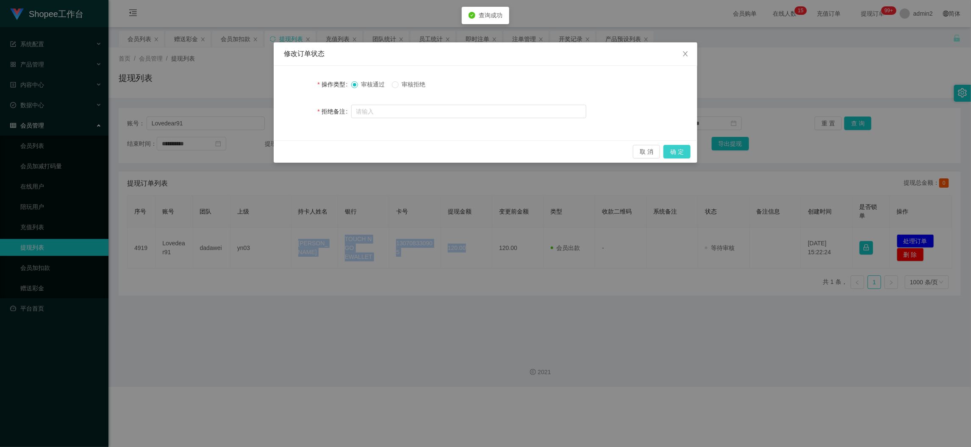
drag, startPoint x: 673, startPoint y: 147, endPoint x: 679, endPoint y: 149, distance: 7.0
click at [673, 147] on button "确 定" at bounding box center [676, 152] width 27 height 14
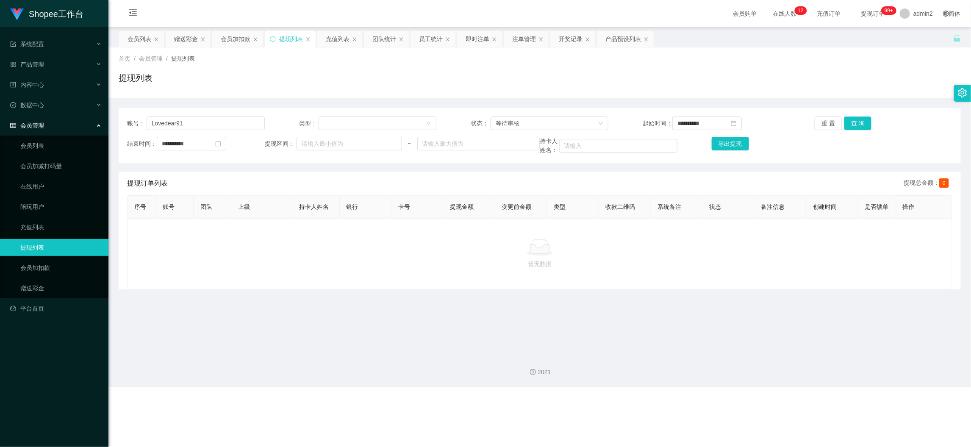
drag, startPoint x: 768, startPoint y: 405, endPoint x: 642, endPoint y: 288, distance: 171.7
click at [767, 393] on div "Shopee工作台 系统配置 产品管理 产品列表 产品预设列表 开奖记录 注单管理 即时注单 内容中心 数据中心 员工统计 团队统计 会员管理 会员列表 会员…" at bounding box center [485, 223] width 971 height 447
click at [205, 123] on input "Lovedear91" at bounding box center [206, 123] width 118 height 14
drag, startPoint x: 205, startPoint y: 123, endPoint x: 219, endPoint y: 124, distance: 14.5
click at [210, 123] on input "Lovedear91" at bounding box center [206, 123] width 118 height 14
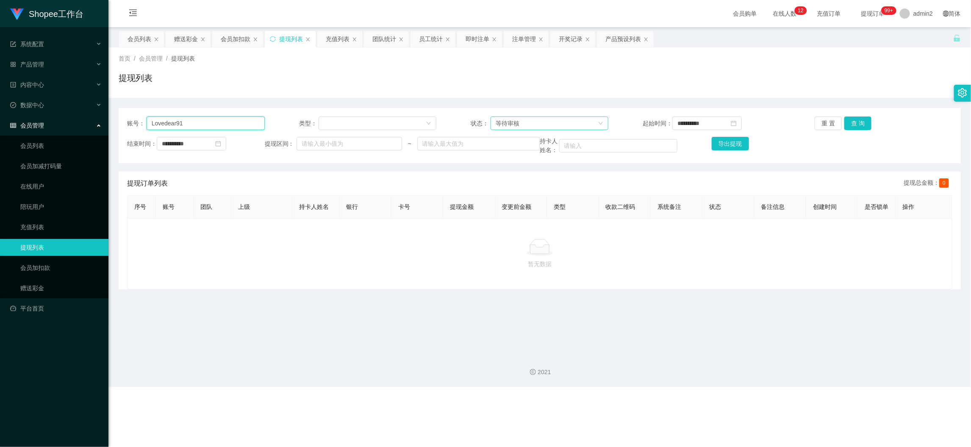
paste input "Erchasinh"
click at [859, 127] on button "查 询" at bounding box center [857, 123] width 27 height 14
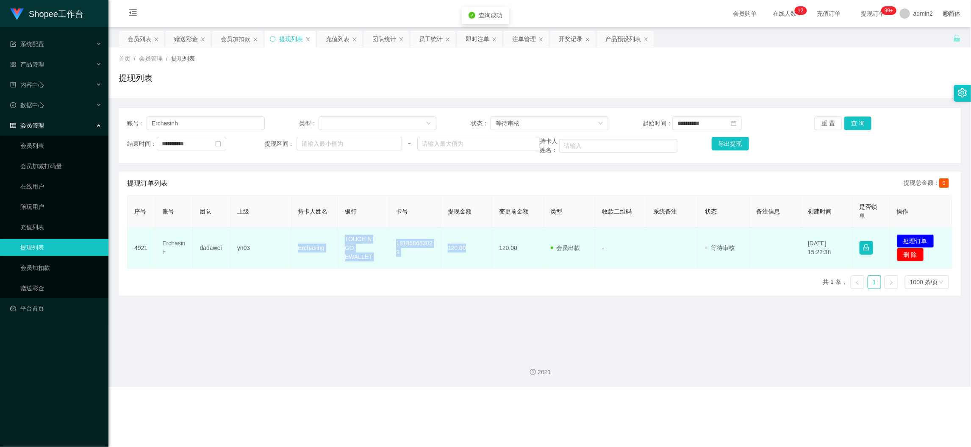
drag, startPoint x: 284, startPoint y: 243, endPoint x: 475, endPoint y: 252, distance: 190.8
click at [475, 252] on tr "4921 Erchasinh dadawei yn03 Erchasing TOUCH N GO EWALLET 181868683029 120.00 12…" at bounding box center [540, 247] width 825 height 41
click at [867, 238] on button "处理订单" at bounding box center [915, 241] width 37 height 14
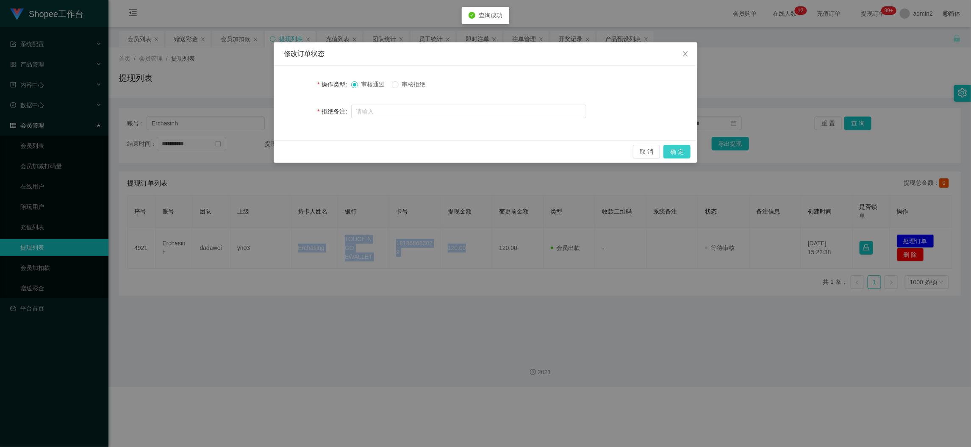
click at [680, 151] on button "确 定" at bounding box center [676, 152] width 27 height 14
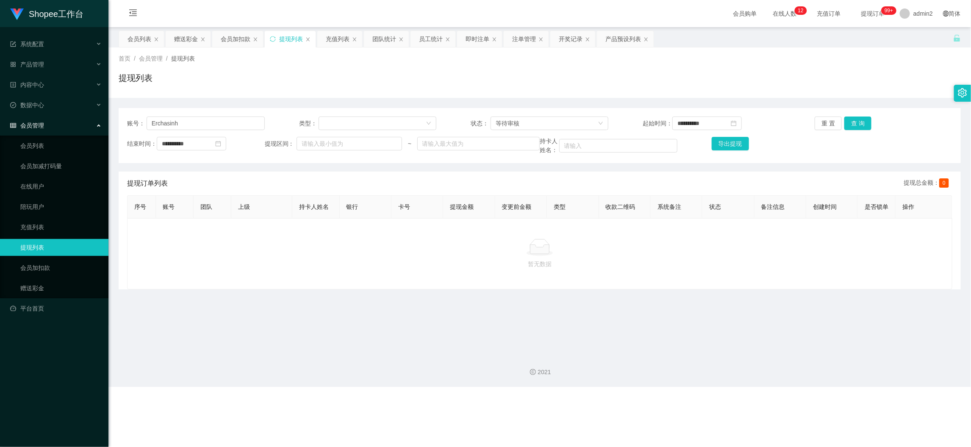
drag, startPoint x: 380, startPoint y: 305, endPoint x: 357, endPoint y: 263, distance: 48.7
click at [380, 305] on main "**********" at bounding box center [539, 187] width 862 height 320
click at [242, 118] on input "Erchasinh" at bounding box center [206, 123] width 118 height 14
paste input "wong93"
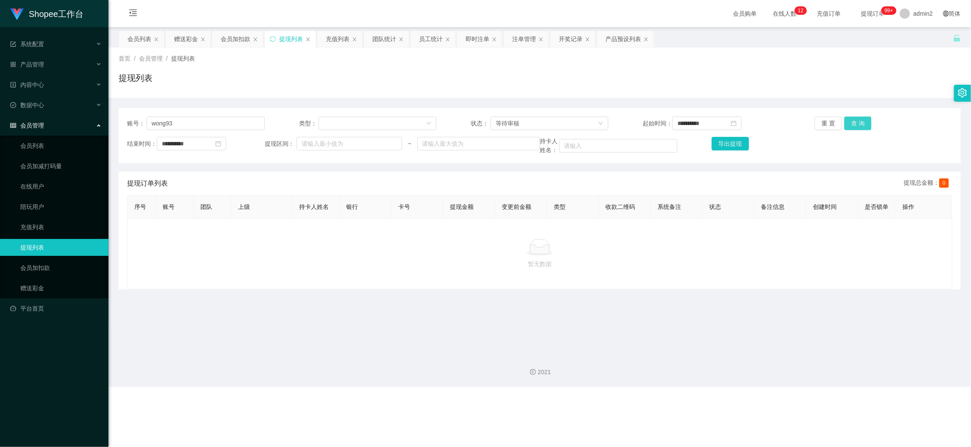
click at [856, 123] on button "查 询" at bounding box center [857, 123] width 27 height 14
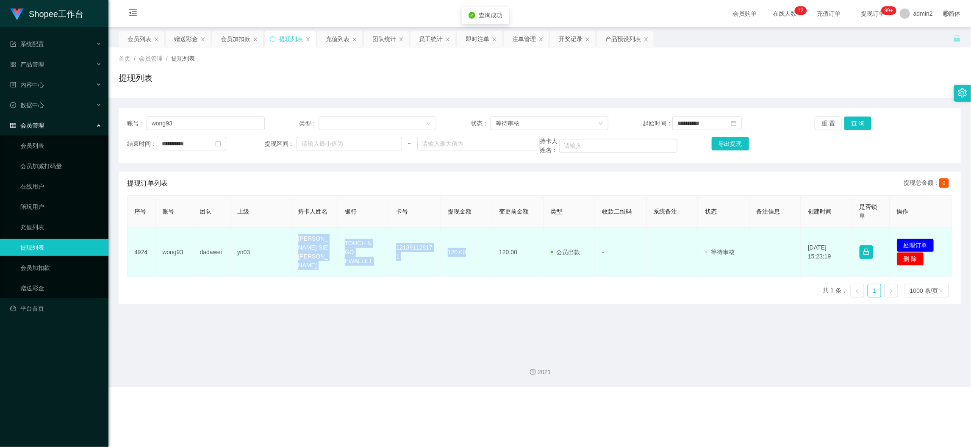
drag, startPoint x: 337, startPoint y: 249, endPoint x: 473, endPoint y: 255, distance: 135.7
click at [473, 255] on tr "4924 wong93 dadawei yn03 WONG SIE [PERSON_NAME] TOUCH N GO EWALLET 121391128171…" at bounding box center [540, 252] width 825 height 50
click at [867, 238] on button "处理订单" at bounding box center [915, 245] width 37 height 14
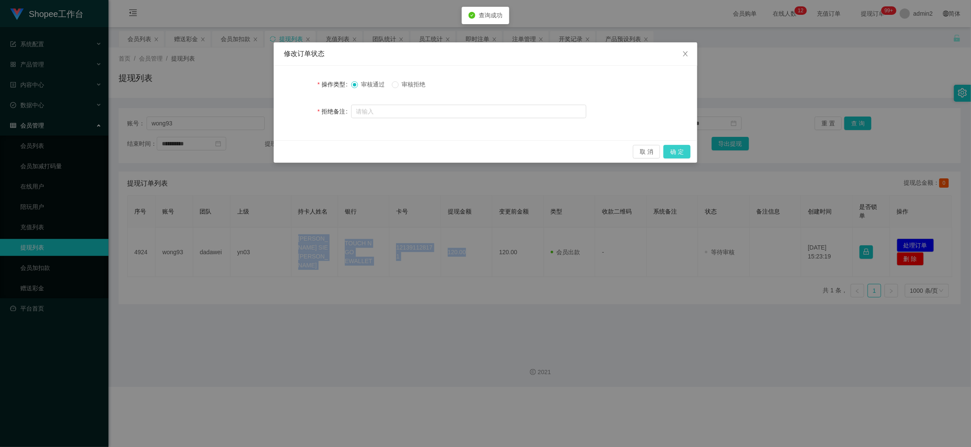
click at [674, 149] on button "确 定" at bounding box center [676, 152] width 27 height 14
click at [610, 316] on div "修改订单状态 操作类型 审核通过 审核拒绝 拒绝备注 取 消 确 定" at bounding box center [485, 223] width 971 height 447
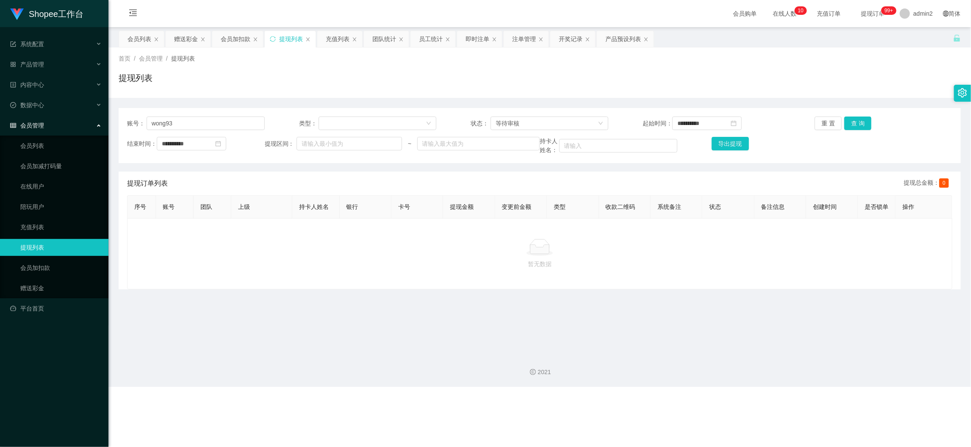
drag, startPoint x: 731, startPoint y: 396, endPoint x: 682, endPoint y: 360, distance: 60.6
click at [729, 395] on div "Shopee工作台 系统配置 产品管理 产品列表 产品预设列表 开奖记录 注单管理 即时注单 内容中心 数据中心 员工统计 团队统计 会员管理 会员列表 会员…" at bounding box center [485, 223] width 971 height 447
click at [233, 126] on input "wong93" at bounding box center [206, 123] width 118 height 14
paste input "HOWEICHUN"
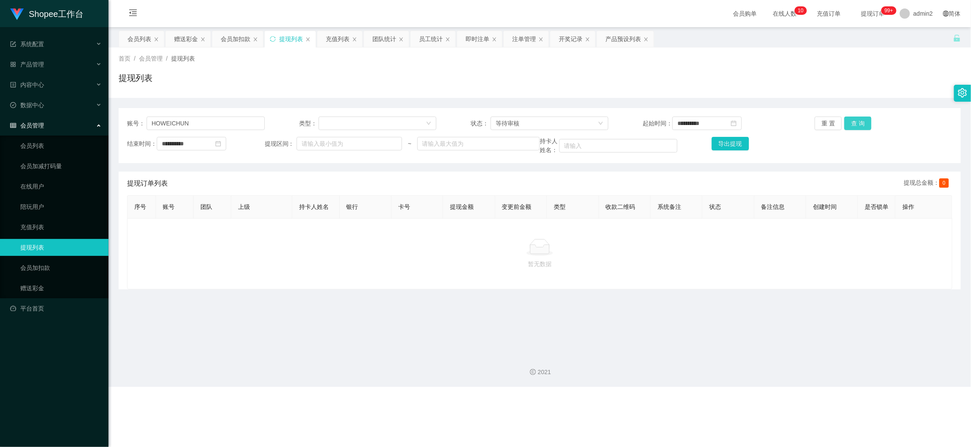
click at [865, 122] on button "查 询" at bounding box center [857, 123] width 27 height 14
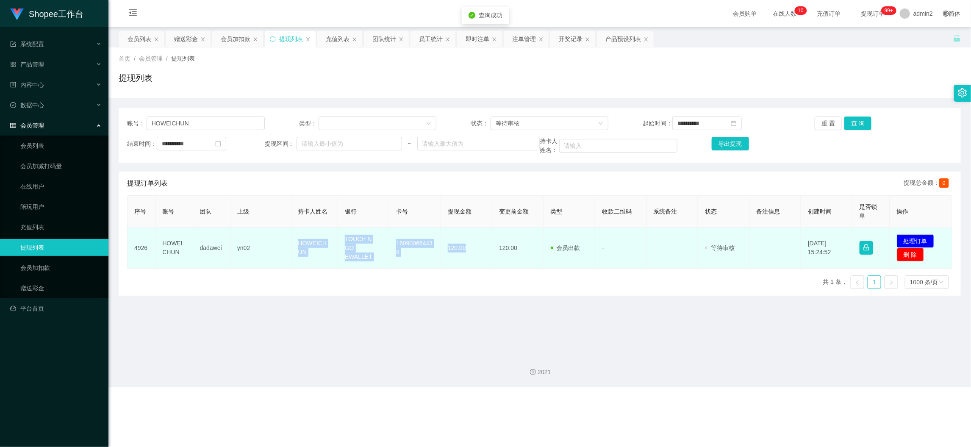
drag, startPoint x: 334, startPoint y: 249, endPoint x: 470, endPoint y: 251, distance: 135.6
click at [467, 251] on tr "4926 [PERSON_NAME] dadawei yn02 HOWEICHUN TOUCH N GO EWALLET 160900664438 120.0…" at bounding box center [540, 247] width 825 height 41
click at [867, 237] on button "处理订单" at bounding box center [915, 241] width 37 height 14
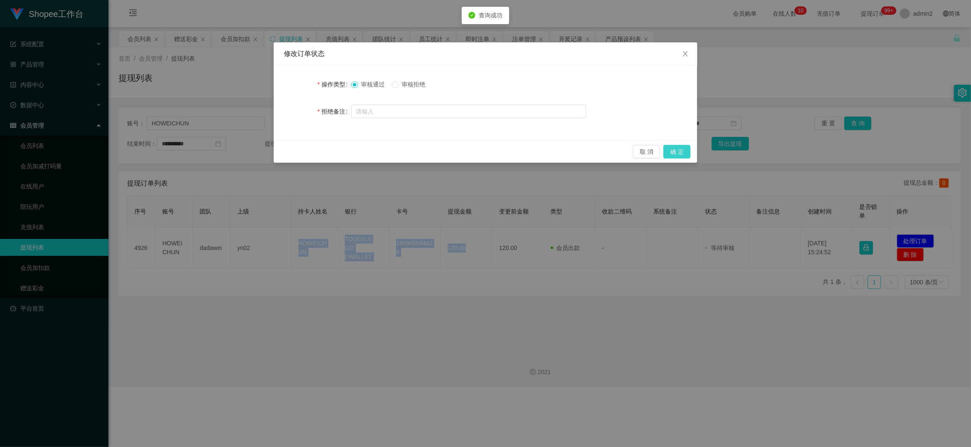
click at [673, 149] on button "确 定" at bounding box center [676, 152] width 27 height 14
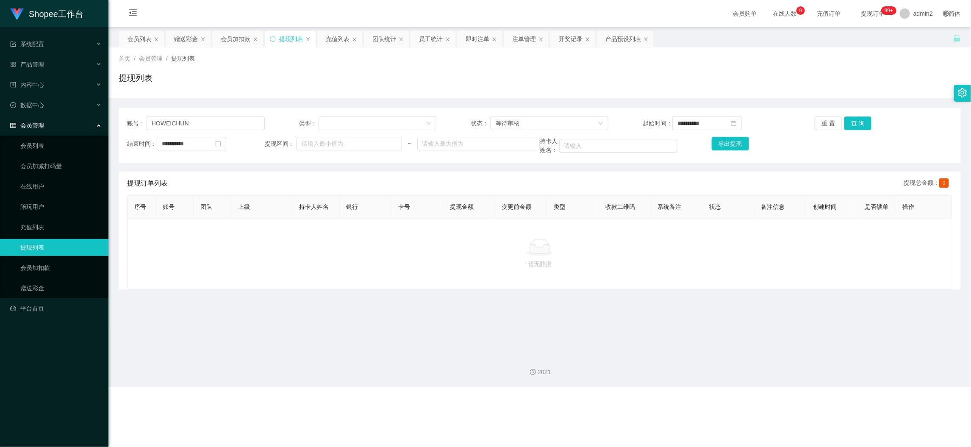
drag, startPoint x: 366, startPoint y: 293, endPoint x: 312, endPoint y: 210, distance: 98.3
click at [366, 289] on div "暂无数据" at bounding box center [539, 253] width 825 height 71
click at [236, 124] on input "HOWEICHUN" at bounding box center [206, 123] width 118 height 14
paste input "60105665716"
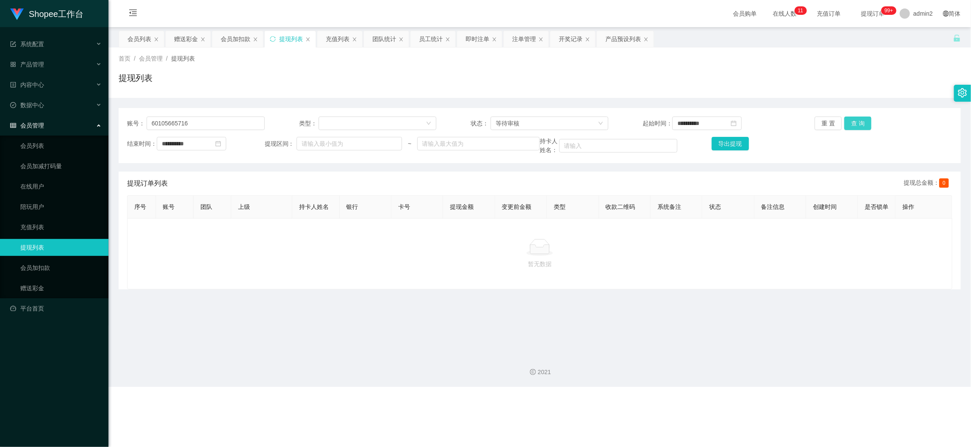
drag, startPoint x: 852, startPoint y: 124, endPoint x: 830, endPoint y: 134, distance: 23.9
click at [852, 124] on button "查 询" at bounding box center [857, 123] width 27 height 14
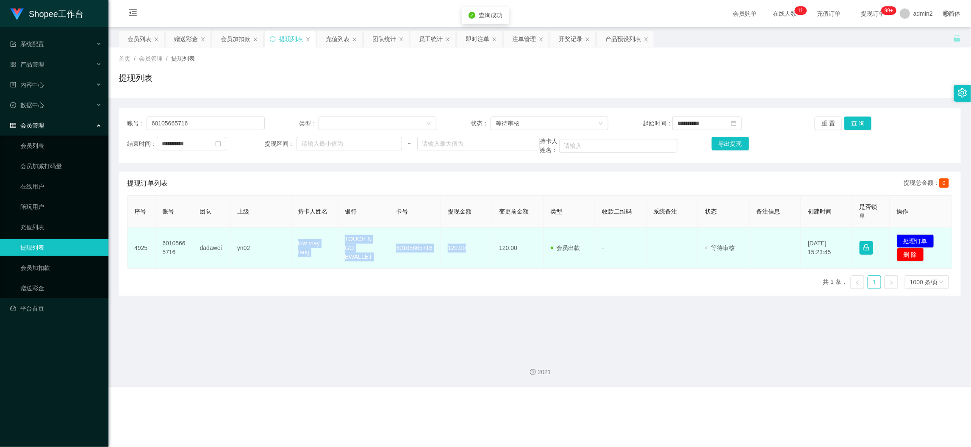
drag, startPoint x: 283, startPoint y: 238, endPoint x: 482, endPoint y: 258, distance: 199.6
click at [482, 258] on tr "4925 60105665716 dadawei yn02 low may fang TOUCH N GO EWALLET 60105665716 120.0…" at bounding box center [540, 247] width 825 height 41
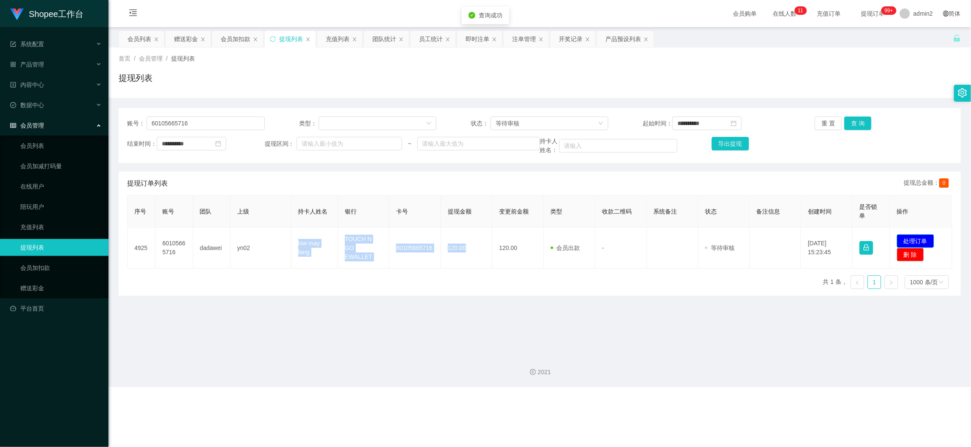
click at [867, 238] on button "处理订单" at bounding box center [915, 241] width 37 height 14
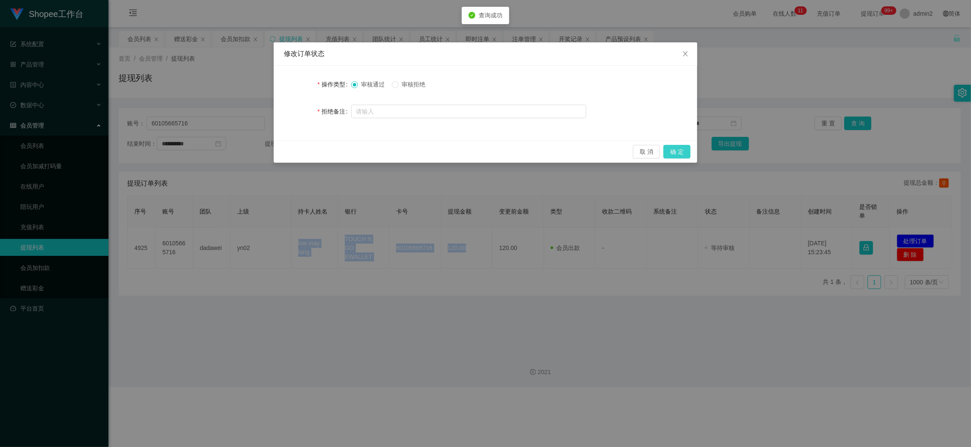
click at [679, 151] on button "确 定" at bounding box center [676, 152] width 27 height 14
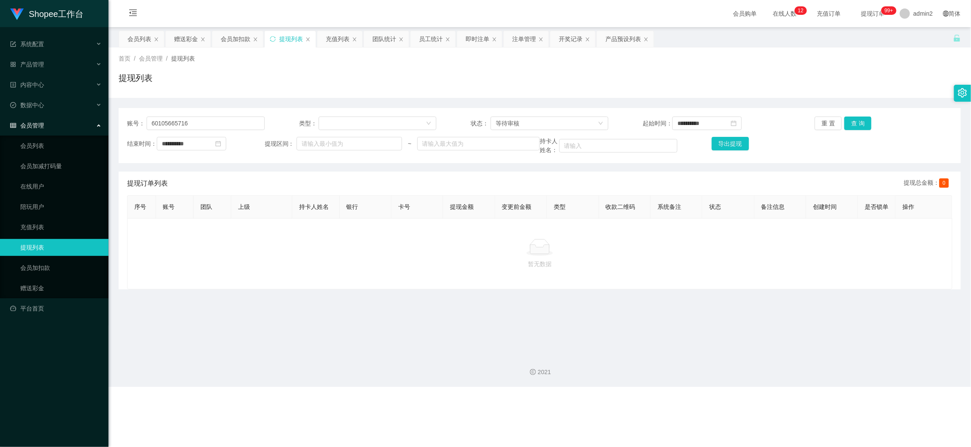
click at [413, 306] on main "**********" at bounding box center [539, 187] width 862 height 320
click at [230, 118] on input "60105665716" at bounding box center [206, 123] width 118 height 14
paste input "Luomi"
drag, startPoint x: 858, startPoint y: 118, endPoint x: 838, endPoint y: 138, distance: 28.2
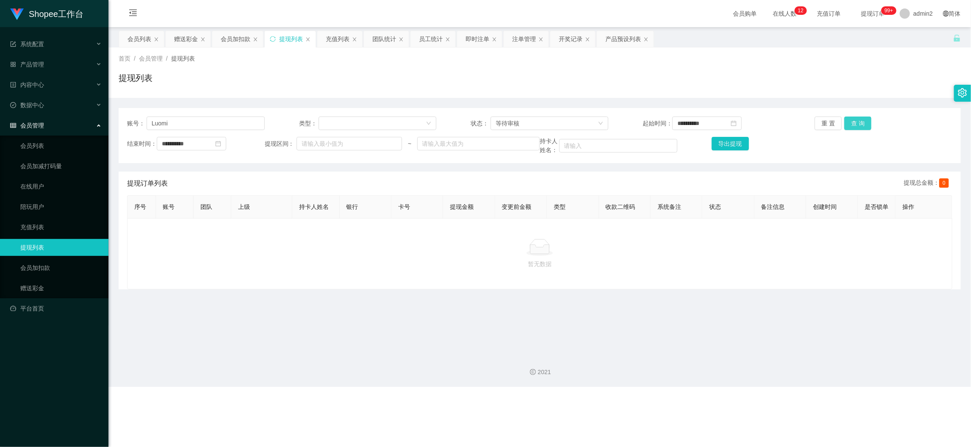
click at [858, 118] on button "查 询" at bounding box center [857, 123] width 27 height 14
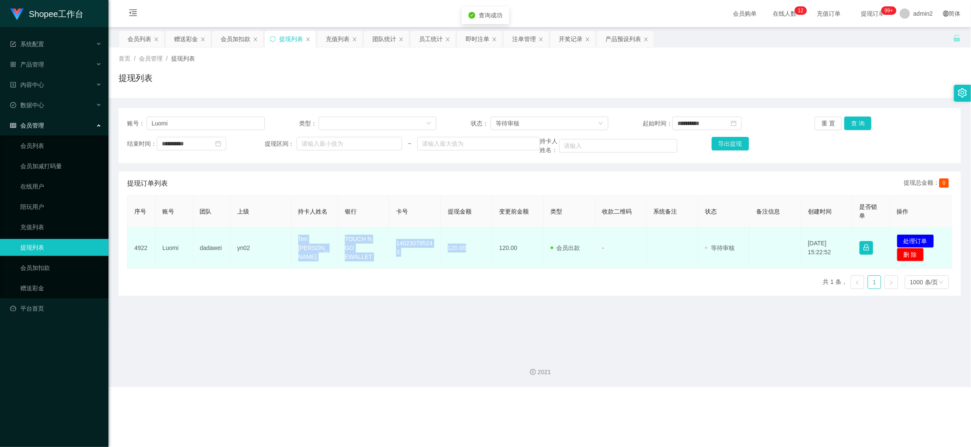
drag, startPoint x: 278, startPoint y: 237, endPoint x: 482, endPoint y: 260, distance: 205.0
click at [482, 260] on tr "4922 [PERSON_NAME] yn02 Ten [PERSON_NAME] TOUCH N GO EWALLET 140230795243 120.0…" at bounding box center [540, 247] width 825 height 41
click at [867, 240] on button "处理订单" at bounding box center [915, 241] width 37 height 14
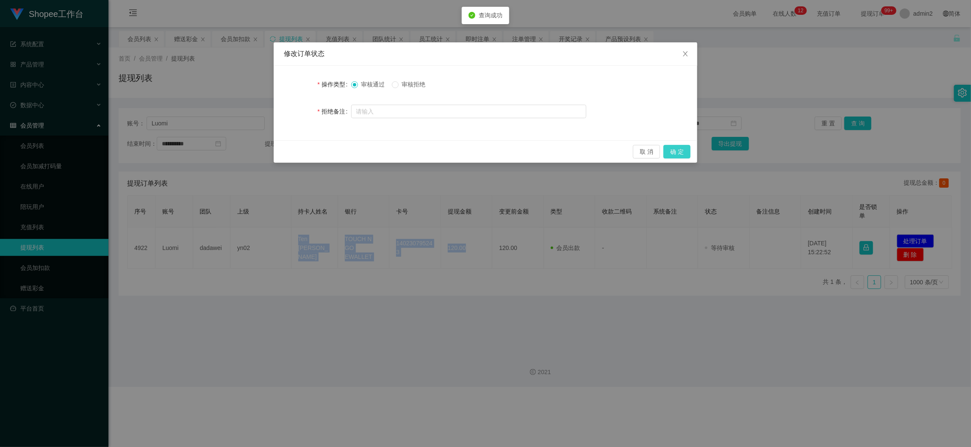
drag, startPoint x: 678, startPoint y: 155, endPoint x: 685, endPoint y: 158, distance: 7.8
click at [678, 155] on button "确 定" at bounding box center [676, 152] width 27 height 14
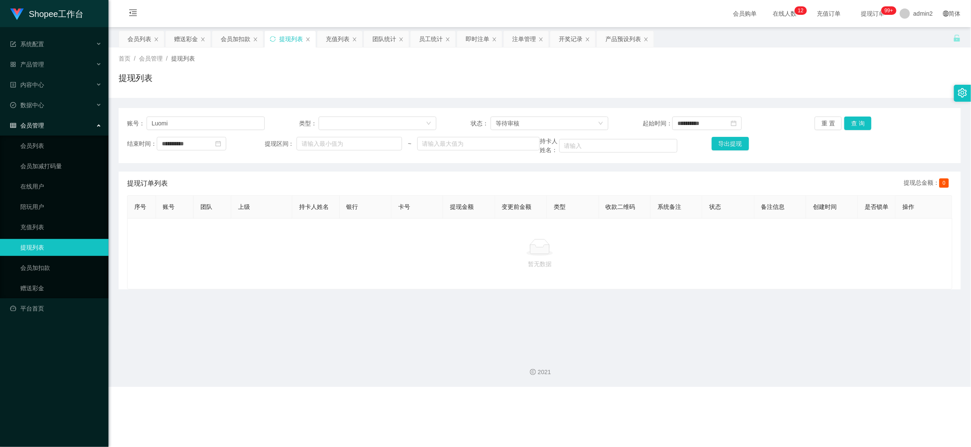
drag, startPoint x: 413, startPoint y: 269, endPoint x: 457, endPoint y: 171, distance: 107.9
click at [418, 258] on div "暂无数据" at bounding box center [539, 254] width 811 height 30
drag, startPoint x: 476, startPoint y: 34, endPoint x: 459, endPoint y: 72, distance: 41.7
click at [476, 34] on div "即时注单" at bounding box center [478, 39] width 24 height 16
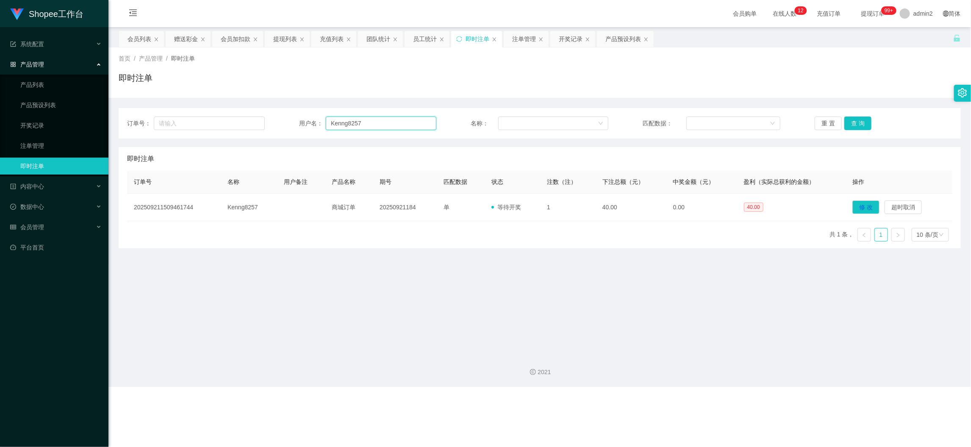
click at [379, 125] on input "Kenng8257" at bounding box center [381, 123] width 111 height 14
paste input "VM8899"
click at [849, 121] on button "查 询" at bounding box center [857, 123] width 27 height 14
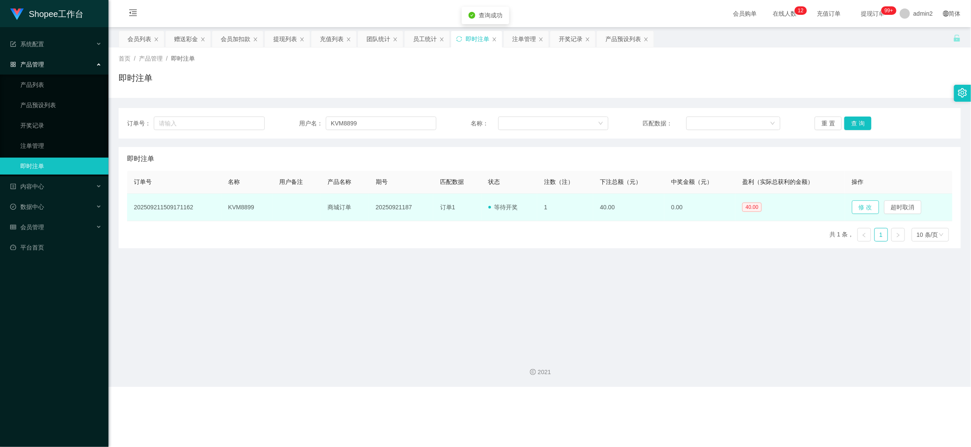
click at [860, 205] on button "修 改" at bounding box center [865, 207] width 27 height 14
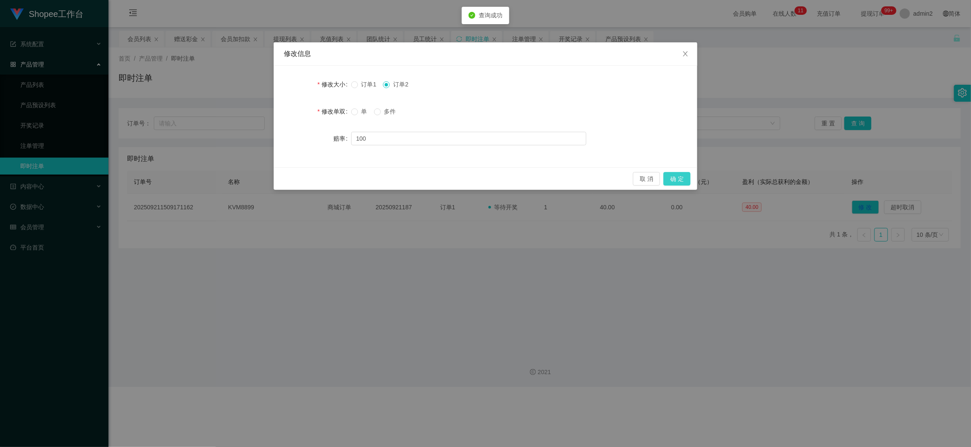
click at [671, 178] on button "确 定" at bounding box center [676, 179] width 27 height 14
click at [578, 304] on div "修改信息 修改大小 订单1 订单2 修改单双 单 多件 赔率 100 取 消 确 定" at bounding box center [485, 223] width 971 height 447
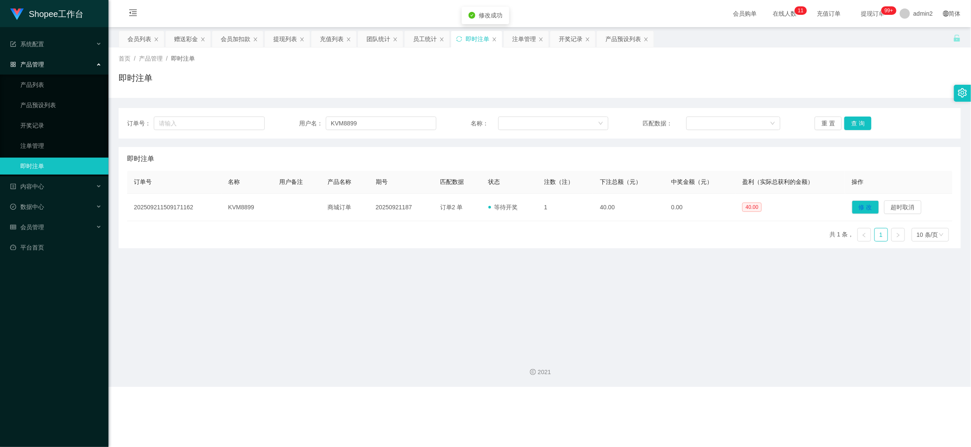
drag, startPoint x: 347, startPoint y: 286, endPoint x: 337, endPoint y: 231, distance: 55.5
click at [348, 285] on main "关闭左侧 关闭右侧 关闭其它 刷新页面 会员列表 赠送彩金 会员加扣款 提现列表 充值列表 团队统计 员工统计 即时注单 注单管理 开奖记录 产品预设列表 首…" at bounding box center [539, 187] width 862 height 320
drag, startPoint x: 219, startPoint y: 76, endPoint x: 201, endPoint y: 53, distance: 29.2
click at [219, 74] on div "即时注单" at bounding box center [540, 81] width 842 height 19
click at [185, 38] on div "赠送彩金" at bounding box center [186, 39] width 24 height 16
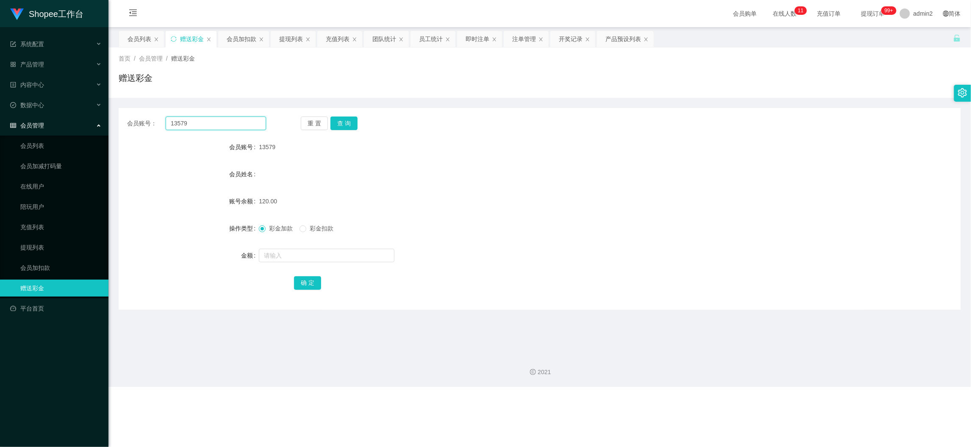
click at [249, 123] on input "13579" at bounding box center [216, 123] width 100 height 14
drag, startPoint x: 249, startPoint y: 123, endPoint x: 335, endPoint y: 130, distance: 87.1
click at [254, 124] on input "13579" at bounding box center [216, 123] width 100 height 14
paste input "0174962860"
click at [342, 118] on button "查 询" at bounding box center [343, 123] width 27 height 14
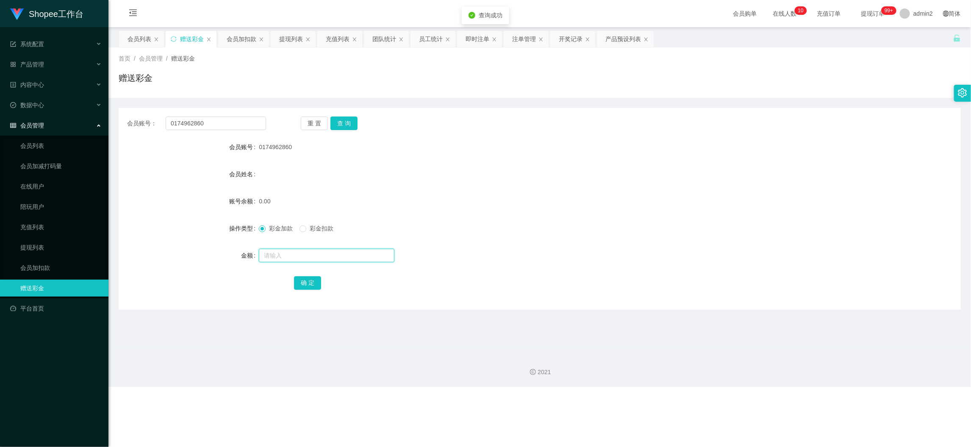
click at [358, 252] on input "text" at bounding box center [327, 256] width 136 height 14
click at [310, 280] on button "确 定" at bounding box center [307, 283] width 27 height 14
click at [541, 236] on div "彩金加款 彩金扣款" at bounding box center [504, 228] width 491 height 17
drag, startPoint x: 760, startPoint y: 395, endPoint x: 352, endPoint y: 150, distance: 475.9
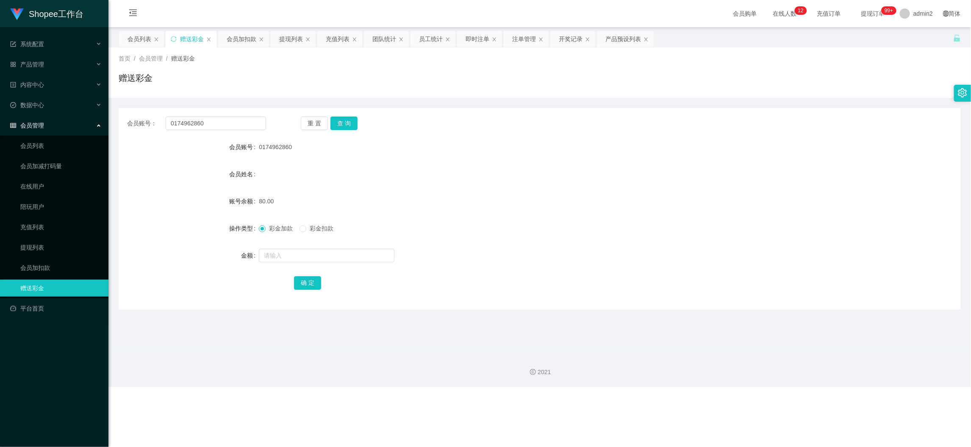
click at [756, 391] on div "Shopee工作台 系统配置 产品管理 产品列表 产品预设列表 开奖记录 注单管理 即时注单 内容中心 数据中心 员工统计 团队统计 会员管理 会员列表 会员…" at bounding box center [485, 223] width 971 height 447
click at [300, 37] on div "提现列表" at bounding box center [291, 39] width 24 height 16
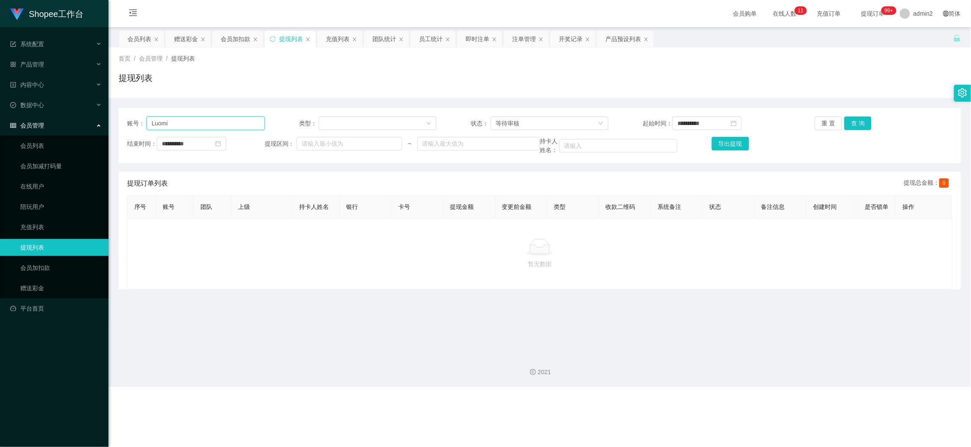
click at [214, 120] on input "Luomi" at bounding box center [206, 123] width 118 height 14
drag, startPoint x: 214, startPoint y: 120, endPoint x: 264, endPoint y: 124, distance: 50.1
click at [217, 120] on input "Luomi" at bounding box center [206, 123] width 118 height 14
paste input "Eunice"
click at [856, 124] on button "查 询" at bounding box center [857, 123] width 27 height 14
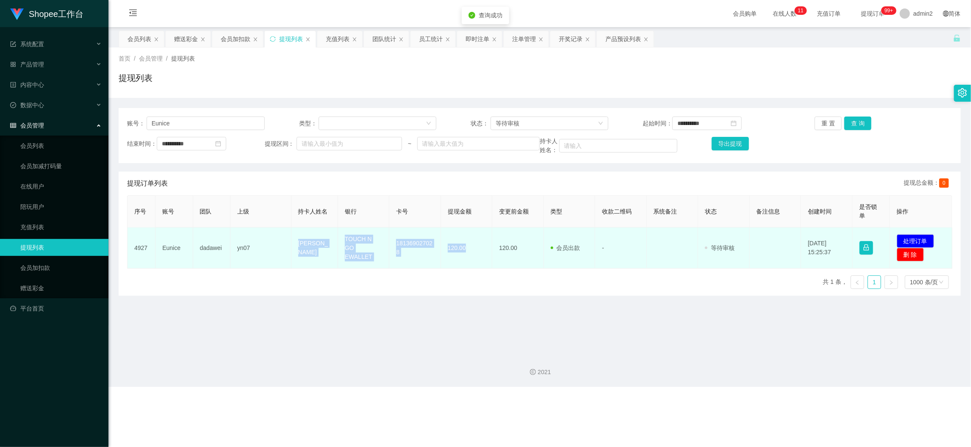
drag, startPoint x: 283, startPoint y: 241, endPoint x: 468, endPoint y: 252, distance: 185.8
click at [468, 252] on tr "4927 [PERSON_NAME] yn07 Cheam mei fang TOUCH N GO EWALLET 181369027028 120.00 1…" at bounding box center [540, 247] width 825 height 41
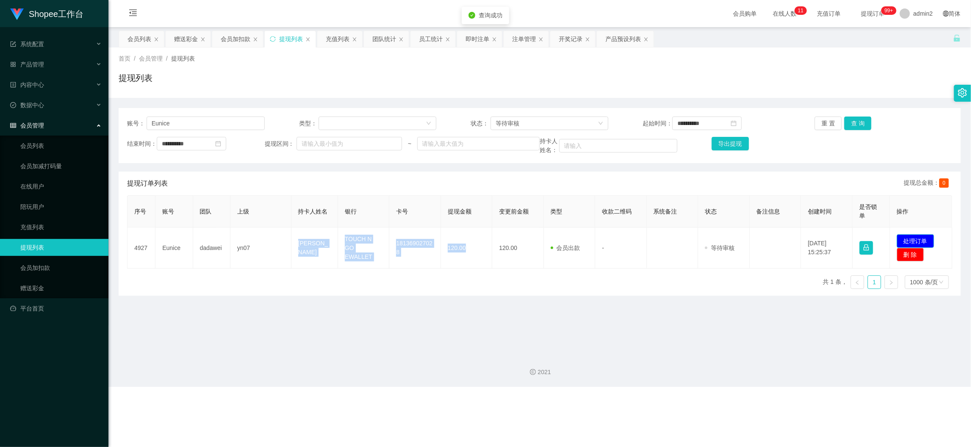
drag, startPoint x: 906, startPoint y: 236, endPoint x: 892, endPoint y: 237, distance: 14.5
click at [867, 236] on button "处理订单" at bounding box center [915, 241] width 37 height 14
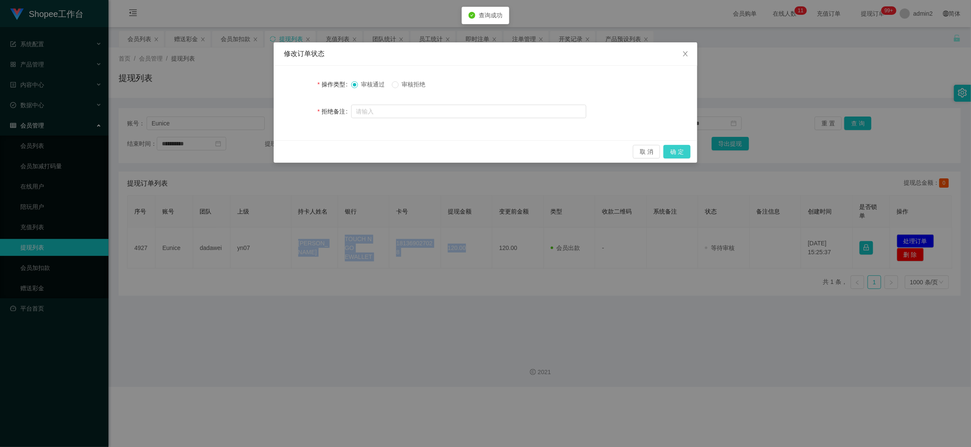
click at [676, 153] on button "确 定" at bounding box center [676, 152] width 27 height 14
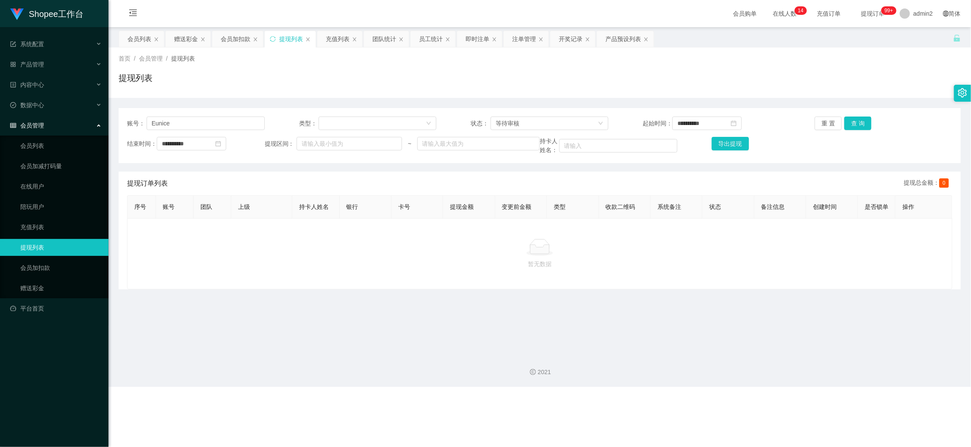
drag, startPoint x: 335, startPoint y: 285, endPoint x: 315, endPoint y: 191, distance: 96.2
click at [335, 285] on div "暂无数据" at bounding box center [539, 253] width 825 height 71
click at [253, 118] on input "Eunice" at bounding box center [206, 123] width 118 height 14
paste input "Chong88"
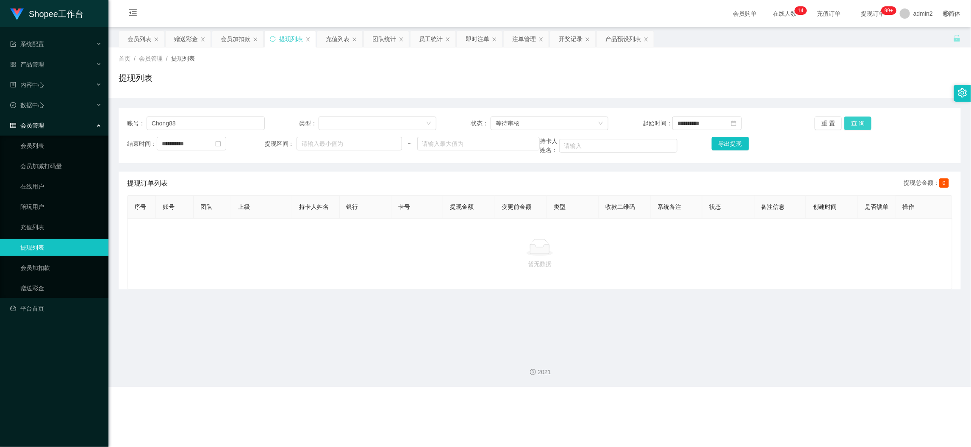
click at [853, 122] on button "查 询" at bounding box center [857, 123] width 27 height 14
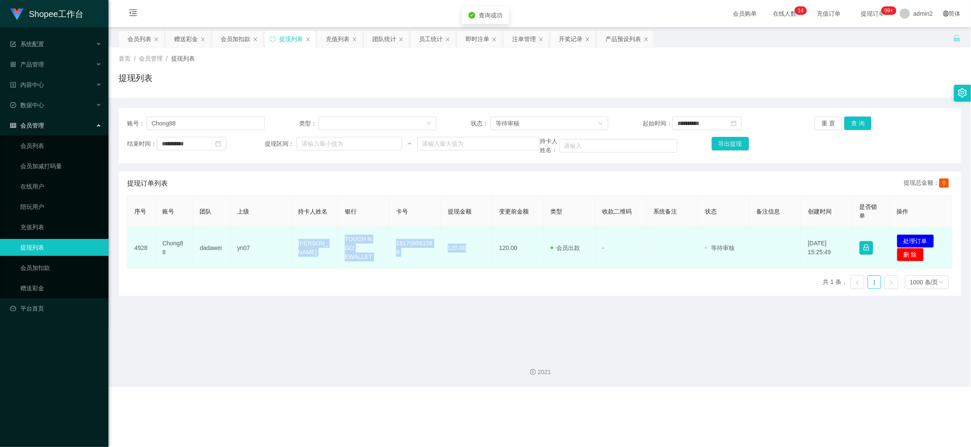
drag, startPoint x: 277, startPoint y: 238, endPoint x: 467, endPoint y: 248, distance: 190.5
click at [467, 248] on tr "4928 Chong88 dadawei yn07 [PERSON_NAME] WAI TOUCH N GO EWALLET 181709561569 120…" at bounding box center [540, 247] width 825 height 41
click at [867, 239] on button "处理订单" at bounding box center [915, 241] width 37 height 14
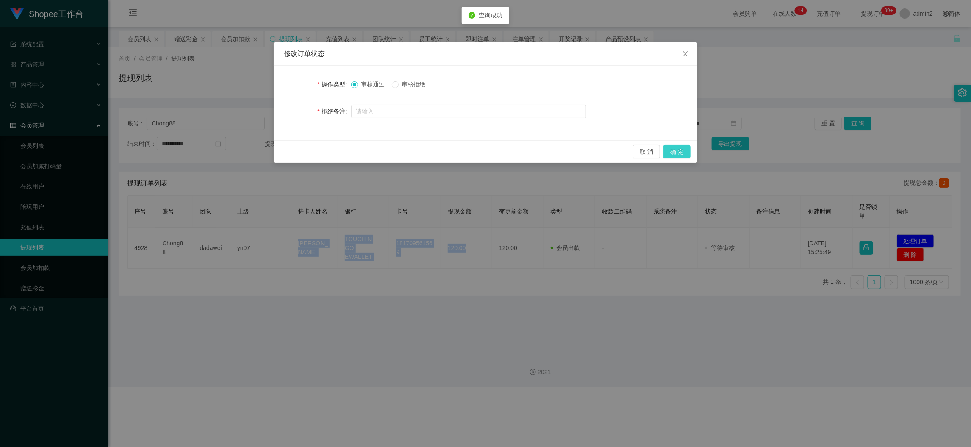
click at [676, 151] on button "确 定" at bounding box center [676, 152] width 27 height 14
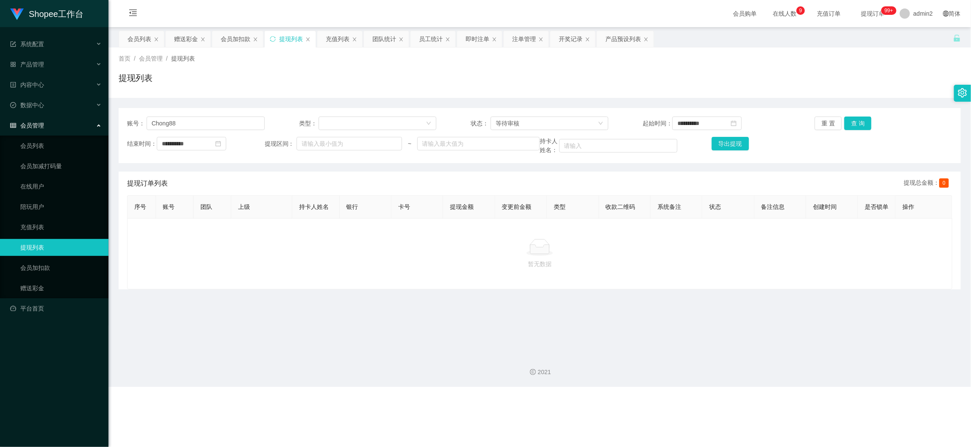
click at [739, 399] on div "Shopee工作台 系统配置 产品管理 产品列表 产品预设列表 开奖记录 注单管理 即时注单 内容中心 数据中心 员工统计 团队统计 会员管理 会员列表 会员…" at bounding box center [485, 223] width 971 height 447
click at [186, 37] on div "赠送彩金" at bounding box center [186, 39] width 24 height 16
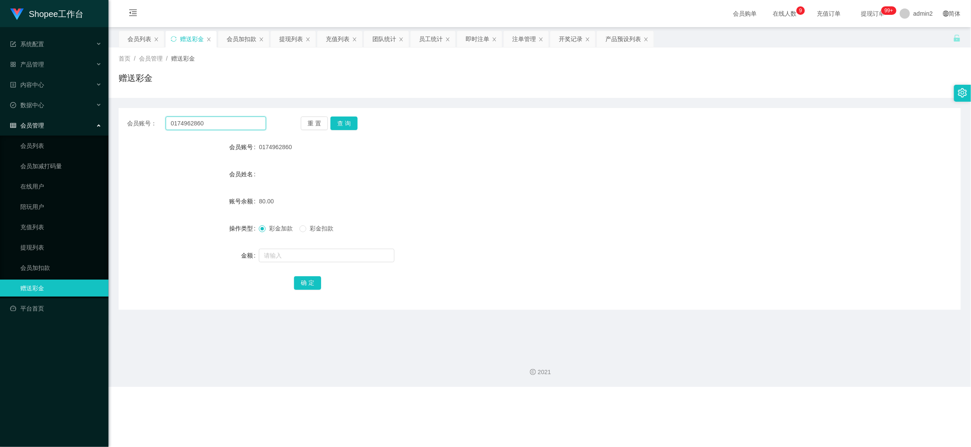
click at [233, 119] on input "0174962860" at bounding box center [216, 123] width 100 height 14
paste input "JIAQI0619"
click at [345, 118] on button "查 询" at bounding box center [343, 123] width 27 height 14
click at [341, 260] on input "text" at bounding box center [327, 256] width 136 height 14
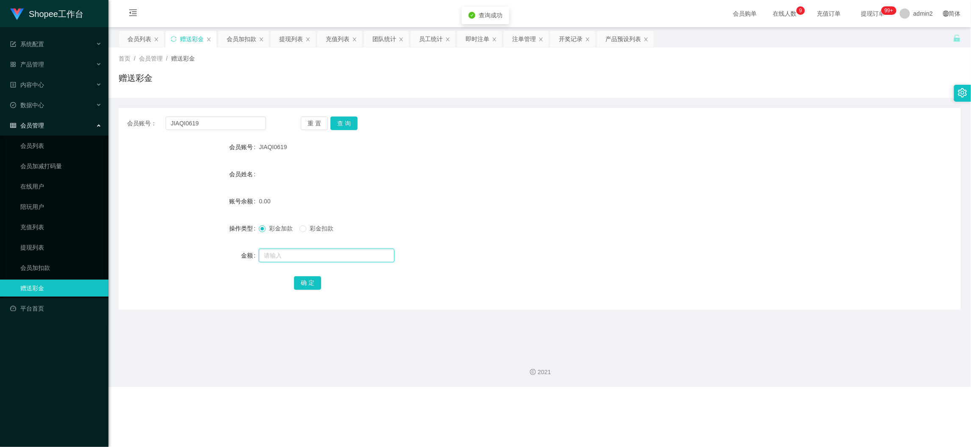
drag, startPoint x: 341, startPoint y: 260, endPoint x: 341, endPoint y: 264, distance: 4.7
click at [341, 264] on form "会员账号 JIAQI0619 会员姓名 账号余额 0.00 操作类型 彩金加款 彩金扣款 金额 确 定" at bounding box center [540, 215] width 842 height 152
click at [309, 280] on button "确 定" at bounding box center [307, 283] width 27 height 14
click at [564, 247] on div "80" at bounding box center [504, 255] width 491 height 17
drag, startPoint x: 746, startPoint y: 402, endPoint x: 675, endPoint y: 354, distance: 85.5
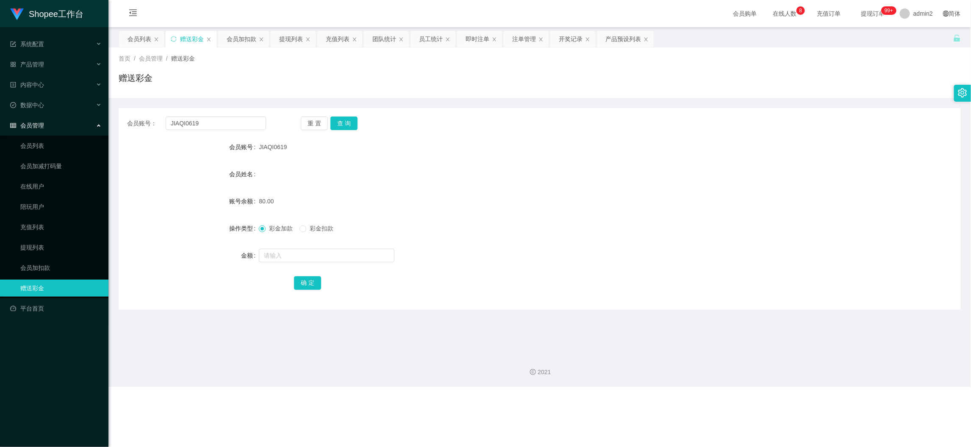
click at [745, 399] on div "Shopee工作台 系统配置 产品管理 产品列表 产品预设列表 开奖记录 注单管理 即时注单 内容中心 数据中心 员工统计 团队统计 会员管理 会员列表 会员…" at bounding box center [485, 223] width 971 height 447
click at [213, 121] on input "JIAQI0619" at bounding box center [216, 123] width 100 height 14
paste input "[PERSON_NAME]"
drag, startPoint x: 335, startPoint y: 122, endPoint x: 335, endPoint y: 141, distance: 19.5
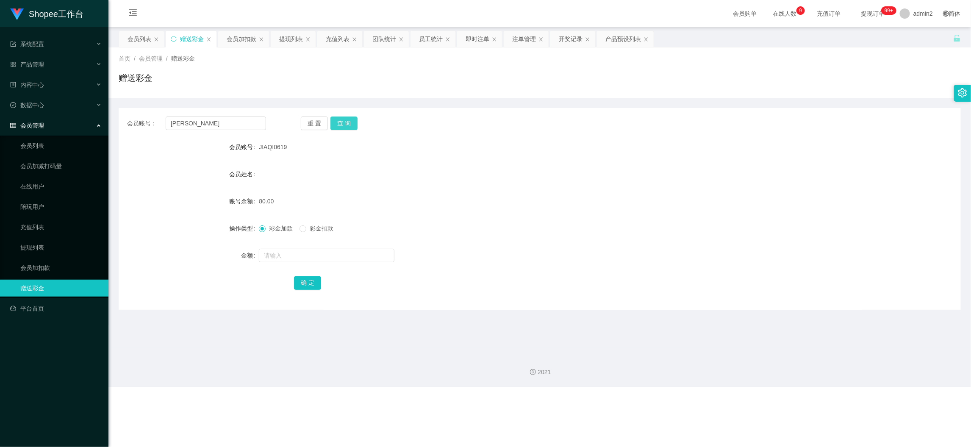
click at [335, 122] on button "查 询" at bounding box center [343, 123] width 27 height 14
click at [337, 258] on input "text" at bounding box center [327, 256] width 136 height 14
drag, startPoint x: 304, startPoint y: 278, endPoint x: 327, endPoint y: 275, distance: 23.1
click at [304, 278] on button "确 定" at bounding box center [307, 283] width 27 height 14
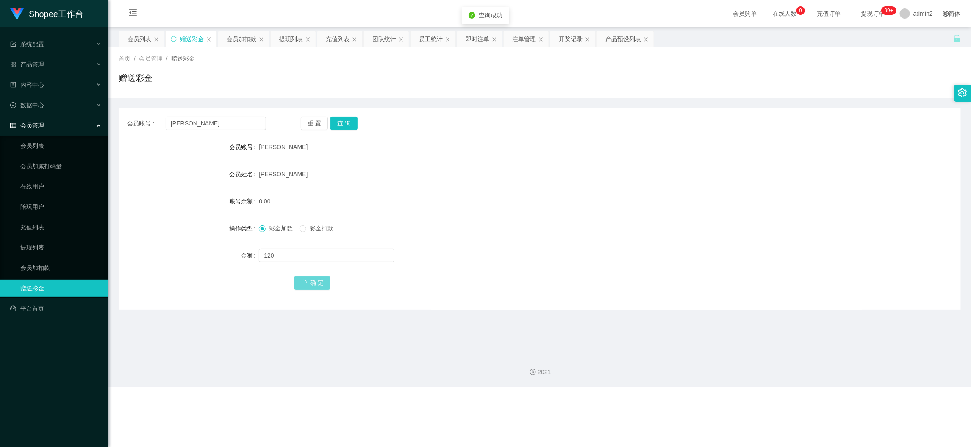
click at [565, 242] on form "会员账号 Kelsey 会员姓名 [PERSON_NAME] 账号余额 0.00 操作类型 彩金加款 彩金扣款 金额 120 确 定" at bounding box center [540, 215] width 842 height 152
drag, startPoint x: 747, startPoint y: 394, endPoint x: 406, endPoint y: 187, distance: 399.0
click at [746, 393] on div "Shopee工作台 系统配置 产品管理 产品列表 产品预设列表 开奖记录 注单管理 即时注单 内容中心 数据中心 员工统计 团队统计 会员管理 会员列表 会员…" at bounding box center [485, 223] width 971 height 447
click at [294, 37] on div "提现列表" at bounding box center [291, 39] width 24 height 16
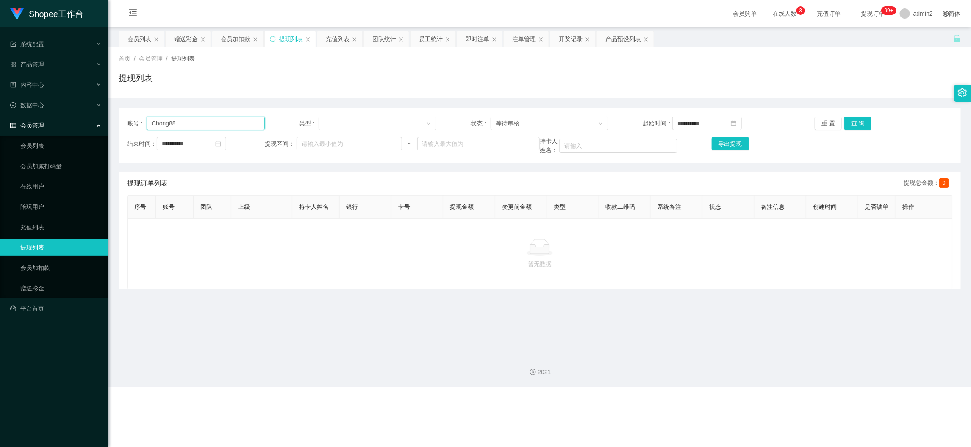
click at [241, 126] on input "Chong88" at bounding box center [206, 123] width 118 height 14
paste input "leejia"
click at [854, 121] on button "查 询" at bounding box center [857, 123] width 27 height 14
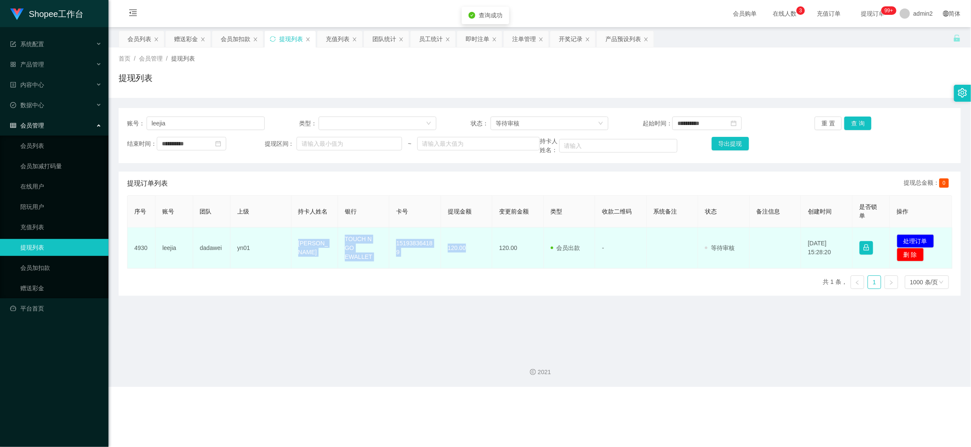
drag, startPoint x: 280, startPoint y: 250, endPoint x: 467, endPoint y: 253, distance: 186.4
click at [467, 253] on tr "4930 [PERSON_NAME] yn01 [PERSON_NAME] TOUCH N GO EWALLET 151938364189 120.00 12…" at bounding box center [540, 247] width 825 height 41
click at [867, 241] on button "处理订单" at bounding box center [915, 241] width 37 height 14
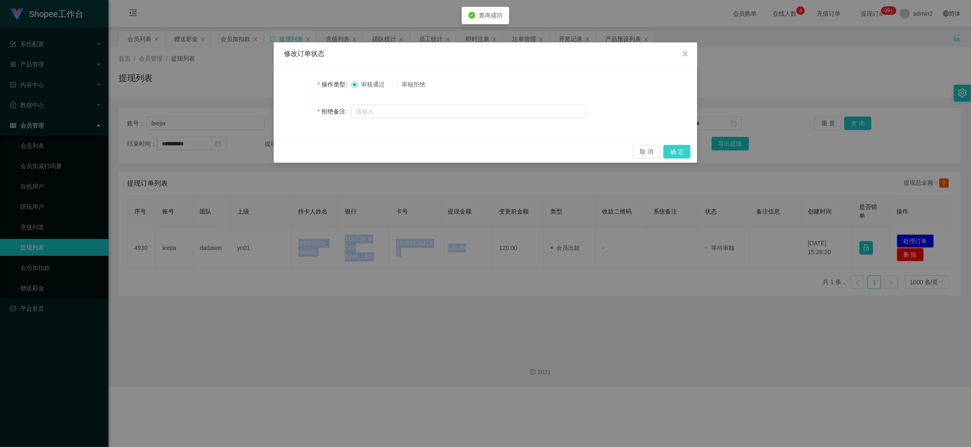
click at [675, 150] on button "确 定" at bounding box center [676, 152] width 27 height 14
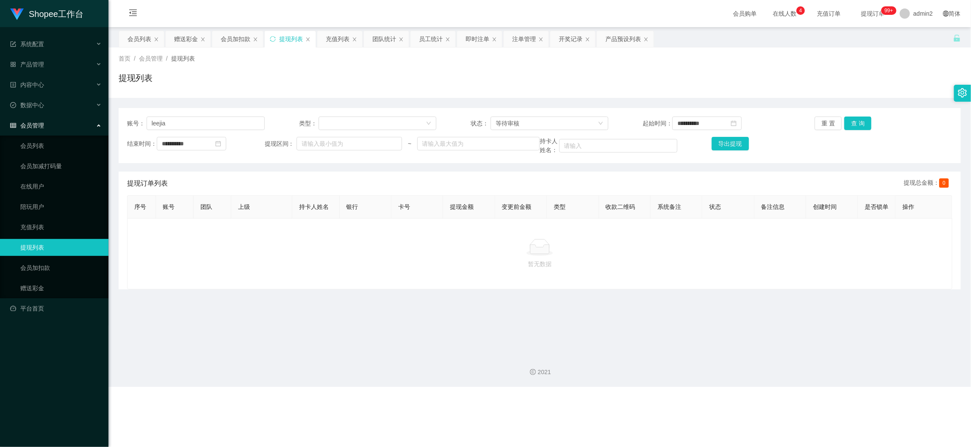
click at [363, 278] on div "暂无数据" at bounding box center [539, 253] width 825 height 71
click at [255, 123] on input "leejia" at bounding box center [206, 123] width 118 height 14
drag, startPoint x: 255, startPoint y: 123, endPoint x: 260, endPoint y: 124, distance: 5.2
click at [255, 123] on input "leejia" at bounding box center [206, 123] width 118 height 14
paste input "Wonglili"
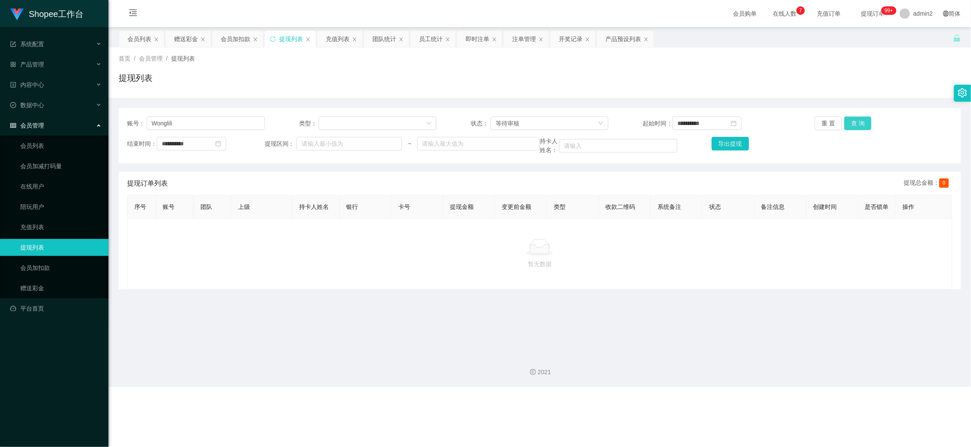
click at [851, 119] on button "查 询" at bounding box center [857, 123] width 27 height 14
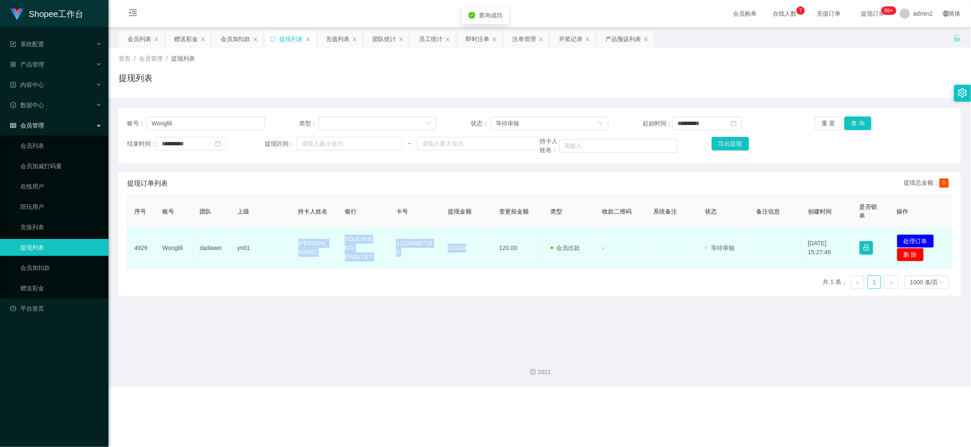
drag, startPoint x: 290, startPoint y: 241, endPoint x: 479, endPoint y: 251, distance: 189.6
click at [479, 251] on tr "4929 [PERSON_NAME] yn01 [PERSON_NAME] TOUCH N GO EWALLET 111046687168 120.00 12…" at bounding box center [540, 247] width 825 height 41
click at [867, 238] on button "处理订单" at bounding box center [915, 241] width 37 height 14
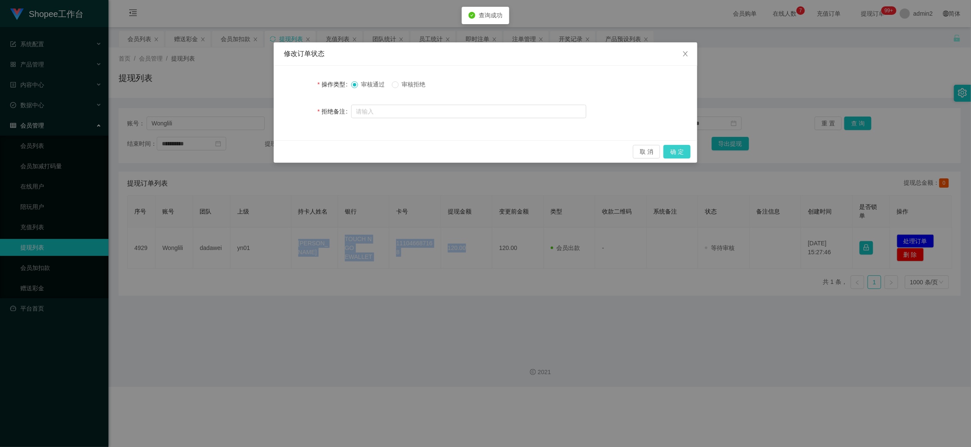
click at [677, 150] on button "确 定" at bounding box center [676, 152] width 27 height 14
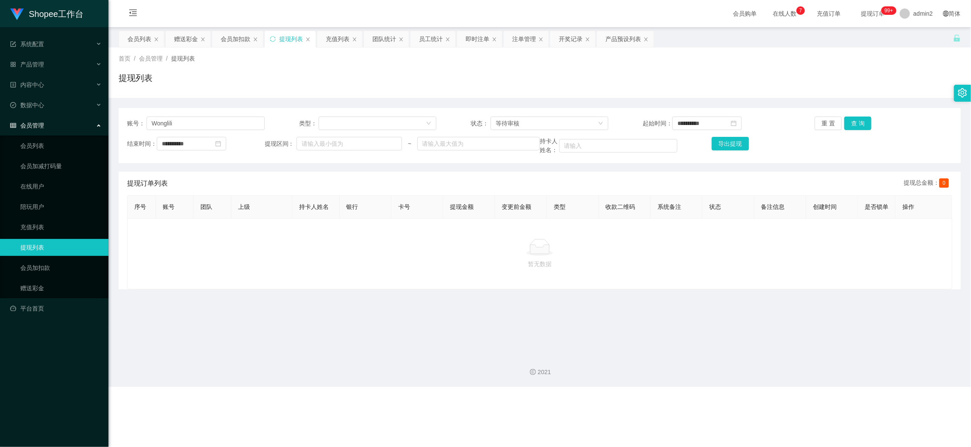
drag, startPoint x: 773, startPoint y: 402, endPoint x: 283, endPoint y: 100, distance: 575.6
click at [773, 399] on div "Shopee工作台 系统配置 产品管理 产品列表 产品预设列表 开奖记录 注单管理 即时注单 内容中心 数据中心 员工统计 团队统计 会员管理 会员列表 会员…" at bounding box center [485, 223] width 971 height 447
click at [239, 125] on input "Wonglili" at bounding box center [206, 123] width 118 height 14
paste input "[PERSON_NAME]"
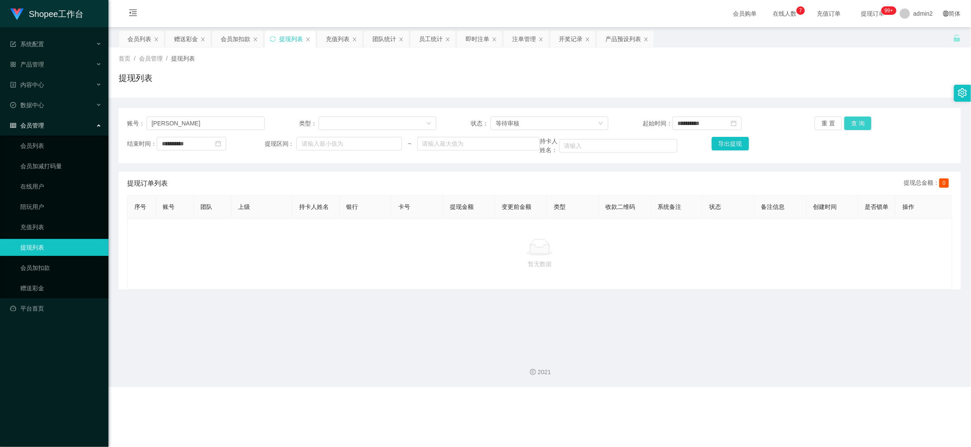
drag, startPoint x: 861, startPoint y: 124, endPoint x: 852, endPoint y: 128, distance: 10.1
click at [861, 124] on button "查 询" at bounding box center [857, 123] width 27 height 14
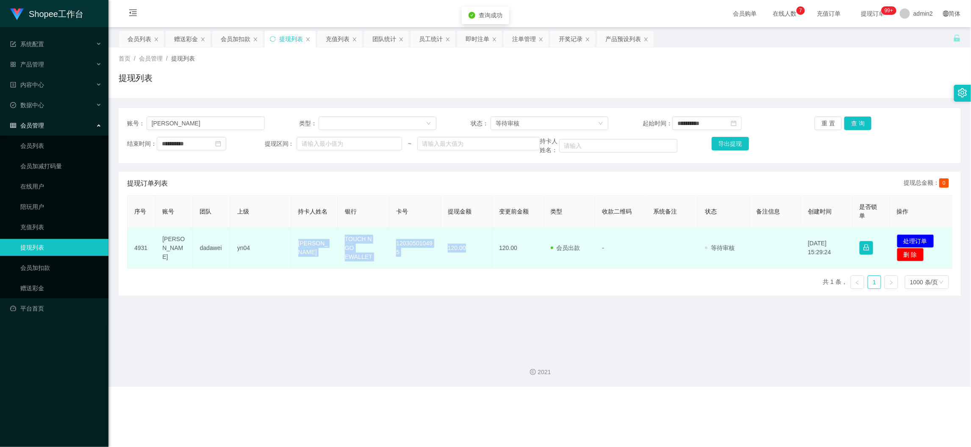
drag, startPoint x: 275, startPoint y: 248, endPoint x: 476, endPoint y: 251, distance: 201.2
click at [476, 251] on tr "4931 [PERSON_NAME] yn04 [PERSON_NAME] TOUCH N GO EWALLET 120305010495 120.00 12…" at bounding box center [540, 247] width 825 height 41
click at [867, 237] on button "处理订单" at bounding box center [915, 241] width 37 height 14
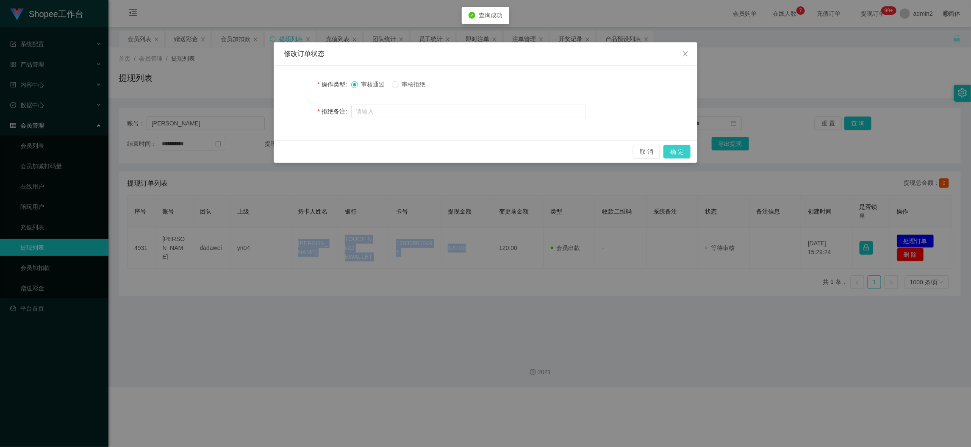
click at [679, 152] on button "确 定" at bounding box center [676, 152] width 27 height 14
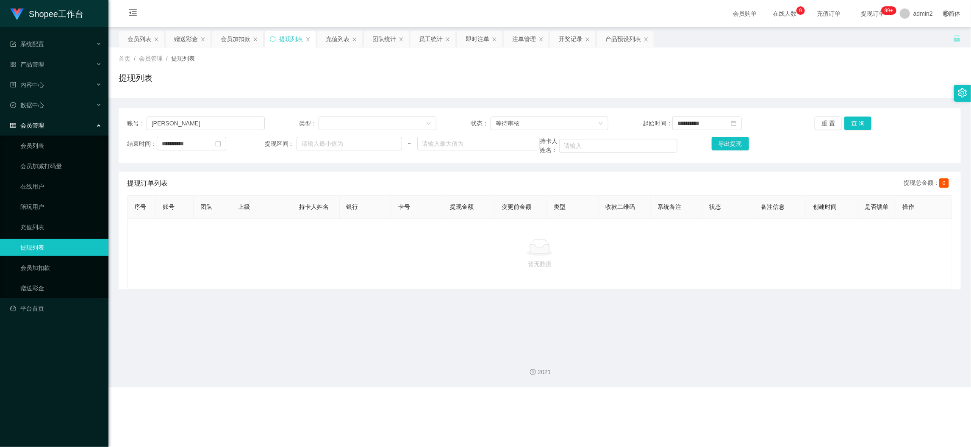
drag, startPoint x: 753, startPoint y: 432, endPoint x: 474, endPoint y: 255, distance: 330.8
click at [753, 399] on div "Shopee工作台 系统配置 产品管理 产品列表 产品预设列表 开奖记录 注单管理 即时注单 内容中心 数据中心 员工统计 团队统计 会员管理 会员列表 会员…" at bounding box center [485, 223] width 971 height 447
click at [144, 37] on div "会员列表" at bounding box center [140, 39] width 24 height 16
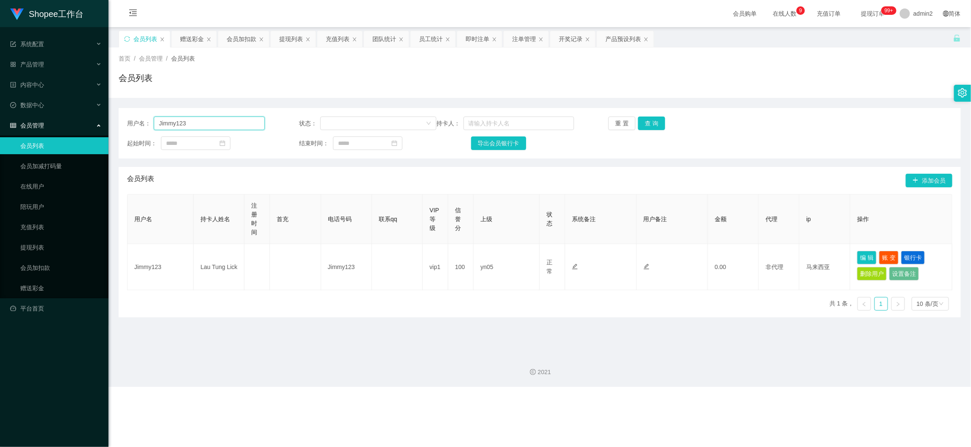
click at [216, 124] on input "Jimmy123" at bounding box center [209, 123] width 111 height 14
paste input "wong9"
drag, startPoint x: 646, startPoint y: 124, endPoint x: 635, endPoint y: 133, distance: 14.8
click at [646, 124] on button "查 询" at bounding box center [651, 123] width 27 height 14
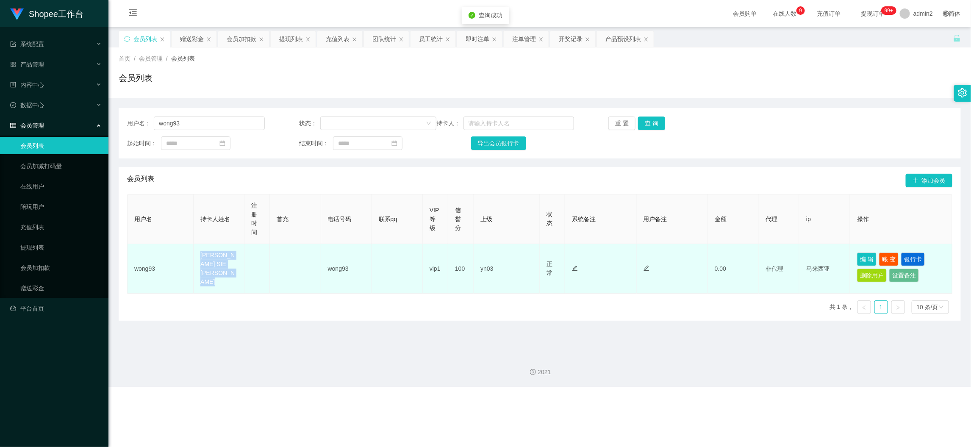
drag, startPoint x: 196, startPoint y: 260, endPoint x: 277, endPoint y: 272, distance: 81.8
click at [253, 272] on tr "wong93 [PERSON_NAME] SIE [PERSON_NAME] wong93 vip1 100 yn03 正常 禁止登录 禁止投注 禁止提现 禁…" at bounding box center [540, 269] width 825 height 50
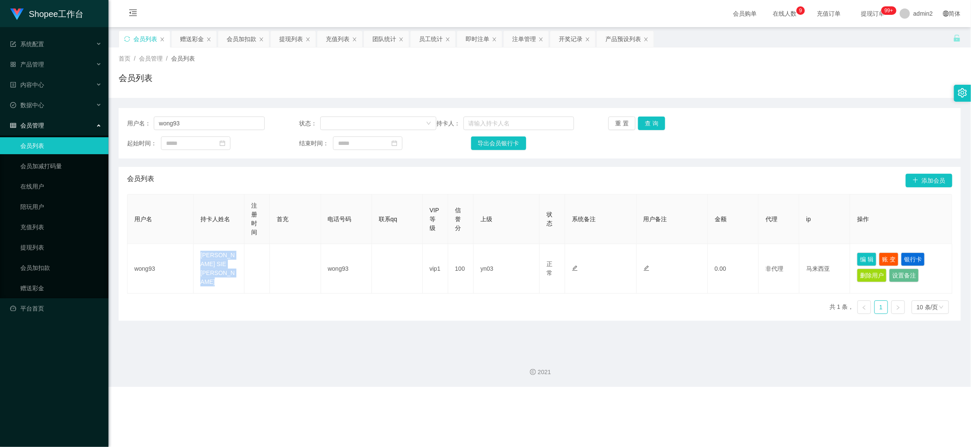
click at [715, 398] on div "Shopee工作台 系统配置 产品管理 产品列表 产品预设列表 开奖记录 注单管理 即时注单 内容中心 数据中心 员工统计 团队统计 会员管理 会员列表 会员…" at bounding box center [485, 223] width 971 height 447
click at [481, 350] on div "2021" at bounding box center [539, 366] width 862 height 39
click at [205, 118] on input "wong93" at bounding box center [209, 123] width 111 height 14
paste input "Lyn787878"
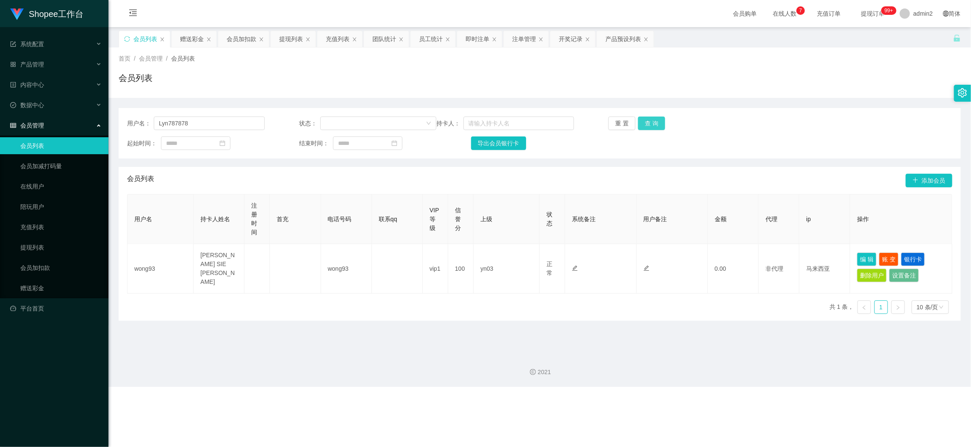
click at [656, 122] on button "查 询" at bounding box center [651, 123] width 27 height 14
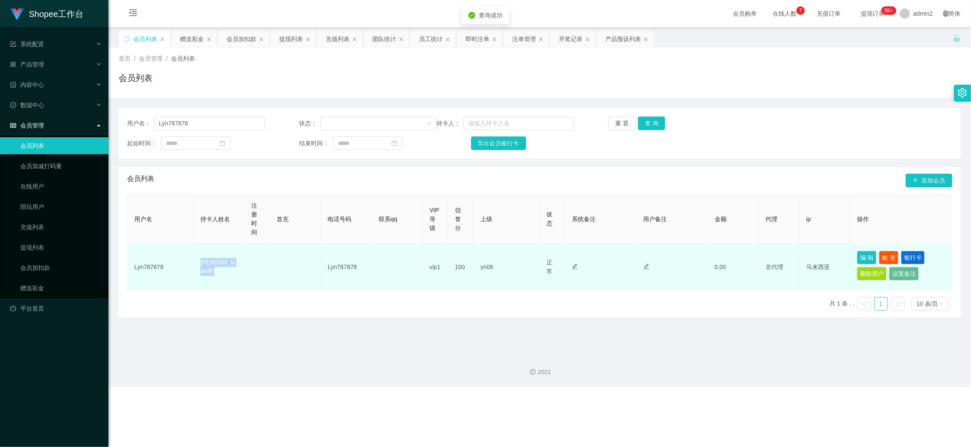
drag, startPoint x: 191, startPoint y: 267, endPoint x: 301, endPoint y: 267, distance: 110.1
click at [273, 274] on tr "Lyn[DRIVERS_LICENSE_NUMBER] Ng Pei Ling Lyn787878 vip1 100 yn06 正常 禁止登录 禁止投注 禁止…" at bounding box center [540, 267] width 825 height 46
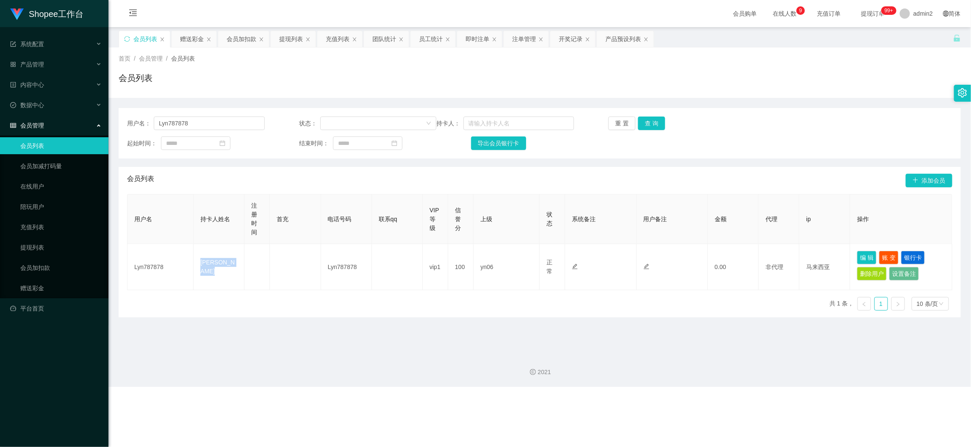
drag, startPoint x: 669, startPoint y: 399, endPoint x: 642, endPoint y: 384, distance: 31.3
click at [669, 399] on div "Shopee工作台 系统配置 产品管理 产品列表 产品预设列表 开奖记录 注单管理 即时注单 内容中心 数据中心 员工统计 团队统计 会员管理 会员列表 会员…" at bounding box center [485, 223] width 971 height 447
click at [474, 354] on div "2021" at bounding box center [539, 366] width 862 height 39
click at [768, 399] on div "Shopee工作台 系统配置 产品管理 产品列表 产品预设列表 开奖记录 注单管理 即时注单 内容中心 数据中心 员工统计 团队统计 会员管理 会员列表 会员…" at bounding box center [485, 223] width 971 height 447
click at [742, 399] on div "Shopee工作台 系统配置 产品管理 产品列表 产品预设列表 开奖记录 注单管理 即时注单 内容中心 数据中心 员工统计 团队统计 会员管理 会员列表 会员…" at bounding box center [485, 223] width 971 height 447
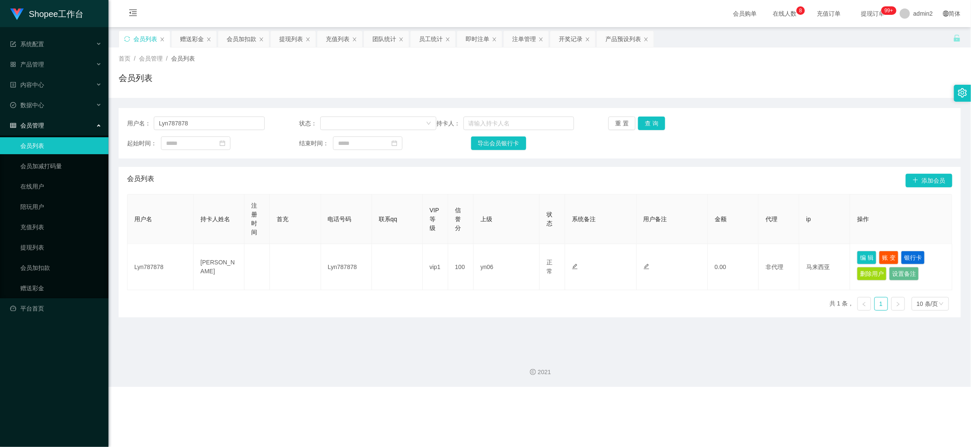
drag, startPoint x: 744, startPoint y: 407, endPoint x: 681, endPoint y: 319, distance: 107.8
click at [744, 399] on div "Shopee工作台 系统配置 产品管理 产品列表 产品预设列表 开奖记录 注单管理 即时注单 内容中心 数据中心 员工统计 团队统计 会员管理 会员列表 会员…" at bounding box center [485, 223] width 971 height 447
click at [473, 40] on div "即时注单" at bounding box center [478, 39] width 24 height 16
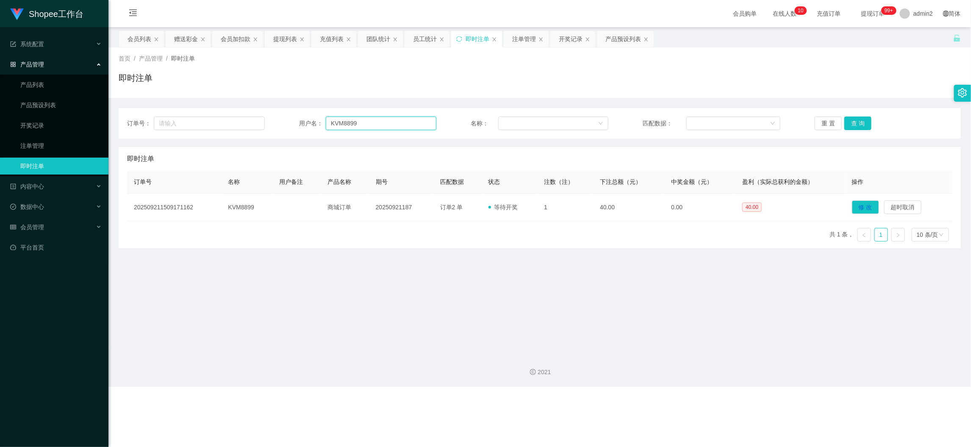
click at [363, 123] on input "KVM8899" at bounding box center [381, 123] width 111 height 14
paste input "4507326"
drag, startPoint x: 858, startPoint y: 119, endPoint x: 858, endPoint y: 124, distance: 4.3
click at [858, 119] on button "查 询" at bounding box center [857, 123] width 27 height 14
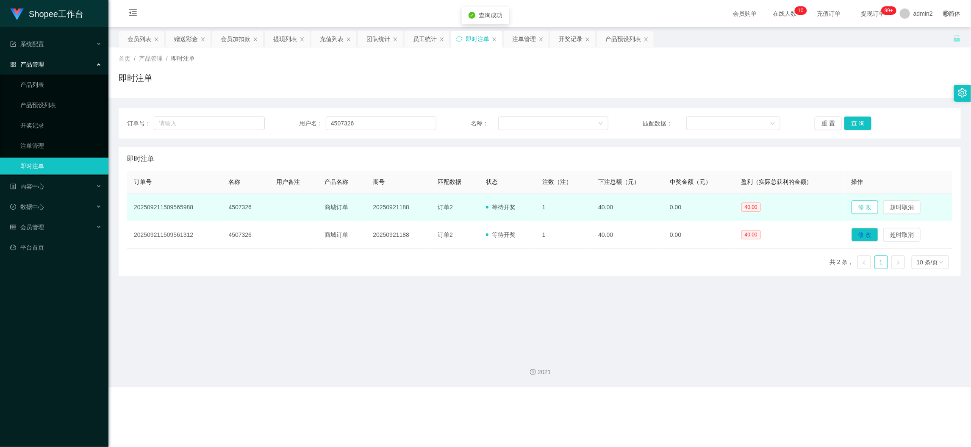
click at [859, 210] on button "修 改" at bounding box center [864, 207] width 27 height 14
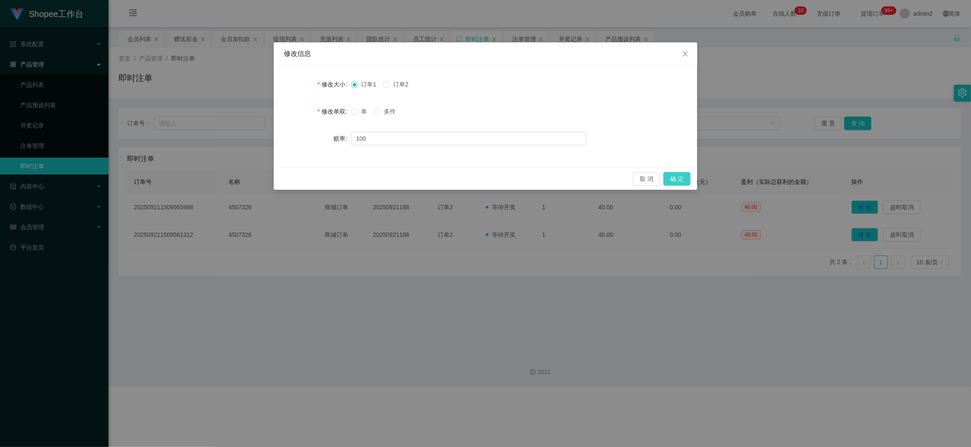
click at [679, 181] on button "确 定" at bounding box center [676, 179] width 27 height 14
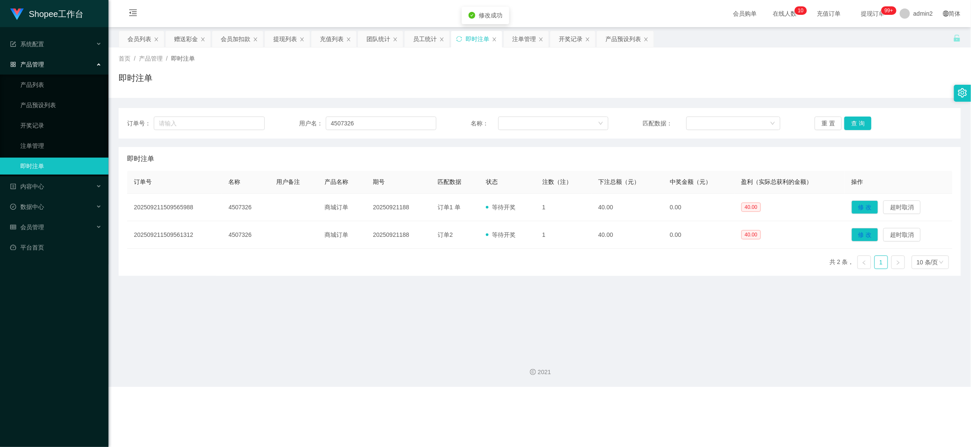
drag, startPoint x: 790, startPoint y: 288, endPoint x: 798, endPoint y: 290, distance: 7.9
click at [794, 290] on main "关闭左侧 关闭右侧 关闭其它 刷新页面 会员列表 赠送彩金 会员加扣款 提现列表 充值列表 团队统计 员工统计 即时注单 注单管理 开奖记录 产品预设列表 首…" at bounding box center [539, 187] width 862 height 320
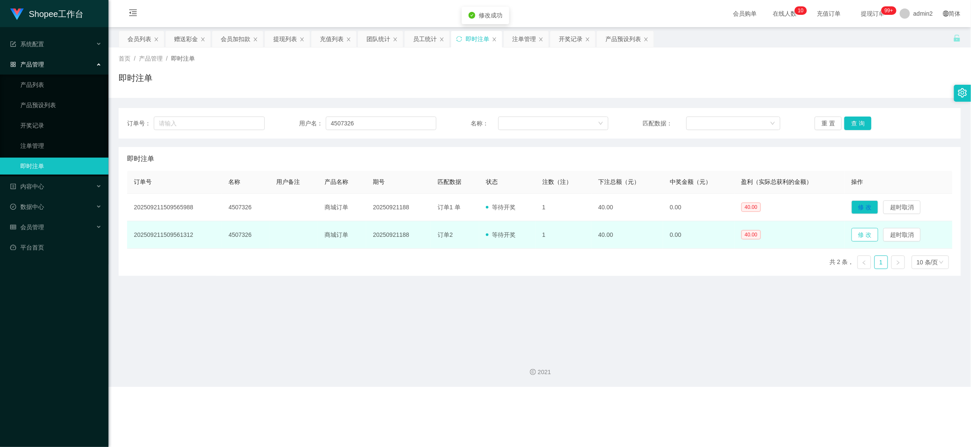
click at [857, 236] on button "修 改" at bounding box center [864, 235] width 27 height 14
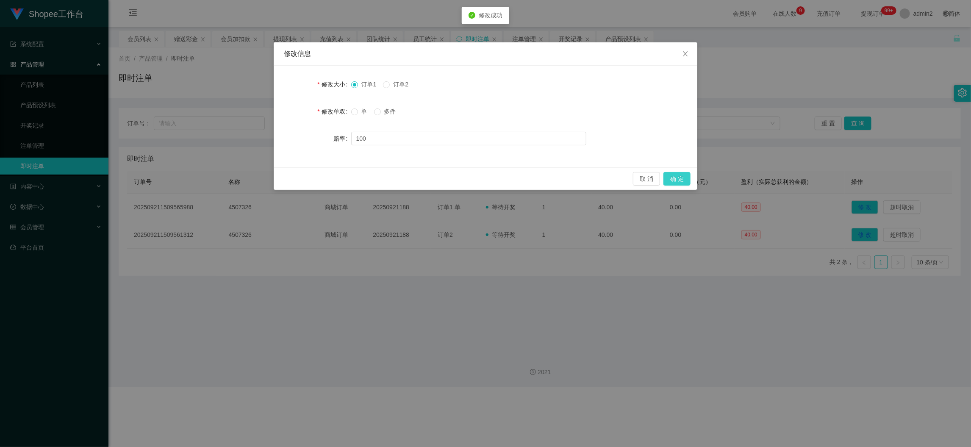
click at [677, 175] on button "确 定" at bounding box center [676, 179] width 27 height 14
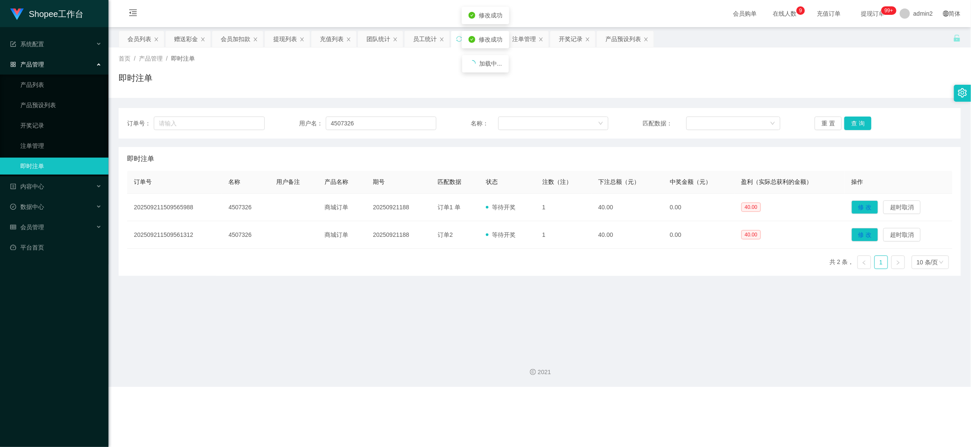
click at [651, 332] on div "修改信息 修改大小 订单1 订单2 修改单双 单 多件 赔率 100 取 消 确 定" at bounding box center [485, 223] width 971 height 447
drag, startPoint x: 734, startPoint y: 401, endPoint x: 698, endPoint y: 363, distance: 51.8
click at [733, 397] on div "Shopee工作台 系统配置 产品管理 产品列表 产品预设列表 开奖记录 注单管理 即时注单 内容中心 数据中心 员工统计 团队统计 会员管理 会员列表 会员…" at bounding box center [485, 223] width 971 height 447
click at [288, 40] on div "提现列表" at bounding box center [285, 39] width 24 height 16
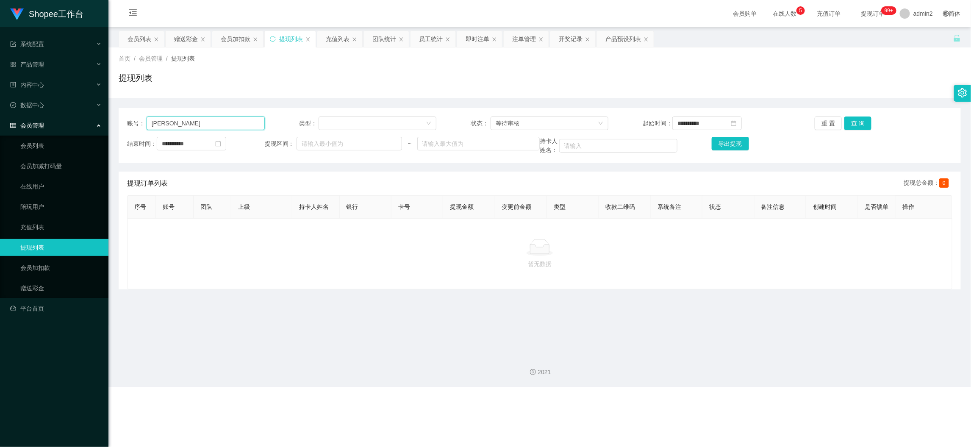
click at [239, 126] on input "[PERSON_NAME]" at bounding box center [206, 123] width 118 height 14
paste input "13579"
drag, startPoint x: 857, startPoint y: 124, endPoint x: 857, endPoint y: 130, distance: 5.5
click at [857, 124] on button "查 询" at bounding box center [857, 123] width 27 height 14
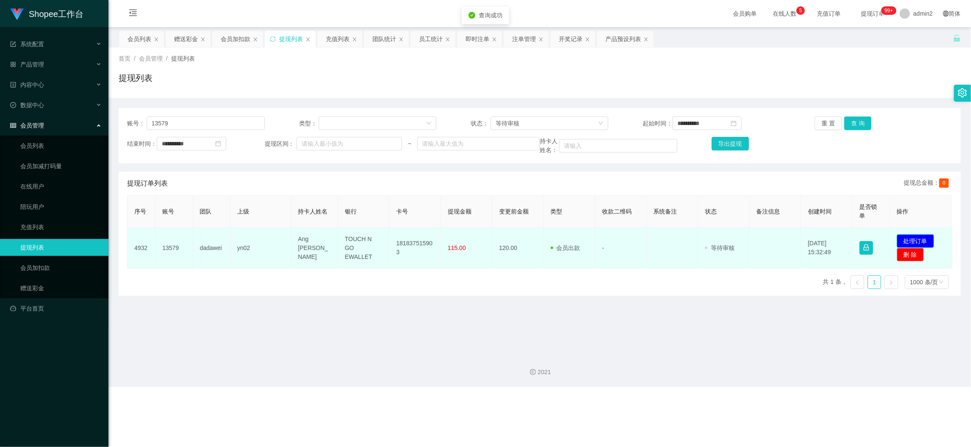
click at [867, 239] on button "处理订单" at bounding box center [915, 241] width 37 height 14
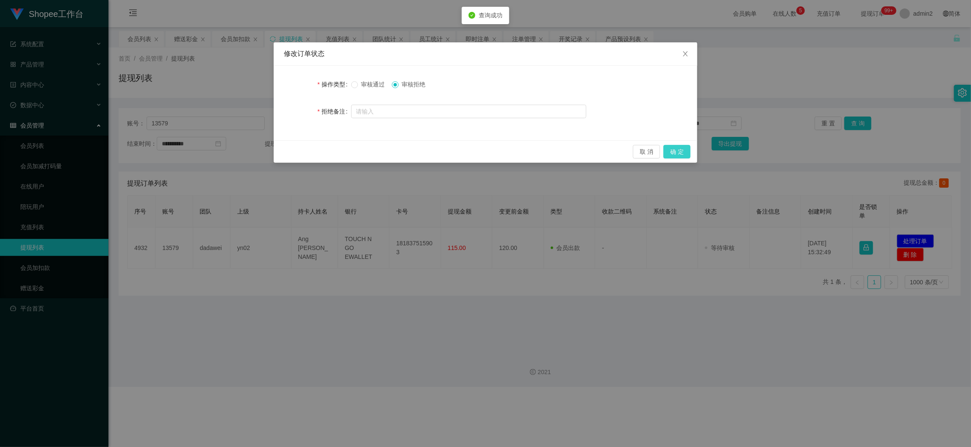
click at [680, 153] on button "确 定" at bounding box center [676, 152] width 27 height 14
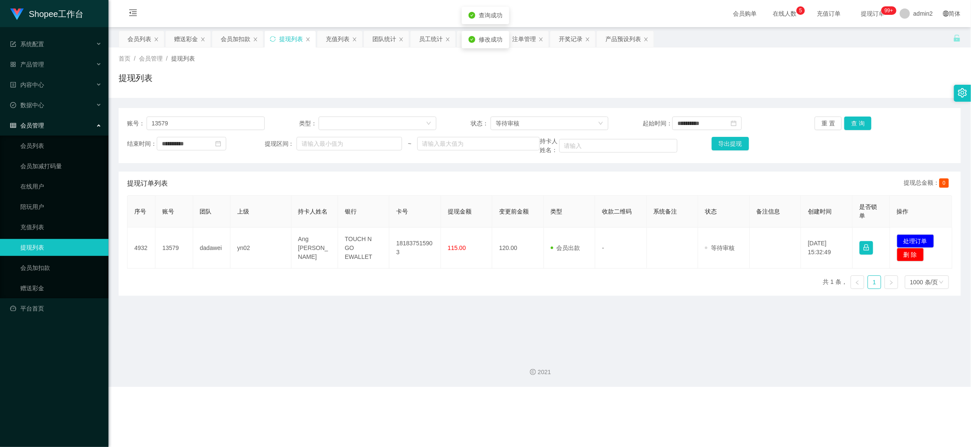
click at [616, 329] on div "修改订单状态 操作类型 审核通过 审核拒绝 拒绝备注 取 消 确 定" at bounding box center [485, 223] width 971 height 447
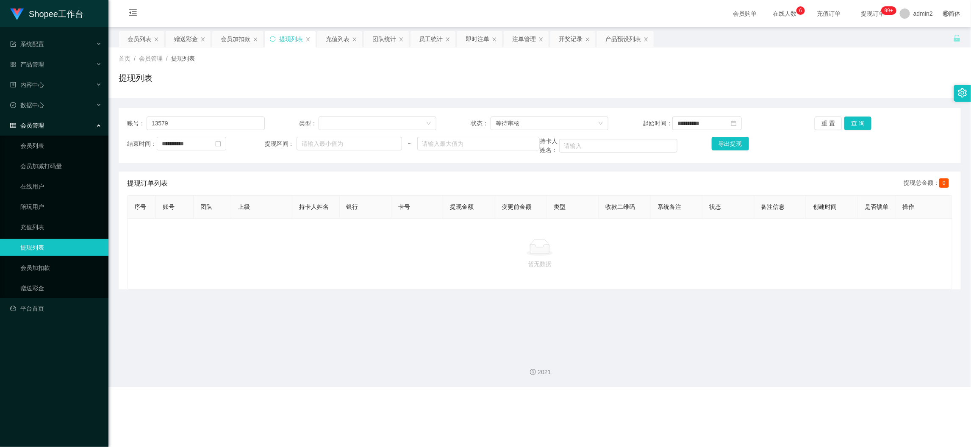
drag, startPoint x: 752, startPoint y: 412, endPoint x: 739, endPoint y: 393, distance: 23.7
click at [752, 399] on div "Shopee工作台 系统配置 产品管理 产品列表 产品预设列表 开奖记录 注单管理 即时注单 内容中心 数据中心 员工统计 团队统计 会员管理 会员列表 会员…" at bounding box center [485, 223] width 971 height 447
click at [235, 121] on input "13579" at bounding box center [206, 123] width 118 height 14
click at [854, 120] on button "查 询" at bounding box center [857, 123] width 27 height 14
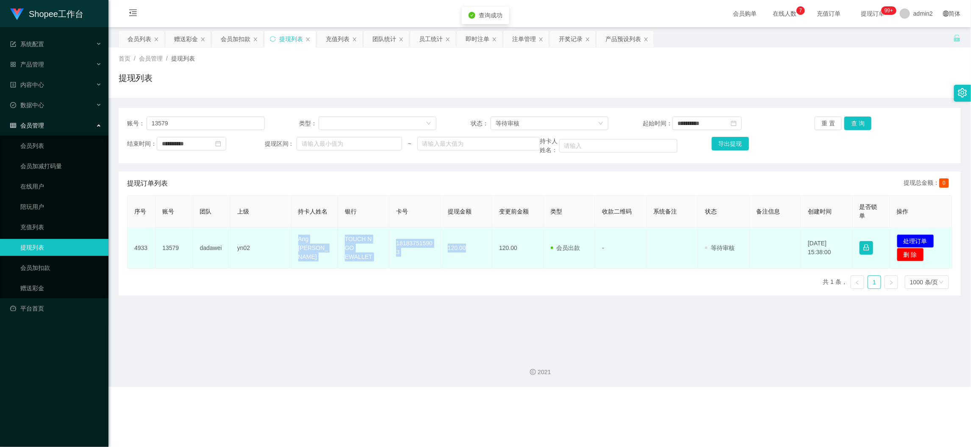
drag, startPoint x: 293, startPoint y: 243, endPoint x: 476, endPoint y: 252, distance: 183.6
click at [468, 252] on tr "4933 13579 dadawei yn02 Ang [PERSON_NAME] TOUCH N GO EWALLET 181837515903 120.0…" at bounding box center [540, 247] width 825 height 41
click at [867, 236] on button "处理订单" at bounding box center [915, 241] width 37 height 14
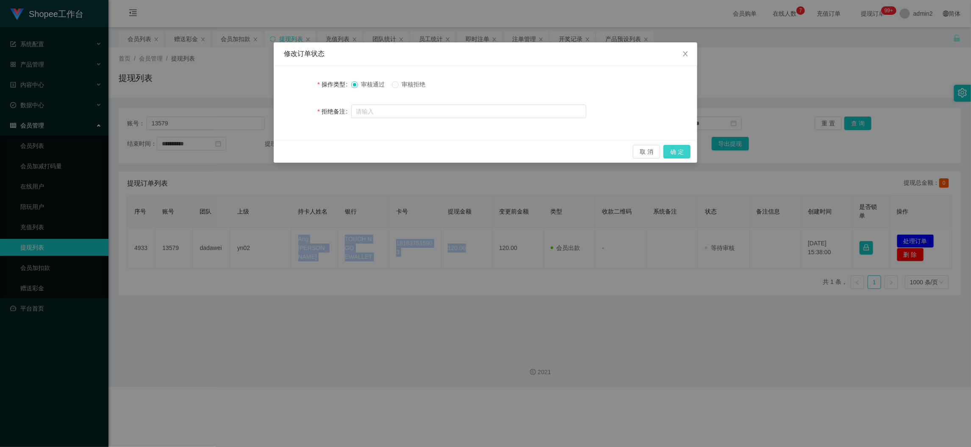
click at [674, 149] on button "确 定" at bounding box center [676, 152] width 27 height 14
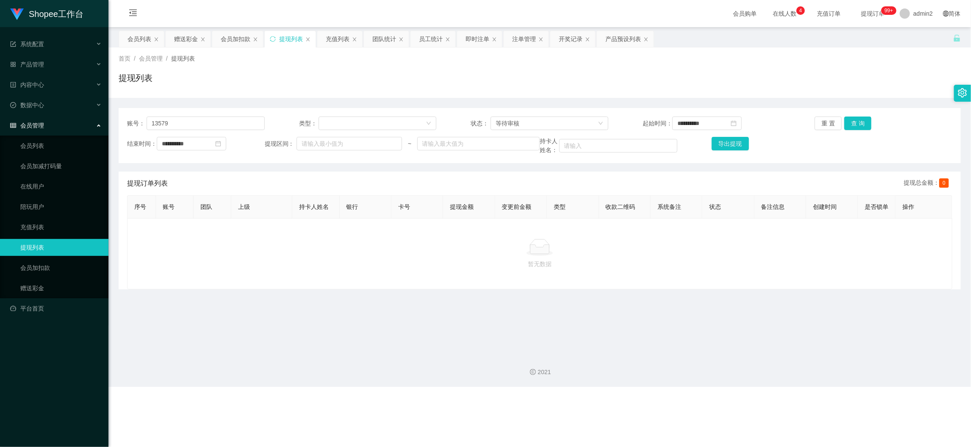
click at [773, 388] on div "Shopee工作台 系统配置 产品管理 产品列表 产品预设列表 开奖记录 注单管理 即时注单 内容中心 数据中心 员工统计 团队统计 会员管理 会员列表 会员…" at bounding box center [485, 223] width 971 height 447
click at [247, 36] on div "会员加扣款" at bounding box center [236, 39] width 30 height 16
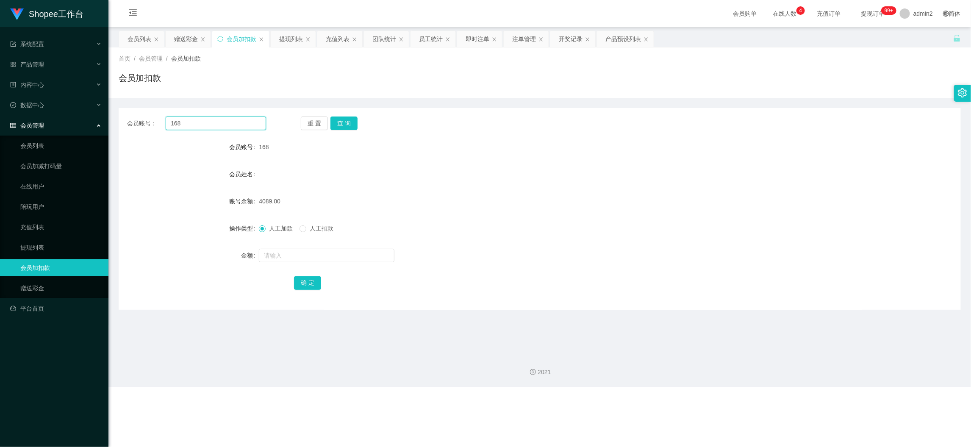
click at [233, 130] on input "168" at bounding box center [216, 123] width 100 height 14
click at [233, 128] on input "168" at bounding box center [216, 123] width 100 height 14
paste input "9"
click at [340, 120] on button "查 询" at bounding box center [343, 123] width 27 height 14
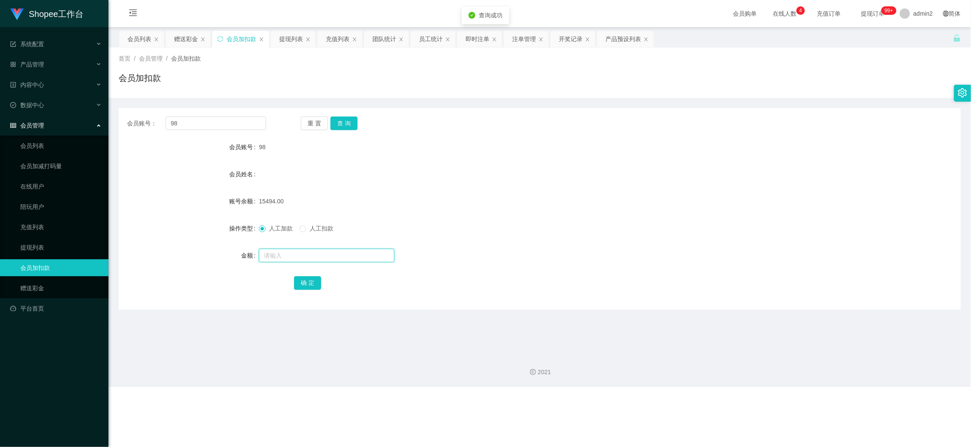
click at [343, 252] on input "text" at bounding box center [327, 256] width 136 height 14
drag, startPoint x: 304, startPoint y: 277, endPoint x: 309, endPoint y: 275, distance: 5.2
click at [304, 277] on button "确 定" at bounding box center [307, 283] width 27 height 14
click at [533, 249] on div "16" at bounding box center [504, 255] width 491 height 17
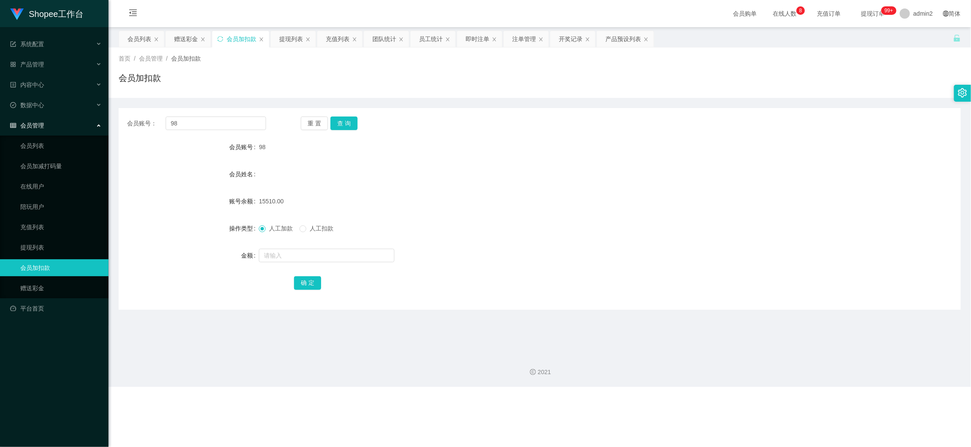
drag, startPoint x: 743, startPoint y: 402, endPoint x: 558, endPoint y: 321, distance: 201.8
click at [742, 399] on div "Shopee工作台 系统配置 产品管理 产品列表 产品预设列表 开奖记录 注单管理 即时注单 内容中心 数据中心 员工统计 团队统计 会员管理 会员列表 会员…" at bounding box center [485, 223] width 971 height 447
click at [176, 38] on div "赠送彩金" at bounding box center [186, 39] width 24 height 16
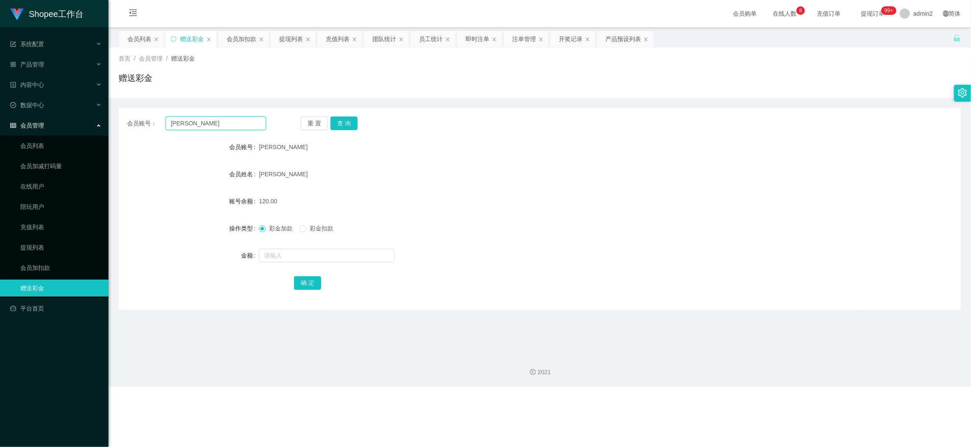
click at [244, 126] on input "[PERSON_NAME]" at bounding box center [216, 123] width 100 height 14
paste input "[PERSON_NAME]"
click at [336, 123] on button "查 询" at bounding box center [343, 123] width 27 height 14
click at [358, 253] on input "text" at bounding box center [327, 256] width 136 height 14
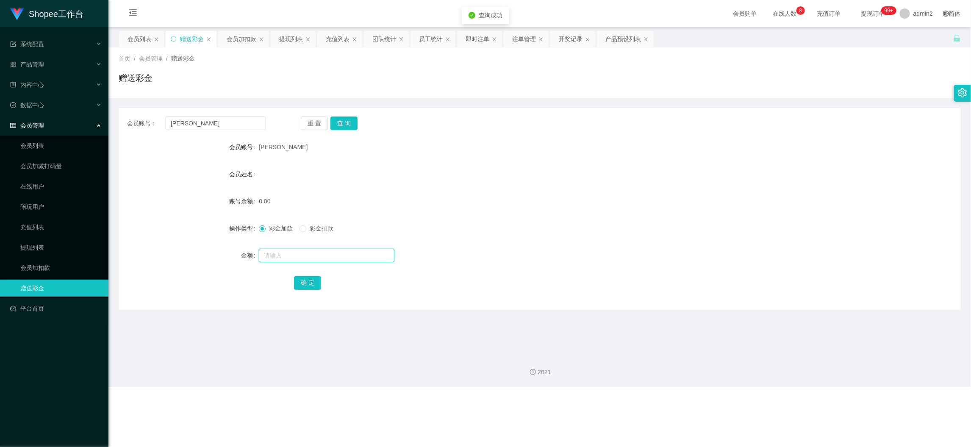
click at [358, 253] on input "text" at bounding box center [327, 256] width 136 height 14
click at [313, 276] on button "确 定" at bounding box center [307, 283] width 27 height 14
click at [542, 244] on form "会员账号 [PERSON_NAME] 会员姓名 账号余额 80.00 操作类型 彩金加款 彩金扣款 金额 确 定" at bounding box center [540, 215] width 842 height 152
drag, startPoint x: 772, startPoint y: 390, endPoint x: 673, endPoint y: 306, distance: 130.4
click at [772, 390] on div "Shopee工作台 系统配置 产品管理 产品列表 产品预设列表 开奖记录 注单管理 即时注单 内容中心 数据中心 员工统计 团队统计 会员管理 会员列表 会员…" at bounding box center [485, 223] width 971 height 447
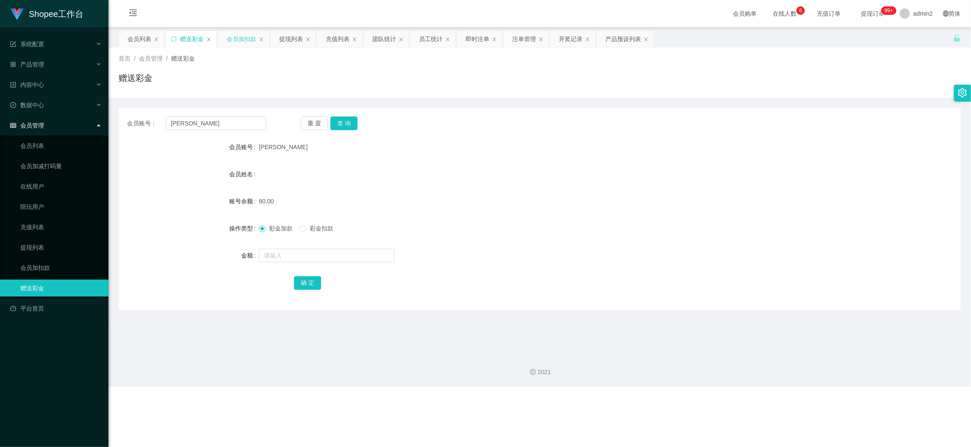
click at [241, 39] on div "会员加扣款" at bounding box center [242, 39] width 30 height 16
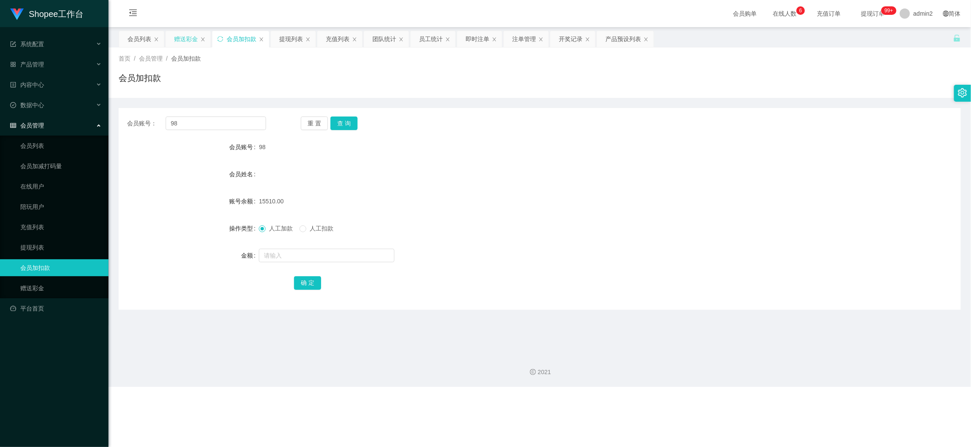
click at [181, 37] on div "赠送彩金" at bounding box center [186, 39] width 24 height 16
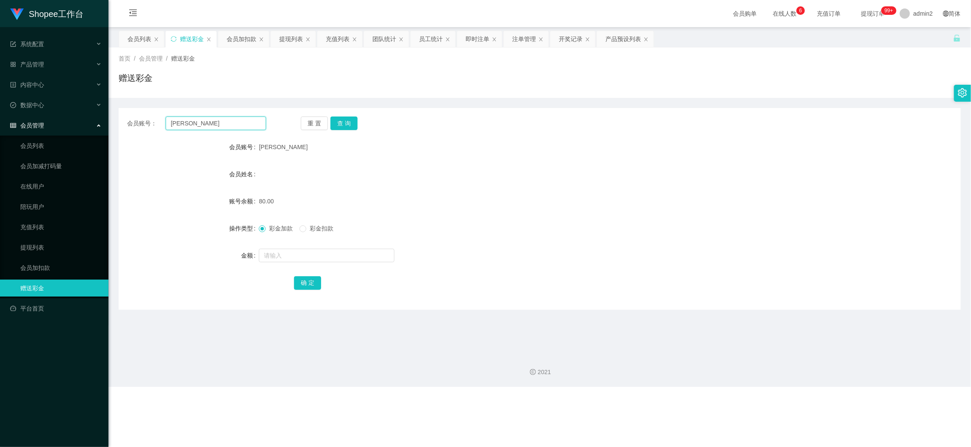
click at [238, 122] on input "[PERSON_NAME]" at bounding box center [216, 123] width 100 height 14
paste
click at [355, 123] on button "查 询" at bounding box center [343, 123] width 27 height 14
click at [333, 254] on input "text" at bounding box center [327, 256] width 136 height 14
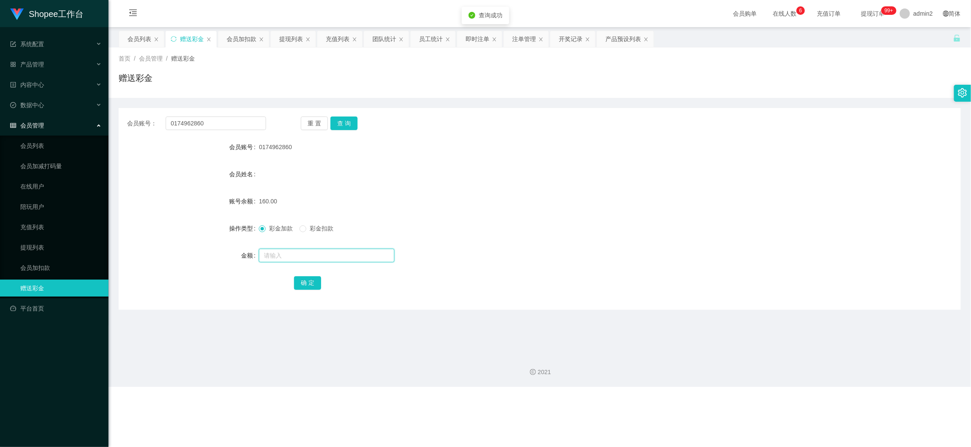
click at [333, 254] on input "text" at bounding box center [327, 256] width 136 height 14
drag, startPoint x: 307, startPoint y: 292, endPoint x: 309, endPoint y: 286, distance: 6.6
click at [308, 291] on div "会员账号： 0174962860 重 置 查 询 会员账号 0174962860 会员姓名 账号余额 160.00 操作类型 彩金加款 彩金扣款 金额 40 …" at bounding box center [540, 209] width 842 height 202
click at [309, 285] on button "确 定" at bounding box center [307, 283] width 27 height 14
click at [291, 233] on div "彩金加款 彩金扣款" at bounding box center [504, 228] width 491 height 17
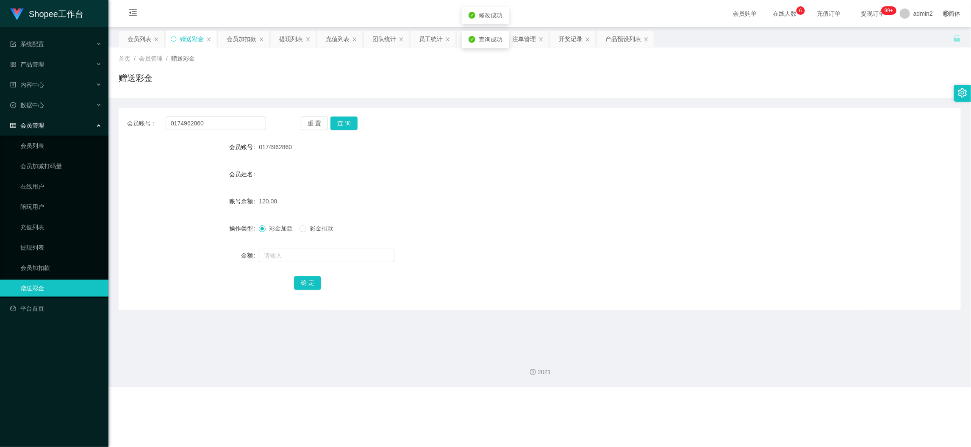
drag, startPoint x: 538, startPoint y: 230, endPoint x: 546, endPoint y: 230, distance: 7.6
click at [546, 230] on div "彩金加款 彩金扣款" at bounding box center [504, 228] width 491 height 17
drag, startPoint x: 743, startPoint y: 391, endPoint x: 718, endPoint y: 364, distance: 37.5
click at [742, 387] on div "Shopee工作台 系统配置 产品管理 产品列表 产品预设列表 开奖记录 注单管理 即时注单 内容中心 数据中心 员工统计 团队统计 会员管理 会员列表 会员…" at bounding box center [485, 223] width 971 height 447
click at [236, 123] on input "0174962860" at bounding box center [216, 123] width 100 height 14
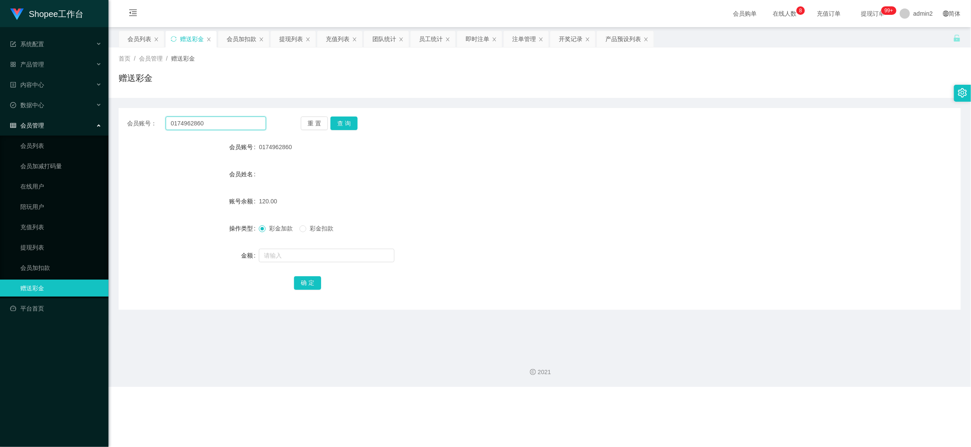
click at [236, 123] on input "0174962860" at bounding box center [216, 123] width 100 height 14
click at [333, 121] on button "查 询" at bounding box center [343, 123] width 27 height 14
click at [339, 253] on input "text" at bounding box center [327, 256] width 136 height 14
click at [312, 285] on button "确 定" at bounding box center [307, 283] width 27 height 14
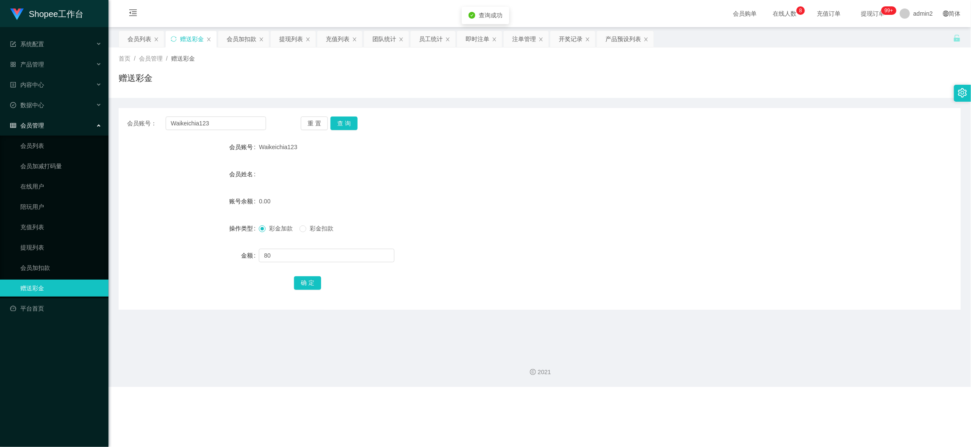
click at [535, 239] on form "会员账号 Waikeichia123 会员姓名 账号余额 0.00 操作类型 彩金加款 彩金扣款 金额 80 确 定" at bounding box center [540, 215] width 842 height 152
drag, startPoint x: 781, startPoint y: 416, endPoint x: 619, endPoint y: 300, distance: 198.8
click at [780, 399] on div "Shopee工作台 系统配置 产品管理 产品列表 产品预设列表 开奖记录 注单管理 即时注单 内容中心 数据中心 员工统计 团队统计 会员管理 会员列表 会员…" at bounding box center [485, 223] width 971 height 447
click at [298, 37] on div "提现列表" at bounding box center [291, 39] width 24 height 16
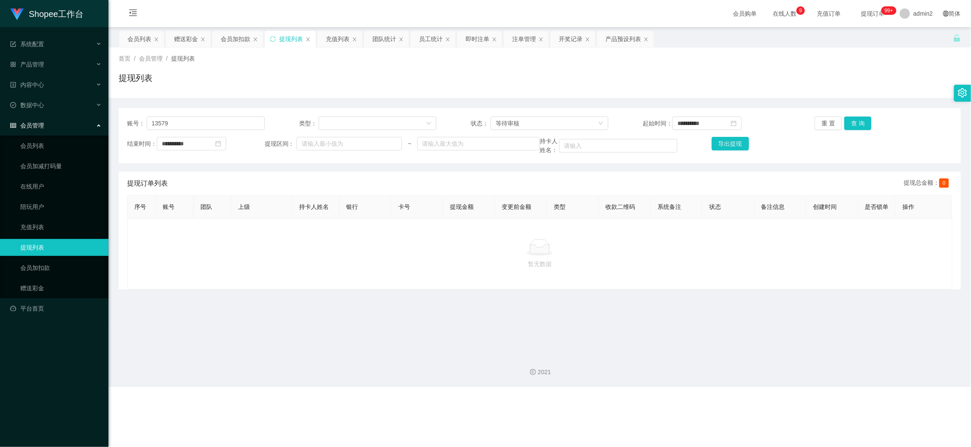
click at [247, 114] on div "**********" at bounding box center [540, 135] width 842 height 55
click at [247, 119] on input "13579" at bounding box center [206, 123] width 118 height 14
click at [857, 122] on button "查 询" at bounding box center [857, 123] width 27 height 14
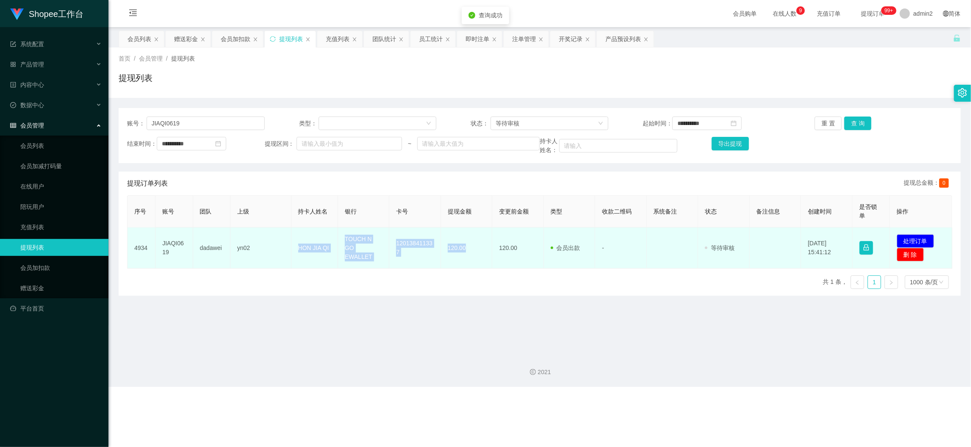
drag, startPoint x: 294, startPoint y: 244, endPoint x: 470, endPoint y: 249, distance: 176.3
click at [470, 249] on tr "4934 JIAQI0619 dadawei yn02 HON JIA QI TOUCH N GO EWALLET 120138411337 120.00 1…" at bounding box center [540, 247] width 825 height 41
click at [867, 238] on button "处理订单" at bounding box center [915, 241] width 37 height 14
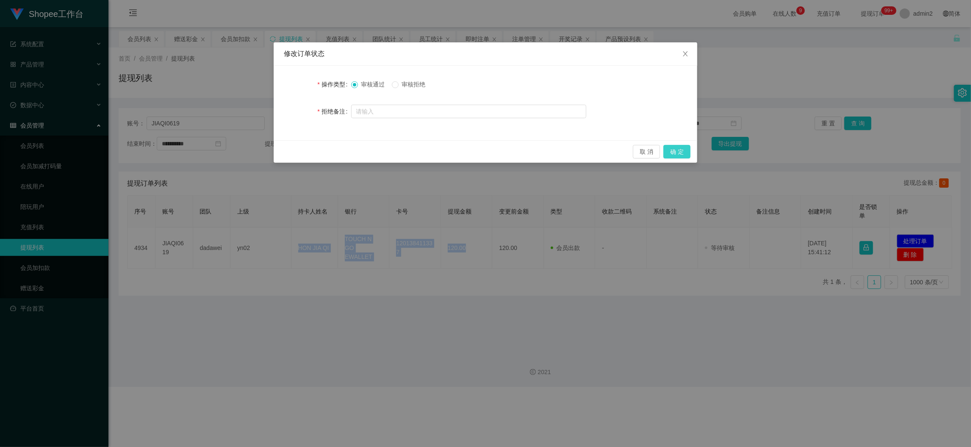
click at [680, 149] on button "确 定" at bounding box center [676, 152] width 27 height 14
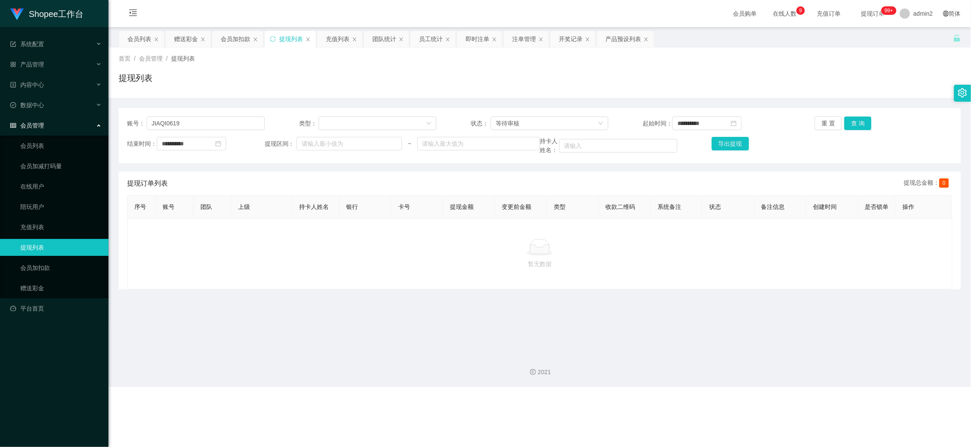
drag, startPoint x: 710, startPoint y: 416, endPoint x: 510, endPoint y: 251, distance: 259.3
click at [710, 399] on div "Shopee工作台 系统配置 产品管理 产品列表 产品预设列表 开奖记录 注单管理 即时注单 内容中心 数据中心 员工统计 团队统计 会员管理 会员列表 会员…" at bounding box center [485, 223] width 971 height 447
click at [240, 123] on input "JIAQI0619" at bounding box center [206, 123] width 118 height 14
drag, startPoint x: 240, startPoint y: 123, endPoint x: 510, endPoint y: 106, distance: 269.9
click at [241, 123] on input "JIAQI0619" at bounding box center [206, 123] width 118 height 14
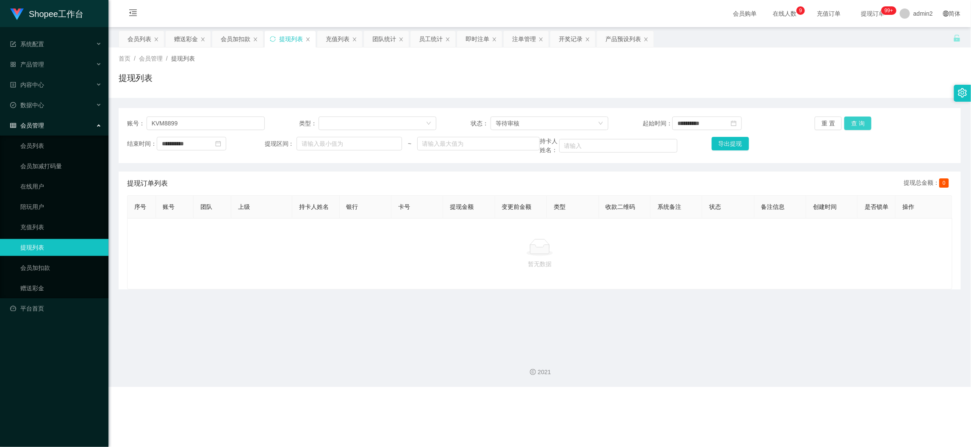
click at [848, 118] on button "查 询" at bounding box center [857, 123] width 27 height 14
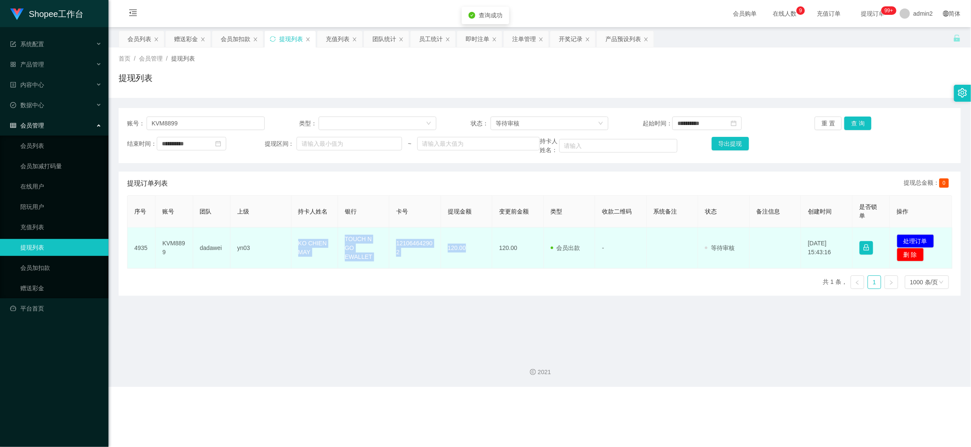
drag, startPoint x: 294, startPoint y: 238, endPoint x: 463, endPoint y: 256, distance: 170.4
click at [463, 256] on tr "4935 KVM8899 dadawei yn03 KO CHIEN MAY TOUCH N GO EWALLET 121064642902 120.00 1…" at bounding box center [540, 247] width 825 height 41
click at [867, 237] on button "处理订单" at bounding box center [915, 241] width 37 height 14
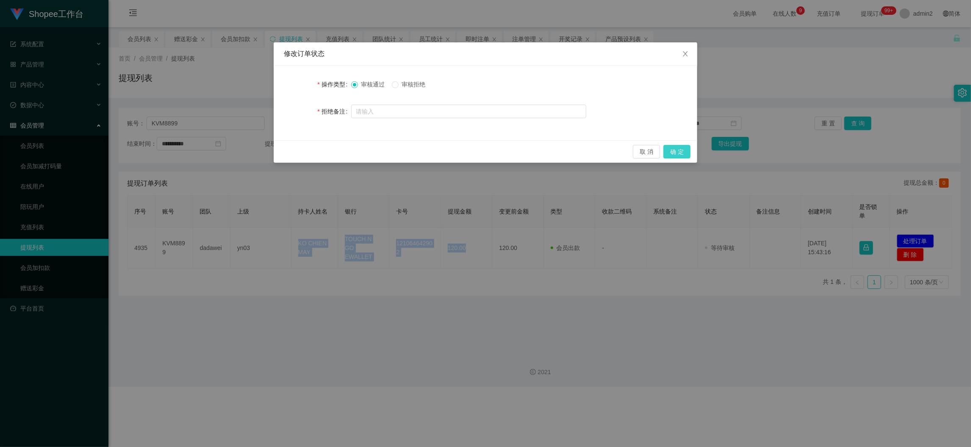
click at [674, 152] on button "确 定" at bounding box center [676, 152] width 27 height 14
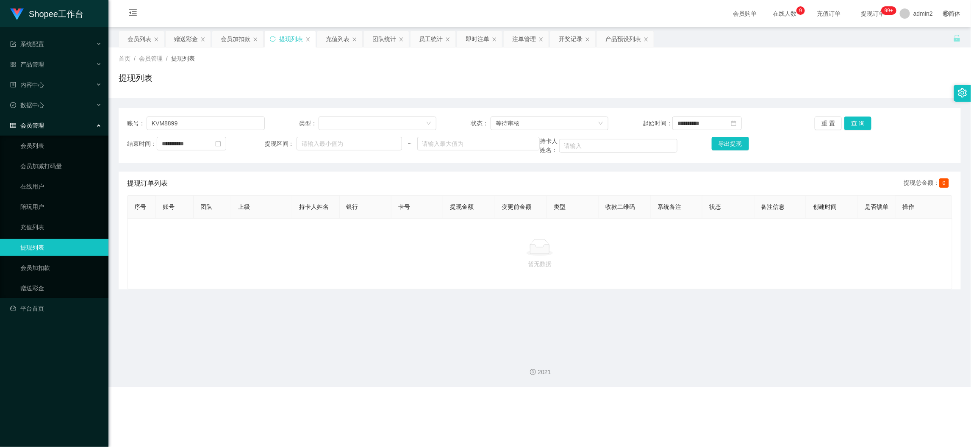
drag, startPoint x: 401, startPoint y: 299, endPoint x: 346, endPoint y: 221, distance: 94.8
click at [401, 299] on main "**********" at bounding box center [539, 187] width 862 height 320
drag, startPoint x: 183, startPoint y: 32, endPoint x: 192, endPoint y: 46, distance: 16.4
click at [183, 32] on div "赠送彩金" at bounding box center [186, 39] width 24 height 16
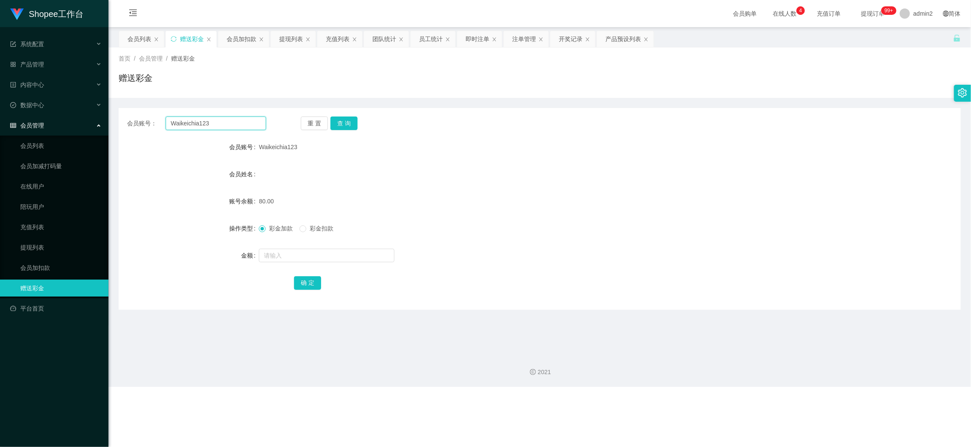
click at [229, 121] on input "Waikeichia123" at bounding box center [216, 123] width 100 height 14
click at [348, 125] on button "查 询" at bounding box center [343, 123] width 27 height 14
click at [356, 258] on input "text" at bounding box center [327, 256] width 136 height 14
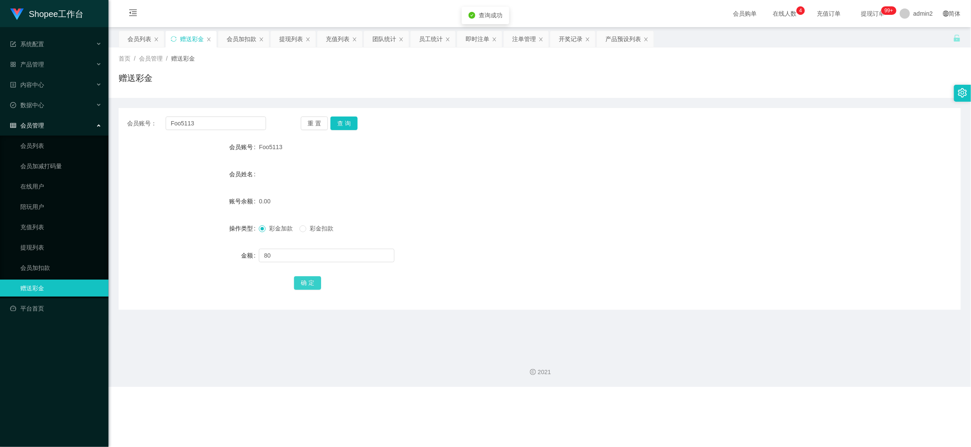
click at [313, 283] on button "确 定" at bounding box center [307, 283] width 27 height 14
click at [535, 248] on div "80" at bounding box center [504, 255] width 491 height 17
click at [728, 399] on div "Shopee工作台 系统配置 产品管理 产品列表 产品预设列表 开奖记录 注单管理 即时注单 内容中心 数据中心 员工统计 团队统计 会员管理 会员列表 会员…" at bounding box center [485, 223] width 971 height 447
click at [136, 28] on main "关闭左侧 关闭右侧 关闭其它 刷新页面 会员列表 赠送彩金 会员加扣款 提现列表 充值列表 团队统计 员工统计 即时注单 注单管理 开奖记录 产品预设列表 首…" at bounding box center [539, 187] width 862 height 320
click at [140, 35] on div "会员列表" at bounding box center [140, 39] width 24 height 16
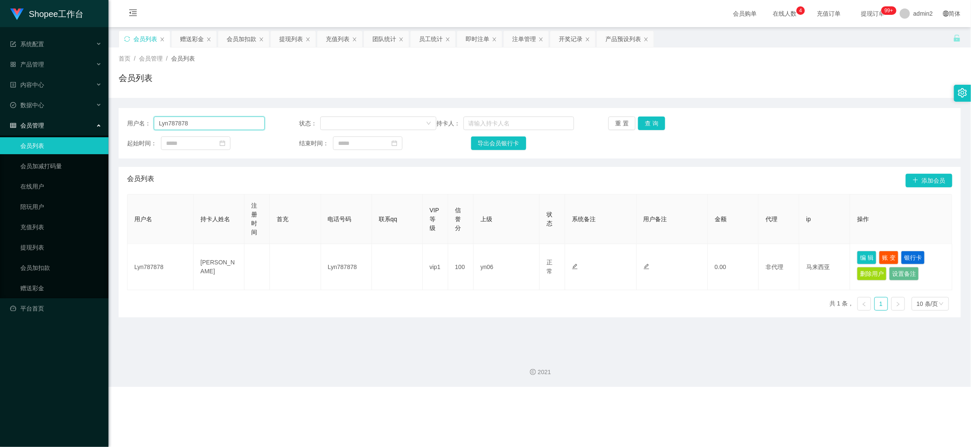
click at [197, 121] on input "Lyn787878" at bounding box center [209, 123] width 111 height 14
drag, startPoint x: 646, startPoint y: 120, endPoint x: 619, endPoint y: 144, distance: 36.0
click at [646, 120] on button "查 询" at bounding box center [651, 123] width 27 height 14
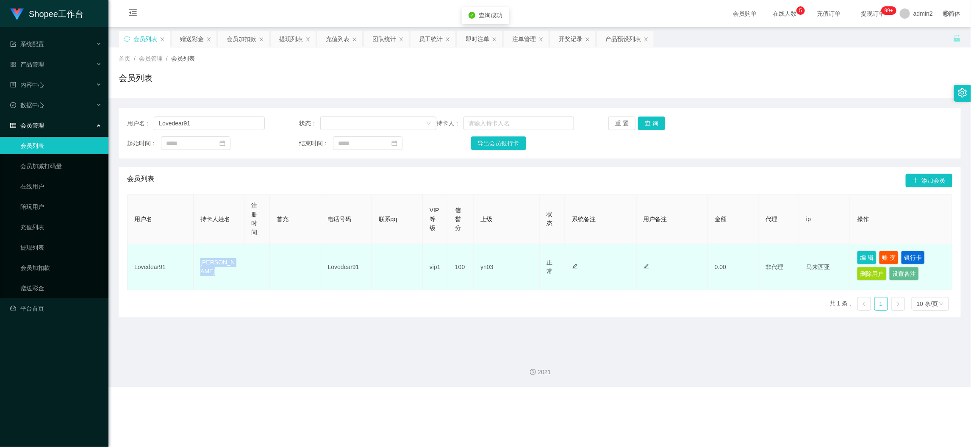
drag, startPoint x: 194, startPoint y: 266, endPoint x: 253, endPoint y: 272, distance: 60.1
click at [253, 272] on tr "Lovedear91 [PERSON_NAME] Lovedear91 vip1 100 yn03 正常 禁止登录 禁止投注 禁止提现 禁止充值 0.00 非…" at bounding box center [540, 267] width 825 height 46
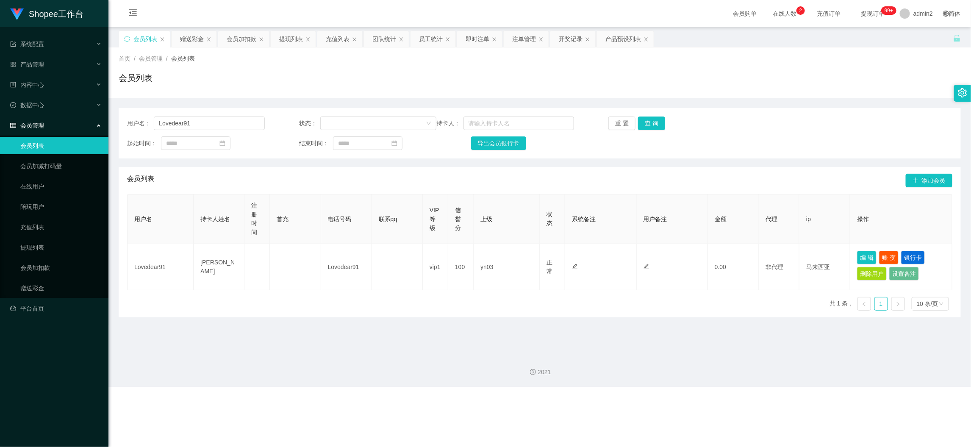
drag, startPoint x: 773, startPoint y: 392, endPoint x: 514, endPoint y: 209, distance: 317.6
click at [773, 392] on div "Shopee工作台 系统配置 产品管理 产品列表 产品预设列表 开奖记录 注单管理 即时注单 内容中心 数据中心 员工统计 团队统计 会员管理 会员列表 会员…" at bounding box center [485, 223] width 971 height 447
click at [193, 35] on div "赠送彩金" at bounding box center [192, 39] width 24 height 16
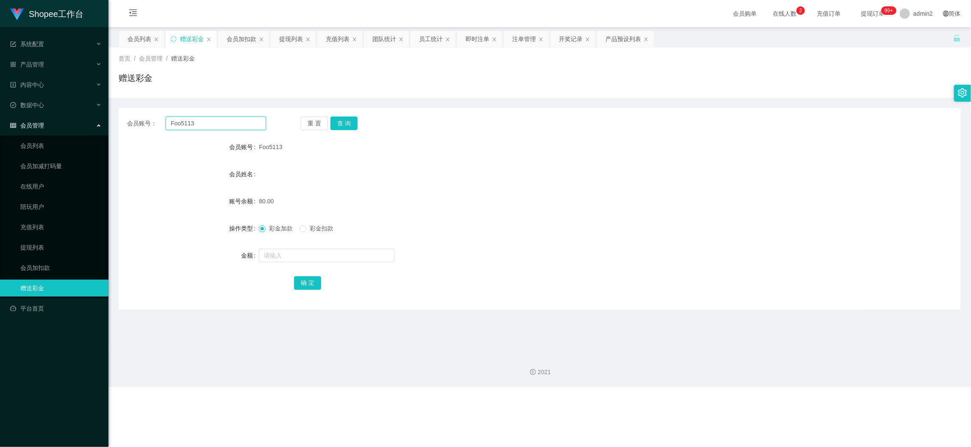
click at [233, 122] on input "Foo5113" at bounding box center [216, 123] width 100 height 14
click at [348, 122] on button "查 询" at bounding box center [343, 123] width 27 height 14
click at [337, 258] on input "text" at bounding box center [327, 256] width 136 height 14
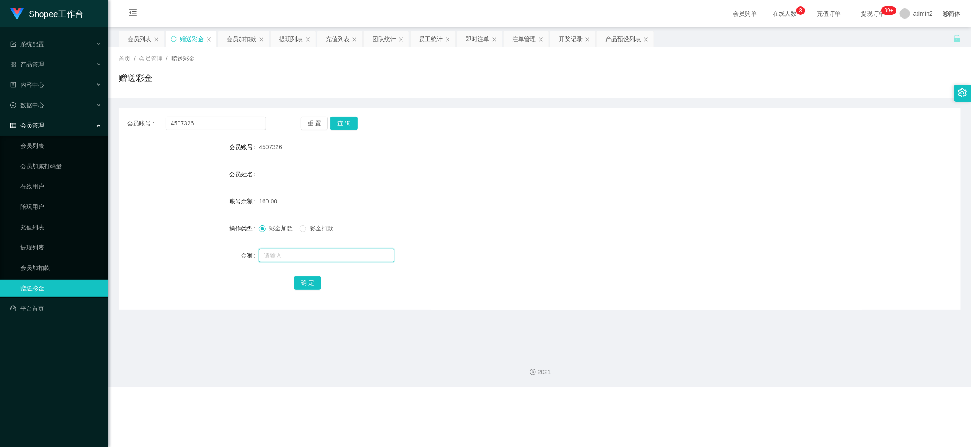
click at [318, 255] on input "text" at bounding box center [327, 256] width 136 height 14
click at [307, 282] on button "确 定" at bounding box center [307, 283] width 27 height 14
click at [543, 249] on div at bounding box center [504, 255] width 491 height 17
drag, startPoint x: 769, startPoint y: 393, endPoint x: 592, endPoint y: 280, distance: 210.5
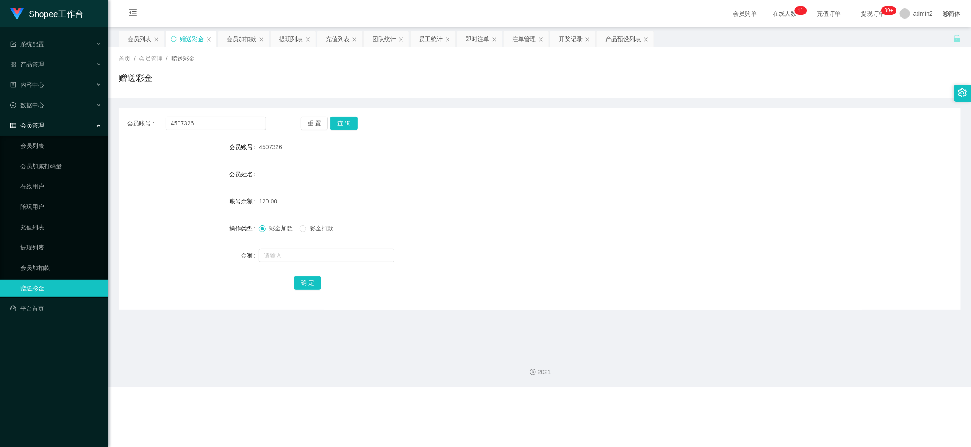
click at [769, 393] on div "Shopee工作台 系统配置 产品管理 产品列表 产品预设列表 开奖记录 注单管理 即时注单 内容中心 数据中心 员工统计 团队统计 会员管理 会员列表 会员…" at bounding box center [485, 223] width 971 height 447
click at [213, 121] on input "4507326" at bounding box center [216, 123] width 100 height 14
drag, startPoint x: 288, startPoint y: 37, endPoint x: 291, endPoint y: 59, distance: 22.6
click at [288, 37] on div "提现列表" at bounding box center [291, 39] width 24 height 16
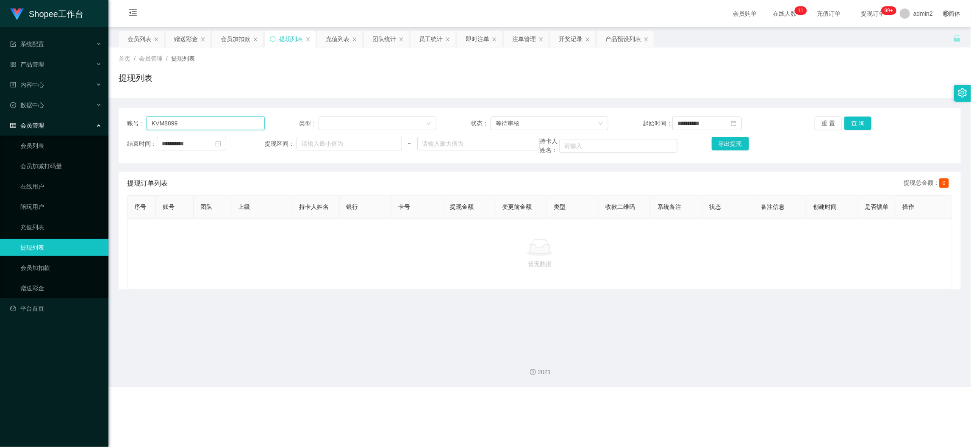
click at [225, 125] on input "KVM8899" at bounding box center [206, 123] width 118 height 14
drag, startPoint x: 848, startPoint y: 124, endPoint x: 843, endPoint y: 129, distance: 6.6
click at [848, 124] on button "查 询" at bounding box center [857, 123] width 27 height 14
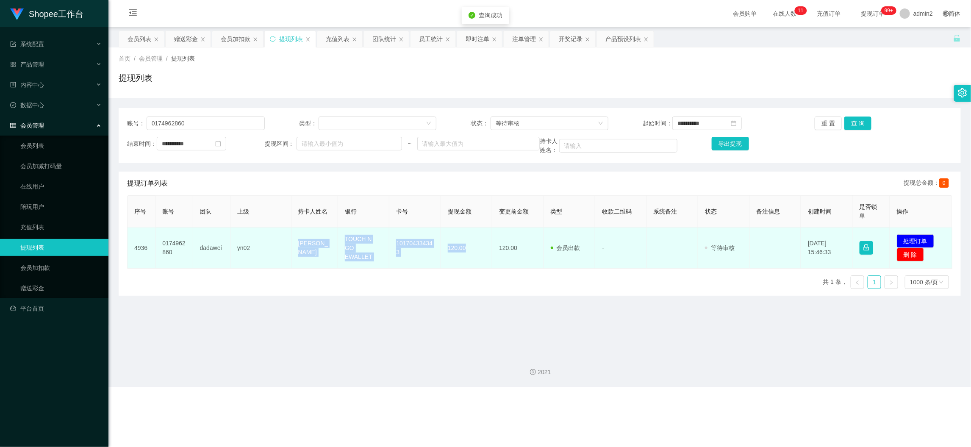
drag, startPoint x: 291, startPoint y: 241, endPoint x: 468, endPoint y: 252, distance: 177.0
click at [468, 252] on tr "4936 0174962860 dadawei yn02 Tam Yoke Koon TOUCH N GO EWALLET 101704334343 120.…" at bounding box center [540, 247] width 825 height 41
click at [867, 236] on button "处理订单" at bounding box center [915, 241] width 37 height 14
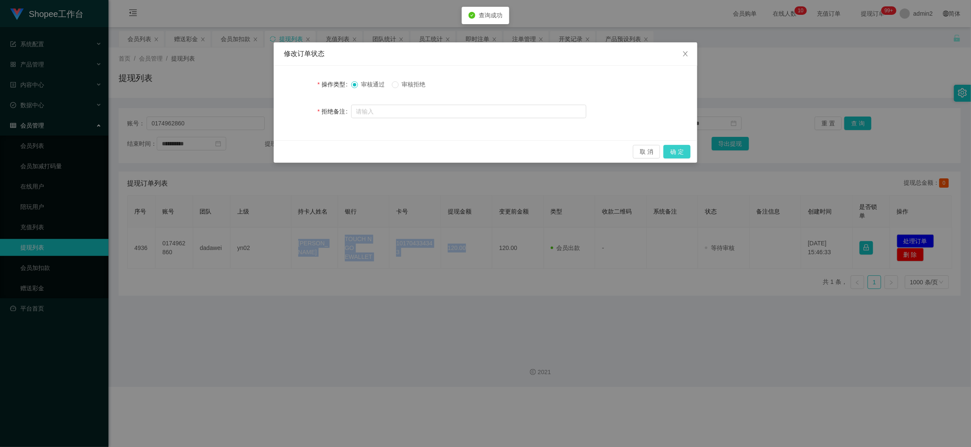
click at [679, 150] on button "确 定" at bounding box center [676, 152] width 27 height 14
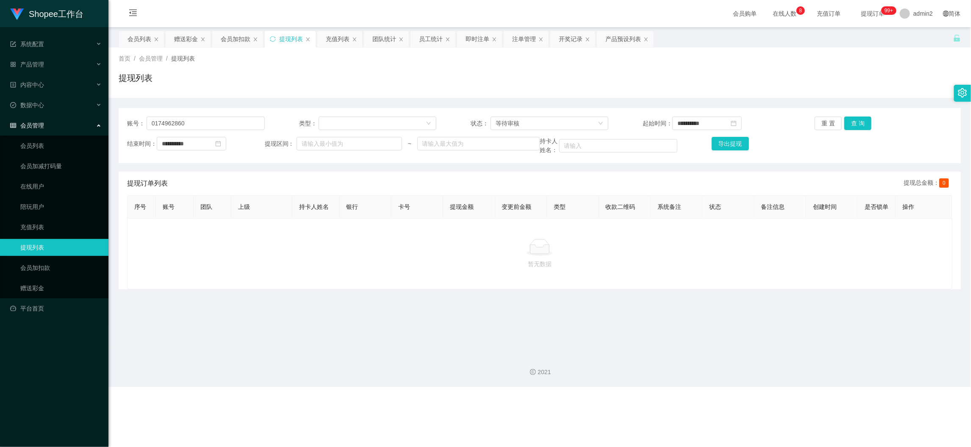
drag, startPoint x: 582, startPoint y: 408, endPoint x: 574, endPoint y: 335, distance: 74.1
click at [582, 399] on div "Shopee工作台 系统配置 产品管理 产品列表 产品预设列表 开奖记录 注单管理 即时注单 内容中心 数据中心 员工统计 团队统计 会员管理 会员列表 会员…" at bounding box center [485, 223] width 971 height 447
click at [558, 289] on div "暂无数据" at bounding box center [539, 253] width 825 height 71
click at [519, 322] on main "**********" at bounding box center [539, 187] width 862 height 320
click at [344, 33] on div "充值列表" at bounding box center [338, 39] width 24 height 16
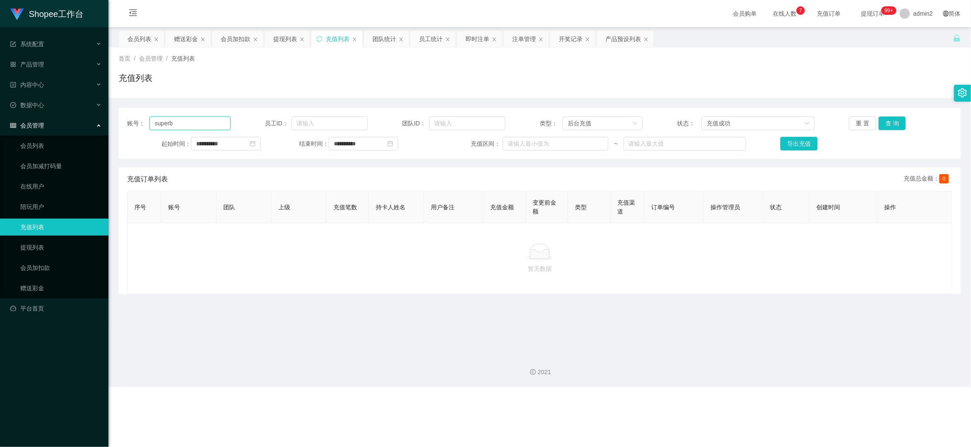
click at [212, 118] on input "superb" at bounding box center [190, 123] width 80 height 14
click at [243, 139] on input "**********" at bounding box center [225, 144] width 69 height 14
click at [253, 273] on link "今天" at bounding box center [250, 271] width 12 height 16
click at [867, 124] on button "查 询" at bounding box center [892, 123] width 27 height 14
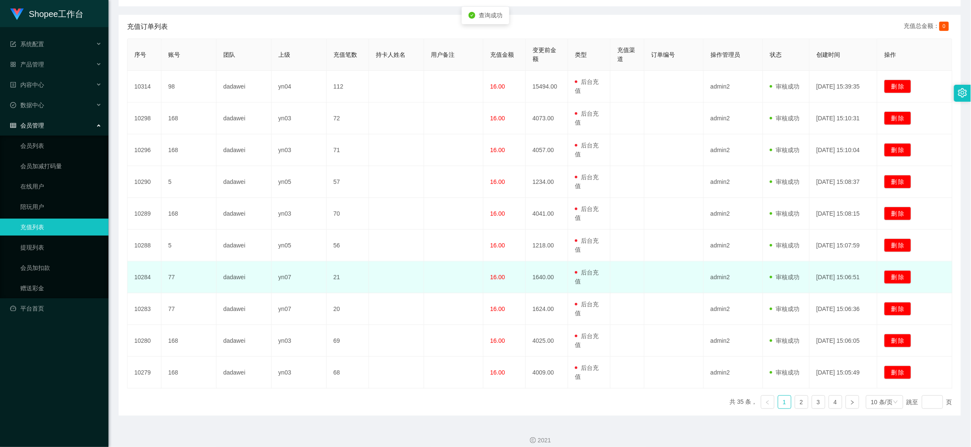
scroll to position [161, 0]
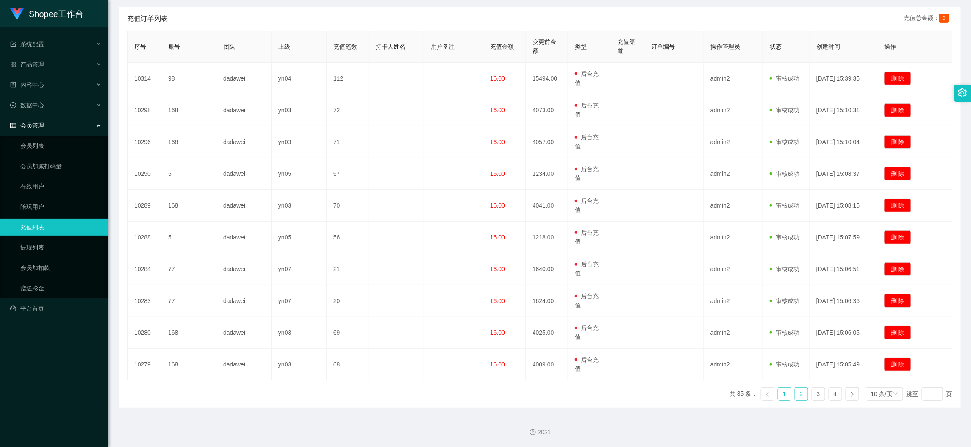
click at [796, 396] on link "2" at bounding box center [801, 394] width 13 height 13
click at [796, 393] on link "2" at bounding box center [801, 394] width 13 height 13
click at [778, 393] on link "1" at bounding box center [784, 394] width 13 height 13
click at [867, 396] on div "10 条/页" at bounding box center [882, 394] width 22 height 13
click at [867, 377] on li "1000 条/页" at bounding box center [878, 380] width 39 height 14
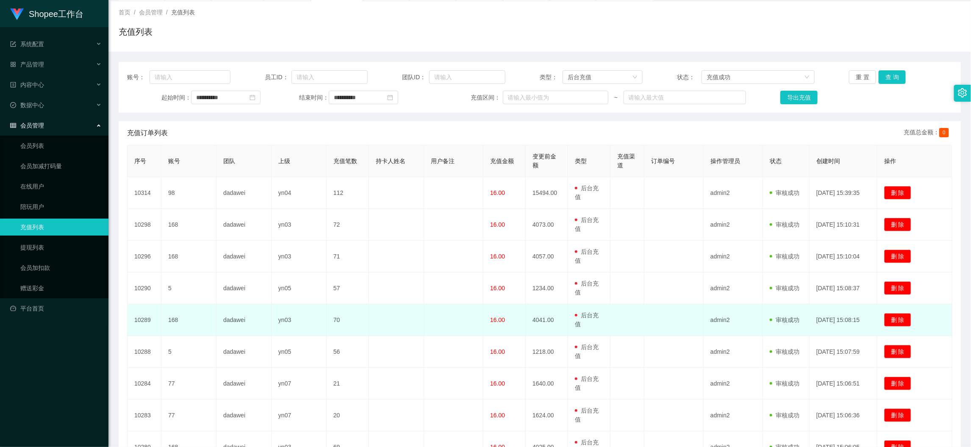
scroll to position [0, 0]
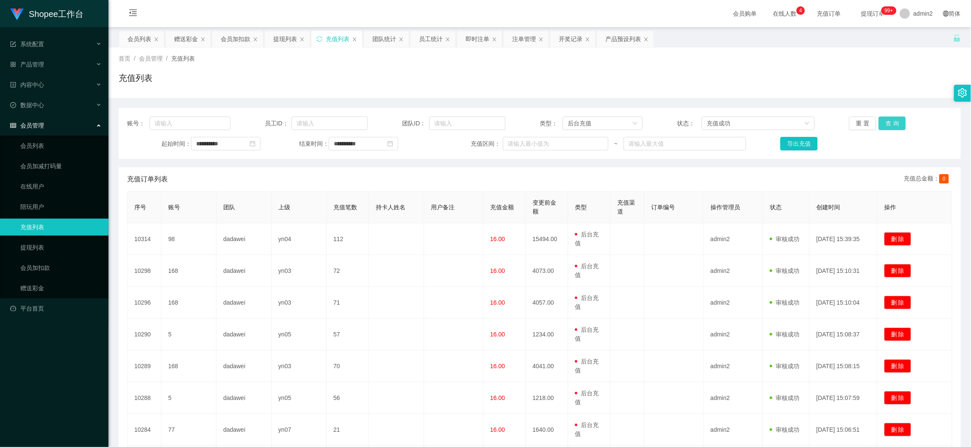
click at [867, 127] on button "查 询" at bounding box center [892, 123] width 27 height 14
click at [795, 145] on button "导出充值" at bounding box center [798, 144] width 37 height 14
click at [282, 34] on div "提现列表" at bounding box center [285, 39] width 24 height 16
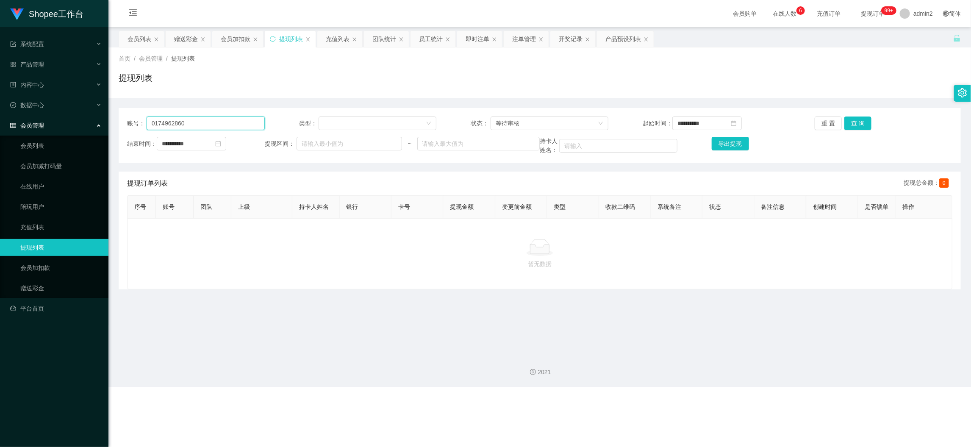
click at [229, 124] on input "0174962860" at bounding box center [206, 123] width 118 height 14
click at [846, 123] on button "查 询" at bounding box center [857, 123] width 27 height 14
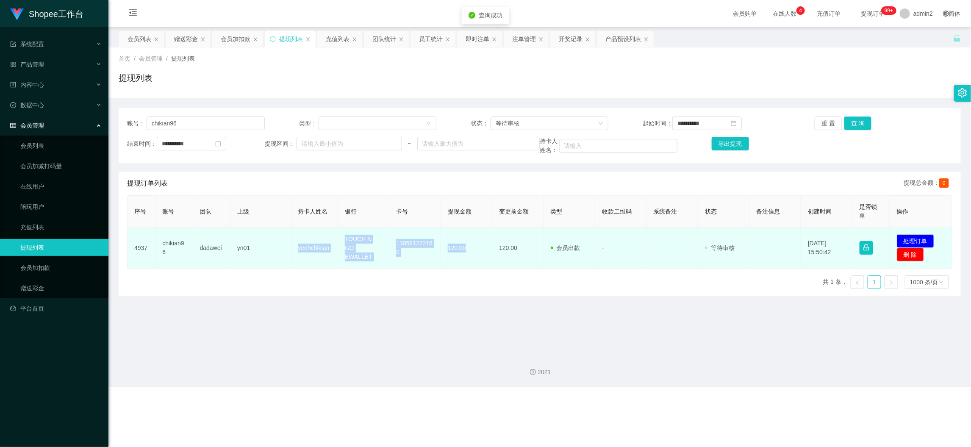
drag, startPoint x: 293, startPoint y: 241, endPoint x: 478, endPoint y: 250, distance: 185.8
click at [478, 250] on tr "4937 chikian96 dadawei yn01 yeohchikian TOUCH N GO EWALLET 130581222160 120.00 …" at bounding box center [540, 247] width 825 height 41
click at [867, 239] on button "处理订单" at bounding box center [915, 241] width 37 height 14
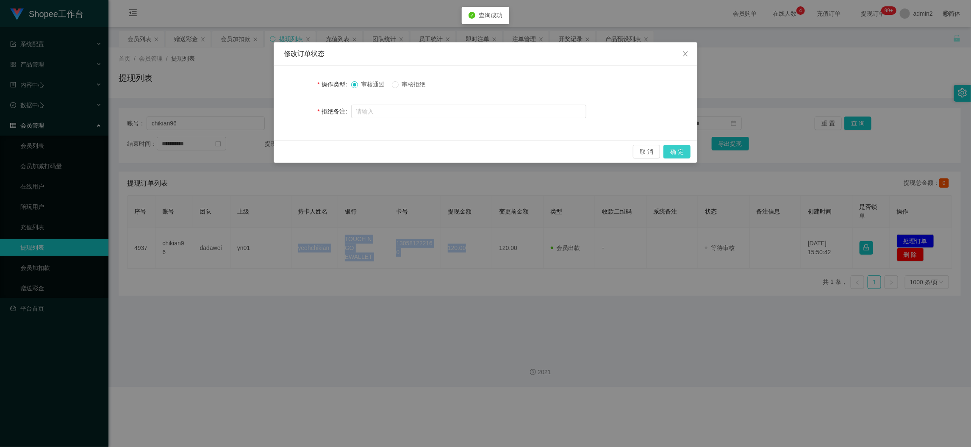
click at [674, 150] on button "确 定" at bounding box center [676, 152] width 27 height 14
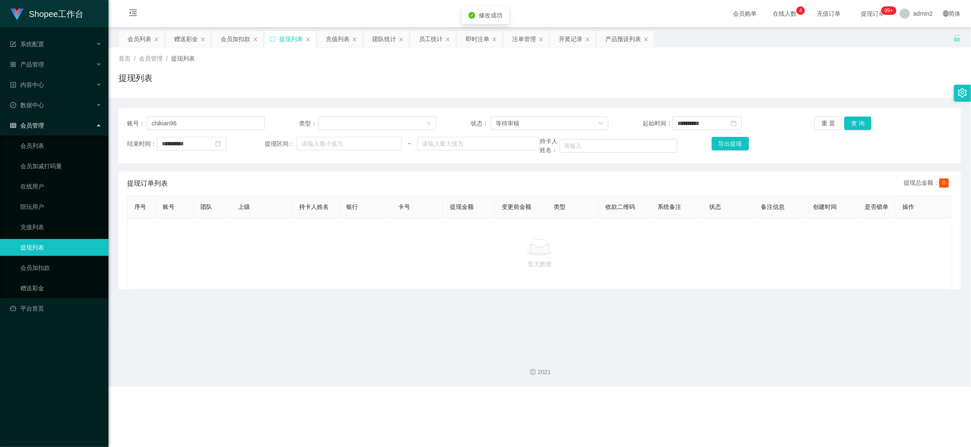
click at [473, 269] on p "暂无数据" at bounding box center [539, 263] width 811 height 9
drag, startPoint x: 664, startPoint y: 413, endPoint x: 626, endPoint y: 339, distance: 83.9
click at [664, 399] on div "Shopee工作台 系统配置 产品管理 产品列表 产品预设列表 开奖记录 注单管理 即时注单 内容中心 数据中心 员工统计 团队统计 会员管理 会员列表 会员…" at bounding box center [485, 223] width 971 height 447
drag, startPoint x: 643, startPoint y: 399, endPoint x: 657, endPoint y: 342, distance: 59.5
click at [643, 398] on div "Shopee工作台 系统配置 产品管理 产品列表 产品预设列表 开奖记录 注单管理 即时注单 内容中心 数据中心 员工统计 团队统计 会员管理 会员列表 会员…" at bounding box center [485, 223] width 971 height 447
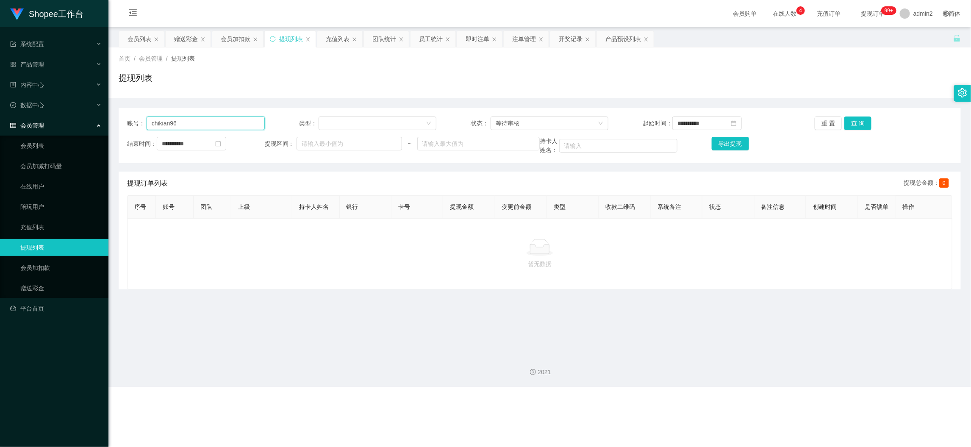
click at [246, 127] on input "chikian96" at bounding box center [206, 123] width 118 height 14
click at [851, 123] on button "查 询" at bounding box center [857, 123] width 27 height 14
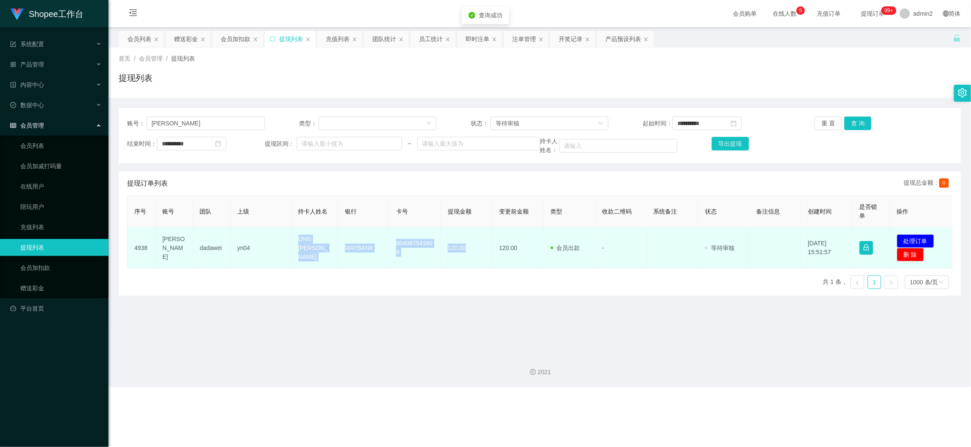
drag, startPoint x: 277, startPoint y: 239, endPoint x: 789, endPoint y: 241, distance: 512.1
click at [482, 254] on tr "4938 [PERSON_NAME] yn04 ONG JEE WEI MAYBANK 004067541609 120.00 120.00 会员出款 人工取…" at bounding box center [540, 247] width 825 height 41
click at [867, 237] on button "处理订单" at bounding box center [915, 241] width 37 height 14
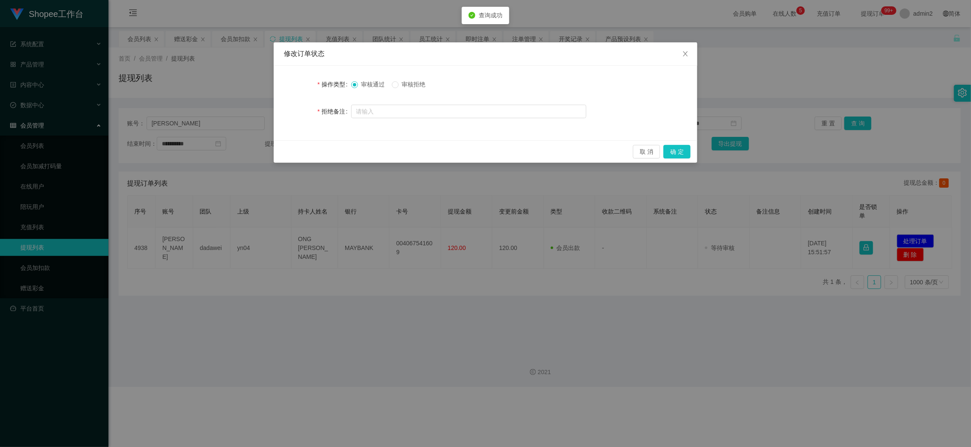
click at [691, 151] on div "取 消 确 定" at bounding box center [486, 151] width 424 height 22
click at [681, 150] on button "确 定" at bounding box center [676, 152] width 27 height 14
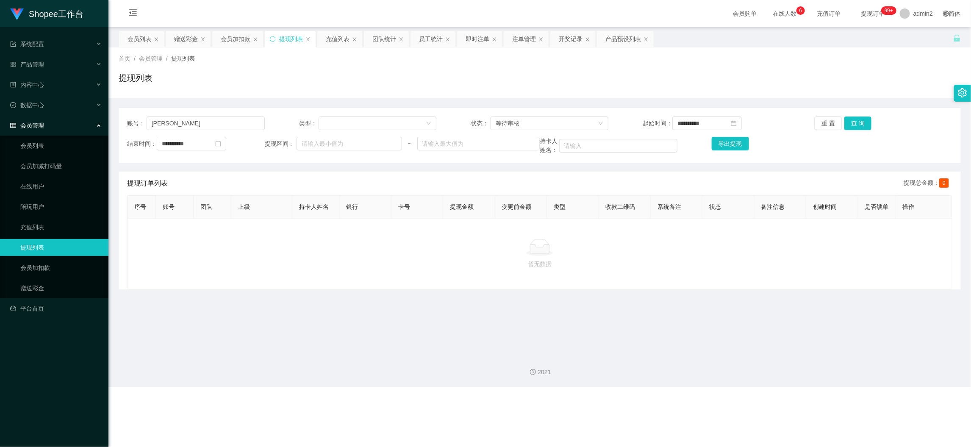
drag, startPoint x: 762, startPoint y: 403, endPoint x: 496, endPoint y: 238, distance: 313.7
click at [762, 399] on div "Shopee工作台 系统配置 产品管理 产品列表 产品预设列表 开奖记录 注单管理 即时注单 内容中心 数据中心 员工统计 团队统计 会员管理 会员列表 会员…" at bounding box center [485, 223] width 971 height 447
click at [239, 124] on input "[PERSON_NAME]" at bounding box center [206, 123] width 118 height 14
click at [854, 121] on button "查 询" at bounding box center [857, 123] width 27 height 14
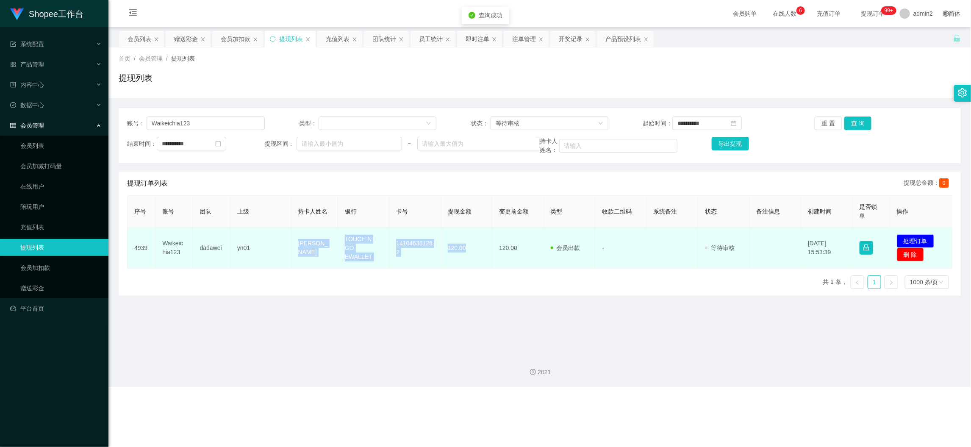
drag, startPoint x: 277, startPoint y: 241, endPoint x: 472, endPoint y: 255, distance: 195.8
click at [472, 255] on tr "4939 Waikeichia123 dadawei yn01 [PERSON_NAME] TOUCH N GO EWALLET 141046381282 1…" at bounding box center [540, 247] width 825 height 41
click at [867, 238] on button "处理订单" at bounding box center [915, 241] width 37 height 14
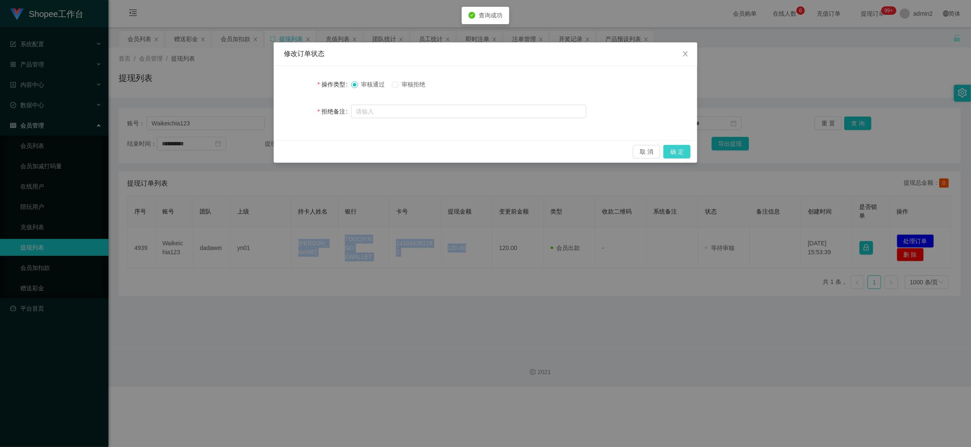
click at [680, 150] on button "确 定" at bounding box center [676, 152] width 27 height 14
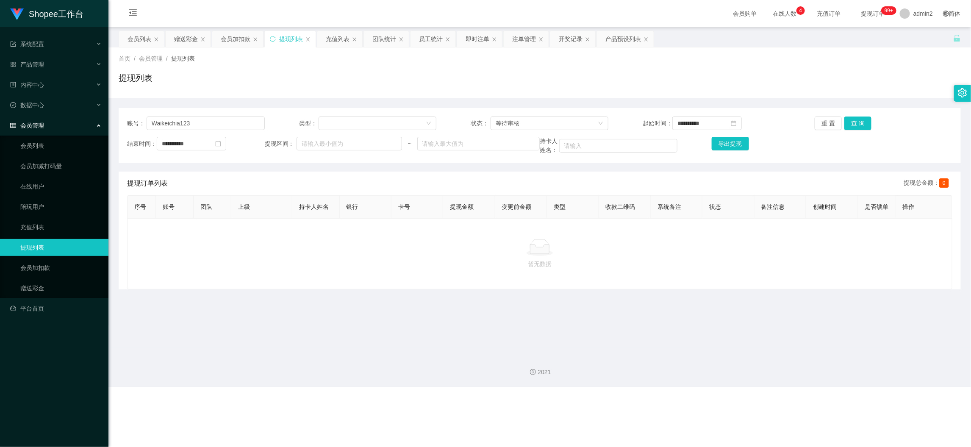
click at [647, 386] on div "2021" at bounding box center [539, 366] width 862 height 39
click at [186, 36] on div "赠送彩金" at bounding box center [186, 39] width 24 height 16
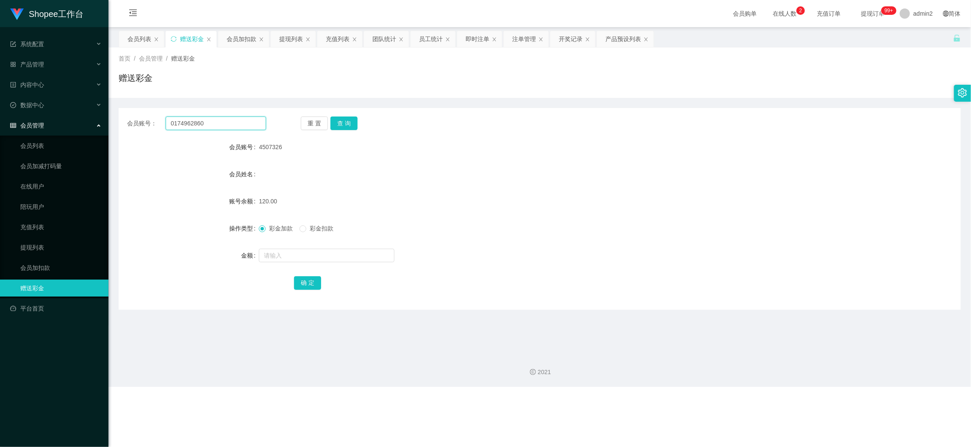
click at [230, 121] on input "0174962860" at bounding box center [216, 123] width 100 height 14
click at [345, 121] on button "查 询" at bounding box center [343, 123] width 27 height 14
click at [334, 252] on input "text" at bounding box center [327, 256] width 136 height 14
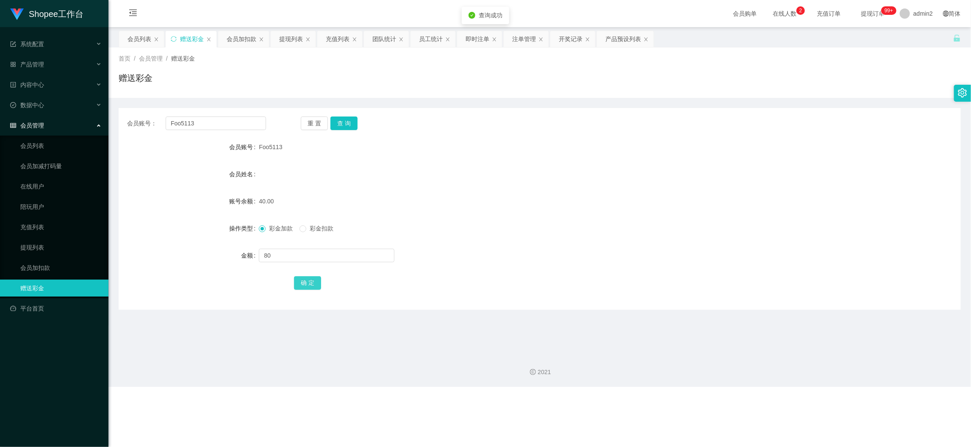
drag, startPoint x: 306, startPoint y: 280, endPoint x: 349, endPoint y: 275, distance: 44.0
click at [306, 280] on button "确 定" at bounding box center [307, 283] width 27 height 14
click at [540, 229] on div "彩金加款 彩金扣款" at bounding box center [504, 228] width 491 height 17
click at [776, 385] on div "2021" at bounding box center [539, 366] width 862 height 39
click at [288, 36] on div "提现列表" at bounding box center [291, 39] width 24 height 16
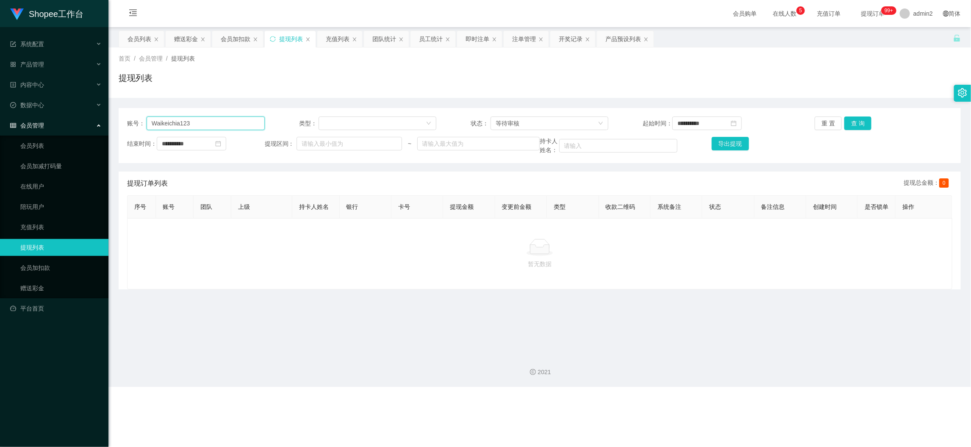
click at [223, 122] on input "Waikeichia123" at bounding box center [206, 123] width 118 height 14
click at [855, 118] on button "查 询" at bounding box center [857, 123] width 27 height 14
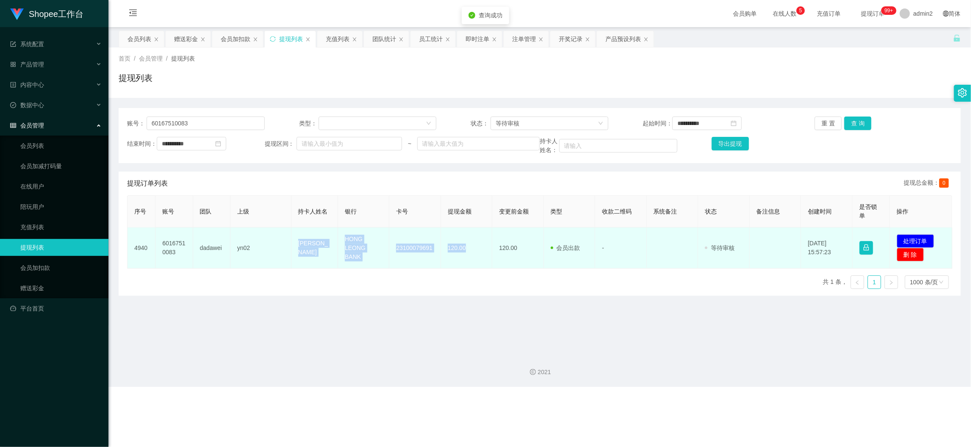
drag, startPoint x: 293, startPoint y: 242, endPoint x: 480, endPoint y: 255, distance: 187.7
click at [480, 255] on tr "4940 60167510083 dadawei yn02 [PERSON_NAME] HONG LEONG BANK 23100079691 120.00 …" at bounding box center [540, 247] width 825 height 41
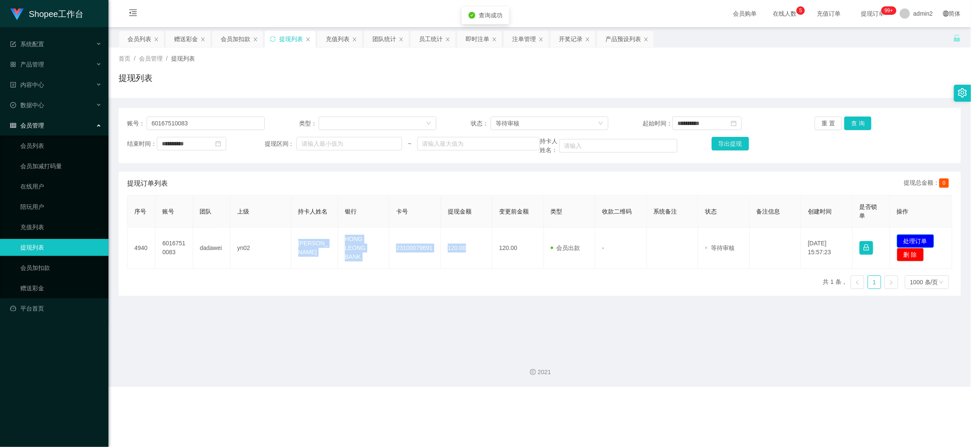
click at [867, 236] on button "处理订单" at bounding box center [915, 241] width 37 height 14
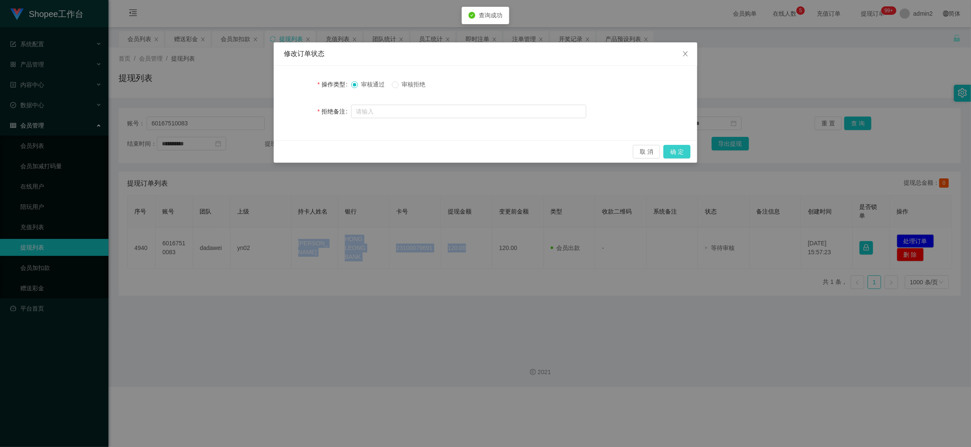
click at [674, 148] on button "确 定" at bounding box center [676, 152] width 27 height 14
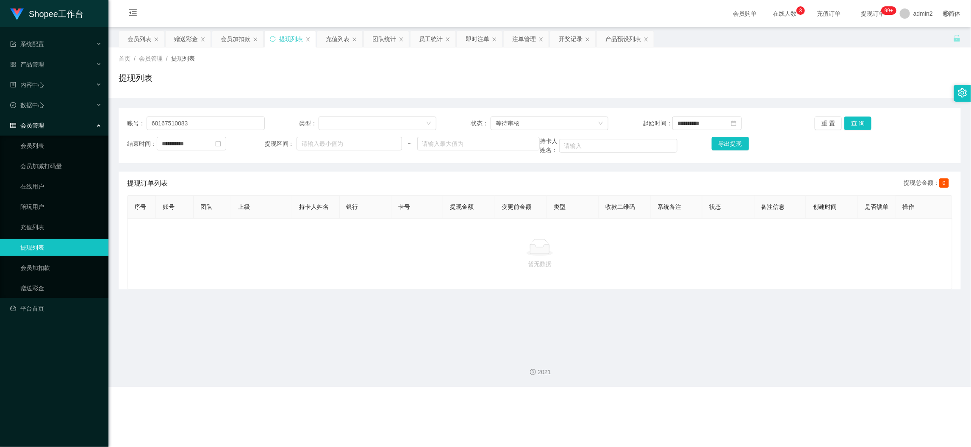
click at [776, 399] on div "Shopee工作台 系统配置 产品管理 产品列表 产品预设列表 开奖记录 注单管理 即时注单 内容中心 数据中心 员工统计 团队统计 会员管理 会员列表 会员…" at bounding box center [485, 223] width 971 height 447
click at [218, 127] on input "60167510083" at bounding box center [206, 123] width 118 height 14
click at [849, 124] on button "查 询" at bounding box center [857, 123] width 27 height 14
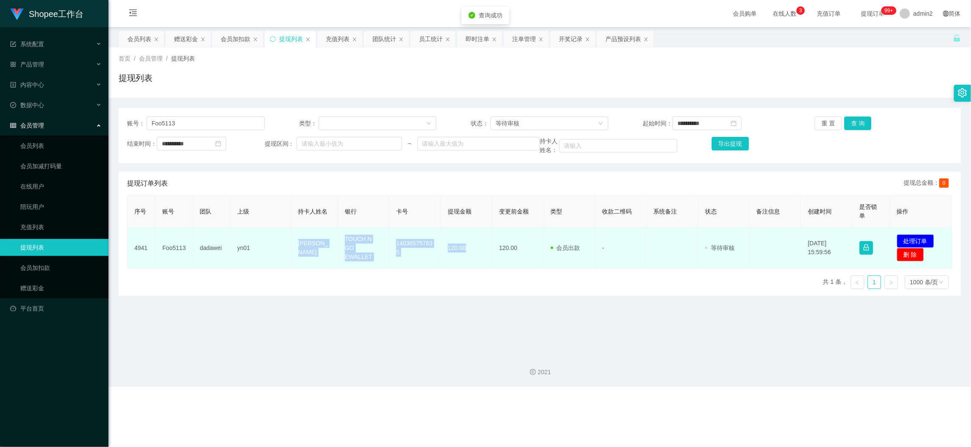
drag, startPoint x: 286, startPoint y: 239, endPoint x: 465, endPoint y: 249, distance: 179.8
click at [465, 249] on tr "4941 Foo5113 dadawei yn01 [PERSON_NAME] TOUCH N GO EWALLET 140365757635 120.00 …" at bounding box center [540, 247] width 825 height 41
click at [867, 236] on button "处理订单" at bounding box center [915, 241] width 37 height 14
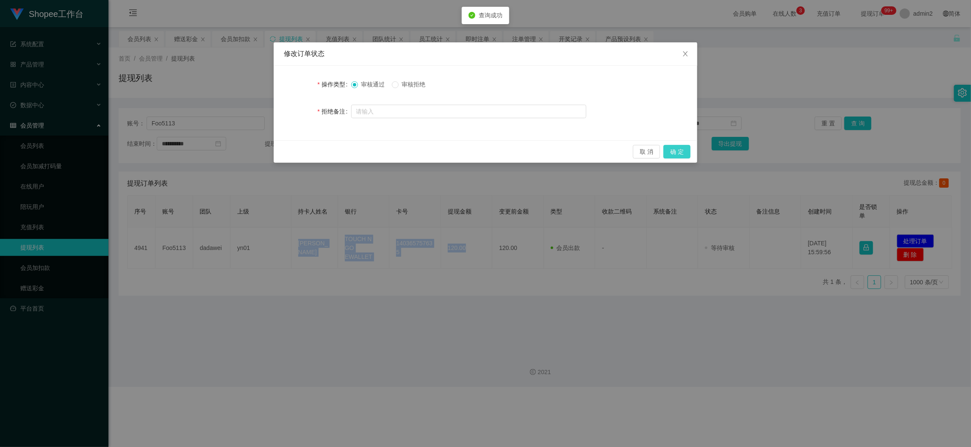
click at [681, 147] on button "确 定" at bounding box center [676, 152] width 27 height 14
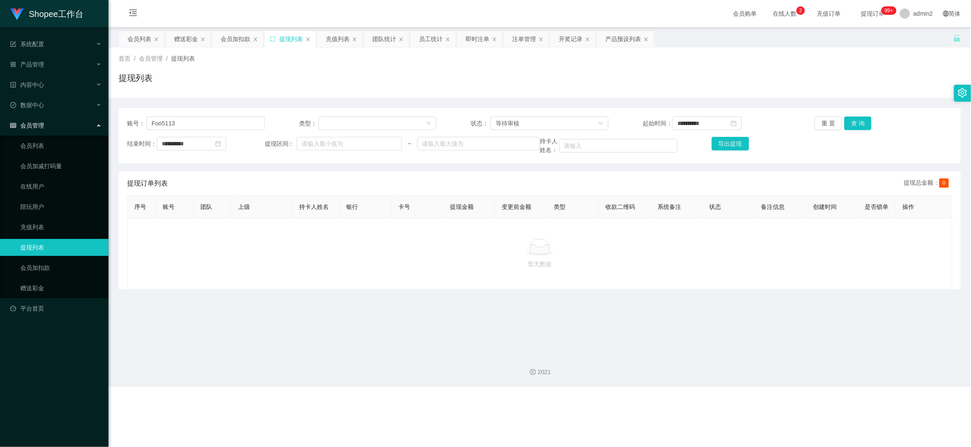
drag, startPoint x: 436, startPoint y: 266, endPoint x: 458, endPoint y: 228, distance: 43.7
click at [436, 266] on div "暂无数据" at bounding box center [539, 254] width 811 height 30
click at [541, 119] on div "等待审核" at bounding box center [547, 123] width 102 height 13
click at [539, 157] on li "审核成功" at bounding box center [546, 154] width 117 height 14
click at [853, 119] on button "查 询" at bounding box center [857, 123] width 27 height 14
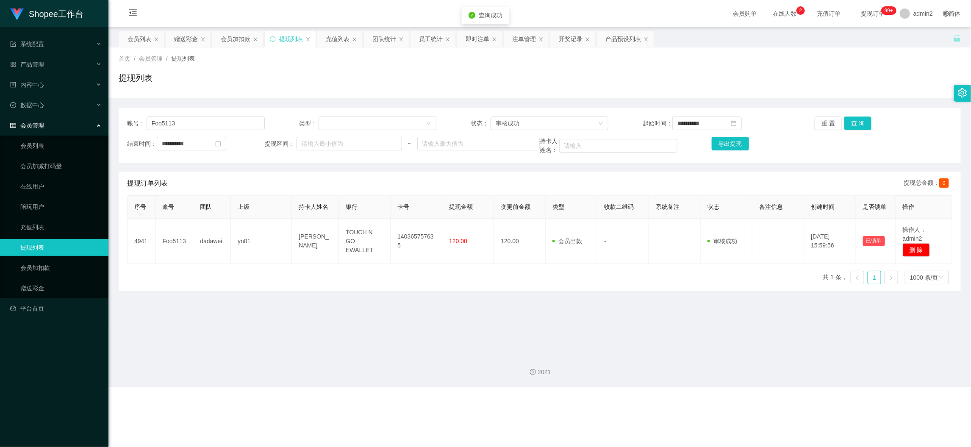
click at [593, 280] on div "序号 账号 团队 上级 持卡人姓名 银行 卡号 提现金额 变更前金额 类型 收款二维码 系统备注 状态 备注信息 创建时间 是否锁单 操作 4941 Foo5…" at bounding box center [539, 243] width 825 height 96
click at [514, 280] on div "序号 账号 团队 上级 持卡人姓名 银行 卡号 提现金额 变更前金额 类型 收款二维码 系统备注 状态 备注信息 创建时间 是否锁单 操作 4941 Foo5…" at bounding box center [539, 243] width 825 height 96
click at [504, 273] on div "序号 账号 团队 上级 持卡人姓名 银行 卡号 提现金额 变更前金额 类型 收款二维码 系统备注 状态 备注信息 创建时间 是否锁单 操作 4941 Foo5…" at bounding box center [539, 243] width 825 height 96
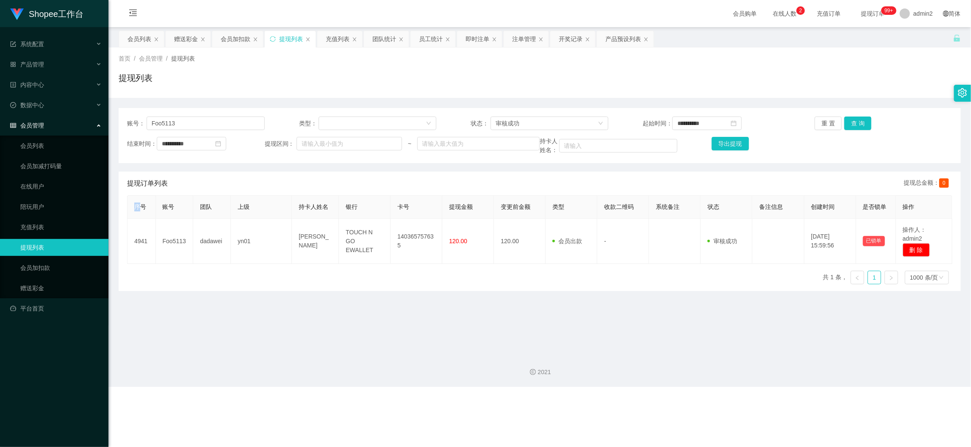
click at [504, 273] on div "序号 账号 团队 上级 持卡人姓名 银行 卡号 提现金额 变更前金额 类型 收款二维码 系统备注 状态 备注信息 创建时间 是否锁单 操作 4941 Foo5…" at bounding box center [539, 243] width 825 height 96
click at [387, 316] on main "**********" at bounding box center [539, 187] width 862 height 320
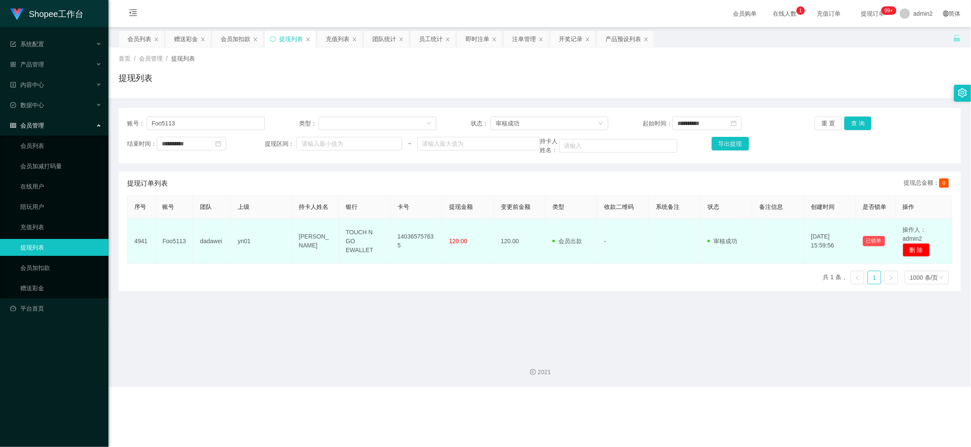
drag, startPoint x: 370, startPoint y: 269, endPoint x: 301, endPoint y: 243, distance: 74.1
click at [369, 269] on div "序号 账号 团队 上级 持卡人姓名 银行 卡号 提现金额 变更前金额 类型 收款二维码 系统备注 状态 备注信息 创建时间 是否锁单 操作 4941 Foo5…" at bounding box center [539, 243] width 825 height 96
drag, startPoint x: 288, startPoint y: 233, endPoint x: 478, endPoint y: 249, distance: 190.9
click at [478, 249] on tr "4941 Foo5113 dadawei yn01 [PERSON_NAME] foo TOUCH N GO EWALLET 140365757635 120…" at bounding box center [540, 241] width 825 height 45
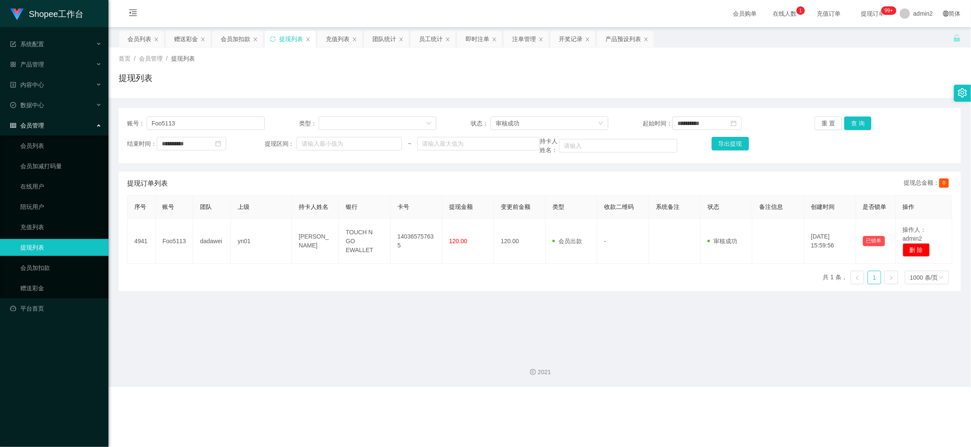
click at [715, 319] on main "**********" at bounding box center [539, 187] width 862 height 320
click at [362, 313] on main "**********" at bounding box center [539, 187] width 862 height 320
click at [557, 123] on div "审核成功" at bounding box center [547, 123] width 102 height 13
click at [542, 141] on li "等待审核" at bounding box center [546, 140] width 117 height 14
click at [856, 120] on button "查 询" at bounding box center [857, 123] width 27 height 14
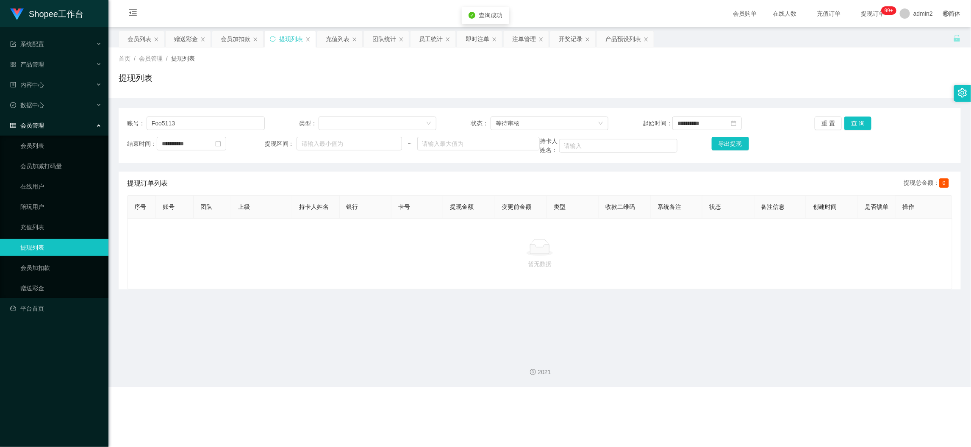
drag, startPoint x: 597, startPoint y: 392, endPoint x: 629, endPoint y: 355, distance: 48.7
click at [599, 391] on div "**********" at bounding box center [485, 223] width 971 height 447
drag, startPoint x: 768, startPoint y: 389, endPoint x: 734, endPoint y: 353, distance: 50.0
click at [768, 390] on div "Shopee工作台 系统配置 产品管理 产品列表 产品预设列表 开奖记录 注单管理 即时注单 内容中心 数据中心 员工统计 团队统计 会员管理 会员列表 会员…" at bounding box center [485, 223] width 971 height 447
click at [241, 129] on input "Foo5113" at bounding box center [206, 123] width 118 height 14
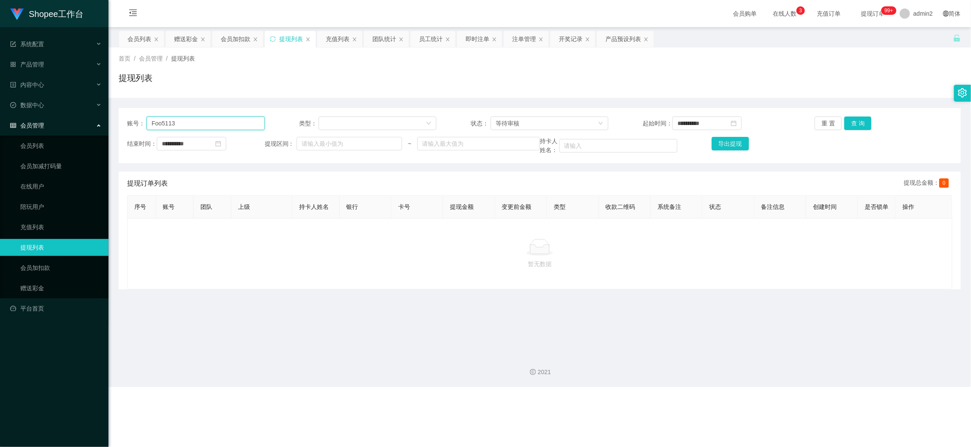
click at [241, 128] on input "Foo5113" at bounding box center [206, 123] width 118 height 14
click at [859, 127] on button "查 询" at bounding box center [857, 123] width 27 height 14
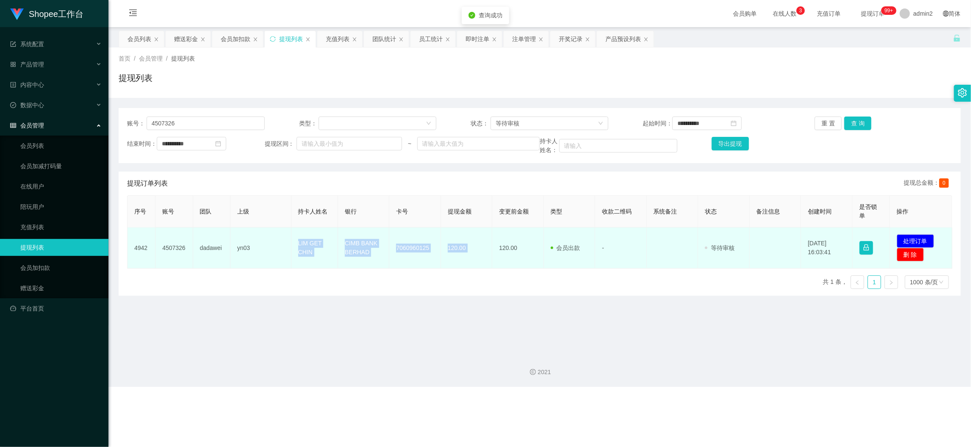
drag, startPoint x: 280, startPoint y: 241, endPoint x: 491, endPoint y: 252, distance: 212.0
click at [491, 252] on tr "4942 4507326 dadawei yn03 LIM GET CHIN CIMB BANK BERHAD 7060960125 120.00 120.0…" at bounding box center [540, 247] width 825 height 41
click at [867, 239] on button "处理订单" at bounding box center [915, 241] width 37 height 14
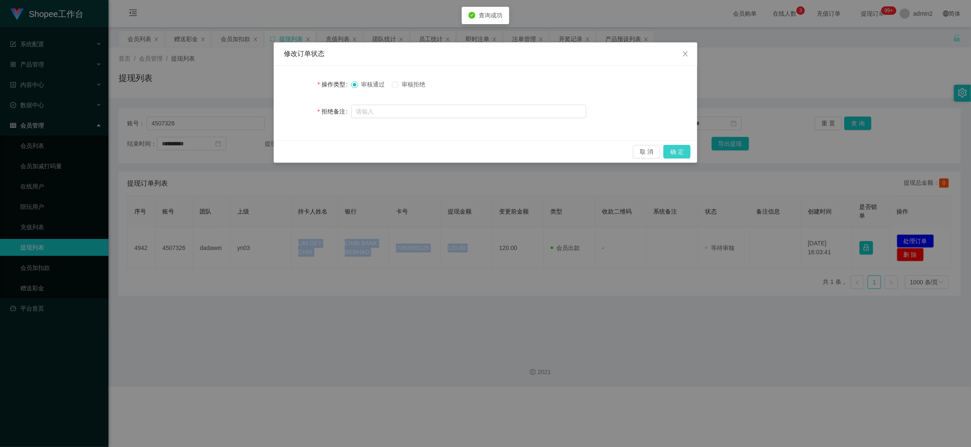
click at [681, 153] on button "确 定" at bounding box center [676, 152] width 27 height 14
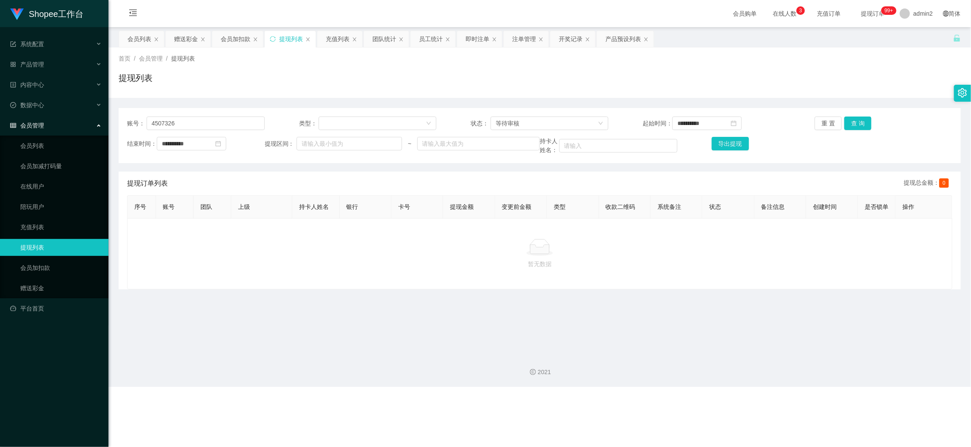
click at [599, 399] on div "Shopee工作台 系统配置 产品管理 产品列表 产品预设列表 开奖记录 注单管理 即时注单 内容中心 数据中心 员工统计 团队统计 会员管理 会员列表 会员…" at bounding box center [485, 223] width 971 height 447
drag, startPoint x: 239, startPoint y: 40, endPoint x: 238, endPoint y: 49, distance: 8.6
click at [239, 40] on div "会员加扣款" at bounding box center [236, 39] width 30 height 16
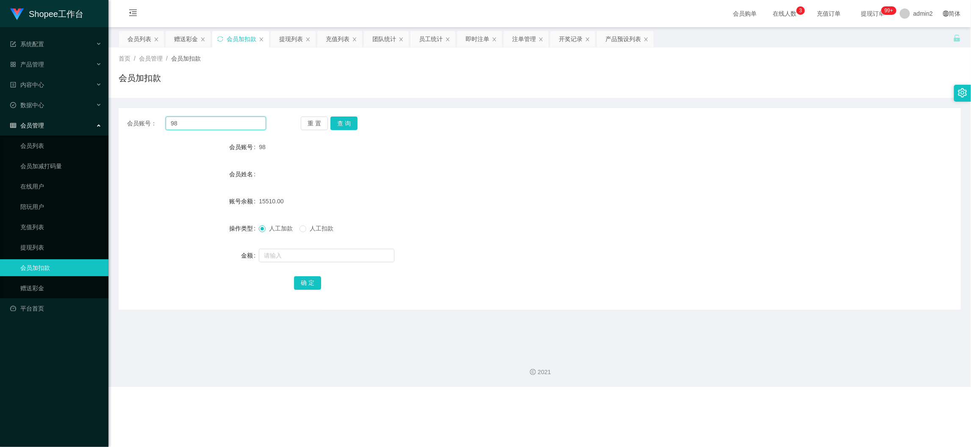
click at [216, 122] on input "98" at bounding box center [216, 123] width 100 height 14
click at [346, 127] on button "查 询" at bounding box center [343, 123] width 27 height 14
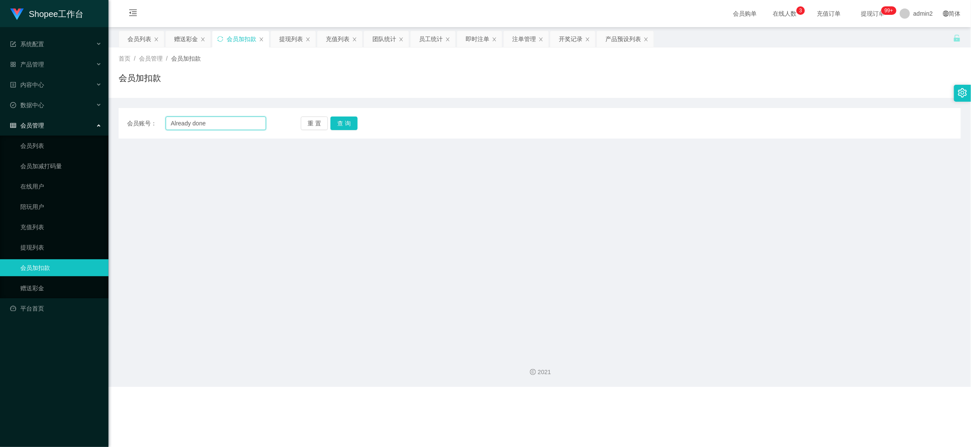
click at [223, 117] on input "Already done" at bounding box center [216, 123] width 100 height 14
click at [247, 123] on input "Already 08" at bounding box center [216, 123] width 100 height 14
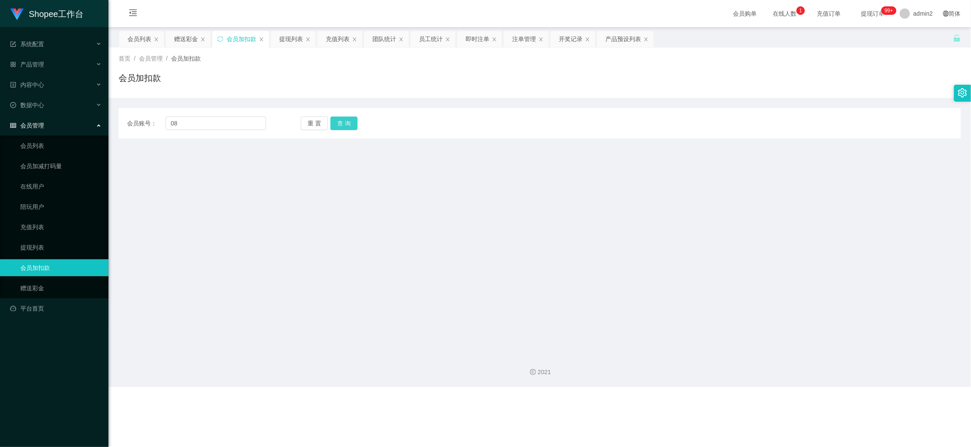
click at [330, 125] on button "查 询" at bounding box center [343, 123] width 27 height 14
click at [341, 124] on button "查 询" at bounding box center [348, 123] width 36 height 14
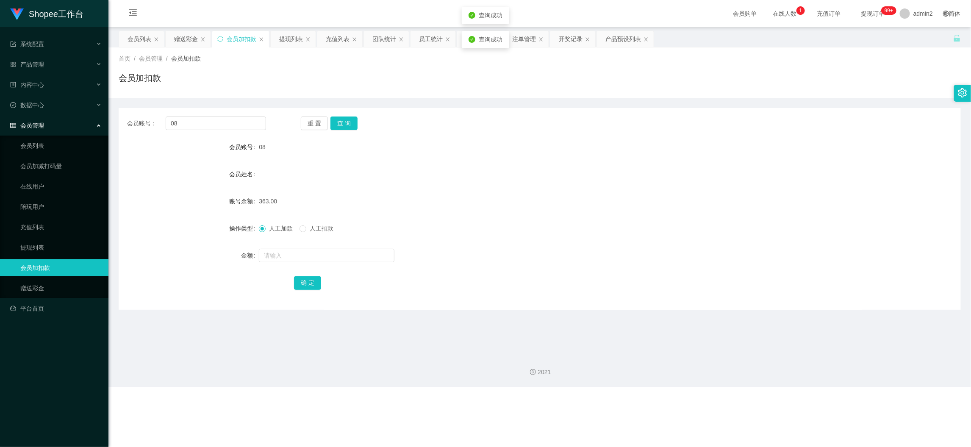
click at [343, 245] on form "会员账号 08 会员姓名 账号余额 363.00 操作类型 人工加款 人工扣款 金额 确 定" at bounding box center [540, 215] width 842 height 152
click at [345, 249] on input "text" at bounding box center [327, 256] width 136 height 14
click at [316, 283] on button "确 定" at bounding box center [307, 283] width 27 height 14
drag, startPoint x: 763, startPoint y: 413, endPoint x: 685, endPoint y: 366, distance: 91.8
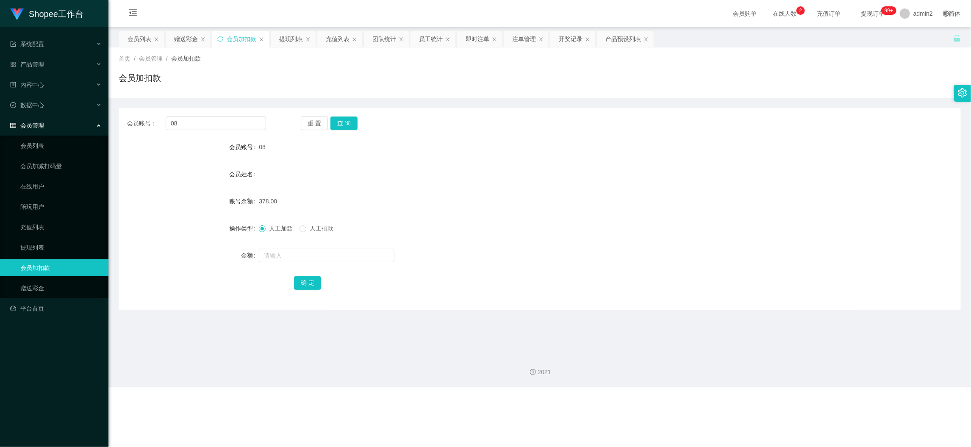
click at [760, 399] on div "Shopee工作台 系统配置 产品管理 产品列表 产品预设列表 开奖记录 注单管理 即时注单 内容中心 数据中心 员工统计 团队统计 会员管理 会员列表 会员…" at bounding box center [485, 223] width 971 height 447
click at [170, 30] on main "关闭左侧 关闭右侧 关闭其它 刷新页面 会员列表 赠送彩金 会员加扣款 提现列表 充值列表 团队统计 员工统计 即时注单 注单管理 开奖记录 产品预设列表 首…" at bounding box center [539, 187] width 862 height 320
click at [181, 38] on div "赠送彩金" at bounding box center [186, 39] width 24 height 16
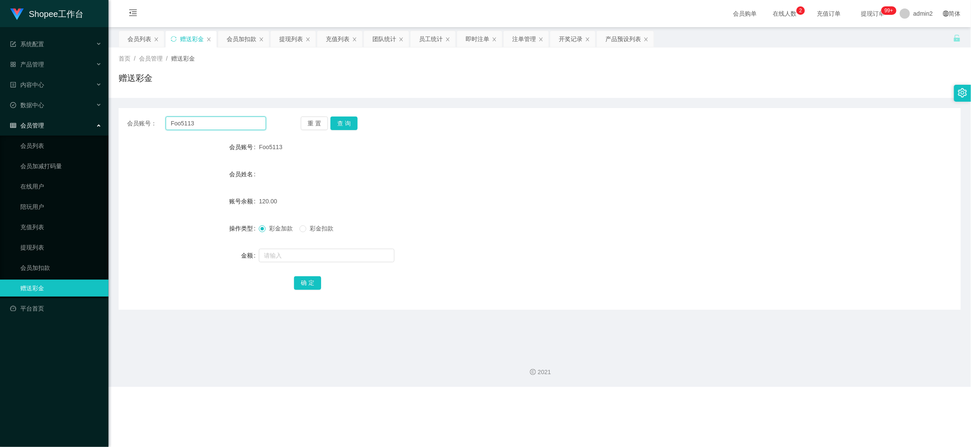
click at [227, 125] on input "Foo5113" at bounding box center [216, 123] width 100 height 14
click at [227, 124] on input "Foo5113" at bounding box center [216, 123] width 100 height 14
drag, startPoint x: 350, startPoint y: 124, endPoint x: 343, endPoint y: 130, distance: 9.7
click at [350, 124] on button "查 询" at bounding box center [343, 123] width 27 height 14
click at [349, 249] on input "text" at bounding box center [327, 256] width 136 height 14
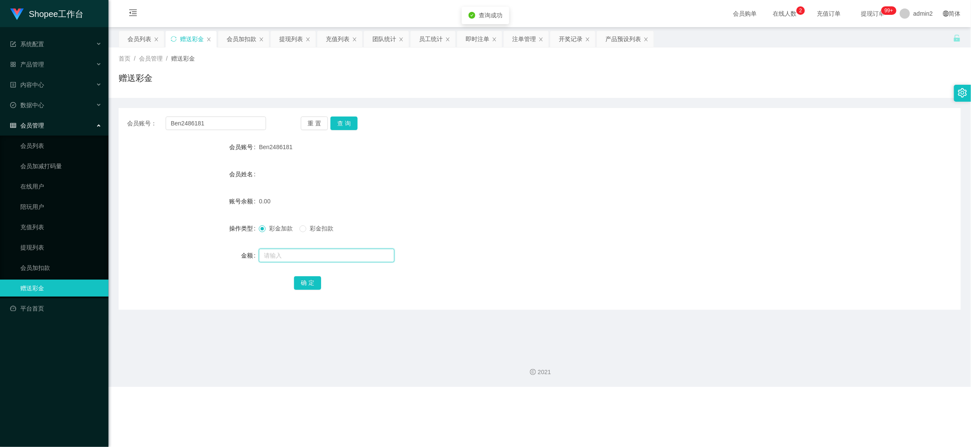
click at [348, 252] on input "text" at bounding box center [327, 256] width 136 height 14
click at [316, 280] on button "确 定" at bounding box center [307, 283] width 27 height 14
click at [590, 238] on form "会员账号 Ben2486181 会员姓名 账号余额 0.00 操作类型 彩金加款 彩金扣款 金额 确 定" at bounding box center [540, 215] width 842 height 152
click at [744, 393] on div "Shopee工作台 系统配置 产品管理 产品列表 产品预设列表 开奖记录 注单管理 即时注单 内容中心 数据中心 员工统计 团队统计 会员管理 会员列表 会员…" at bounding box center [485, 223] width 971 height 447
click at [145, 33] on div "会员列表" at bounding box center [140, 39] width 24 height 16
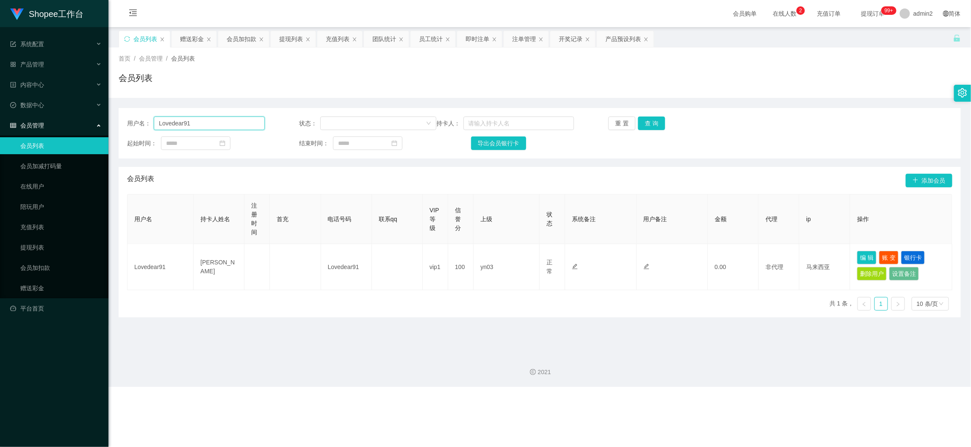
click at [222, 119] on input "Lovedear91" at bounding box center [209, 123] width 111 height 14
drag, startPoint x: 651, startPoint y: 124, endPoint x: 660, endPoint y: 128, distance: 10.1
click at [651, 124] on button "查 询" at bounding box center [651, 123] width 27 height 14
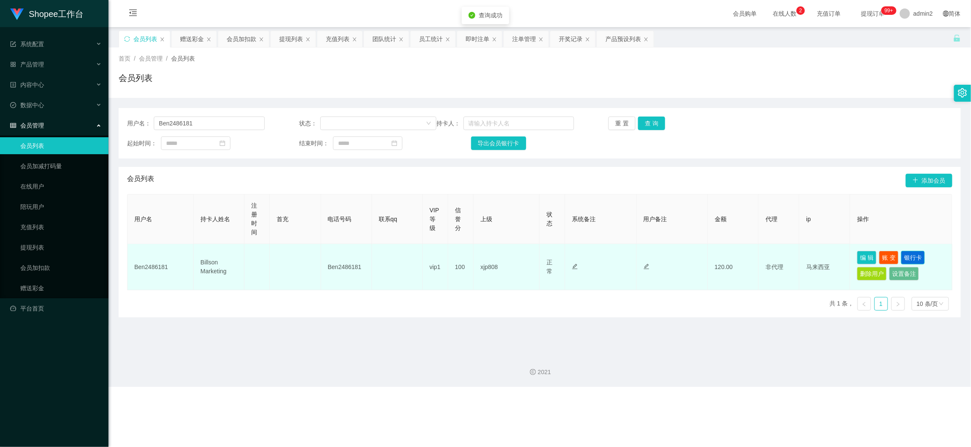
click at [867, 258] on button "银行卡" at bounding box center [913, 258] width 24 height 14
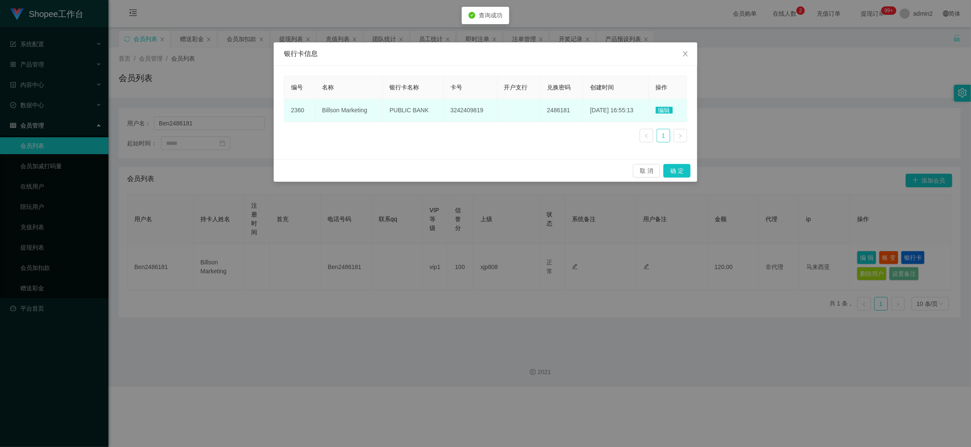
click at [668, 109] on span "编辑" at bounding box center [664, 110] width 17 height 7
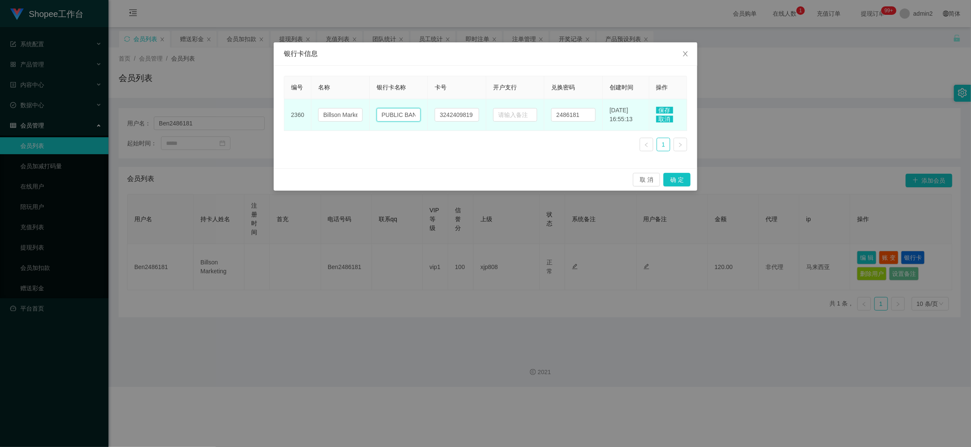
click at [406, 114] on input "PUBLIC BANK" at bounding box center [399, 115] width 44 height 14
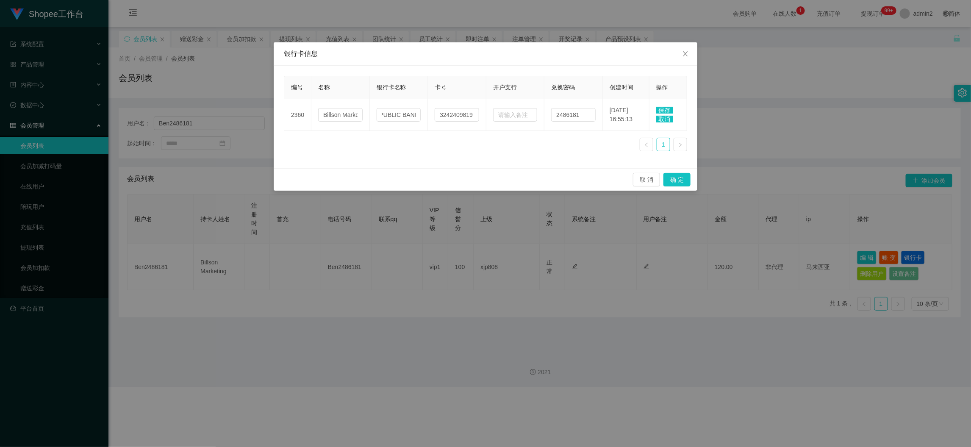
click at [434, 173] on div "取 消 确 定" at bounding box center [485, 180] width 410 height 14
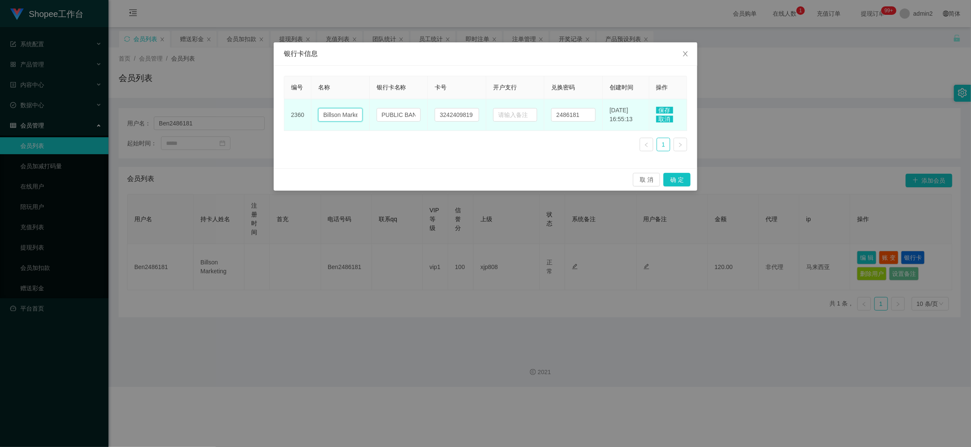
click at [346, 116] on input "Billson Marketing" at bounding box center [340, 115] width 44 height 14
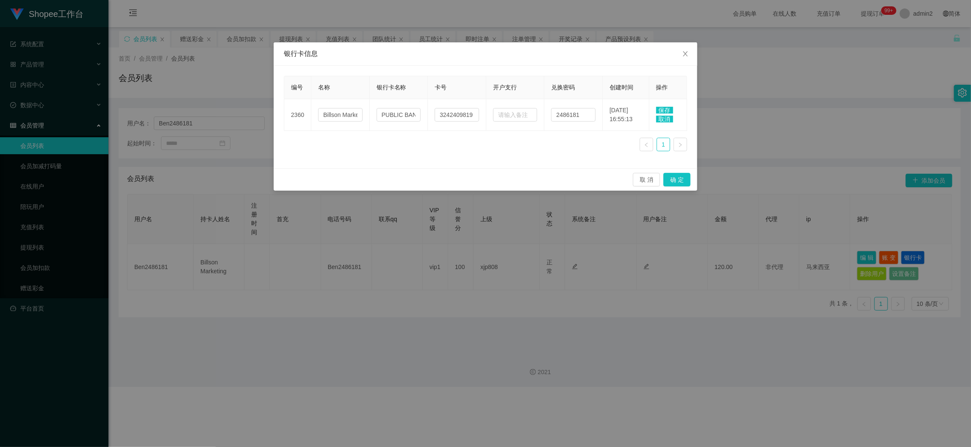
click at [449, 155] on div "编号 名称 银行卡名称 卡号 开户支行 兑换密码 创建时间 操作 2360 Billson Marketing PUBLIC BANK 3242409819 …" at bounding box center [485, 117] width 403 height 82
click at [665, 108] on span "保存" at bounding box center [664, 110] width 17 height 7
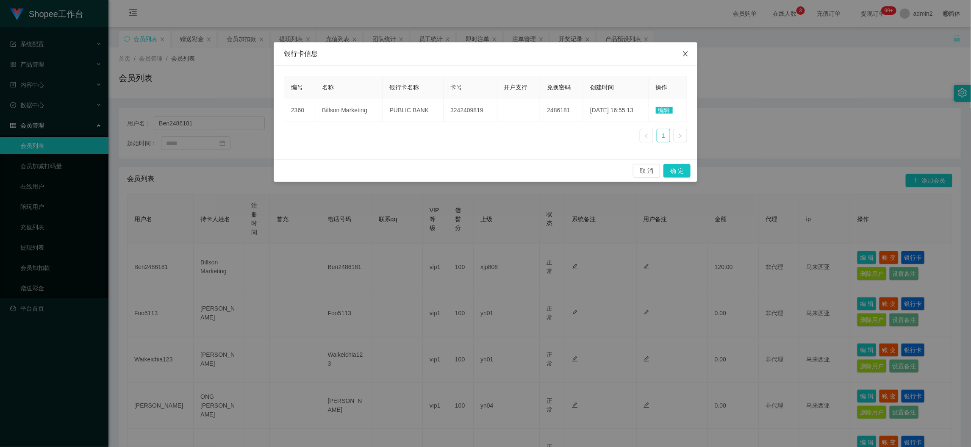
click at [686, 53] on icon "图标: close" at bounding box center [685, 53] width 7 height 7
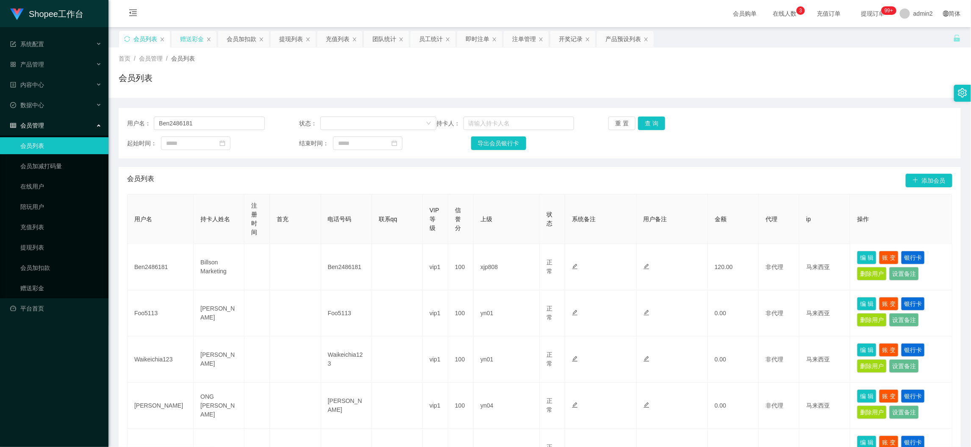
click at [188, 44] on div "赠送彩金" at bounding box center [192, 39] width 24 height 16
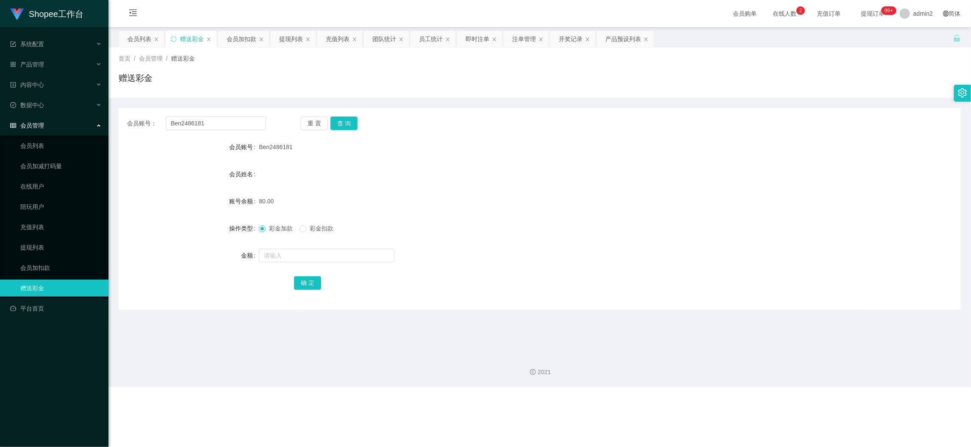
drag, startPoint x: 776, startPoint y: 402, endPoint x: 763, endPoint y: 386, distance: 20.2
click at [776, 399] on div "Shopee工作台 系统配置 产品管理 产品列表 产品预设列表 开奖记录 注单管理 即时注单 内容中心 数据中心 员工统计 团队统计 会员管理 会员列表 会员…" at bounding box center [485, 223] width 971 height 447
click at [150, 39] on div "会员列表" at bounding box center [140, 39] width 24 height 16
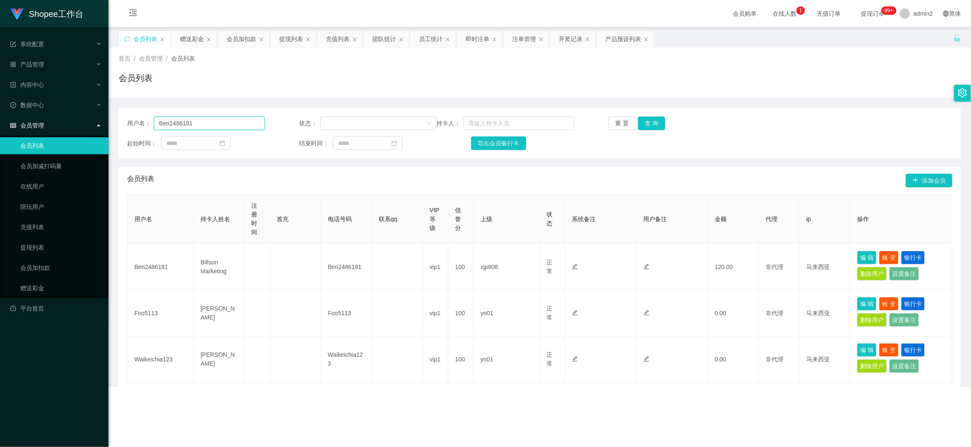
click at [224, 123] on input "Ben2486181" at bounding box center [209, 123] width 111 height 14
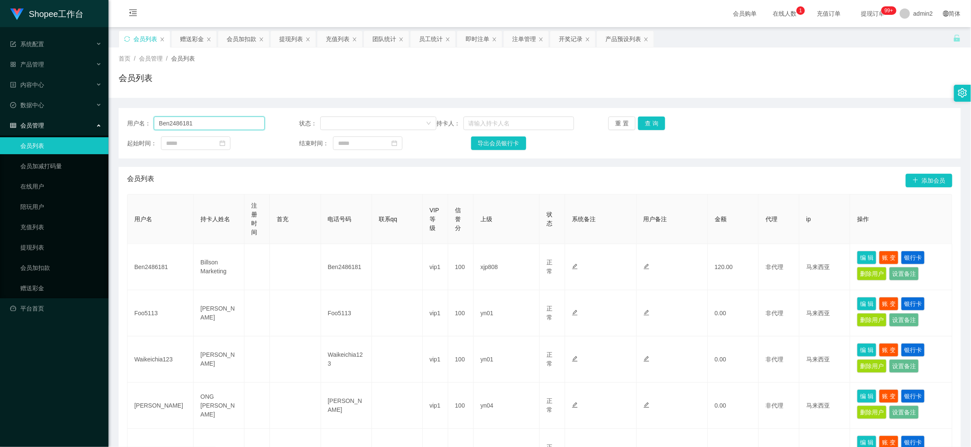
click at [224, 123] on input "Ben2486181" at bounding box center [209, 123] width 111 height 14
click at [214, 121] on input "text" at bounding box center [209, 123] width 111 height 14
click at [208, 125] on input "text" at bounding box center [209, 123] width 111 height 14
click at [654, 122] on button "查 询" at bounding box center [651, 123] width 27 height 14
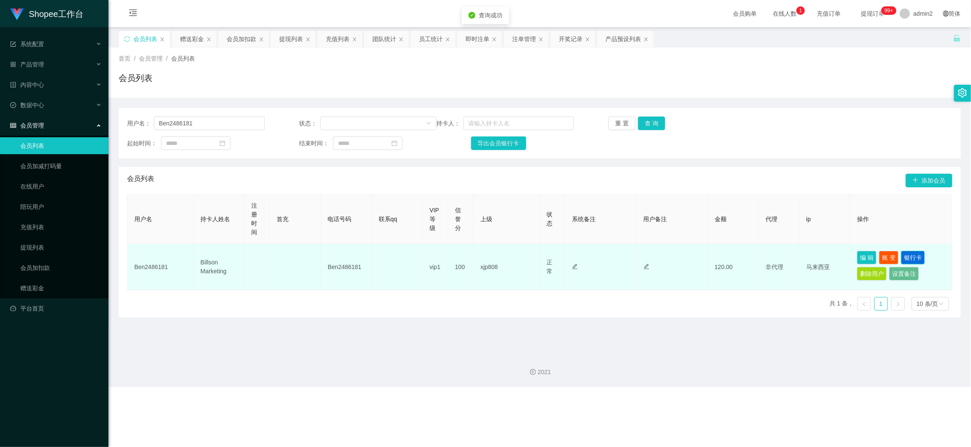
click at [867, 256] on button "银行卡" at bounding box center [913, 258] width 24 height 14
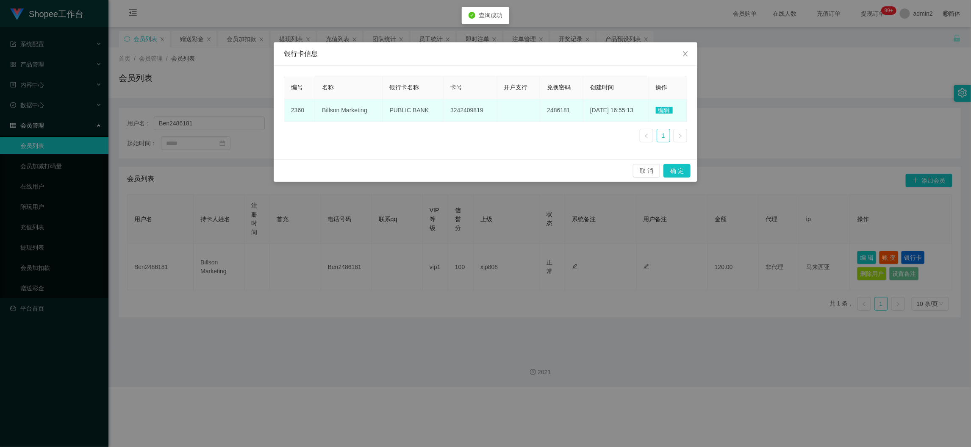
click at [547, 109] on span "2486181" at bounding box center [558, 110] width 23 height 7
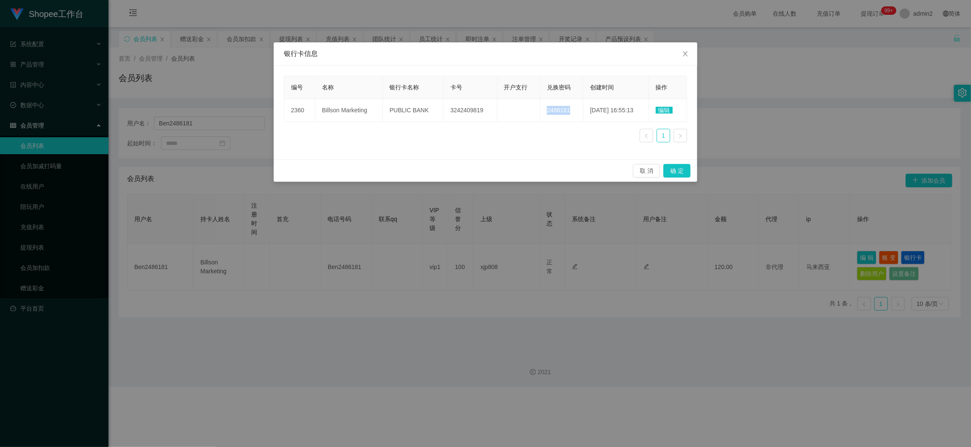
drag, startPoint x: 413, startPoint y: 241, endPoint x: 502, endPoint y: 210, distance: 94.0
click at [413, 239] on div "银行卡信息 编号 名称 银行卡名称 卡号 开户支行 兑换密码 创建时间 操作 2360 Billson Marketing PUBLIC BANK 32424…" at bounding box center [485, 223] width 971 height 447
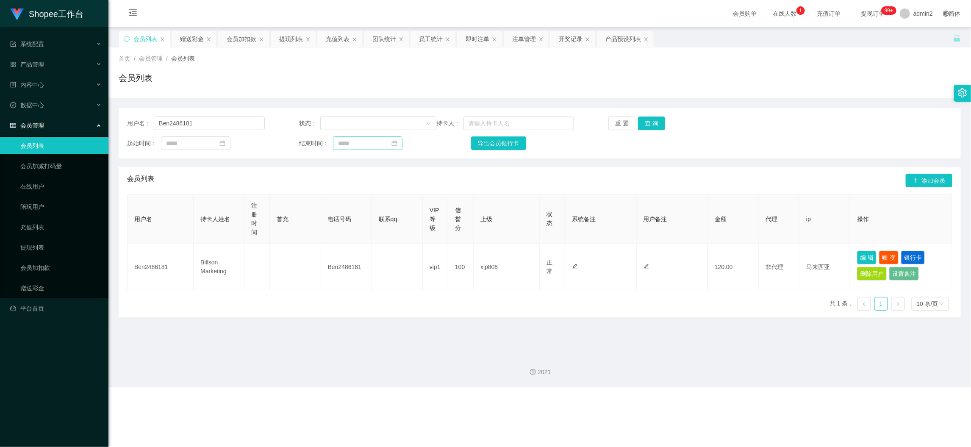
drag, startPoint x: 791, startPoint y: 404, endPoint x: 349, endPoint y: 141, distance: 514.3
click at [784, 395] on div "Shopee工作台 系统配置 产品管理 产品列表 产品预设列表 开奖记录 注单管理 即时注单 内容中心 数据中心 员工统计 团队统计 会员管理 会员列表 会员…" at bounding box center [485, 223] width 971 height 447
click at [288, 41] on div "提现列表" at bounding box center [291, 39] width 24 height 16
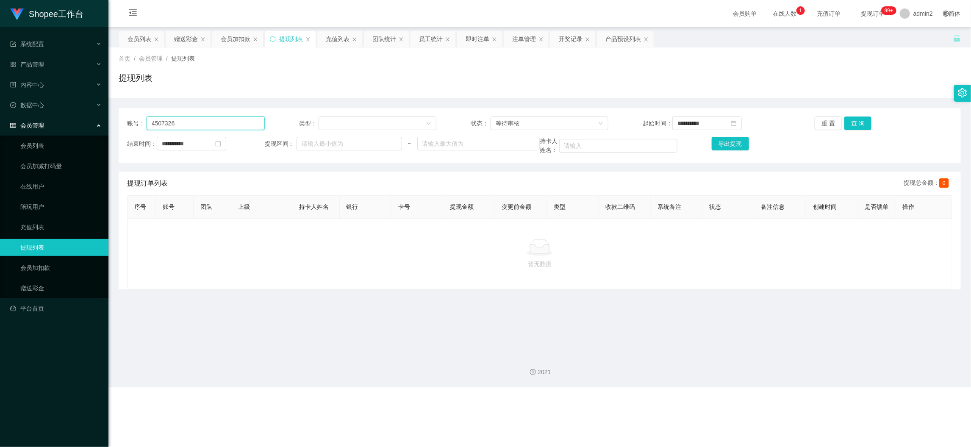
click at [215, 118] on input "4507326" at bounding box center [206, 123] width 118 height 14
click at [858, 129] on button "查 询" at bounding box center [857, 123] width 27 height 14
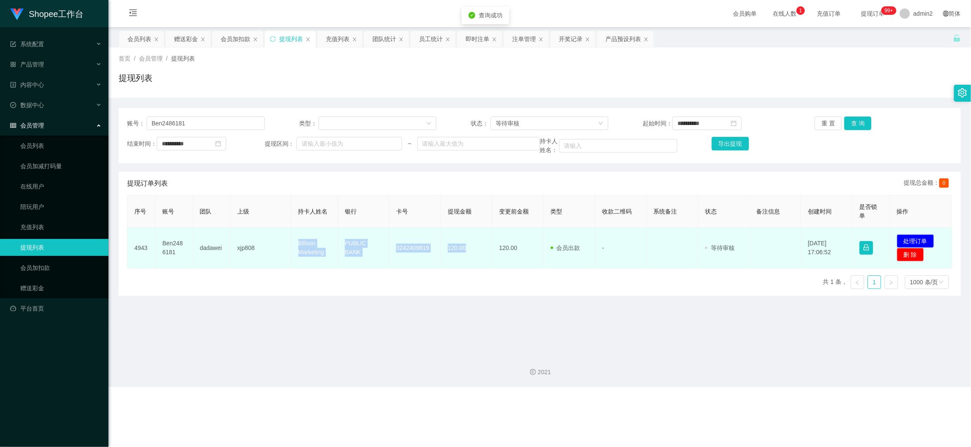
drag, startPoint x: 288, startPoint y: 239, endPoint x: 471, endPoint y: 251, distance: 183.8
click at [471, 251] on tr "4943 Ben2486181 dadawei xjp808 Billson Marketing PUBLIC BANK 3242409819 120.00 …" at bounding box center [540, 247] width 825 height 41
click at [867, 236] on button "处理订单" at bounding box center [915, 241] width 37 height 14
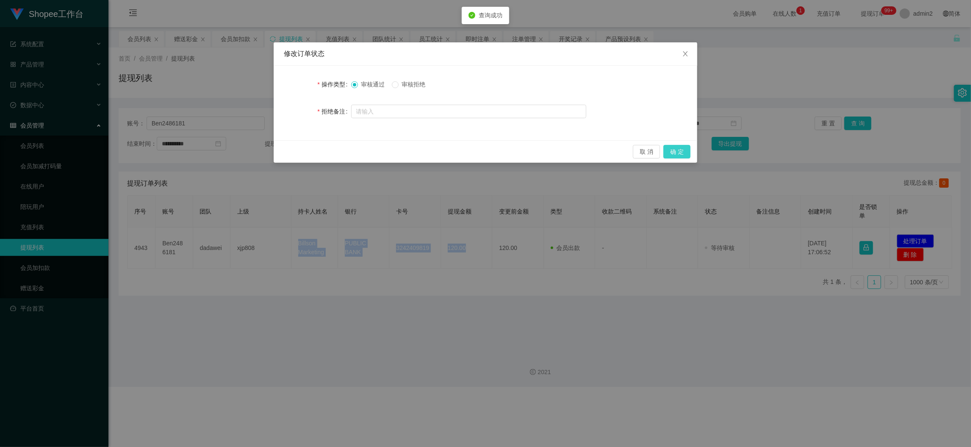
click at [679, 149] on button "确 定" at bounding box center [676, 152] width 27 height 14
